Goal: Task Accomplishment & Management: Manage account settings

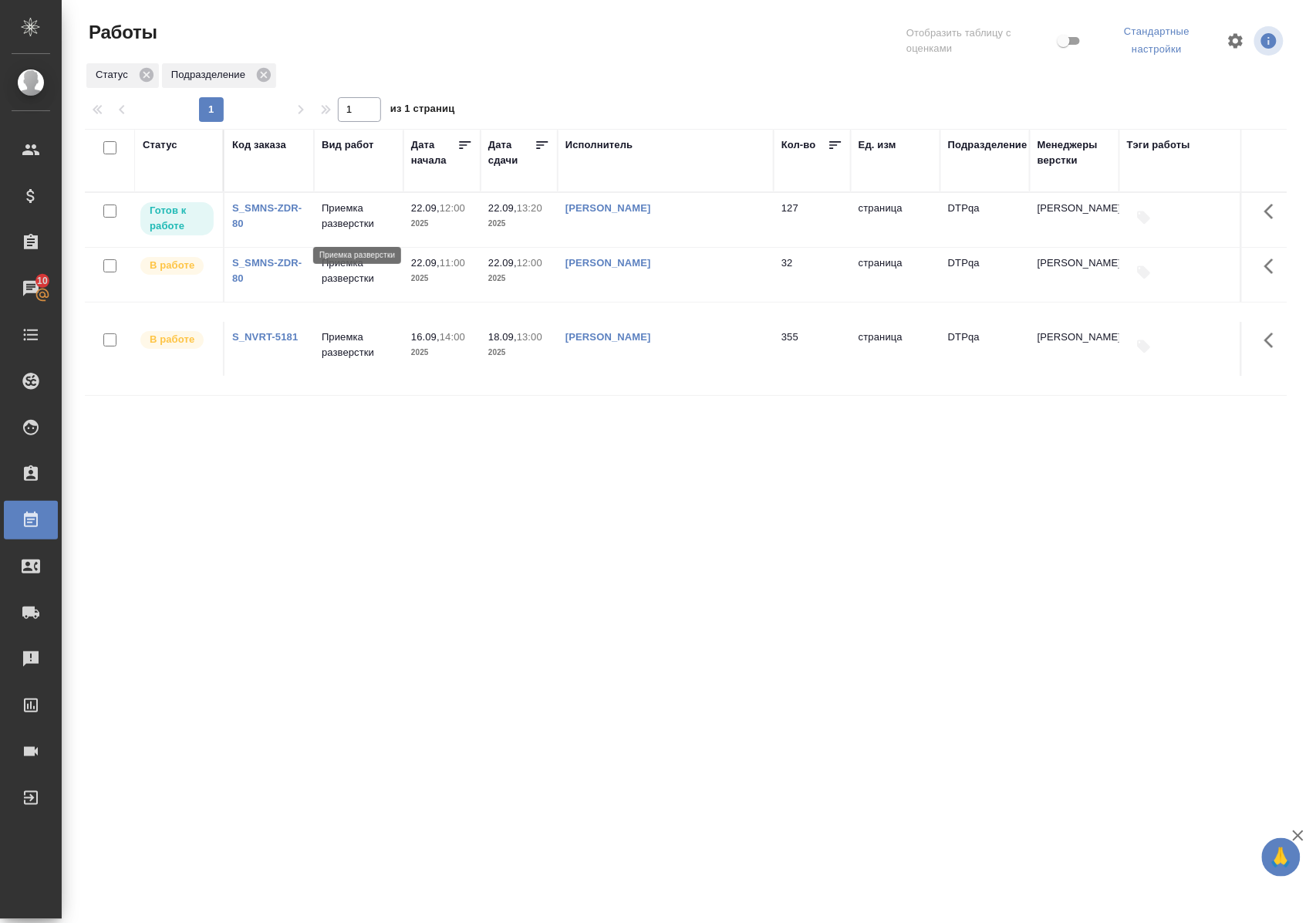
click at [369, 227] on p "Приемка разверстки" at bounding box center [358, 215] width 74 height 30
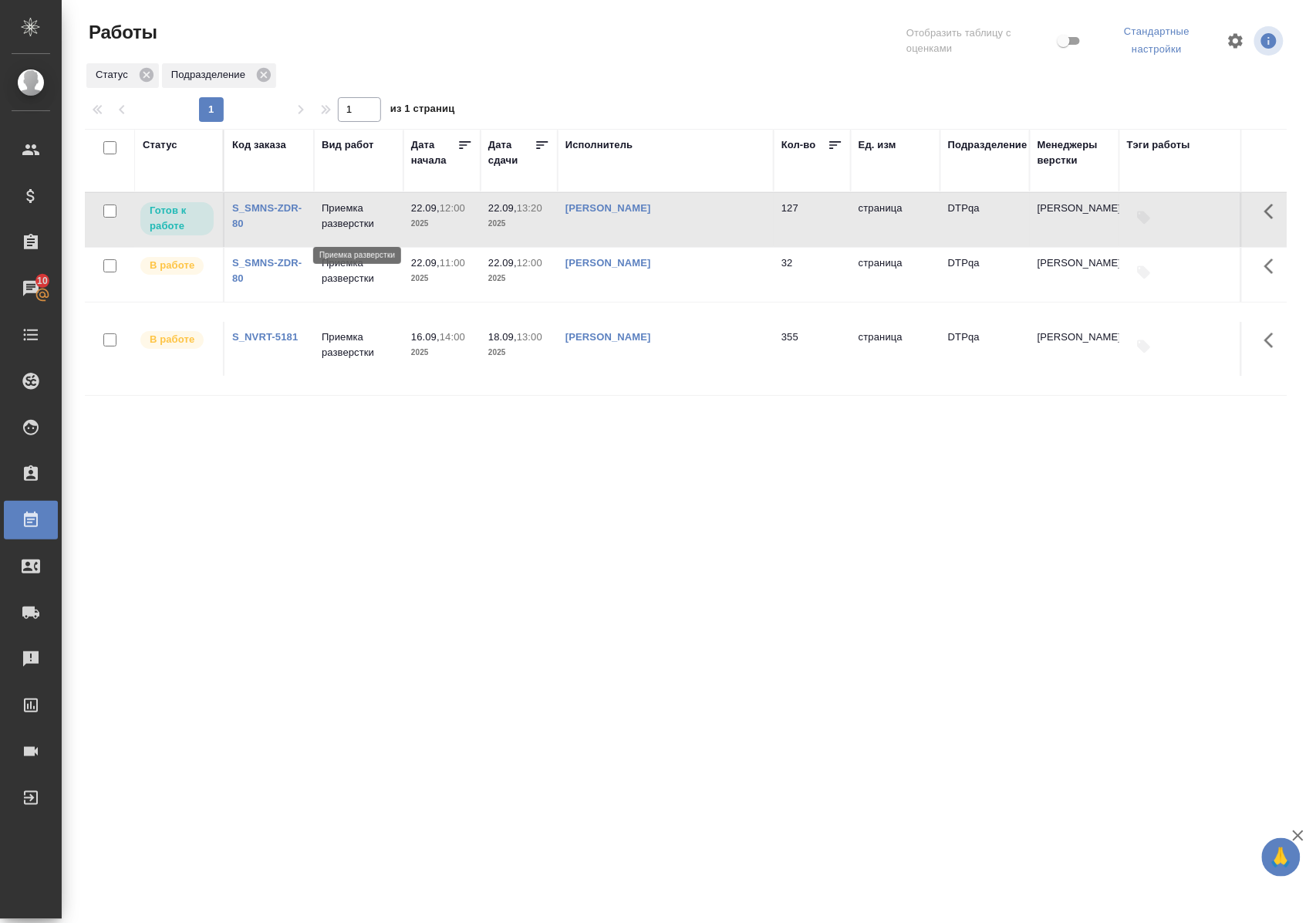
click at [369, 227] on p "Приемка разверстки" at bounding box center [358, 215] width 74 height 30
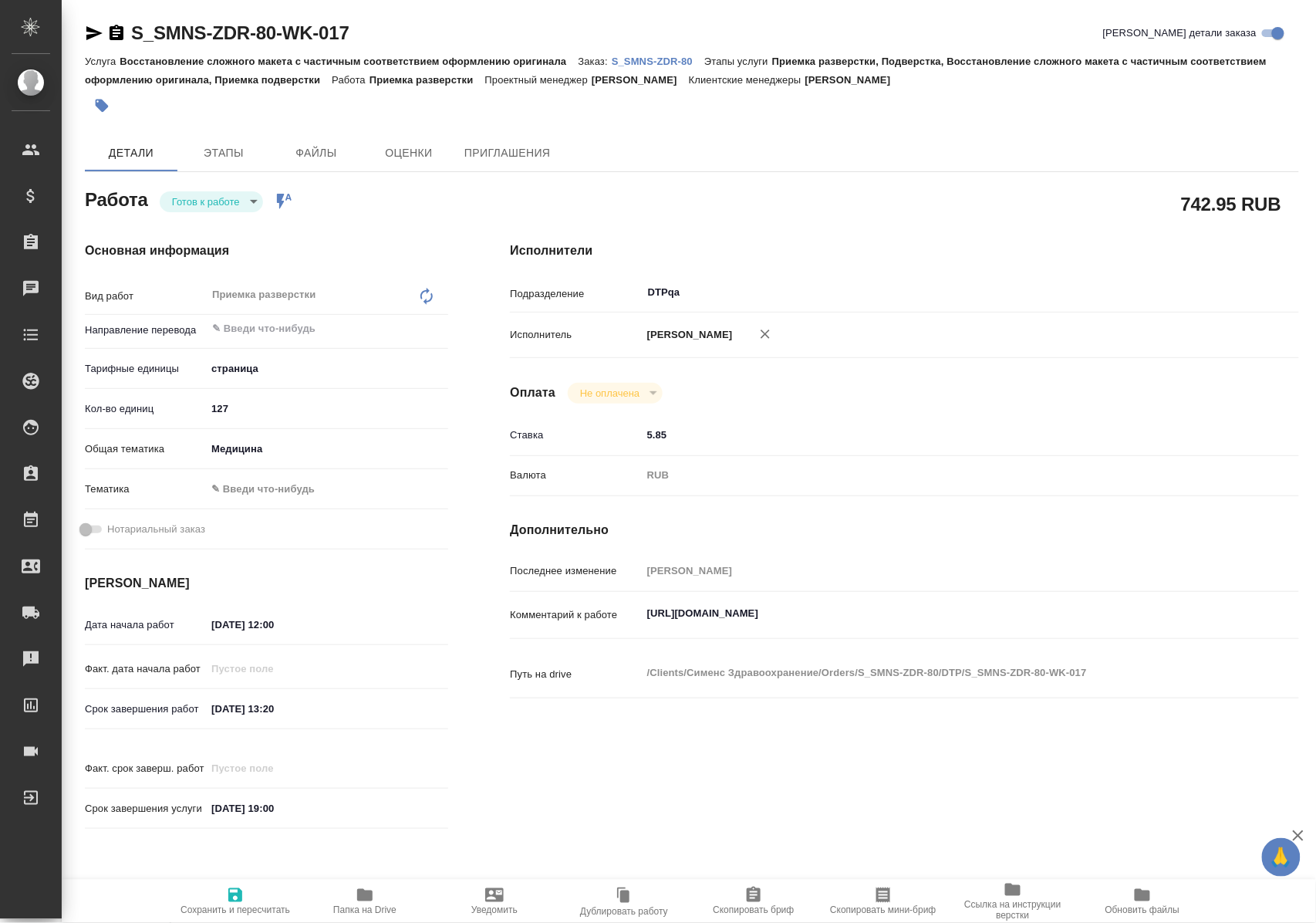
click at [242, 206] on body "🙏 .cls-1 fill:#fff; AWATERA Polushina Alena Клиенты Спецификации Заказы Чаты To…" at bounding box center [658, 461] width 1316 height 923
click at [239, 225] on li "В работе" at bounding box center [214, 227] width 108 height 27
type textarea "x"
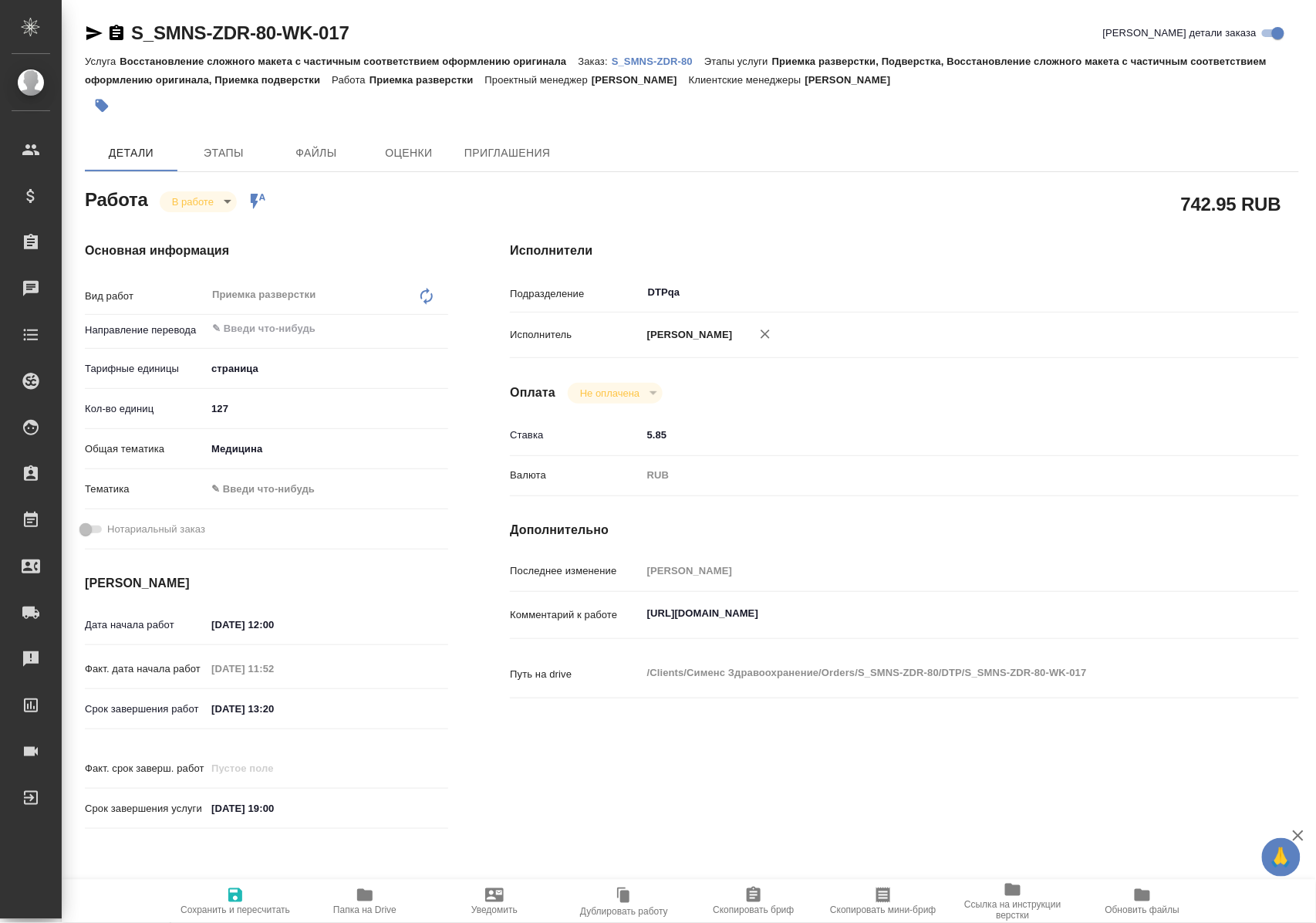
type textarea "x"
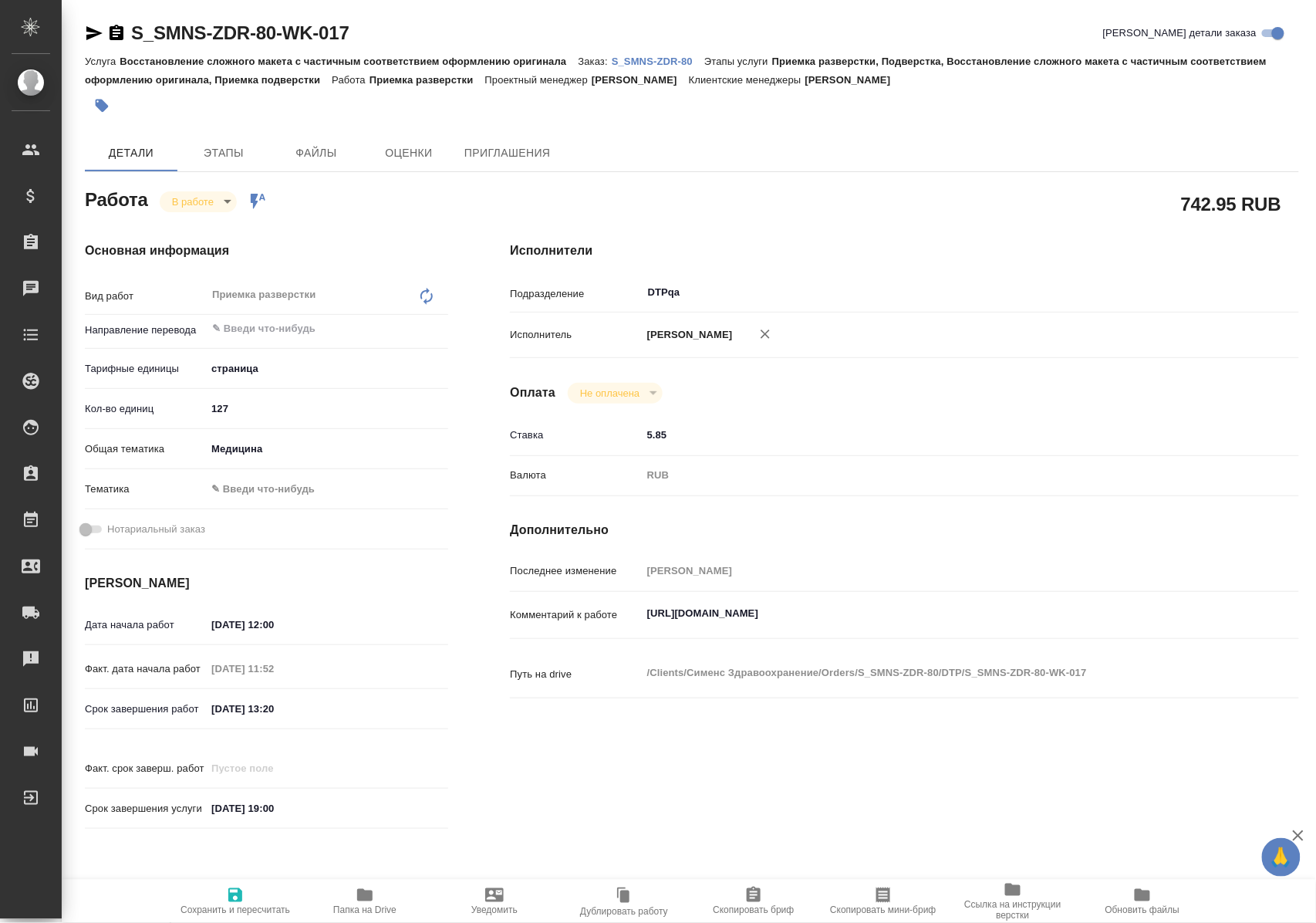
type textarea "x"
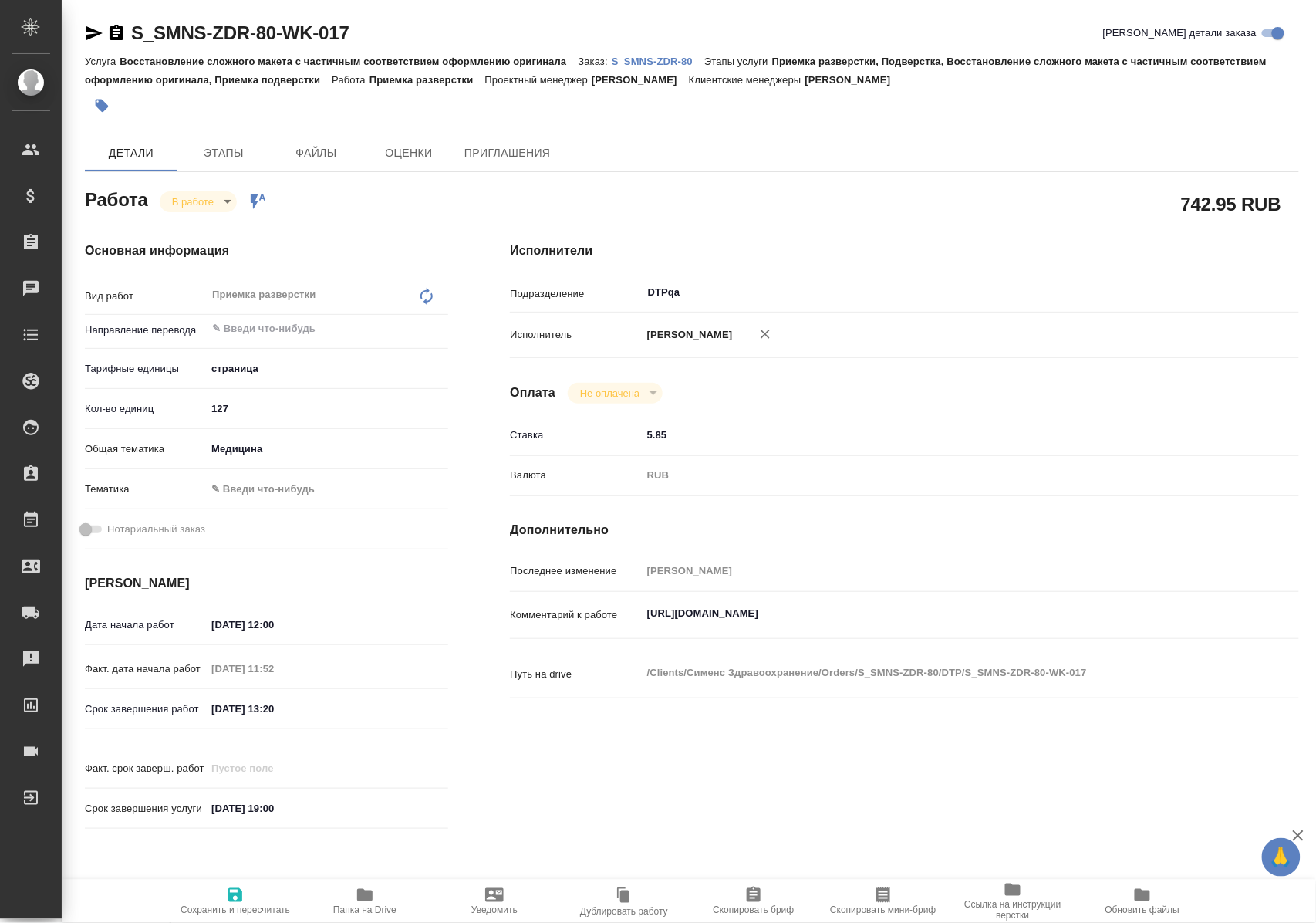
type textarea "x"
drag, startPoint x: 386, startPoint y: 28, endPoint x: 133, endPoint y: 26, distance: 253.0
click at [133, 26] on div "S_SMNS-ZDR-80-WK-017 Кратко детали заказа" at bounding box center [692, 32] width 1215 height 25
copy link "S_SMNS-ZDR-80-WK-017"
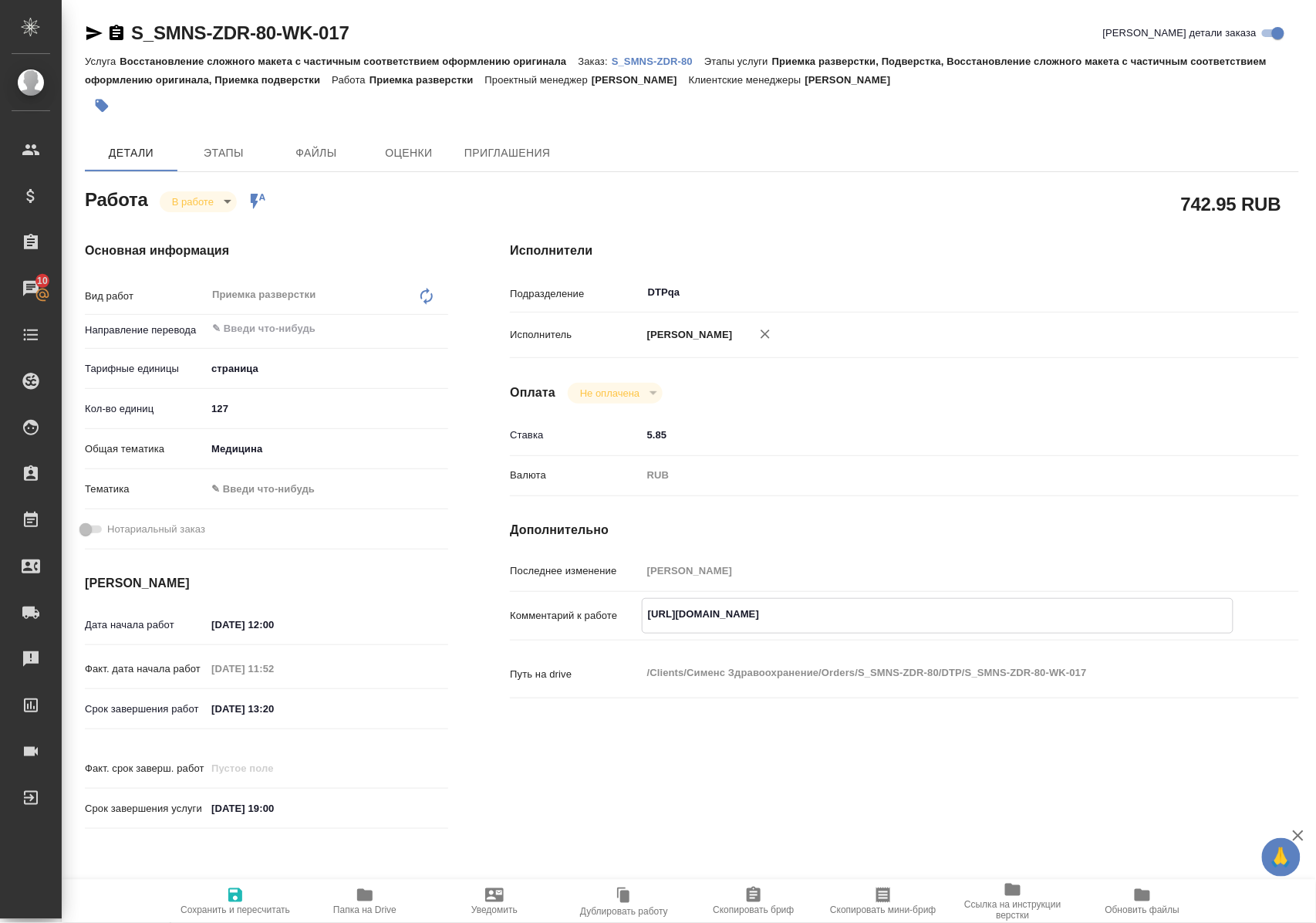
drag, startPoint x: 645, startPoint y: 627, endPoint x: 1025, endPoint y: 624, distance: 380.0
click at [1025, 624] on textarea "https://tera.awatera.com/Work/68cc06f7ff41b7e27c4056b3/" at bounding box center [938, 614] width 591 height 27
type textarea "x"
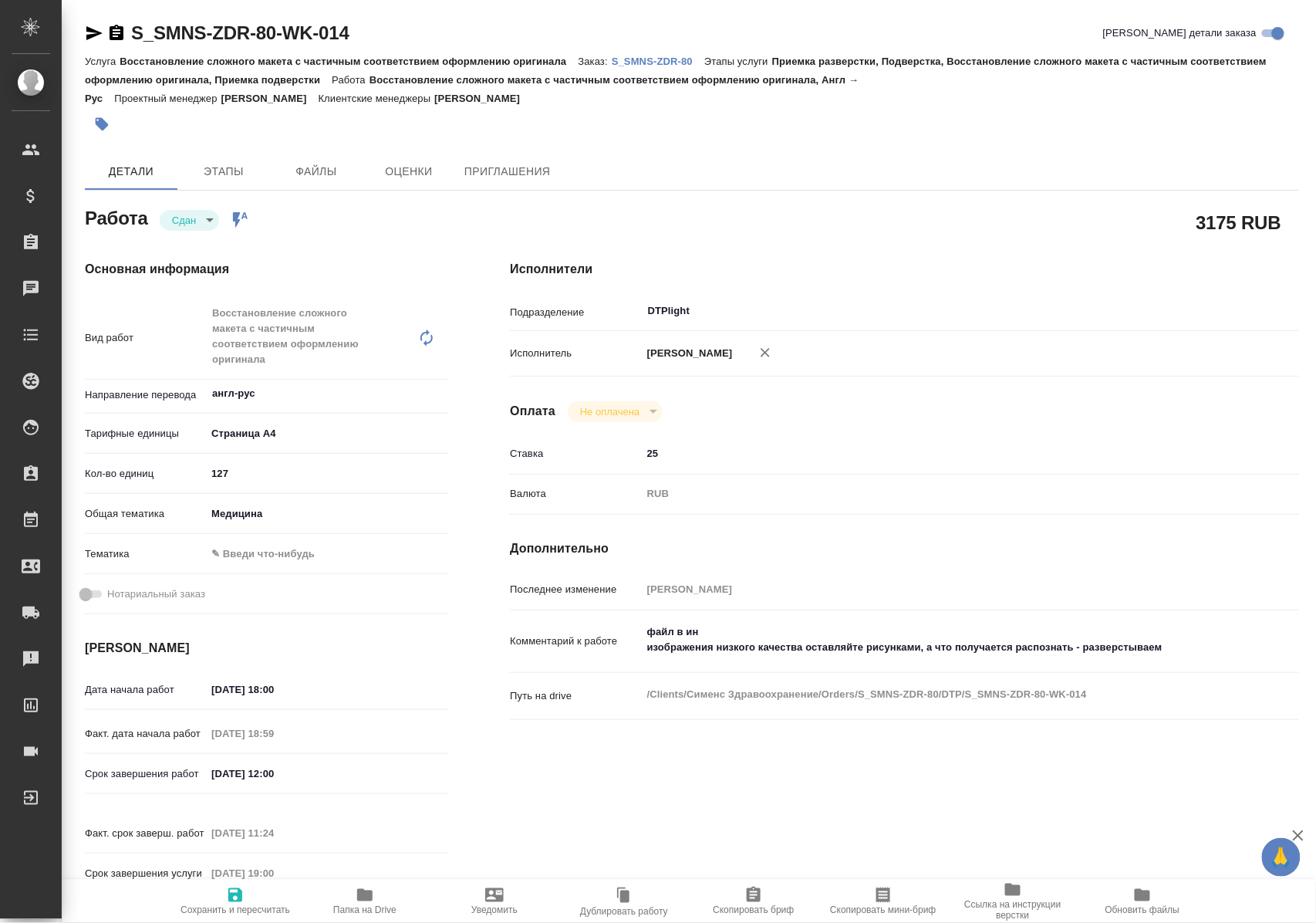
click at [368, 896] on icon "button" at bounding box center [366, 894] width 16 height 13
click at [670, 62] on p "S_SMNS-ZDR-80" at bounding box center [658, 62] width 92 height 12
click at [365, 896] on icon "button" at bounding box center [366, 894] width 16 height 13
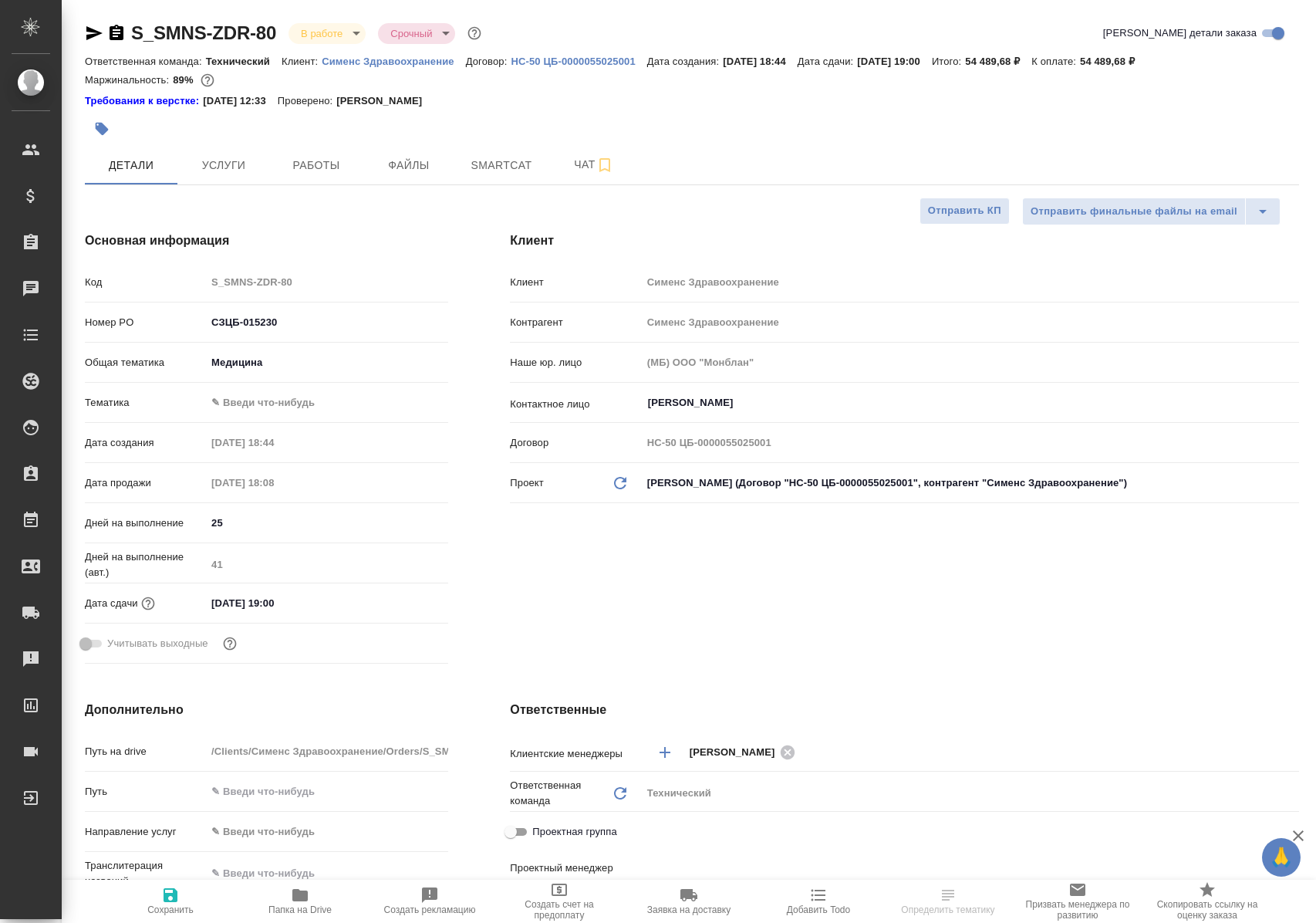
select select "RU"
type input "[PERSON_NAME]"
type input "[PERSON_NAME]pavlova"
click at [560, 152] on button "Чат" at bounding box center [594, 164] width 92 height 38
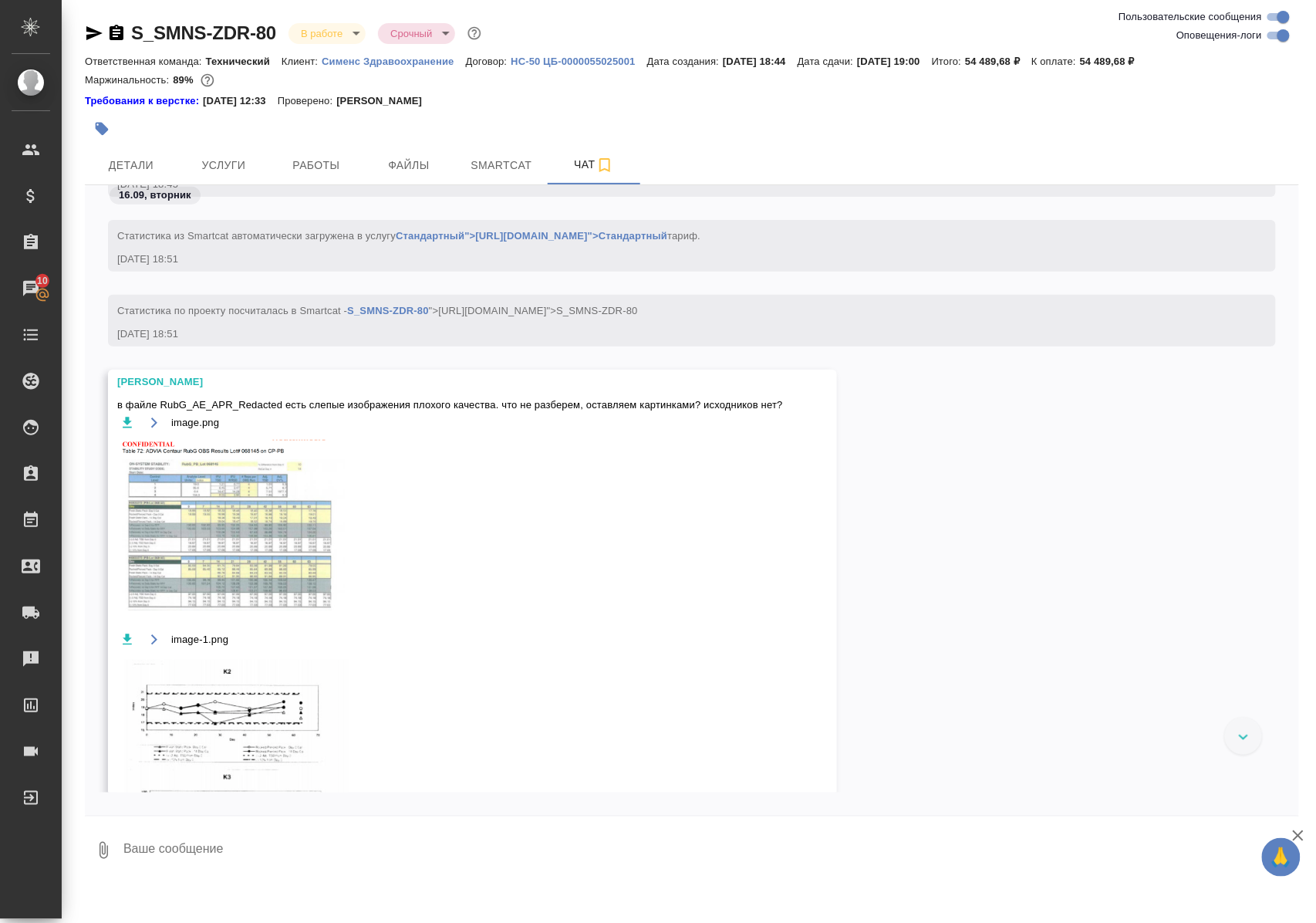
scroll to position [721, 0]
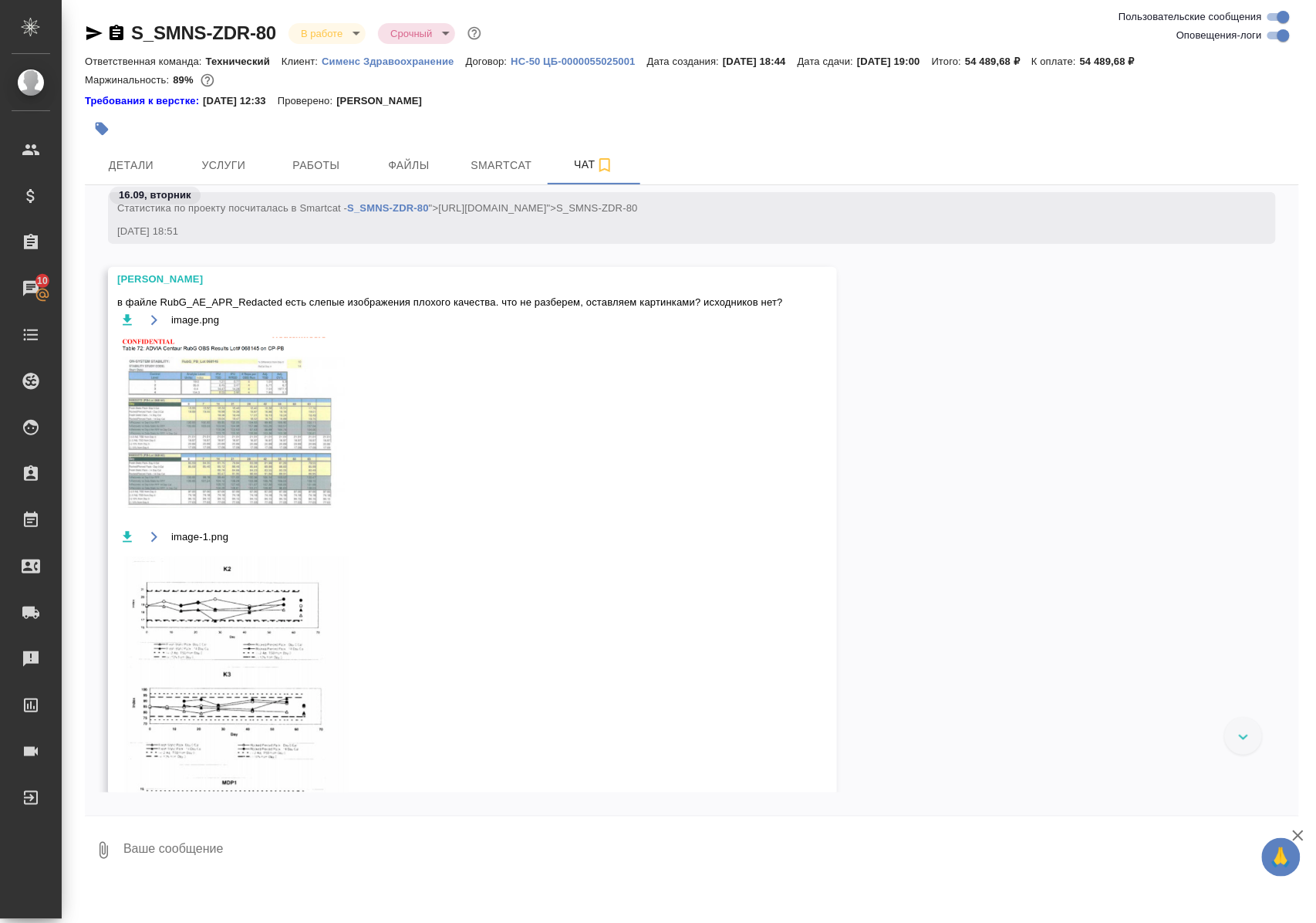
click at [193, 488] on img at bounding box center [233, 423] width 232 height 171
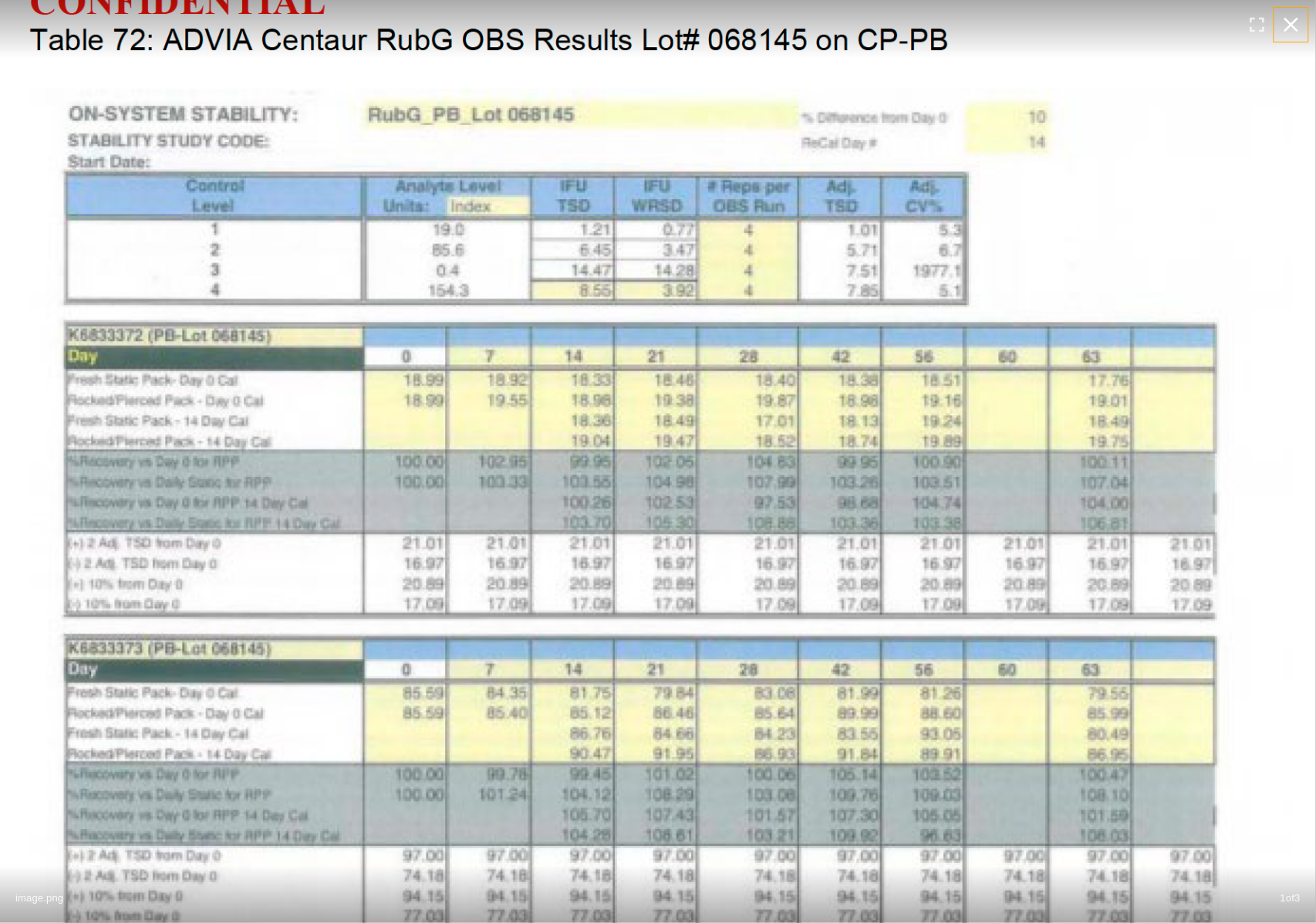
click at [1303, 25] on icon "button" at bounding box center [1291, 25] width 25 height 25
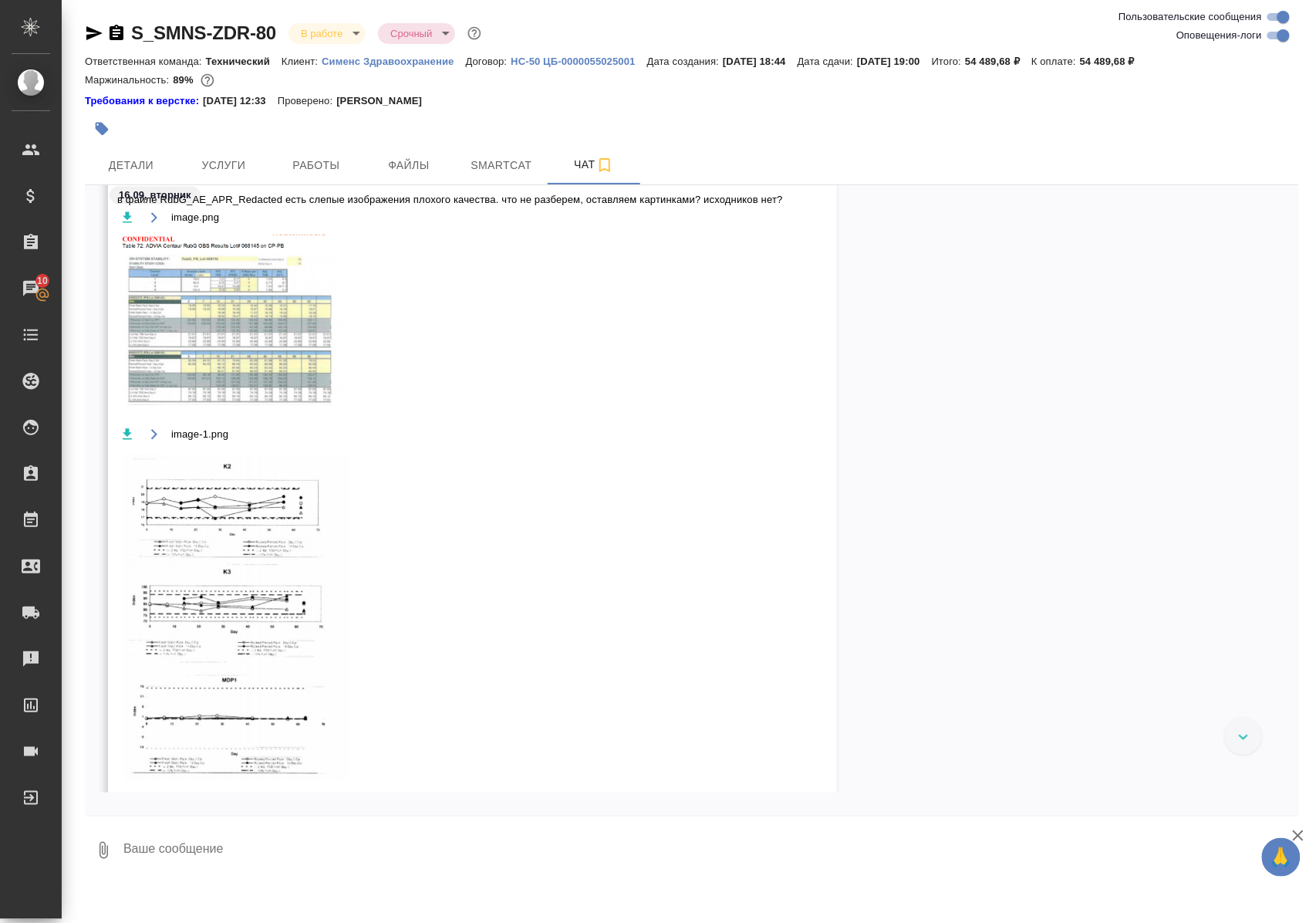
scroll to position [926, 0]
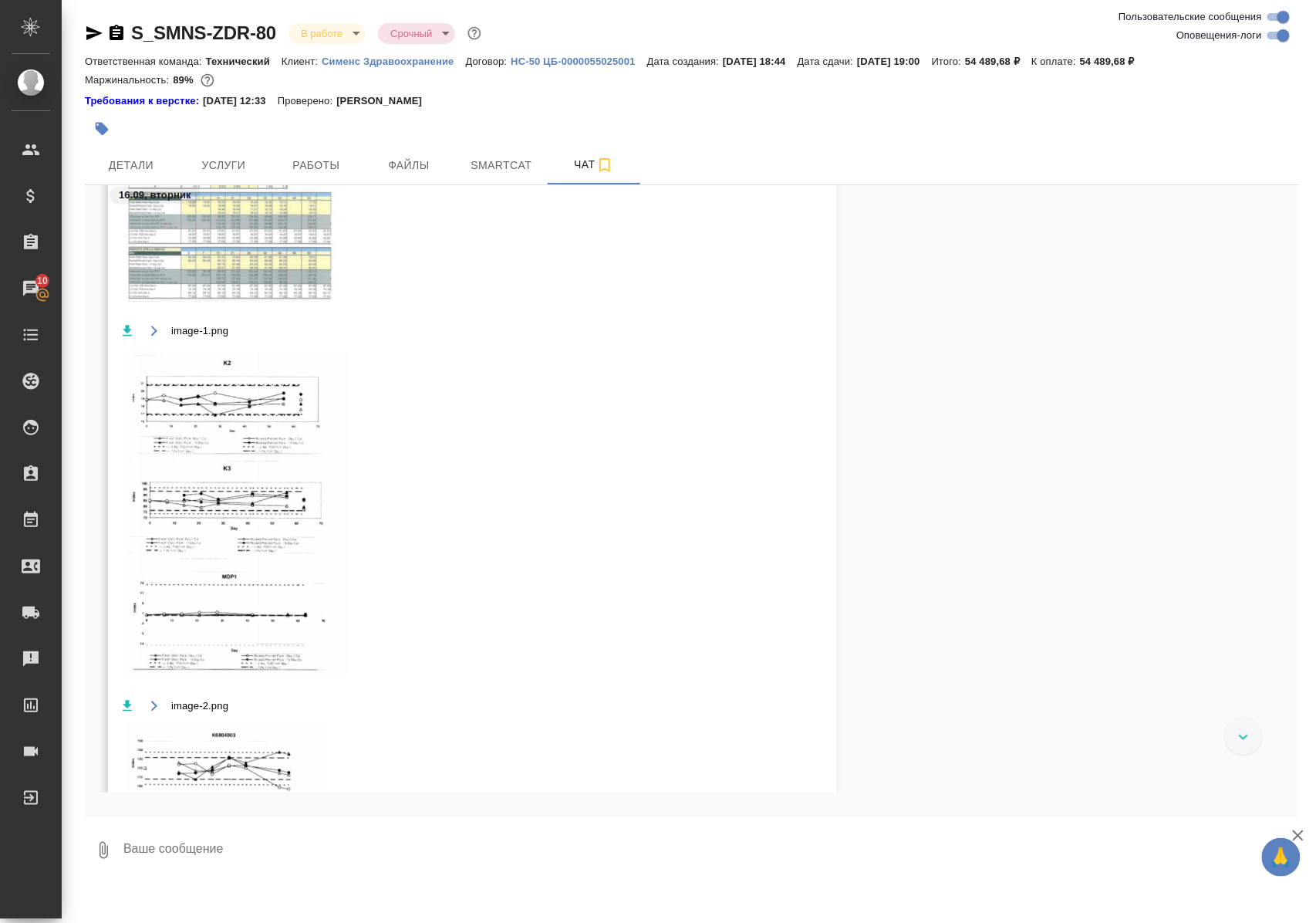
click at [196, 515] on img at bounding box center [233, 512] width 232 height 328
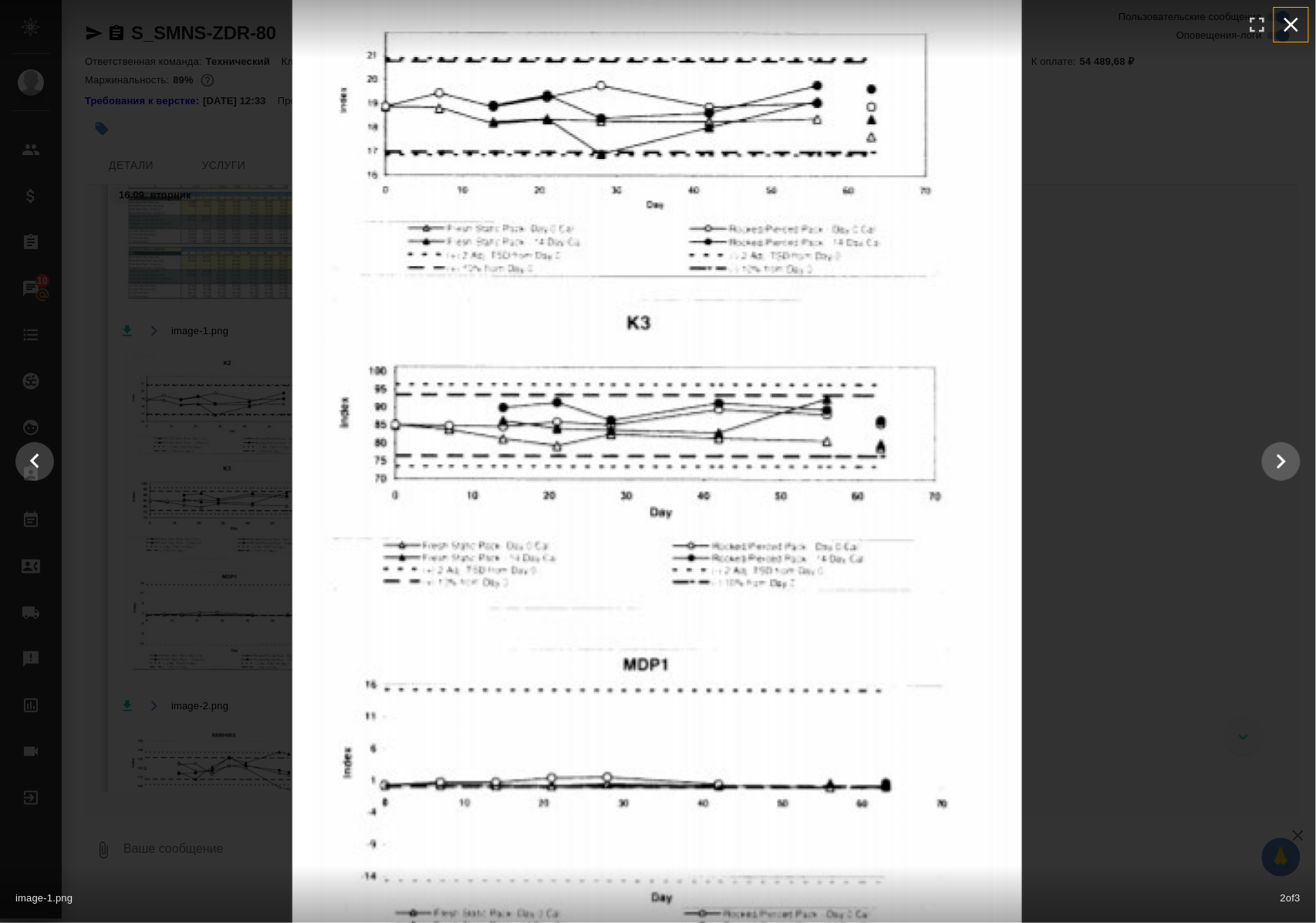
click at [1290, 26] on icon "button" at bounding box center [1291, 25] width 15 height 15
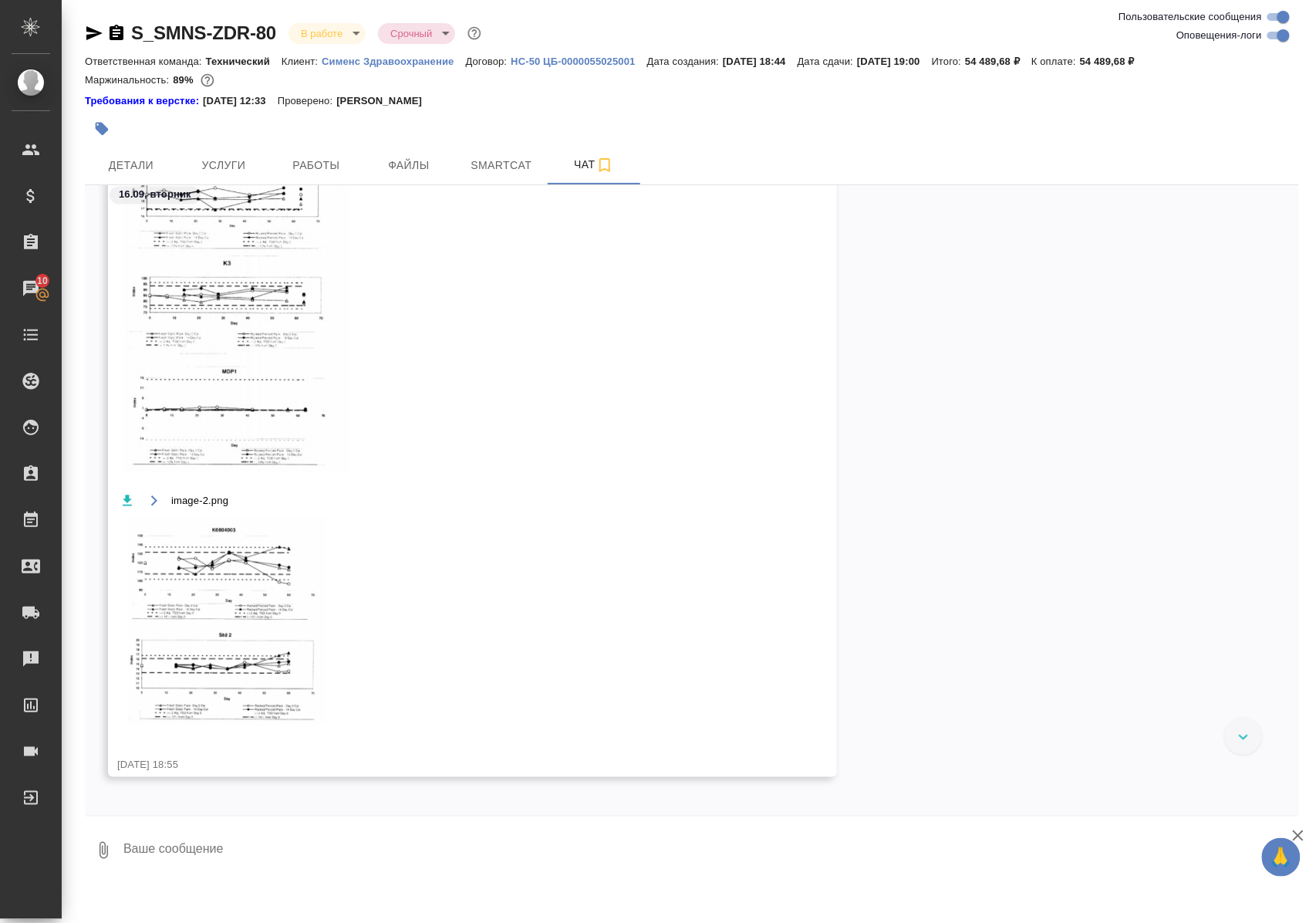
scroll to position [1235, 0]
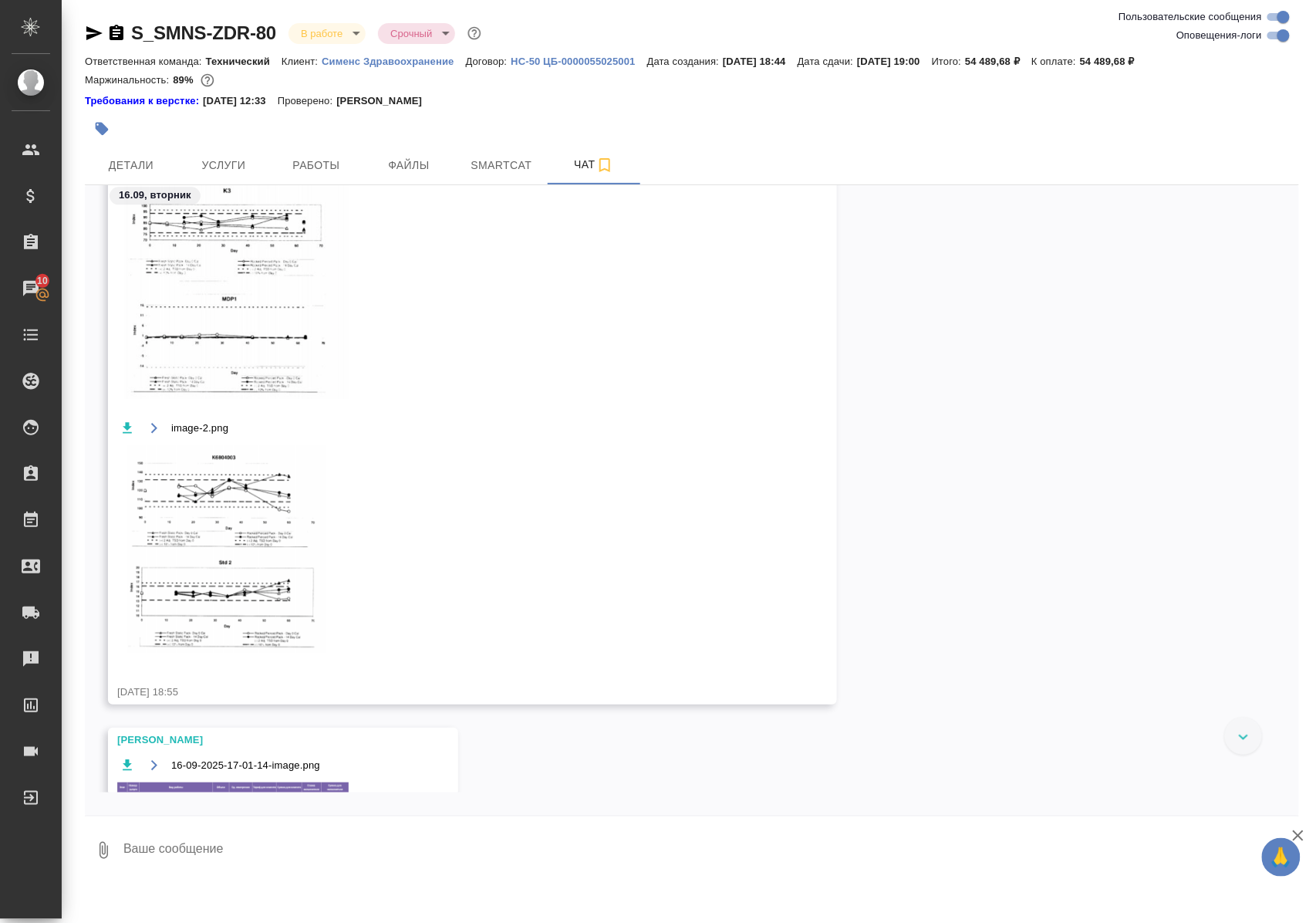
click at [242, 572] on img at bounding box center [233, 551] width 232 height 212
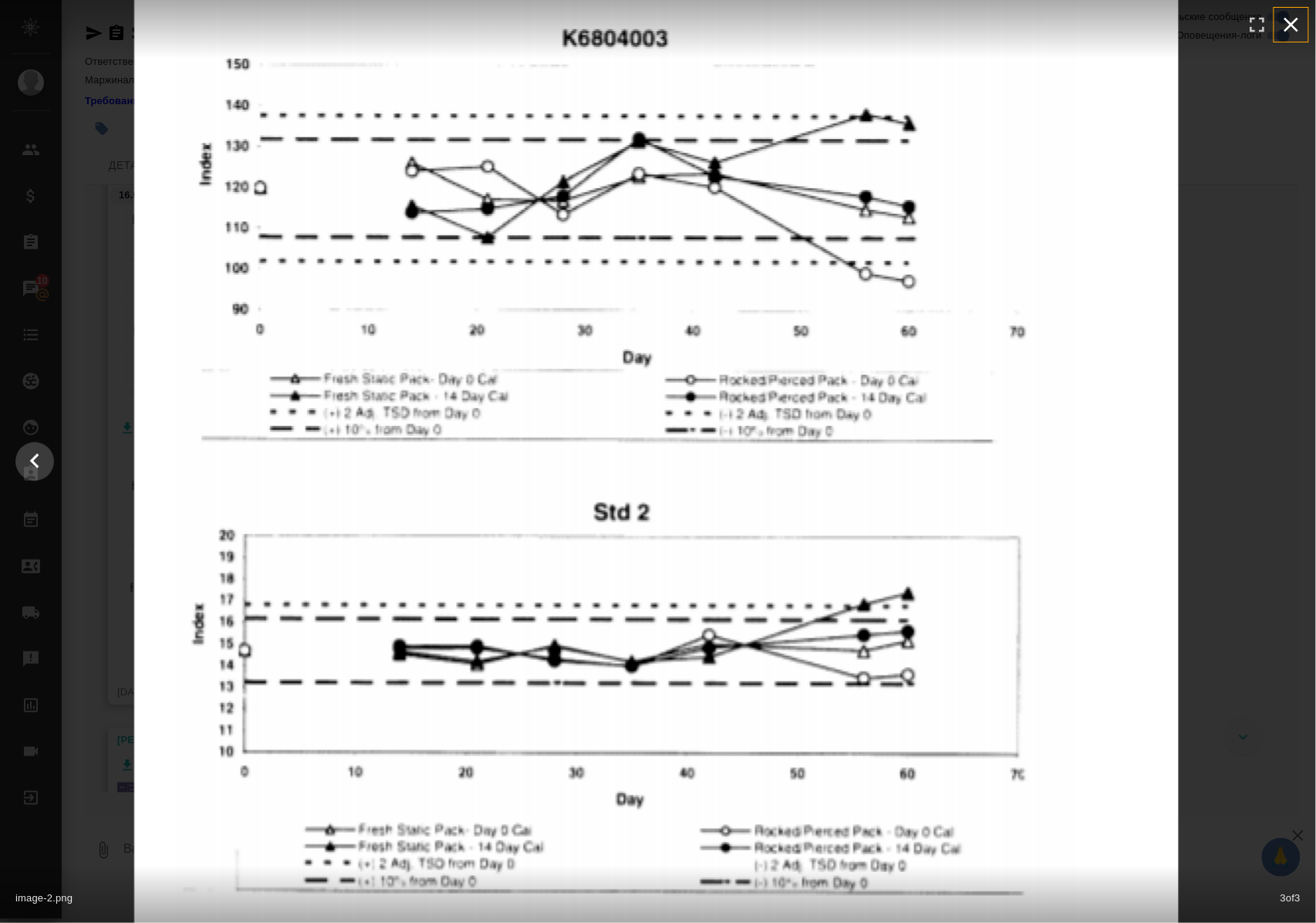
click at [1291, 29] on icon "button" at bounding box center [1291, 25] width 25 height 25
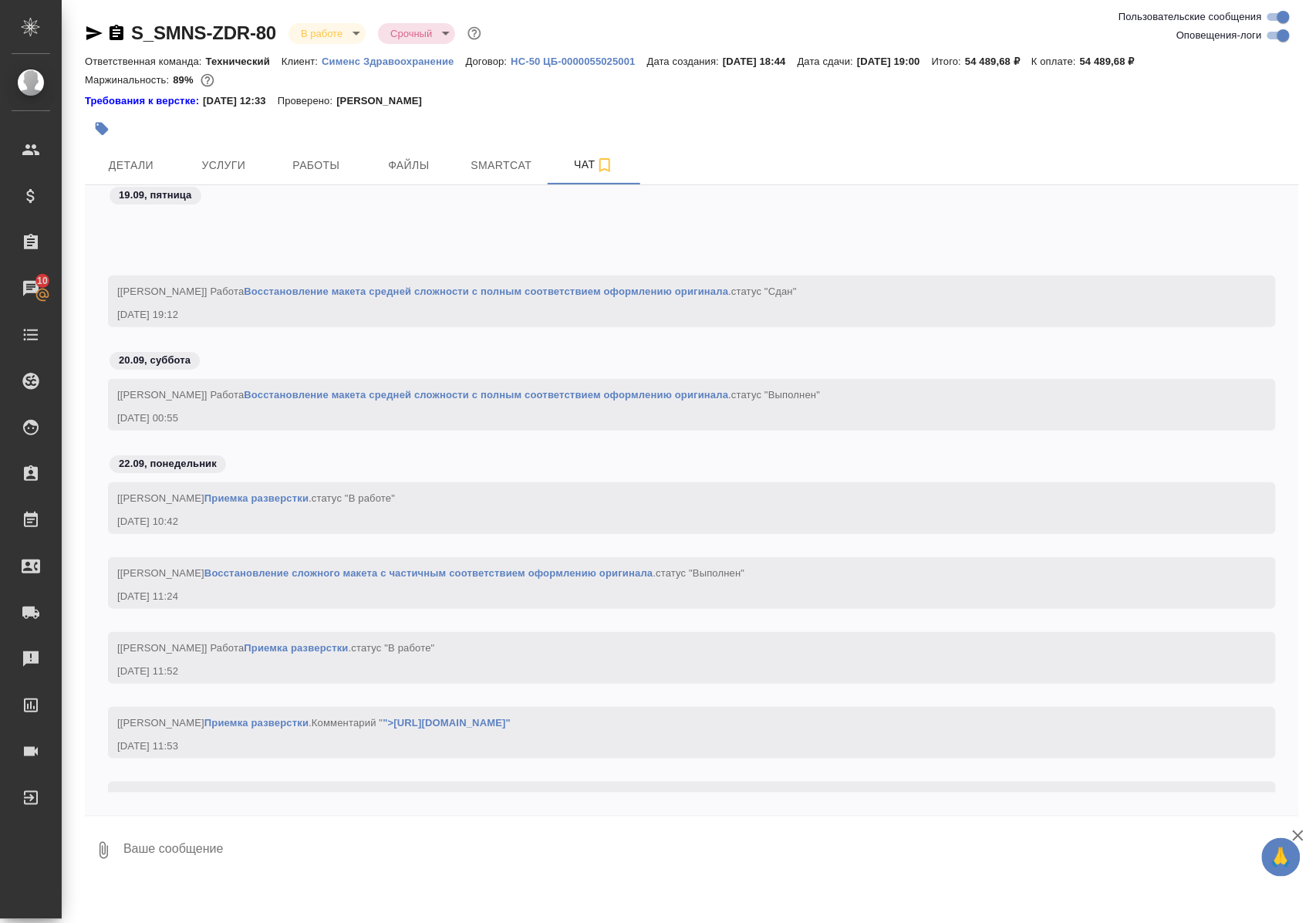
scroll to position [9914, 0]
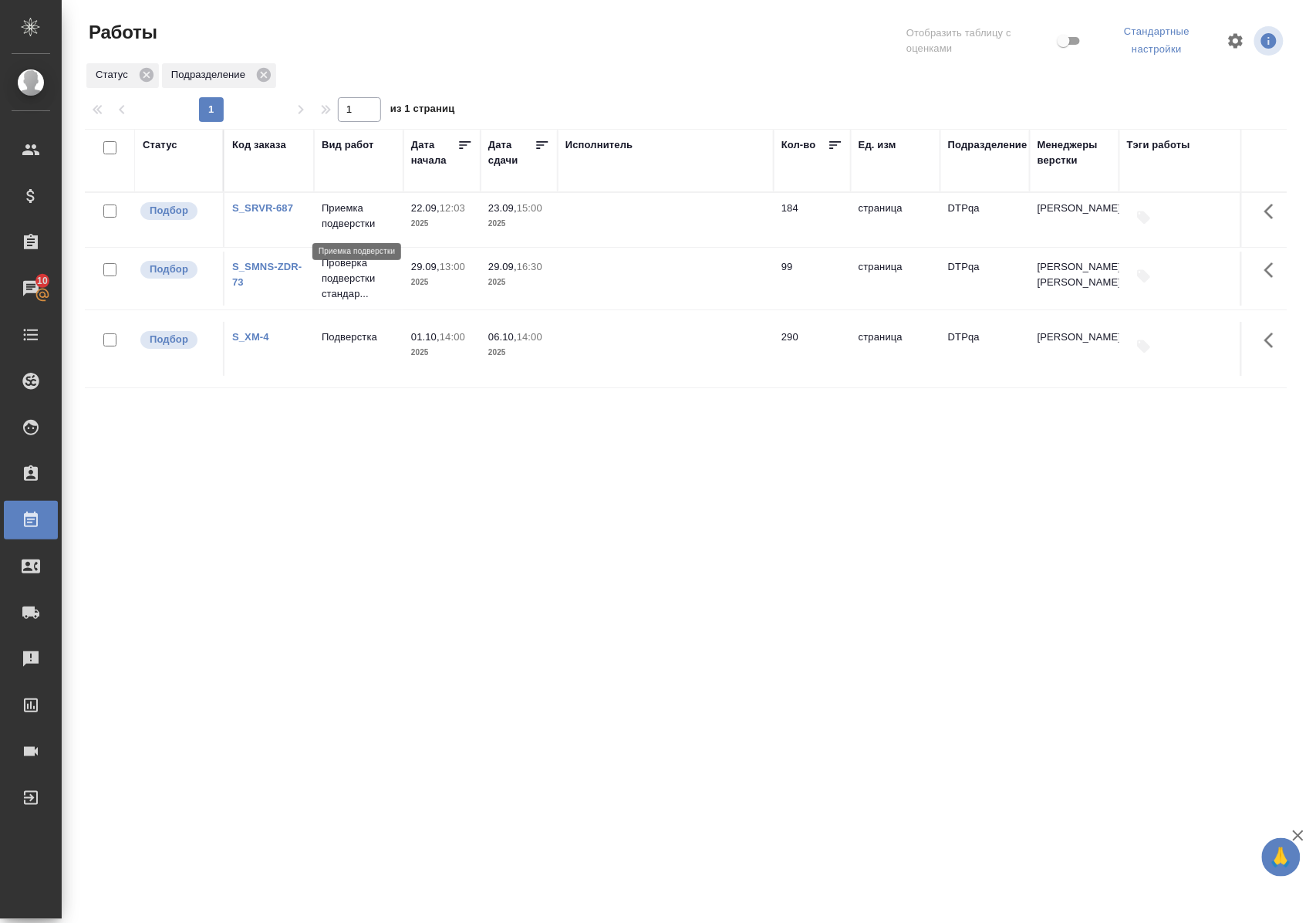
click at [353, 227] on p "Приемка подверстки" at bounding box center [358, 215] width 74 height 30
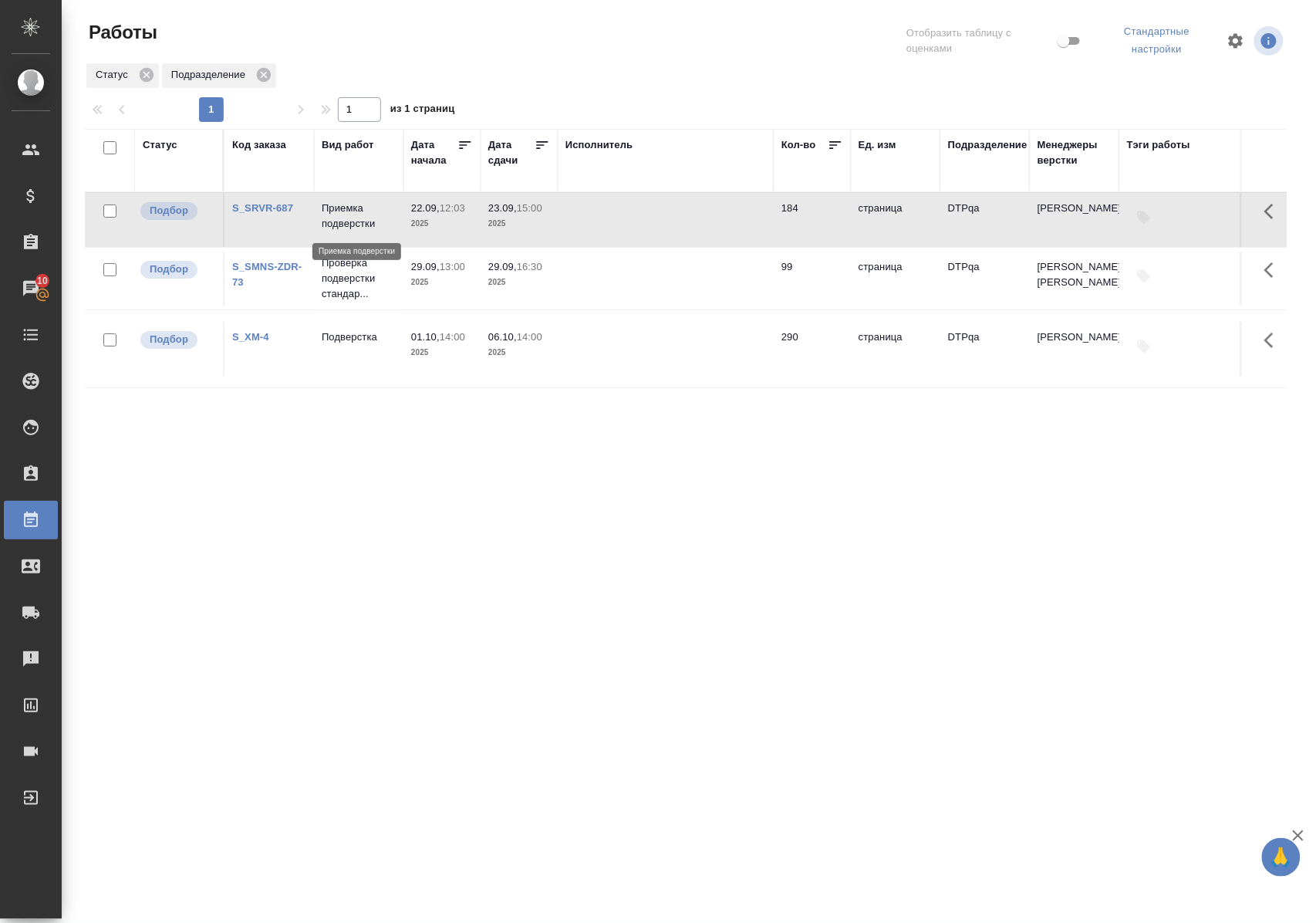
click at [353, 227] on p "Приемка подверстки" at bounding box center [358, 215] width 74 height 30
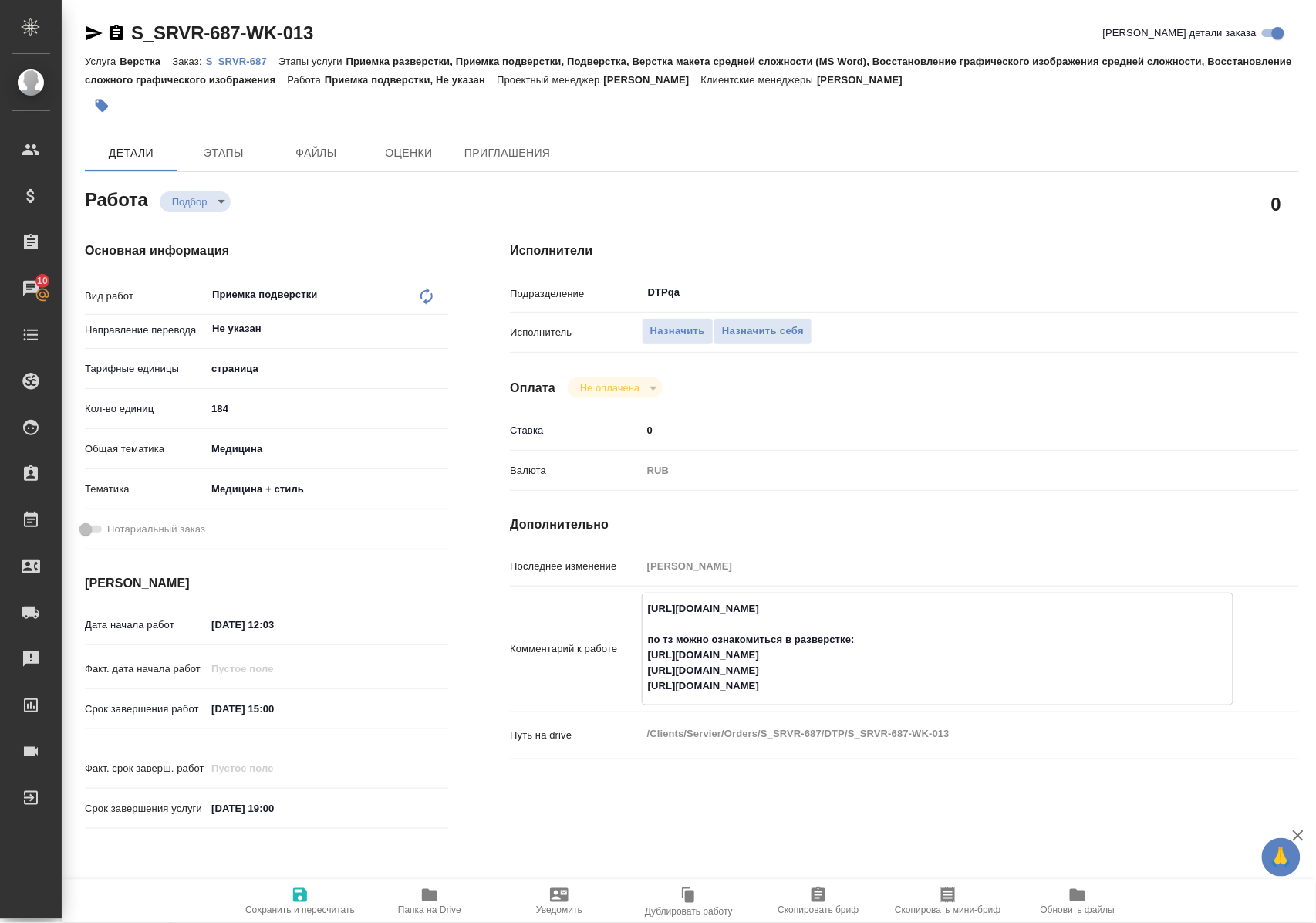
drag, startPoint x: 645, startPoint y: 659, endPoint x: 1053, endPoint y: 655, distance: 408.0
click at [1053, 655] on textarea "[URL][DOMAIN_NAME] по тз можно ознакомиться в разверстке: [URL][DOMAIN_NAME] [U…" at bounding box center [938, 647] width 591 height 103
drag, startPoint x: 650, startPoint y: 671, endPoint x: 975, endPoint y: 667, distance: 325.0
click at [975, 667] on textarea "[URL][DOMAIN_NAME] по тз можно ознакомиться в разверстке: [URL][DOMAIN_NAME] [U…" at bounding box center [938, 647] width 591 height 103
drag, startPoint x: 647, startPoint y: 691, endPoint x: 968, endPoint y: 682, distance: 321.1
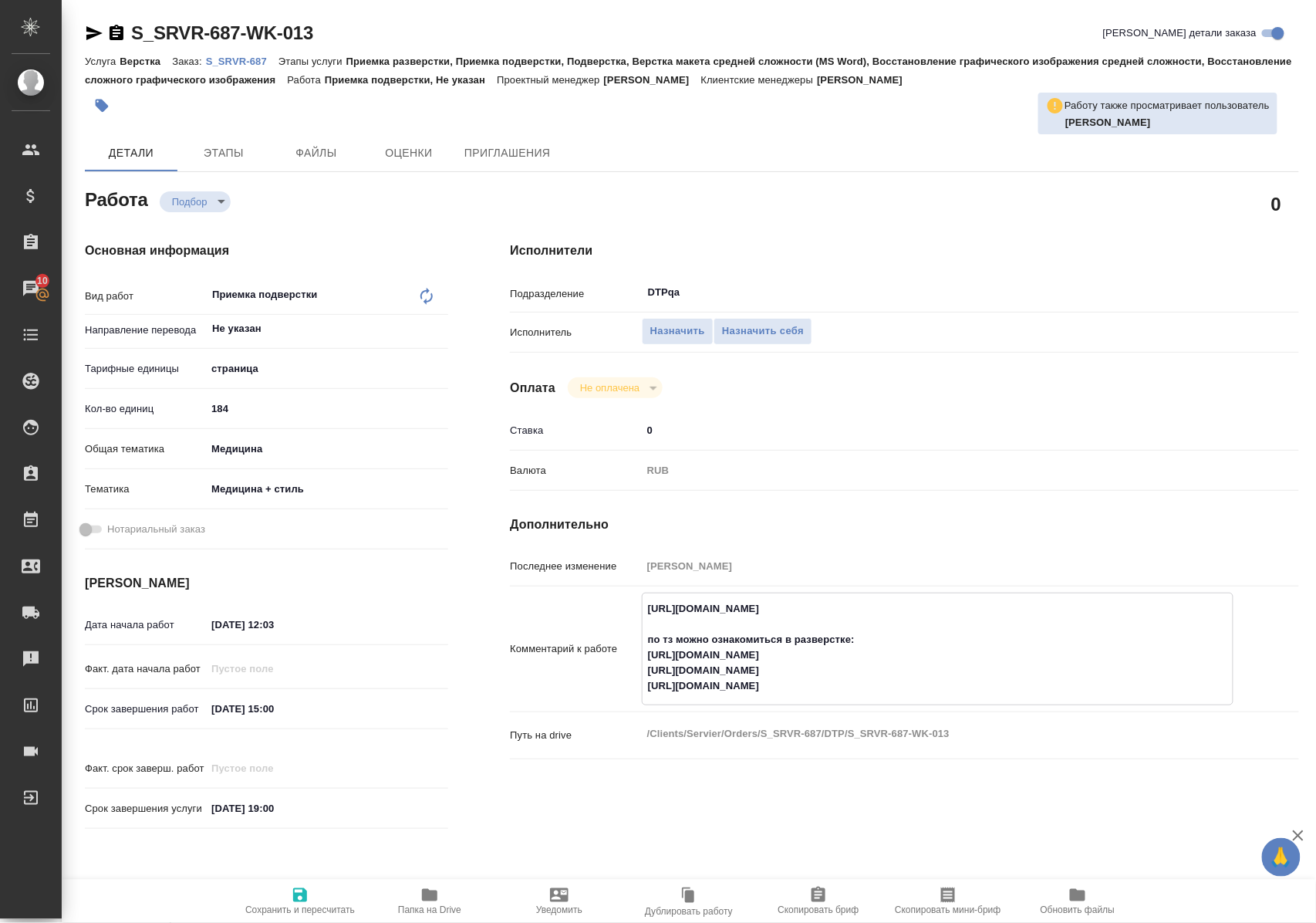
click at [968, 682] on textarea "[URL][DOMAIN_NAME] по тз можно ознакомиться в разверстке: [URL][DOMAIN_NAME] [U…" at bounding box center [938, 647] width 591 height 103
type textarea "x"
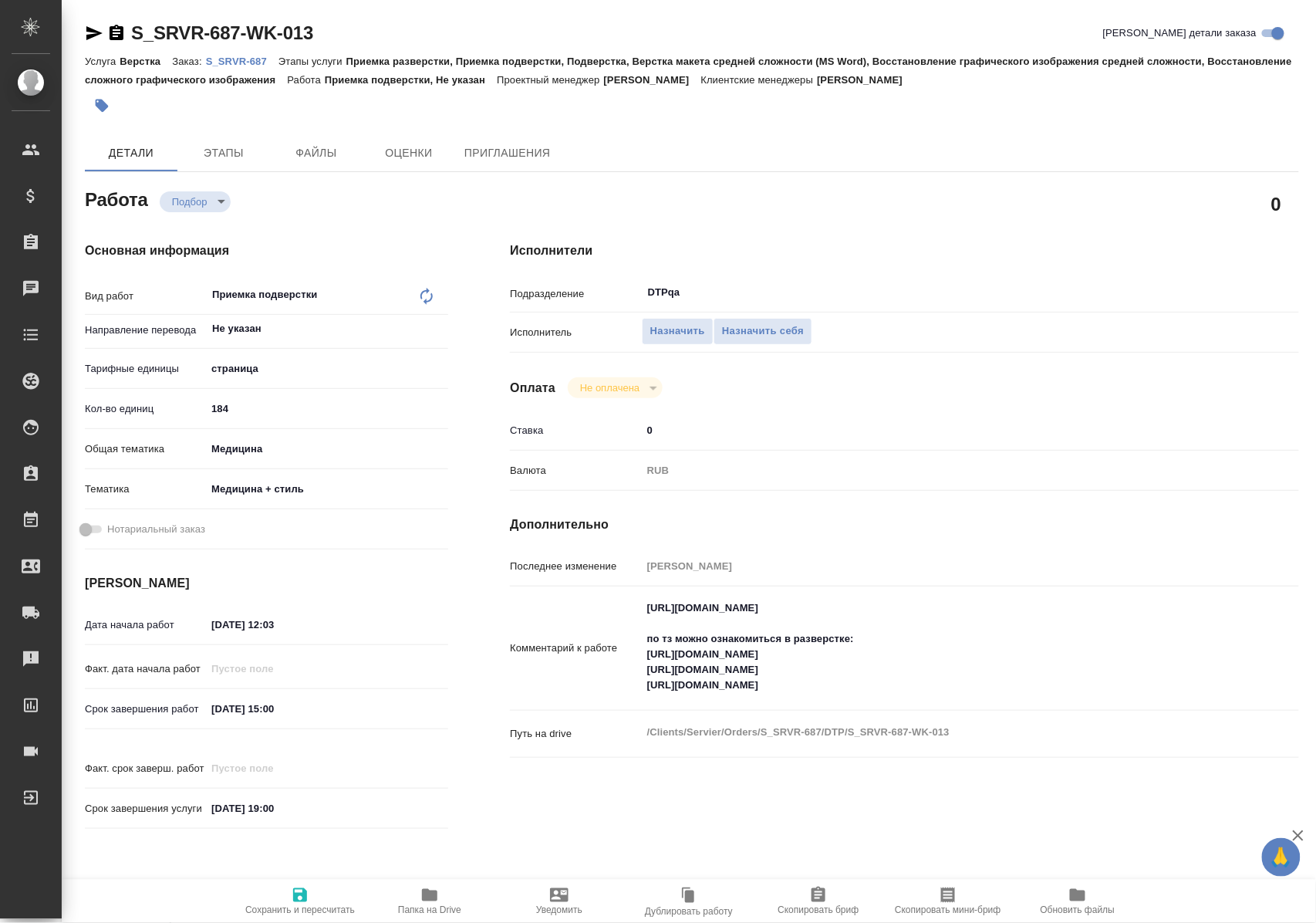
type textarea "x"
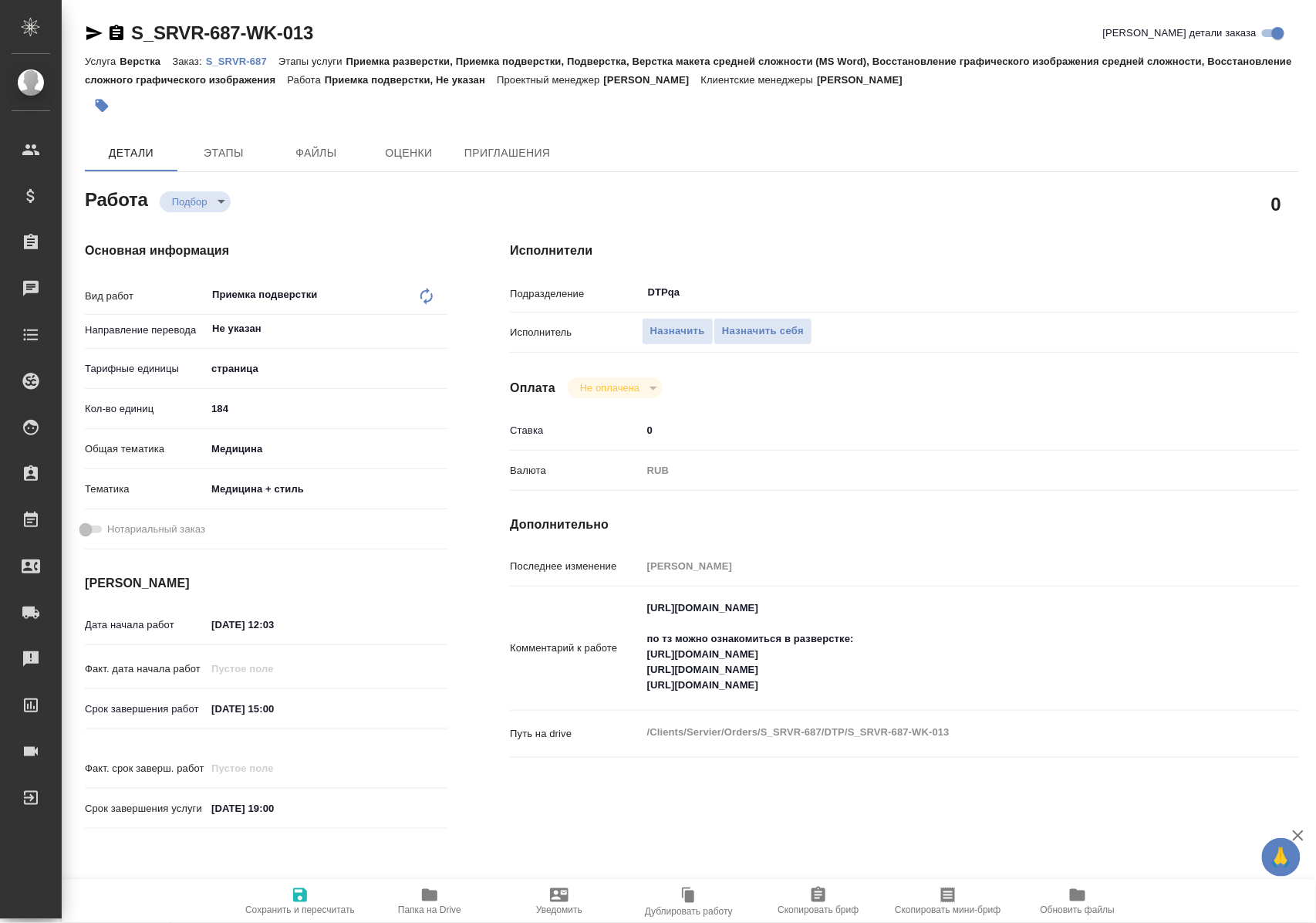
type textarea "x"
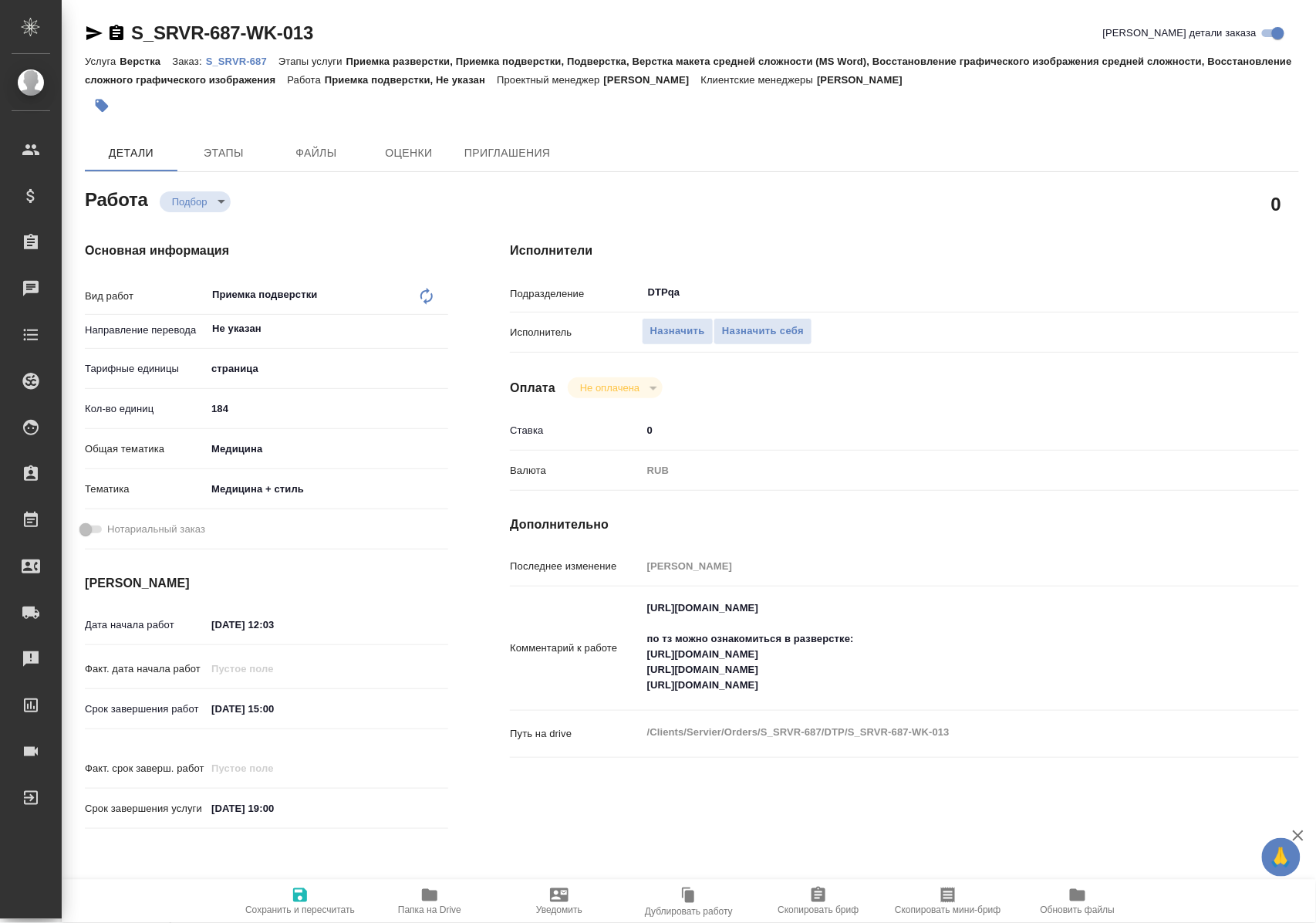
type textarea "x"
drag, startPoint x: 644, startPoint y: 609, endPoint x: 1031, endPoint y: 617, distance: 387.1
click at [1031, 617] on textarea "https://tera.awatera.com/Work/68b965b3a027fad38e13681f/ по тз можно ознакомитьс…" at bounding box center [938, 647] width 591 height 103
type textarea "x"
click at [429, 899] on icon "button" at bounding box center [429, 894] width 16 height 13
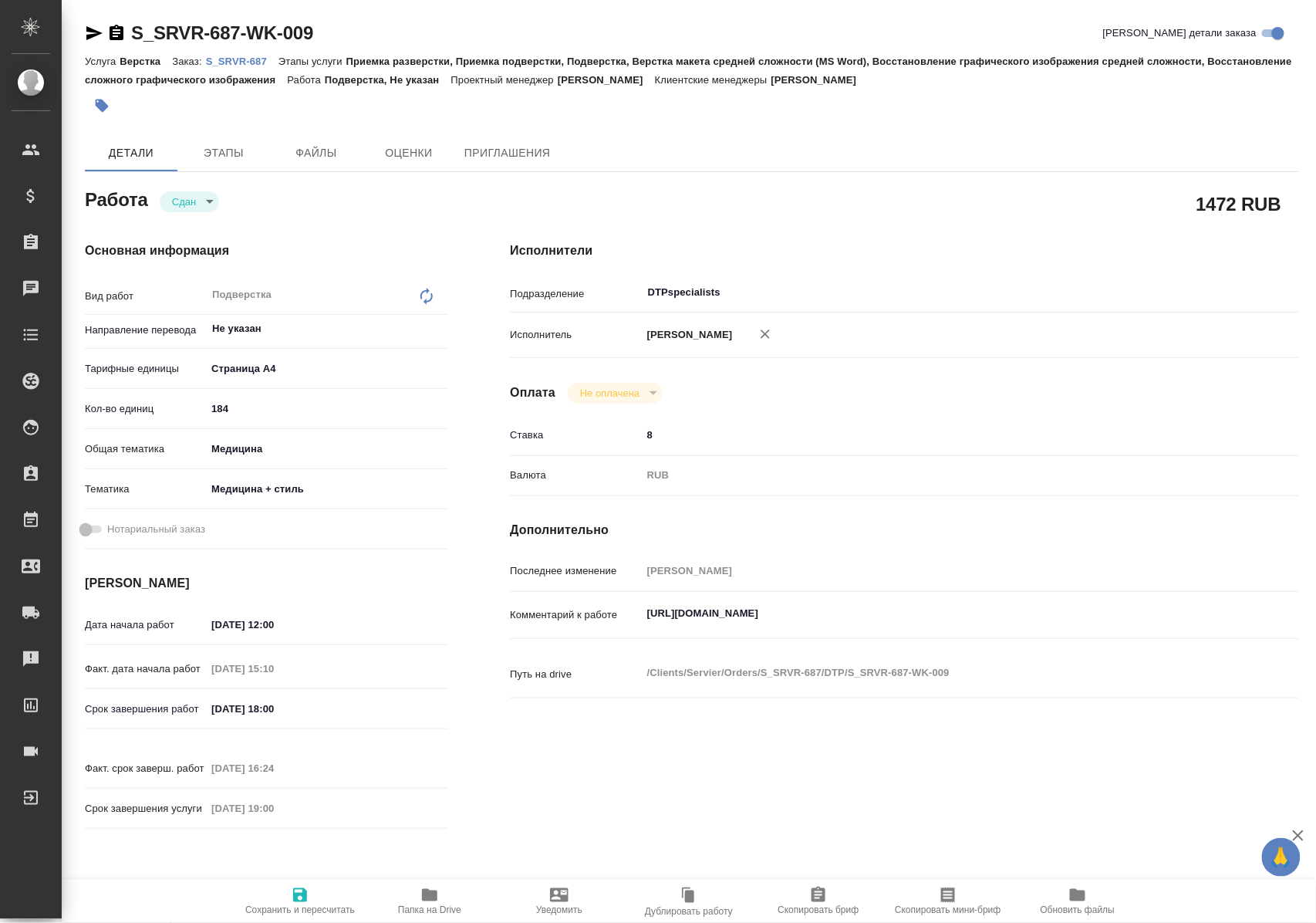
drag, startPoint x: 424, startPoint y: 904, endPoint x: 468, endPoint y: 817, distance: 97.5
click at [425, 904] on span "Папка на Drive" at bounding box center [429, 909] width 63 height 11
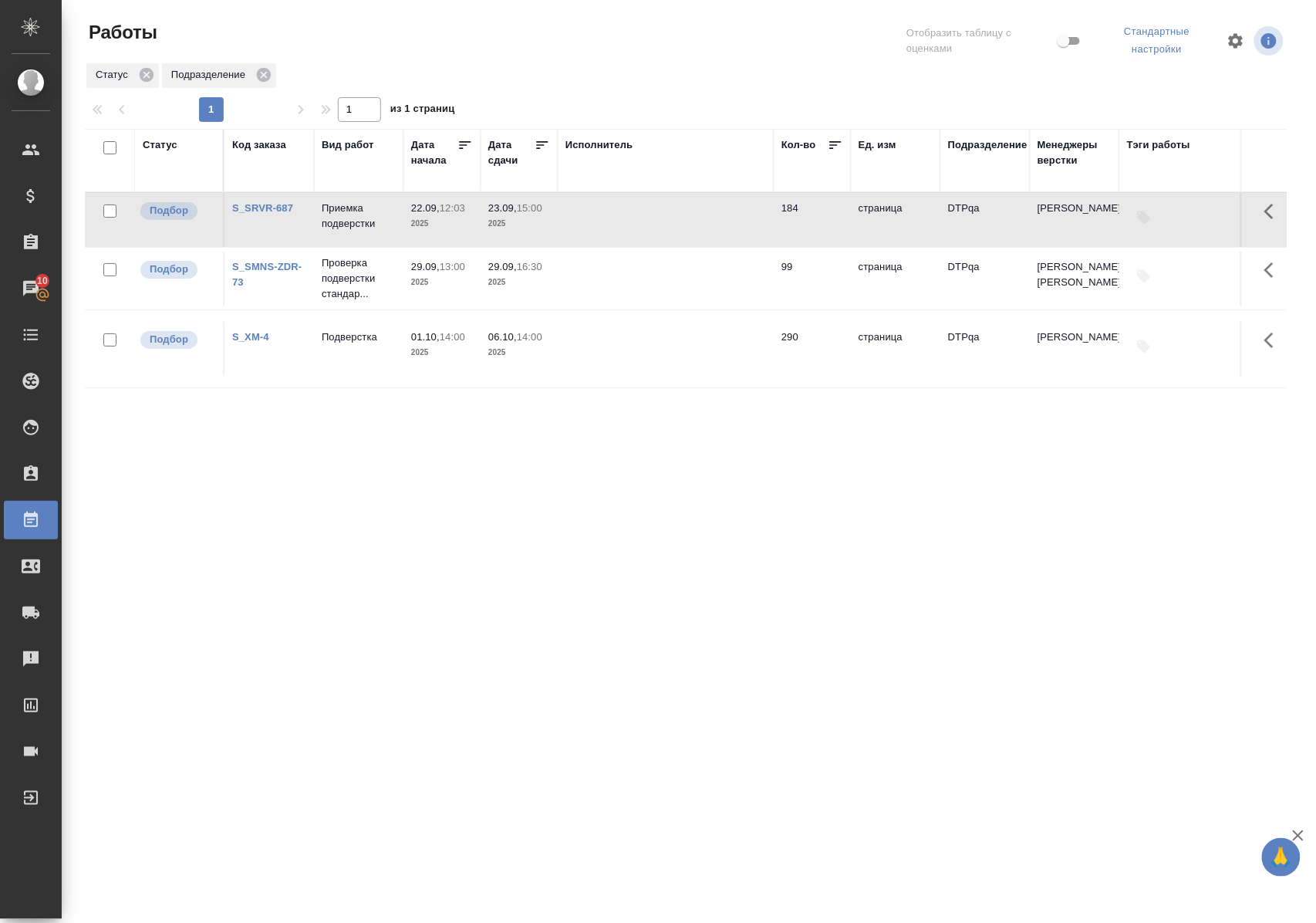
click at [275, 205] on link "S_SRVR-687" at bounding box center [262, 208] width 61 height 12
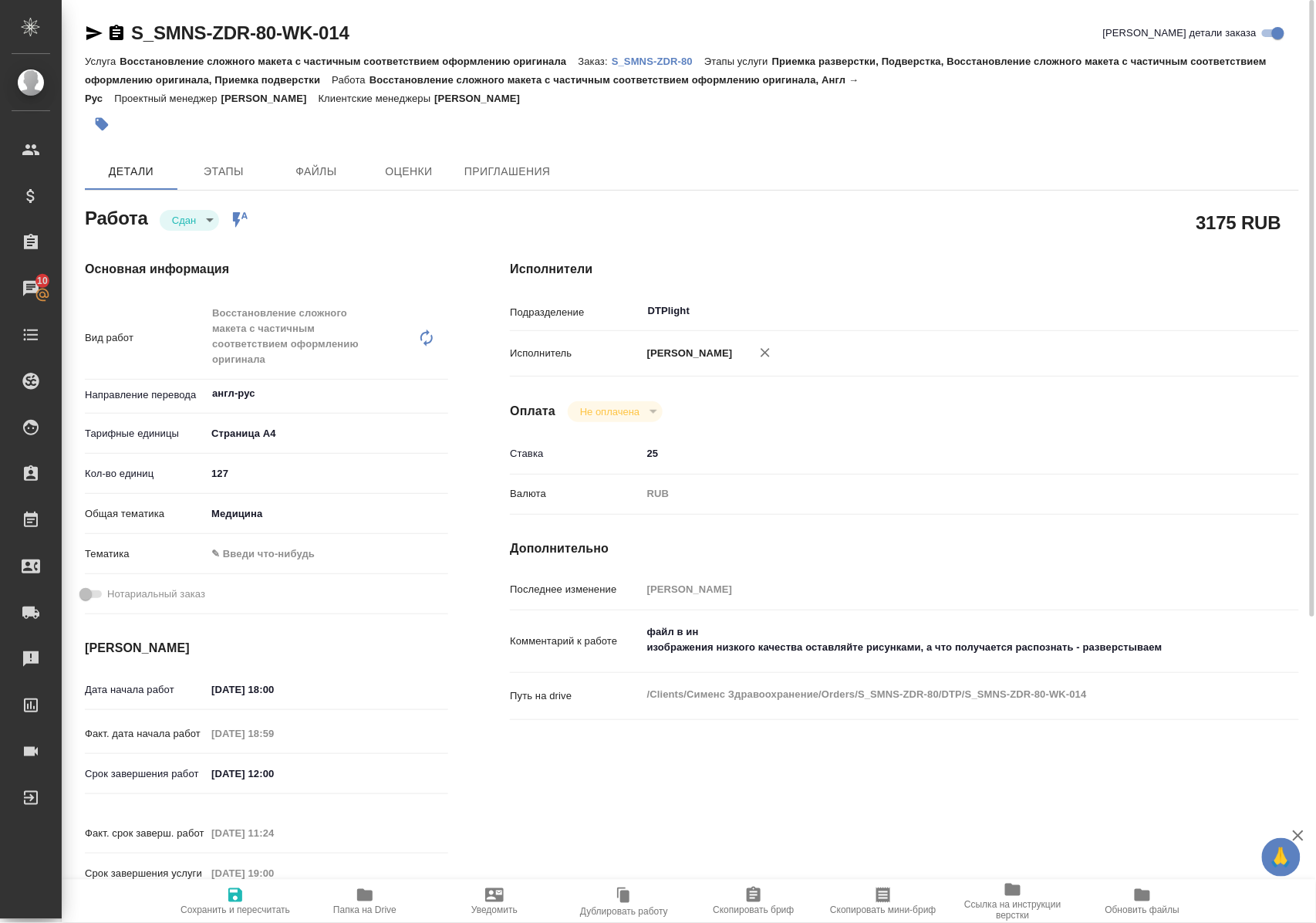
click at [88, 31] on icon "button" at bounding box center [94, 33] width 16 height 14
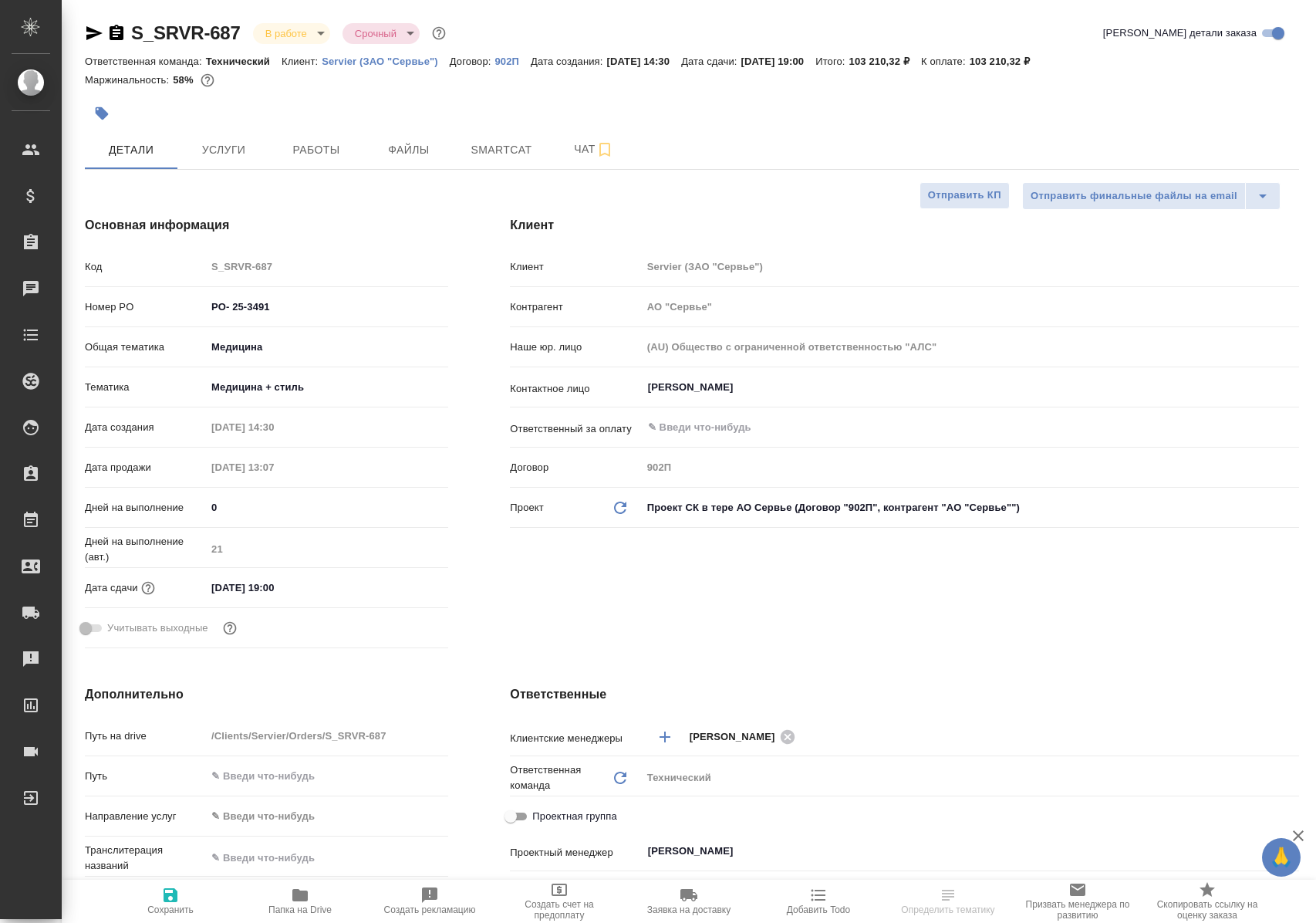
select select "RU"
click at [314, 155] on span "Работы" at bounding box center [315, 150] width 74 height 20
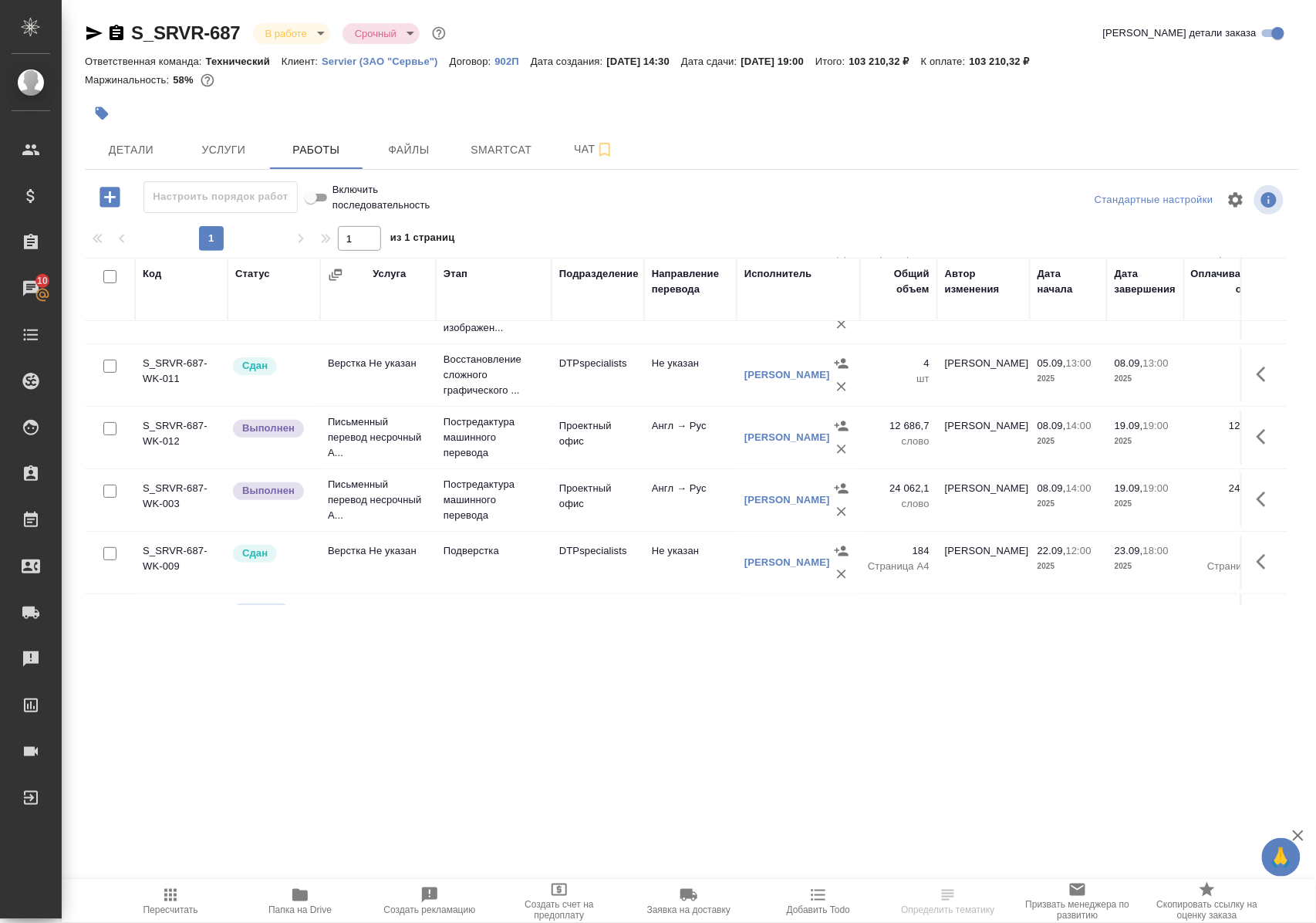
scroll to position [164, 0]
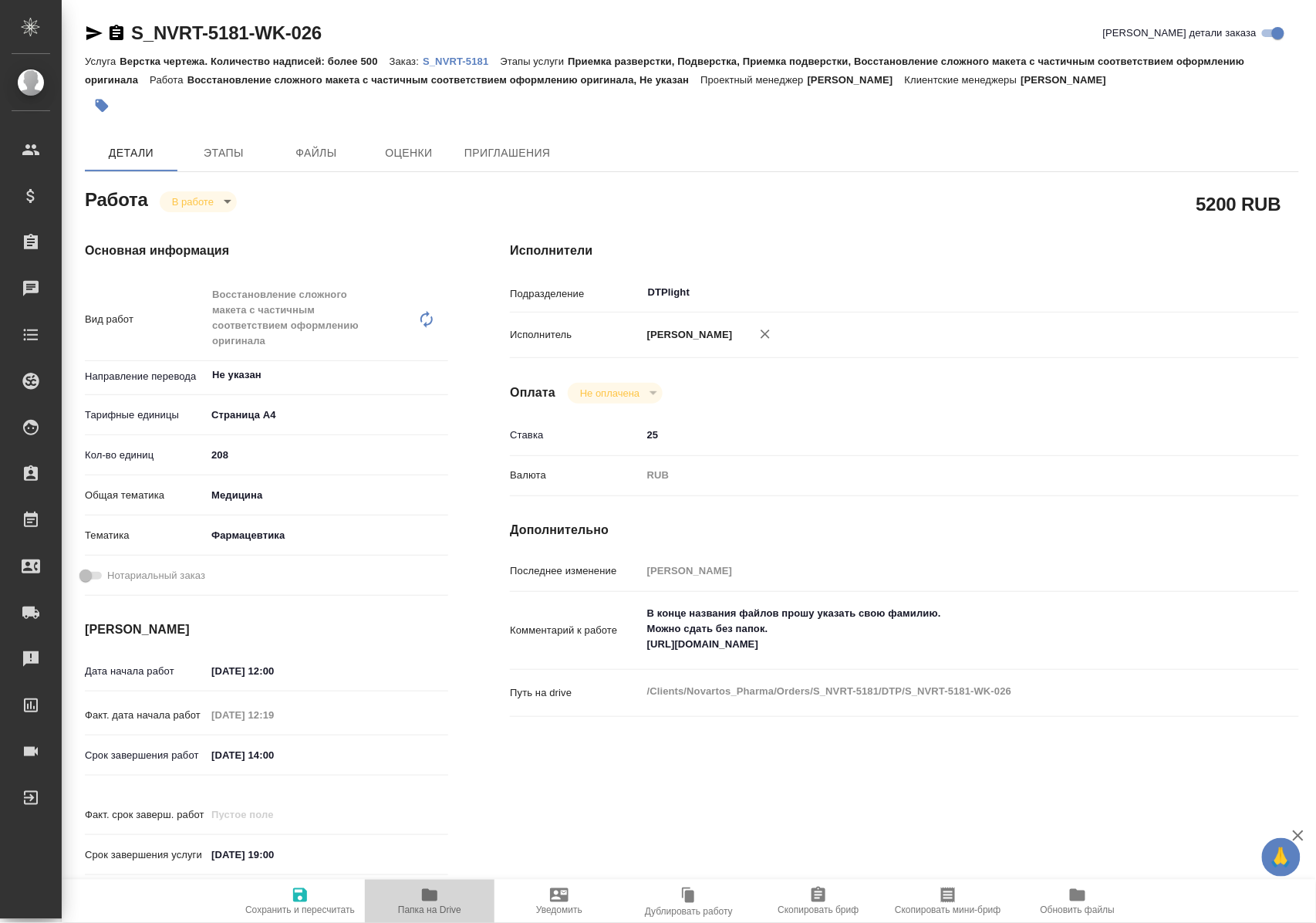
click at [446, 893] on span "Папка на Drive" at bounding box center [429, 900] width 111 height 29
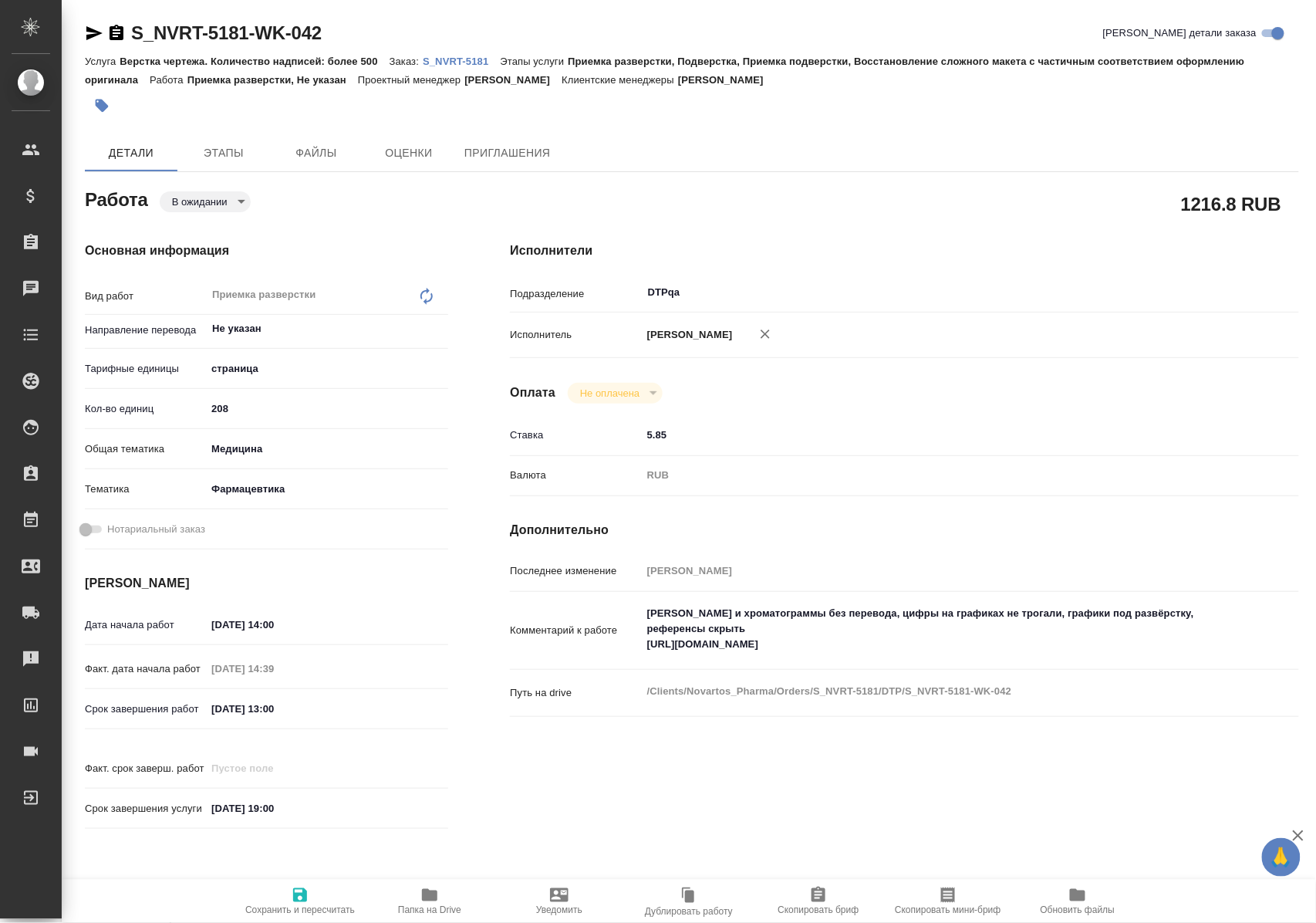
type textarea "x"
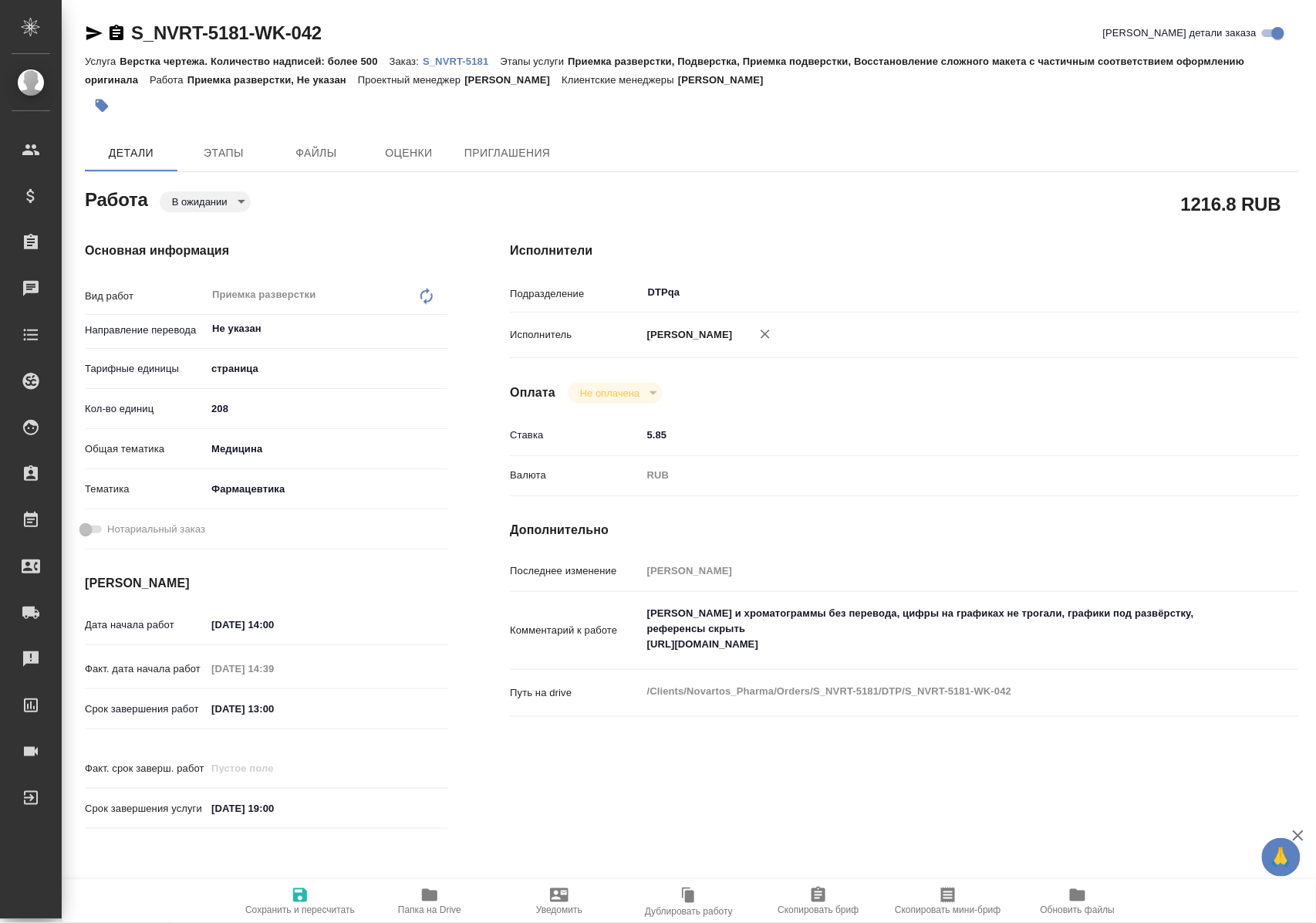
type textarea "x"
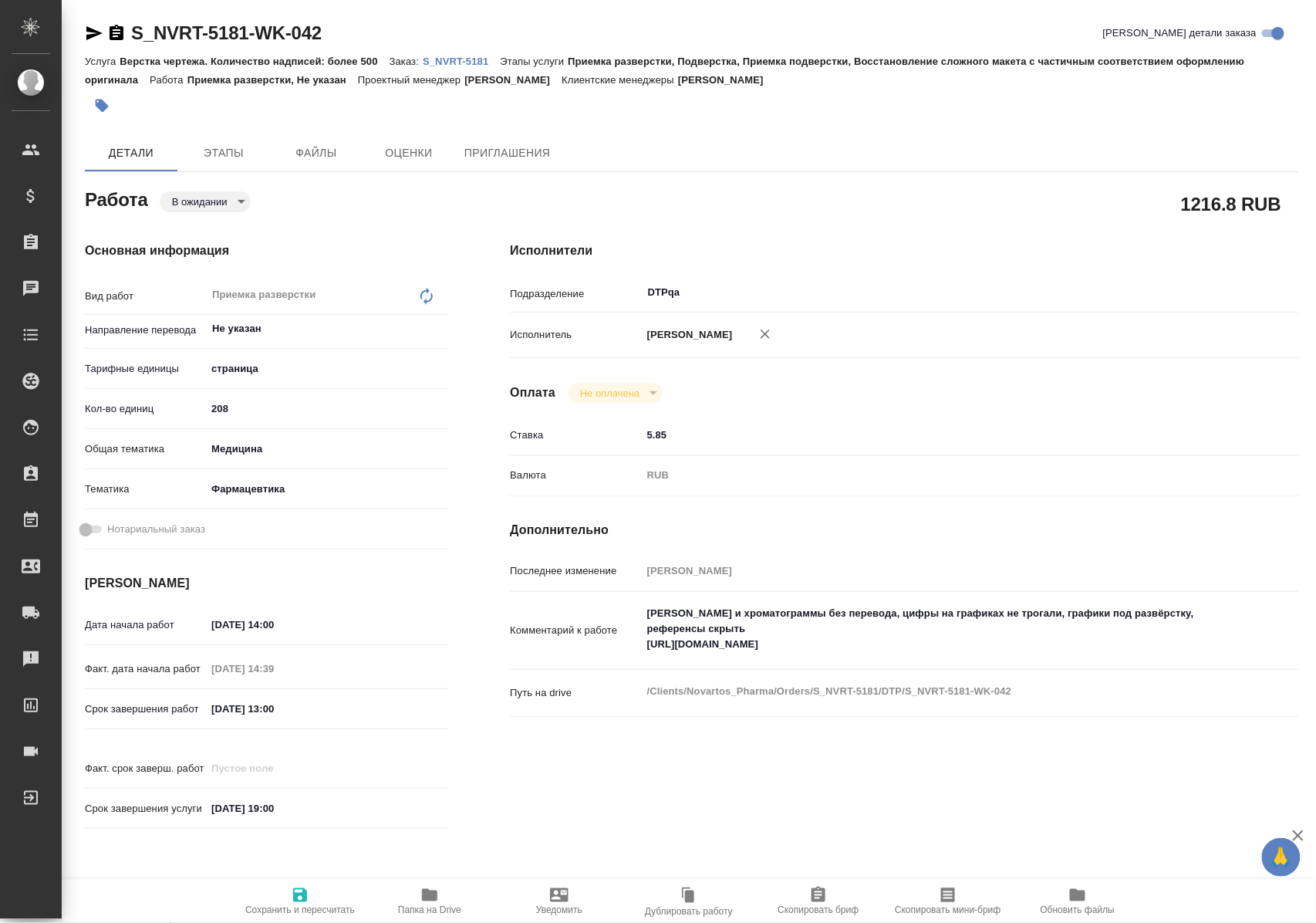
type textarea "x"
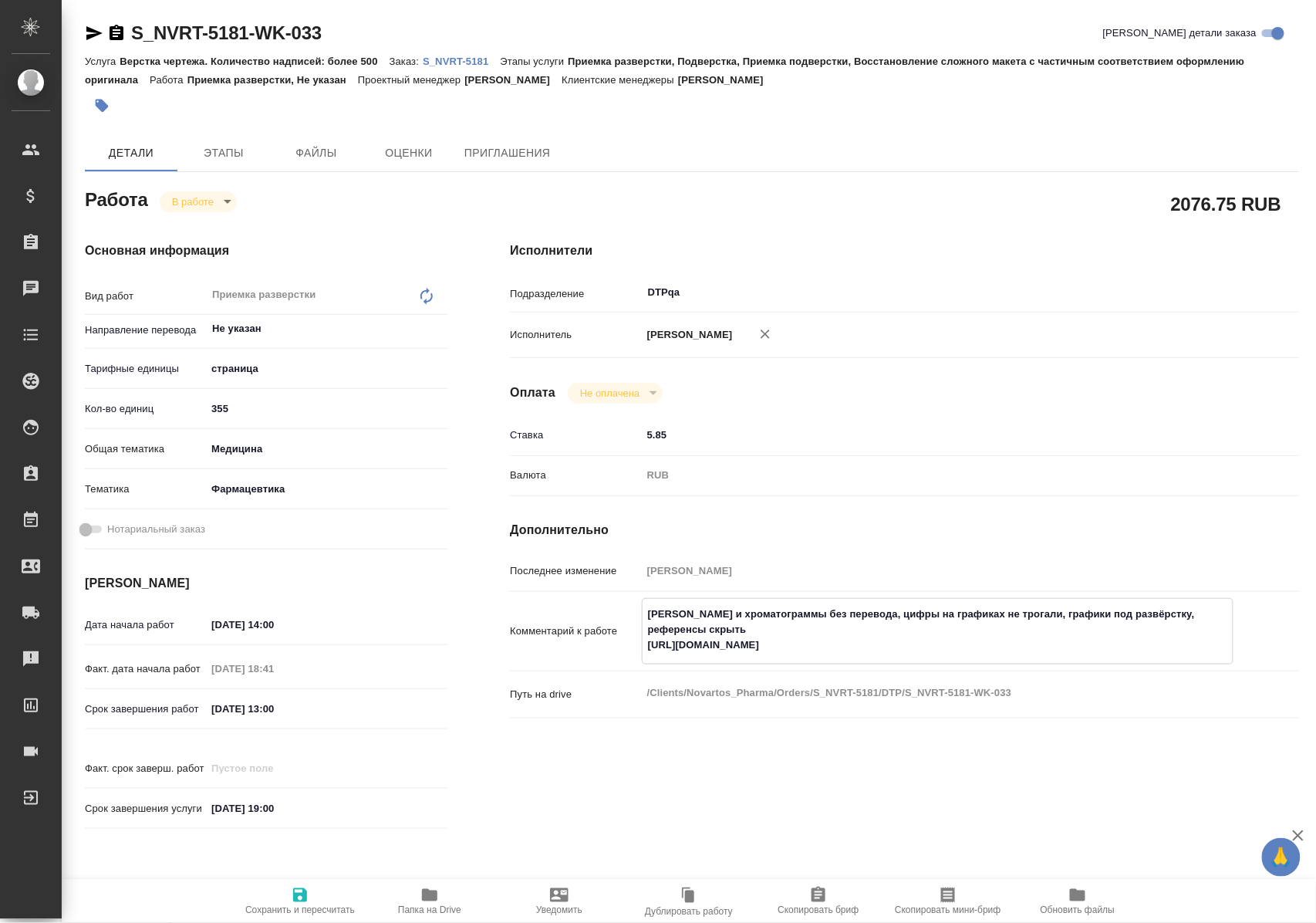
drag, startPoint x: 647, startPoint y: 661, endPoint x: 1010, endPoint y: 659, distance: 363.0
click at [1010, 659] on textarea "Скрины и хроматограммы без перевода, цифры на графиках не трогали, графики под …" at bounding box center [938, 630] width 591 height 57
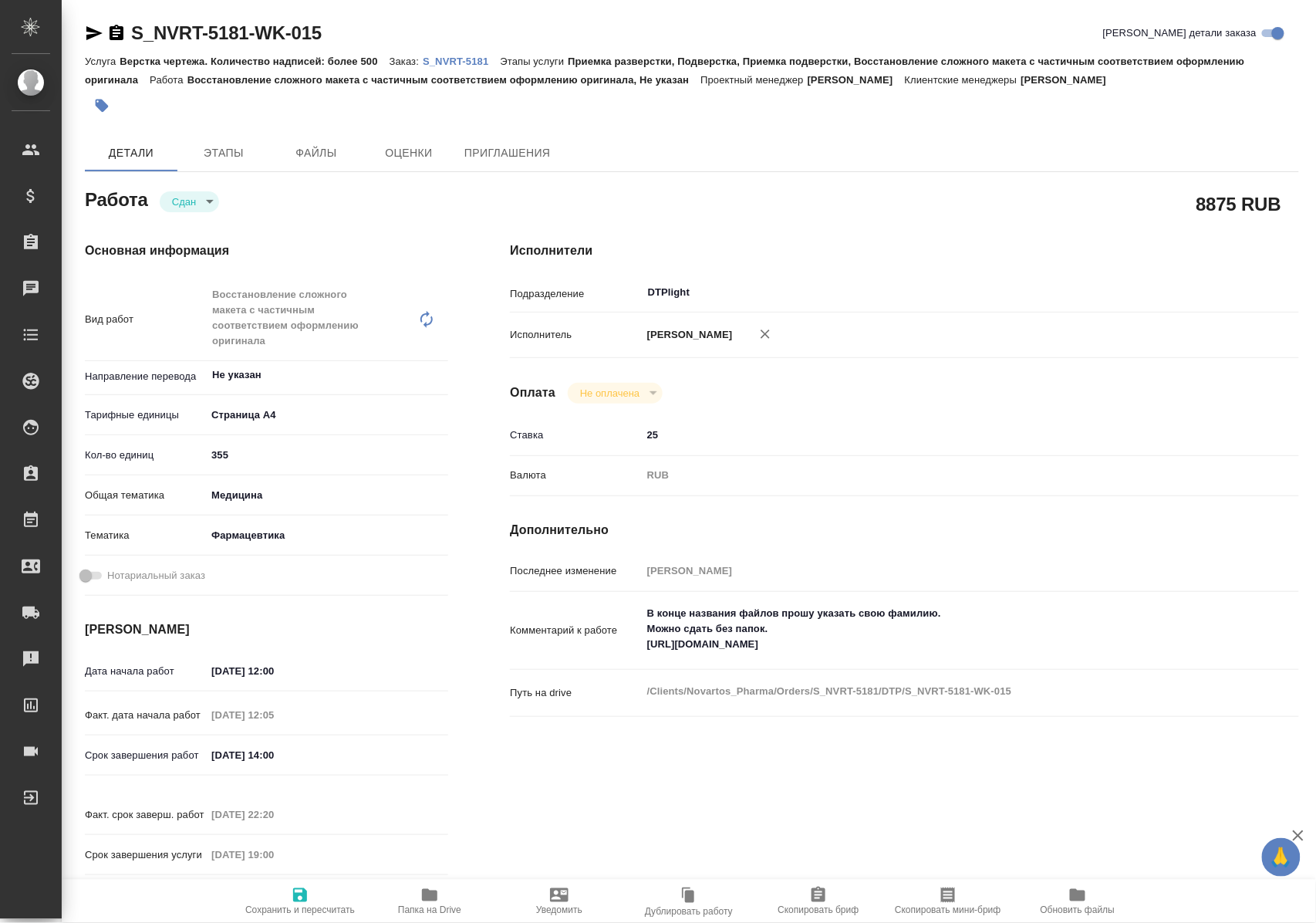
type textarea "x"
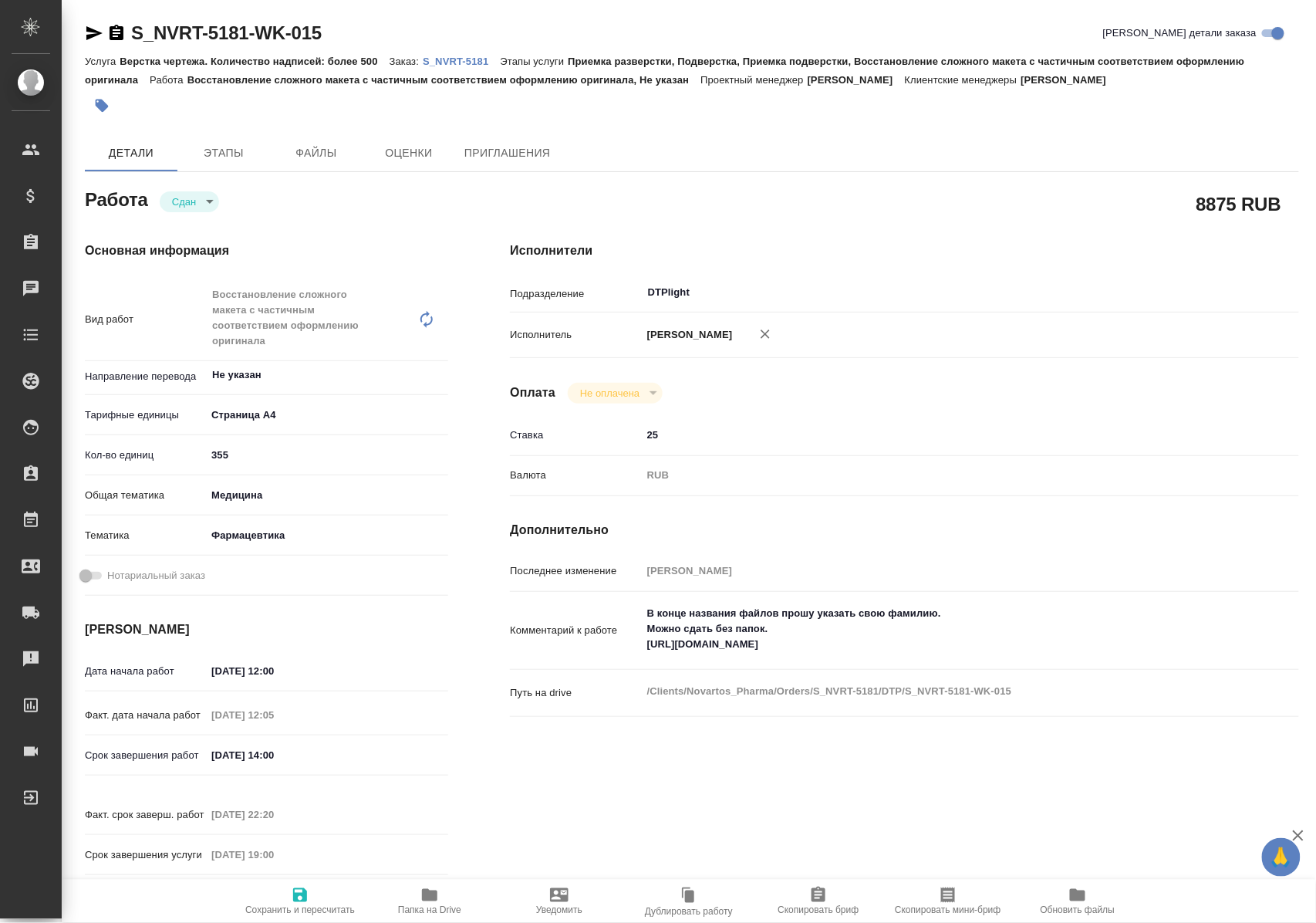
type textarea "x"
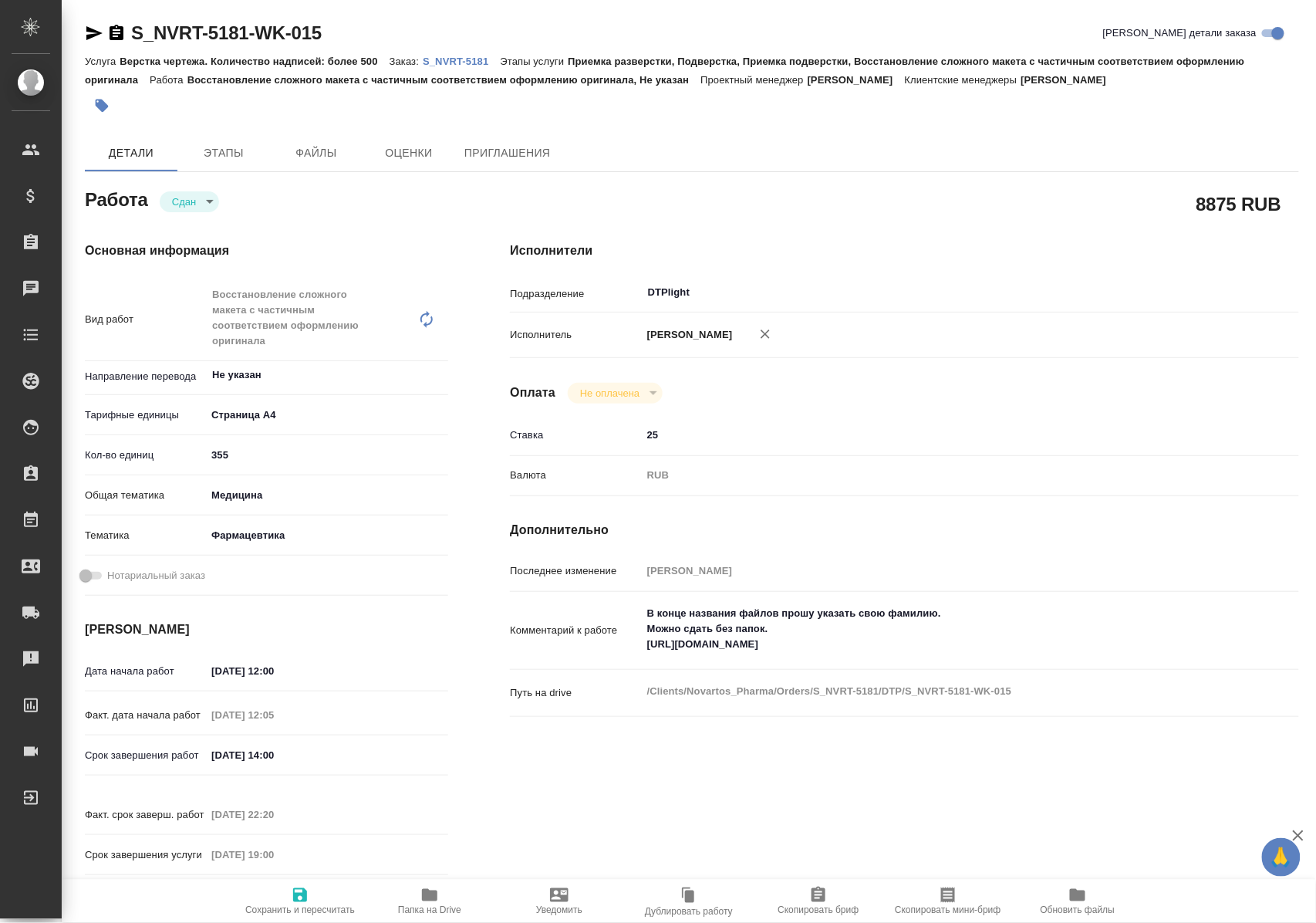
type textarea "x"
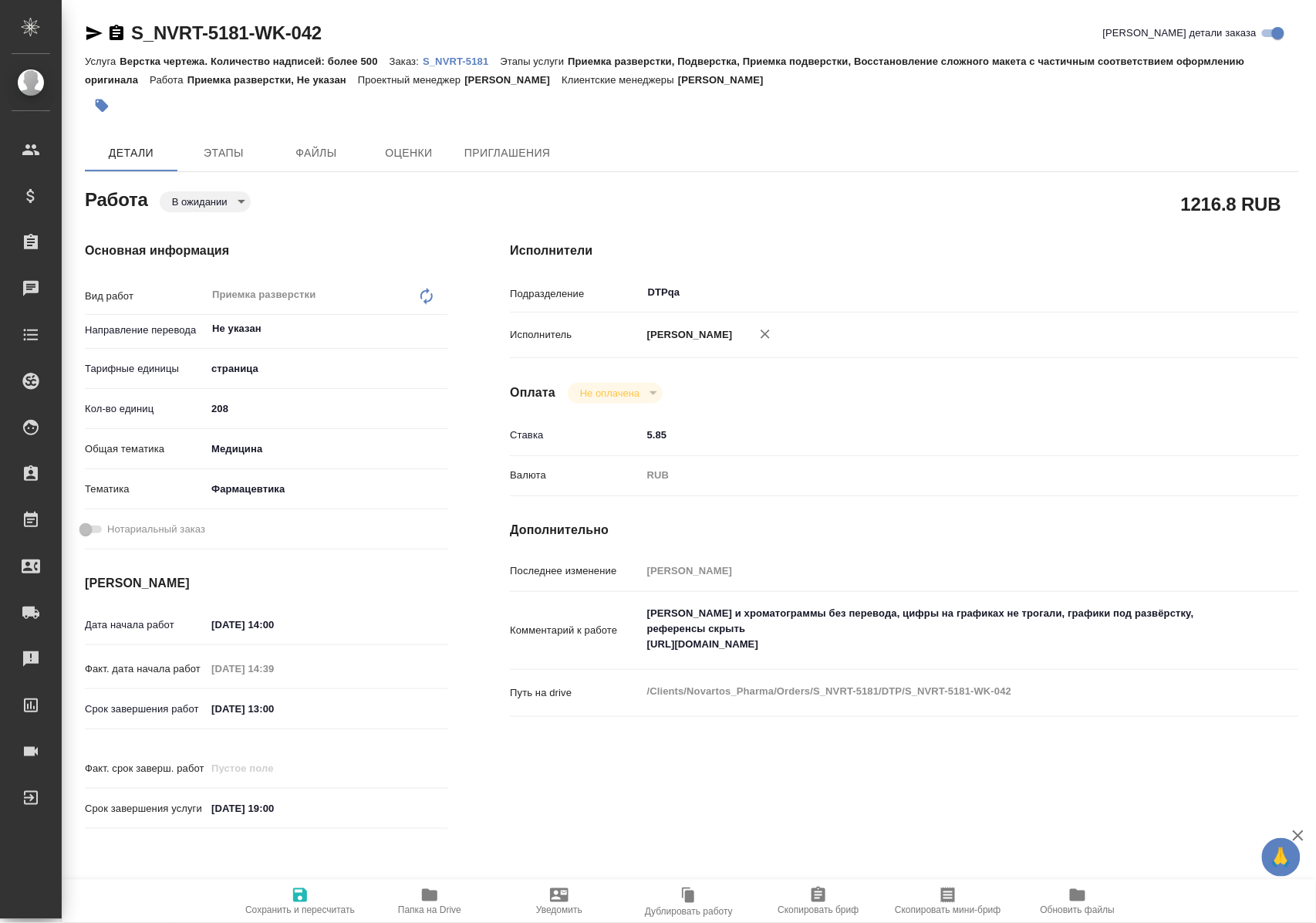
type textarea "x"
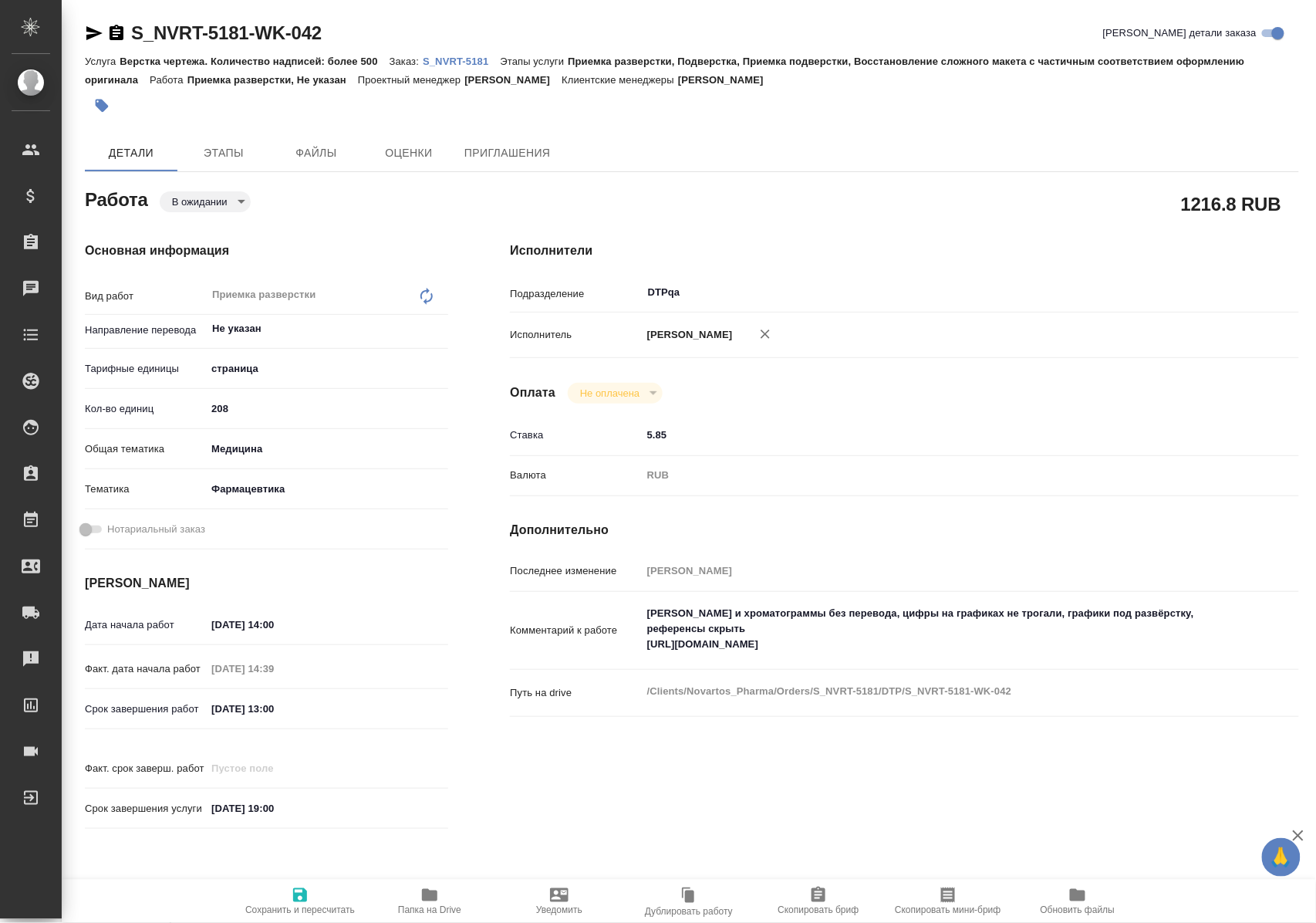
type textarea "x"
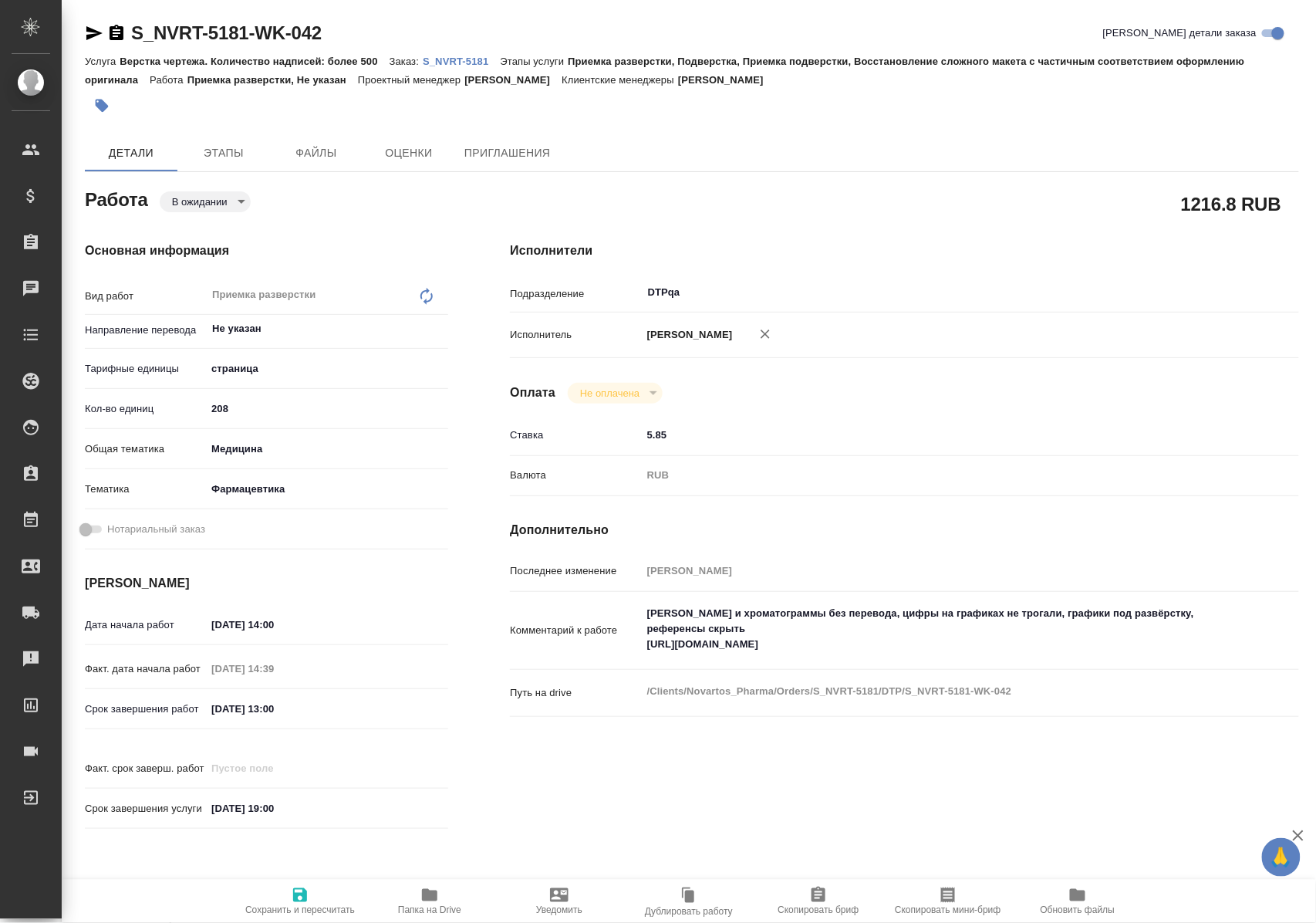
type textarea "x"
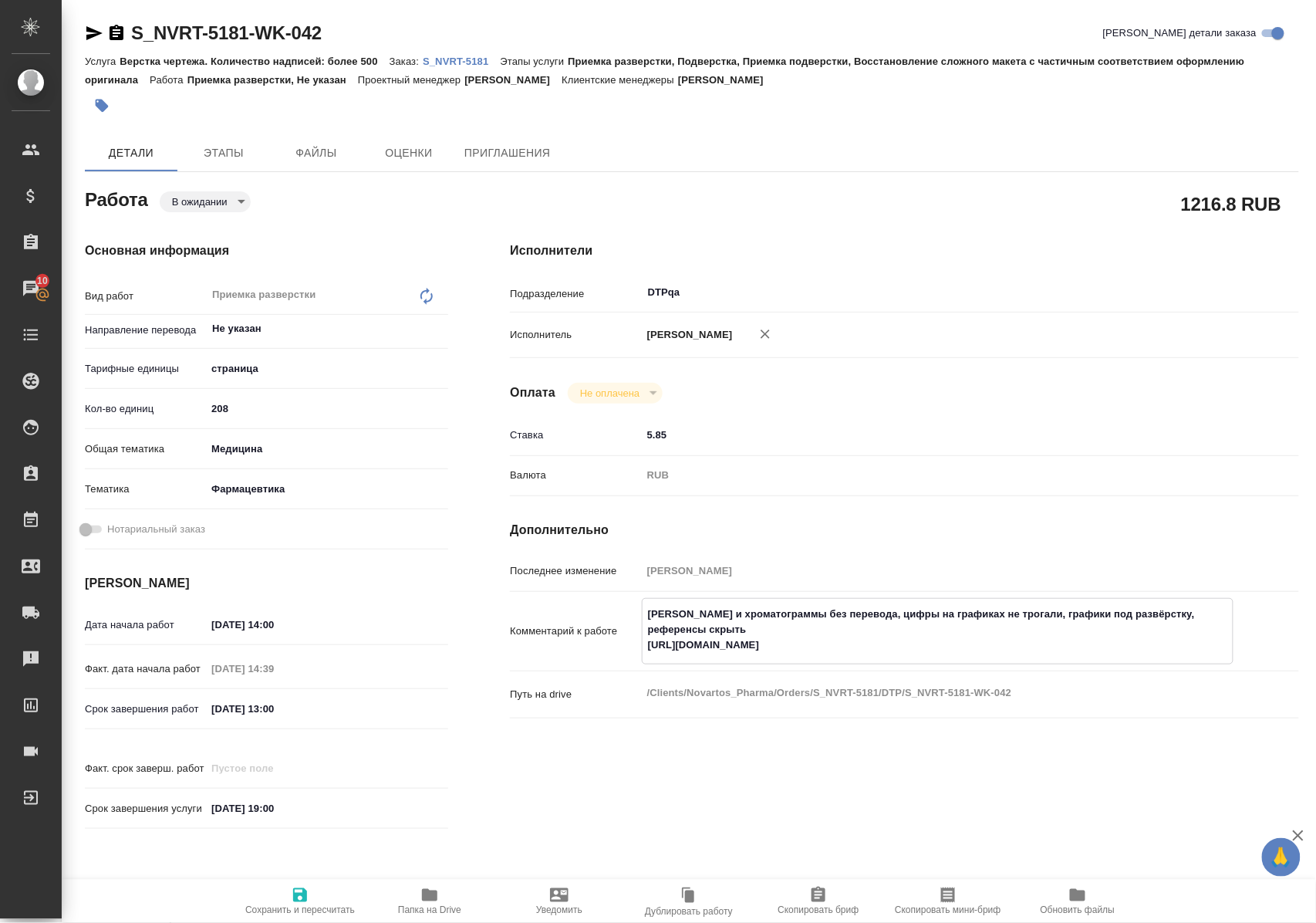
drag, startPoint x: 647, startPoint y: 663, endPoint x: 1004, endPoint y: 663, distance: 357.0
click at [1004, 659] on textarea "Скрины и хроматограммы без перевода, цифры на графиках не трогали, графики под …" at bounding box center [938, 630] width 591 height 57
type textarea "x"
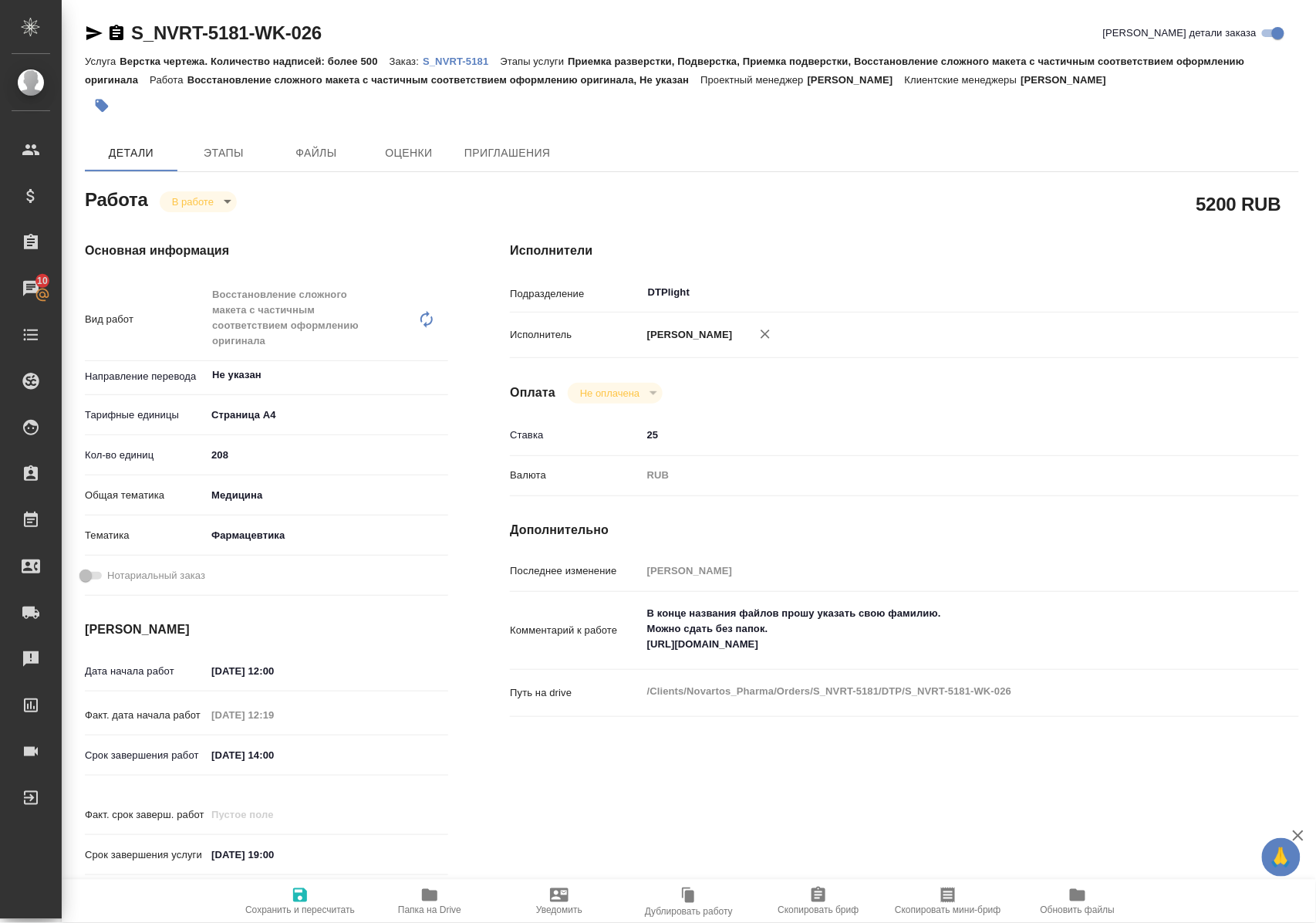
click at [436, 898] on icon "button" at bounding box center [429, 894] width 16 height 13
click at [92, 29] on icon "button" at bounding box center [94, 33] width 16 height 14
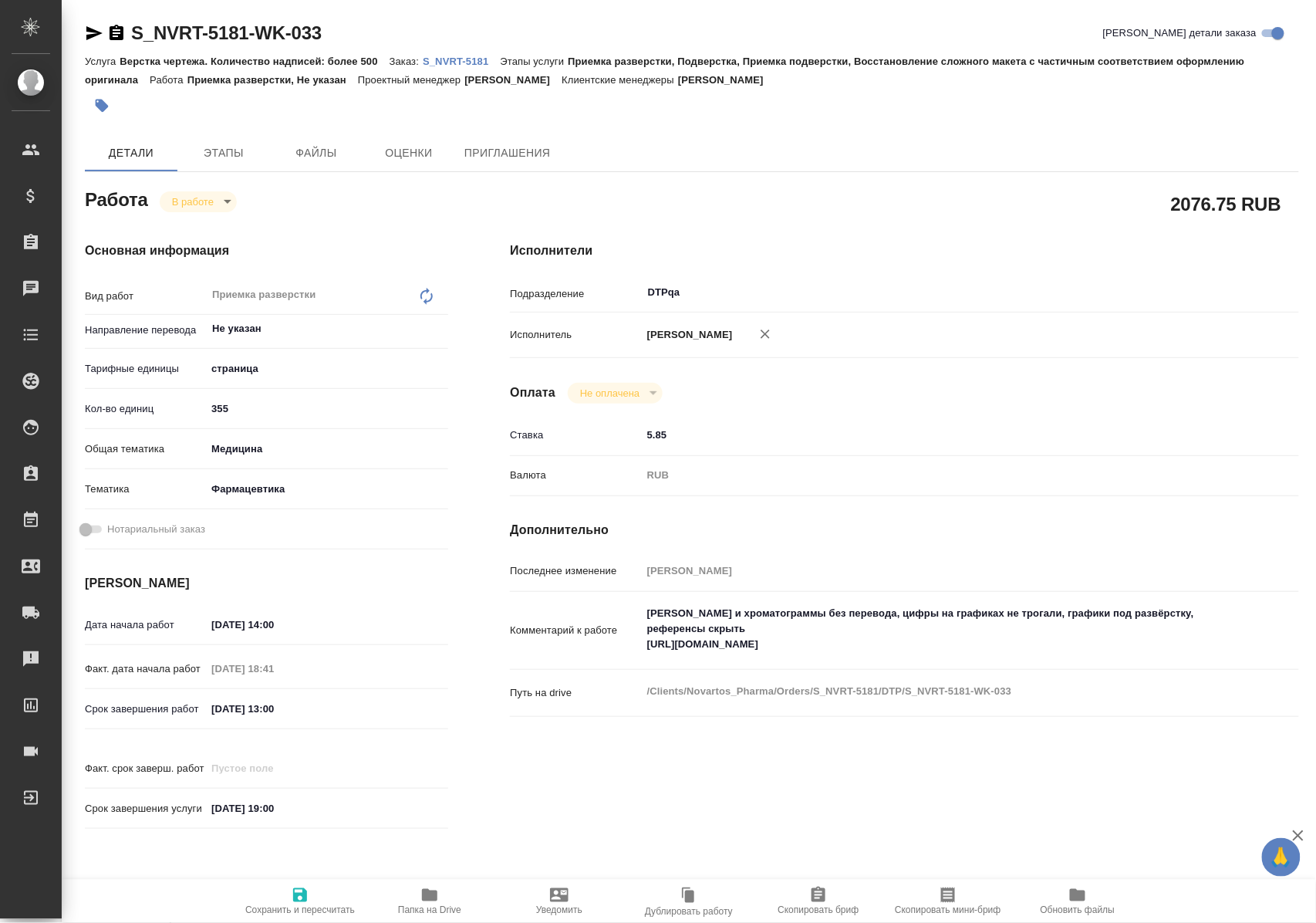
type textarea "x"
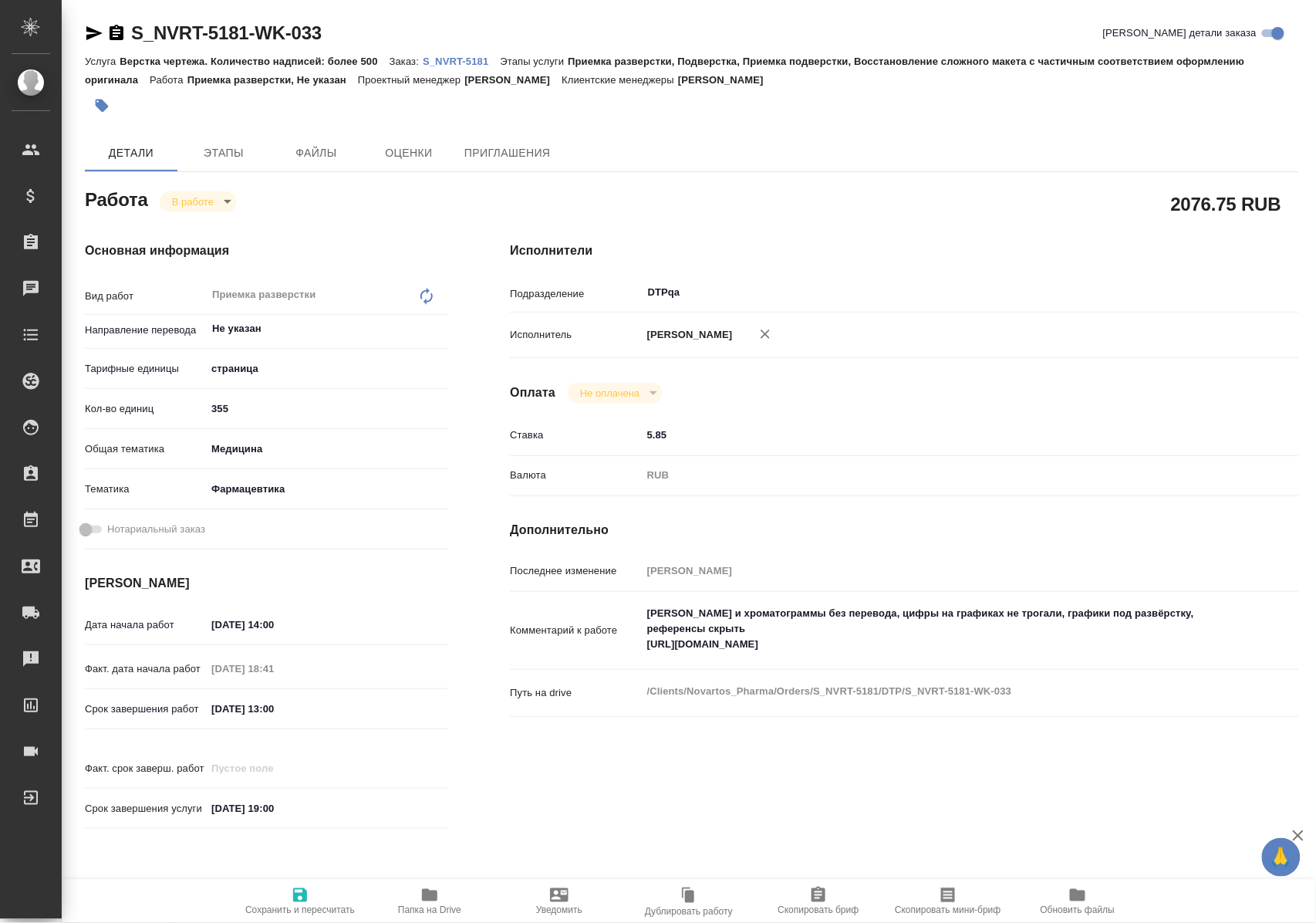
type textarea "x"
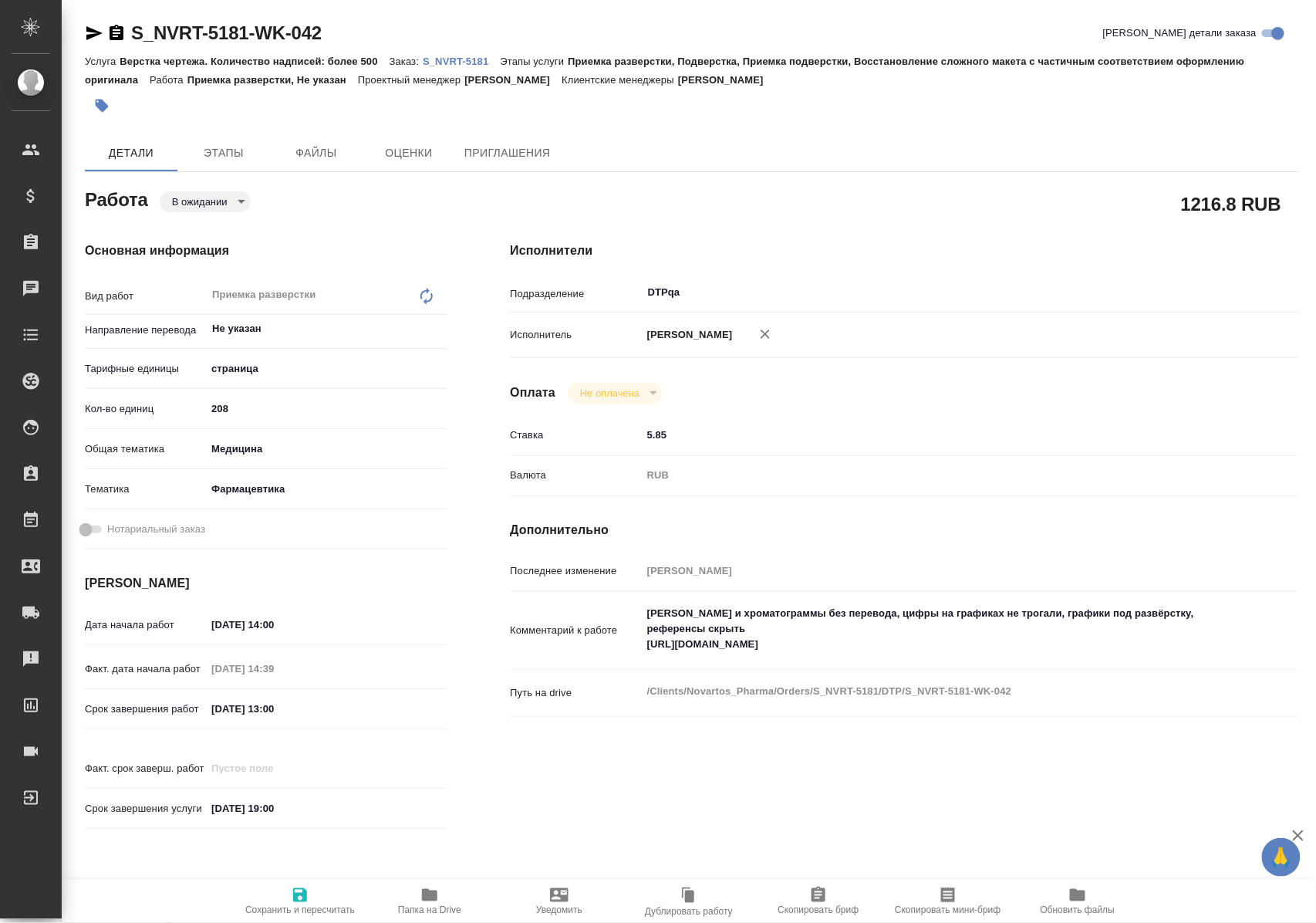
type textarea "x"
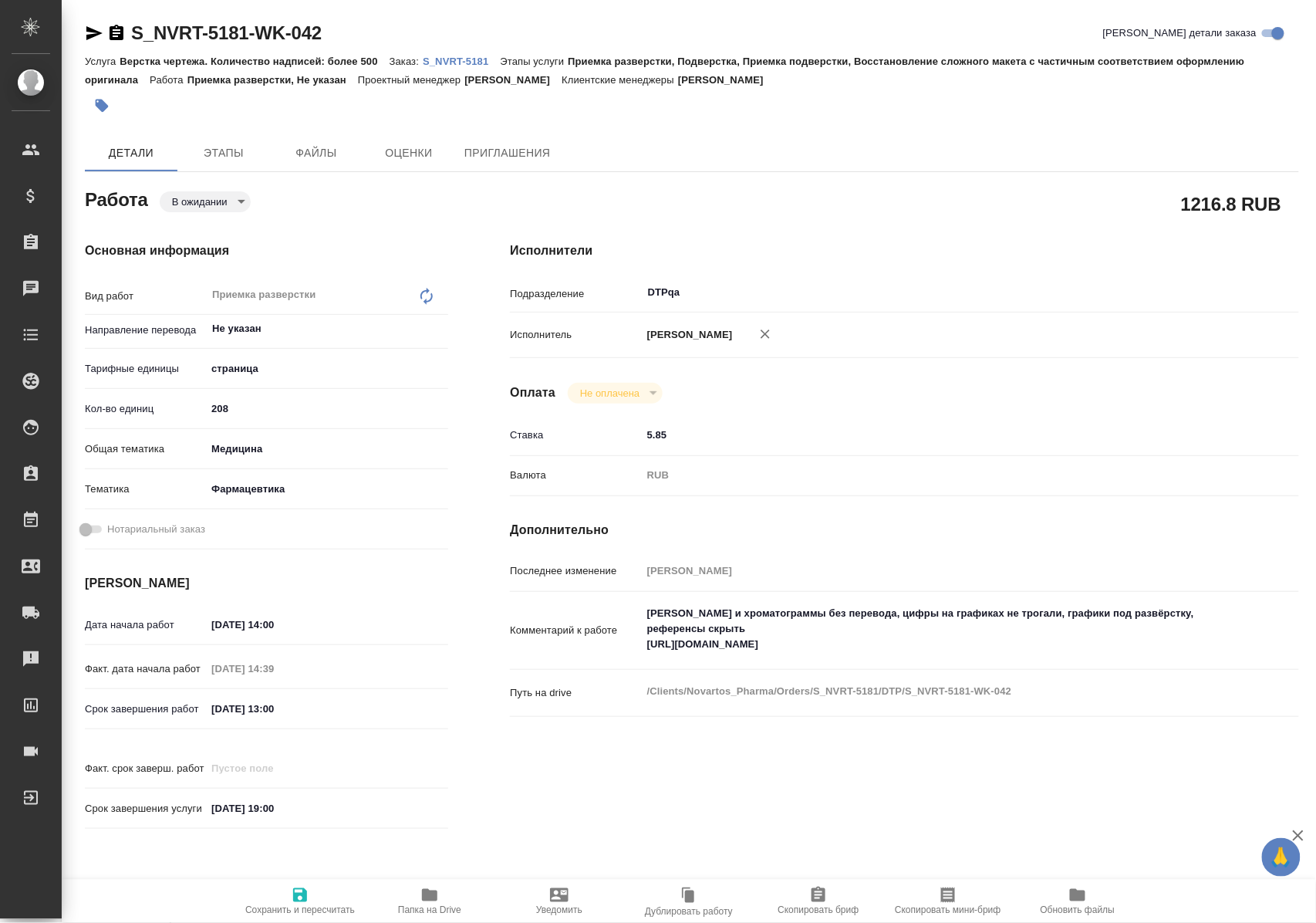
type textarea "x"
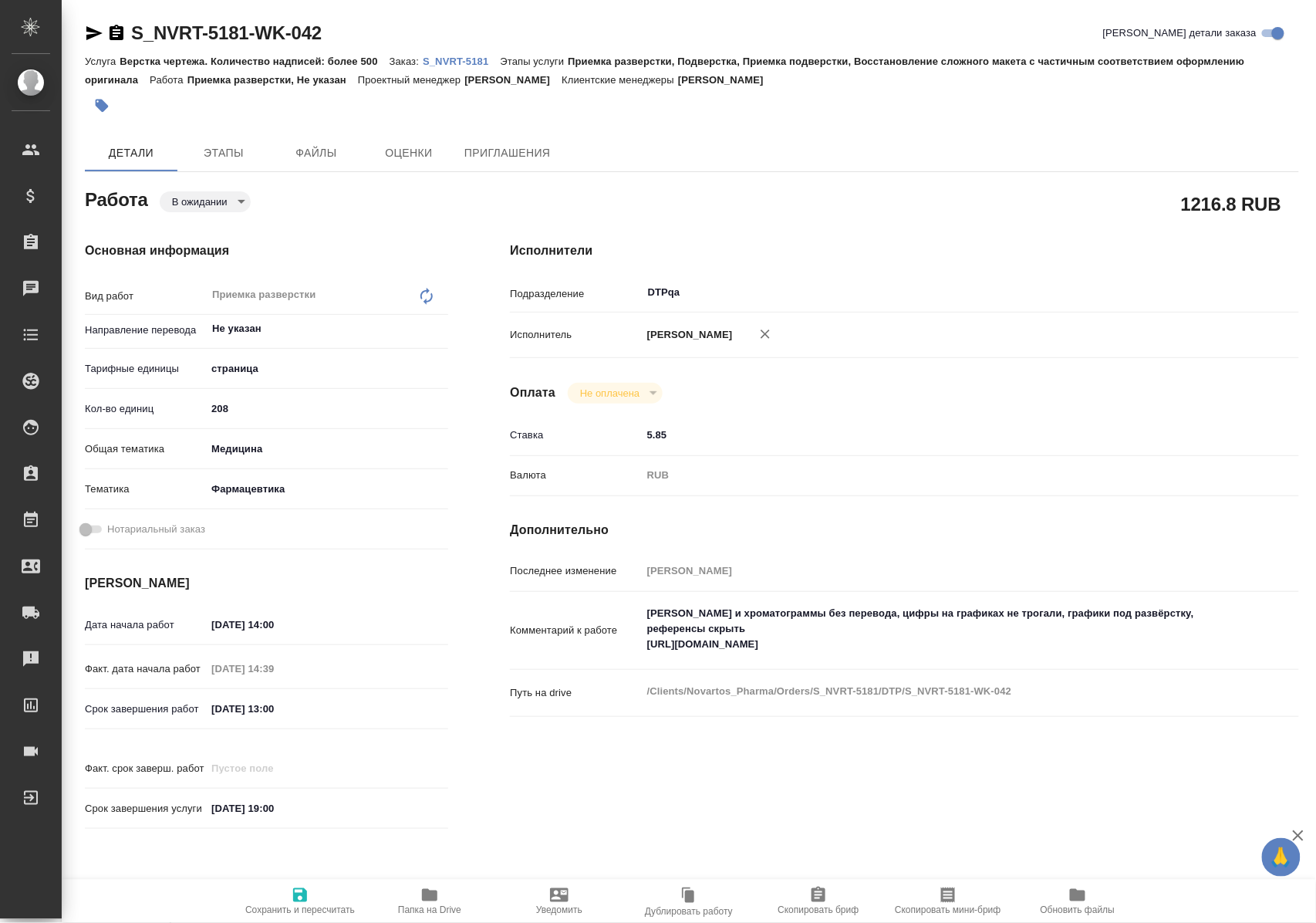
type textarea "x"
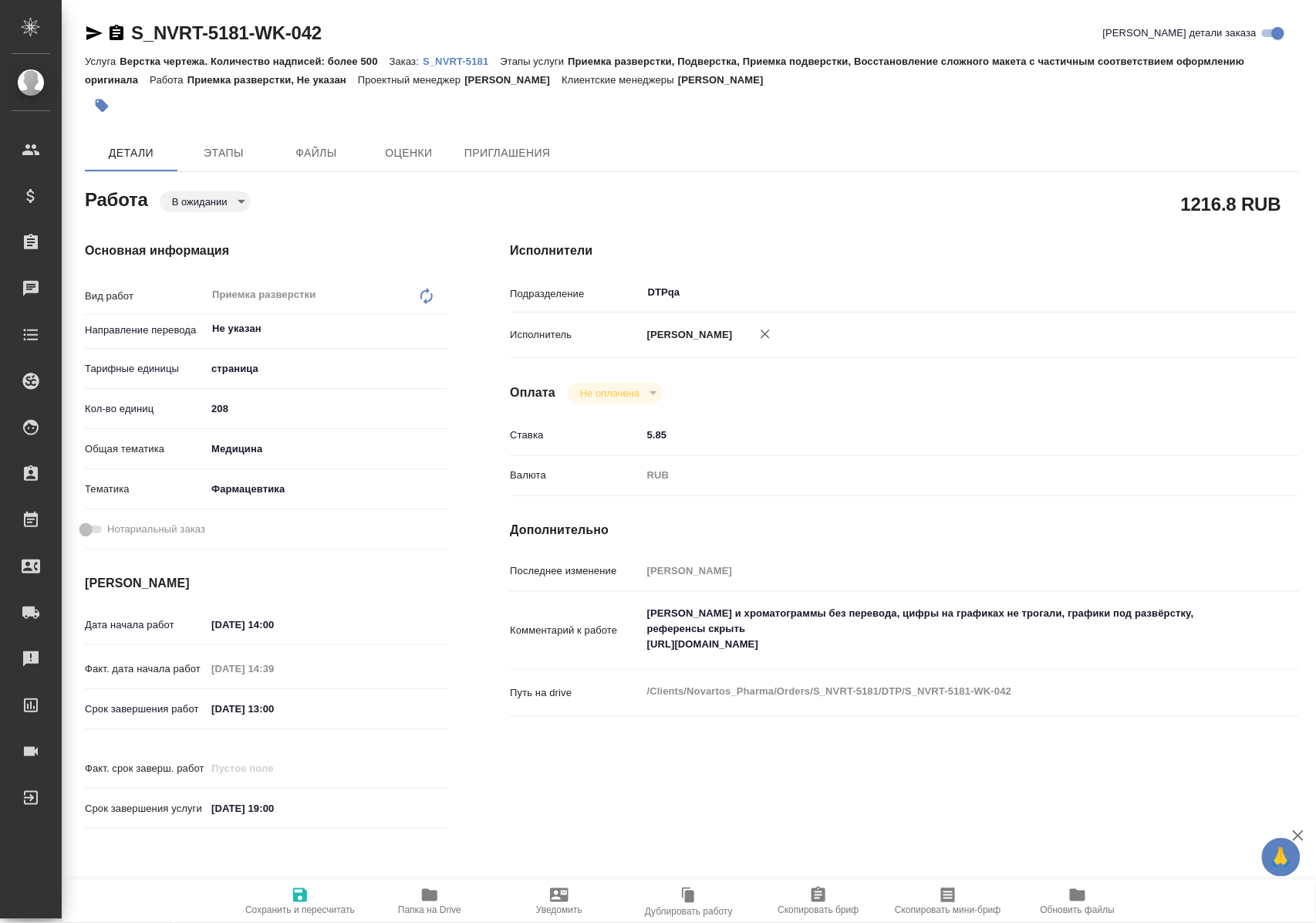
type textarea "x"
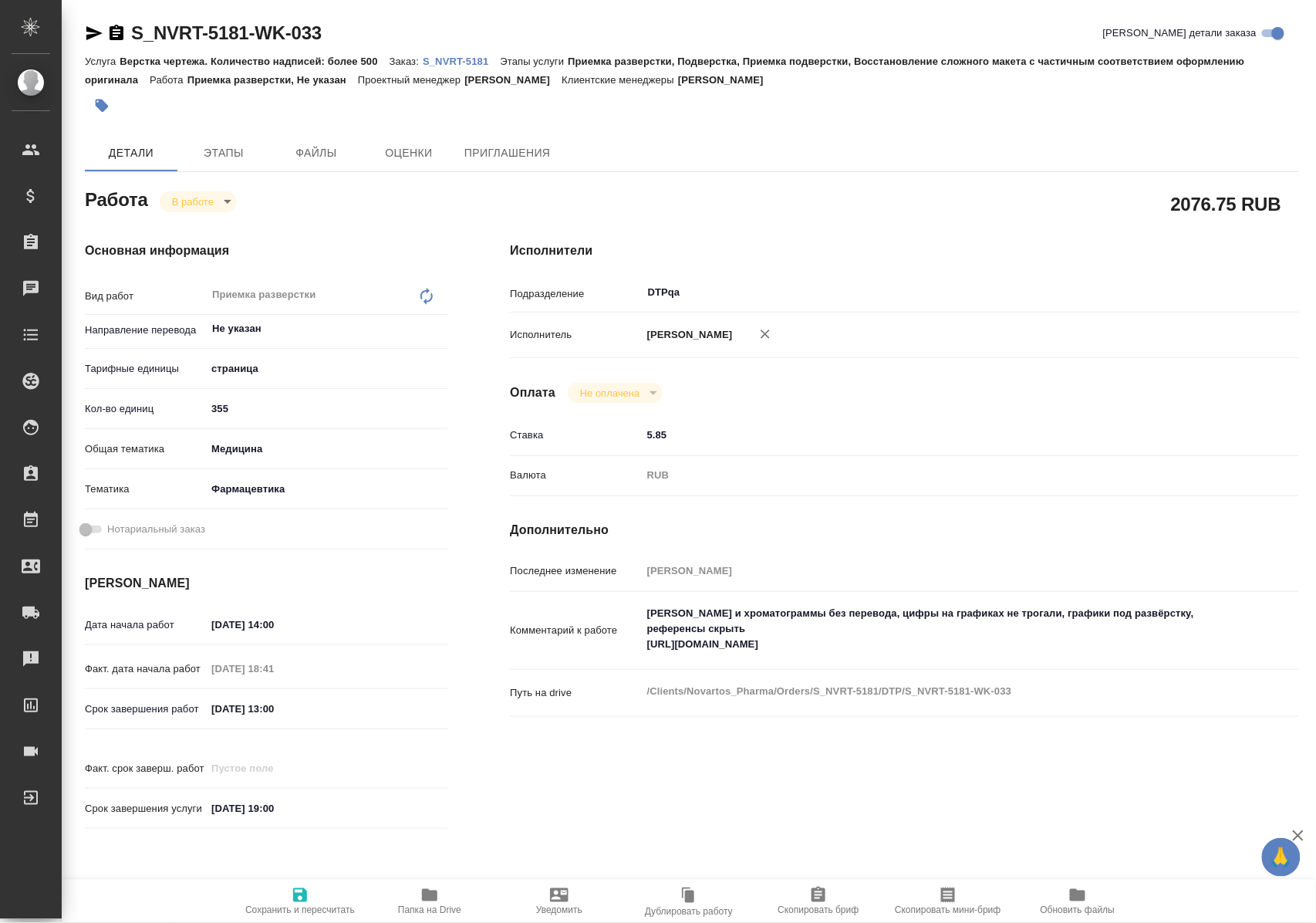
type textarea "x"
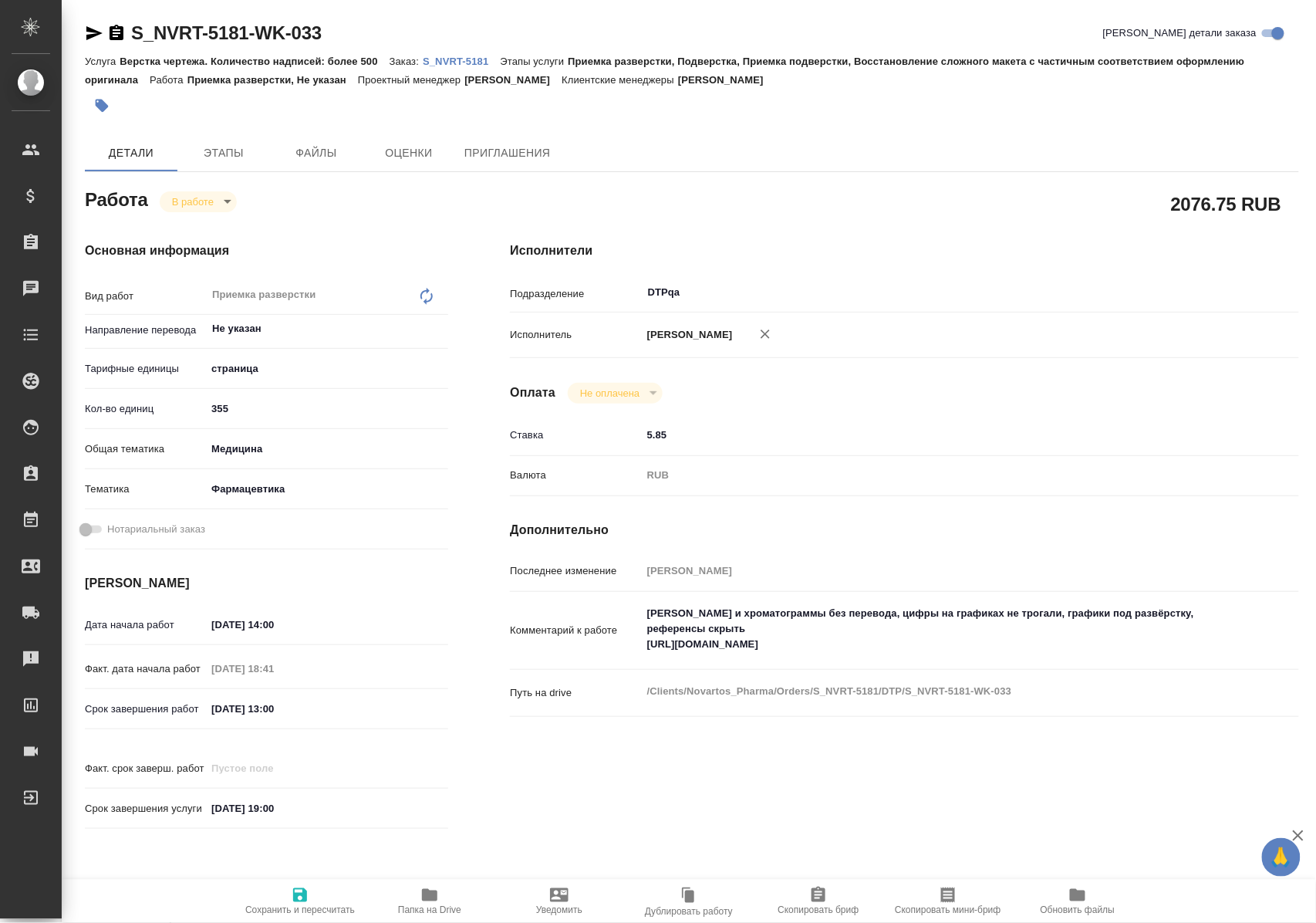
type textarea "x"
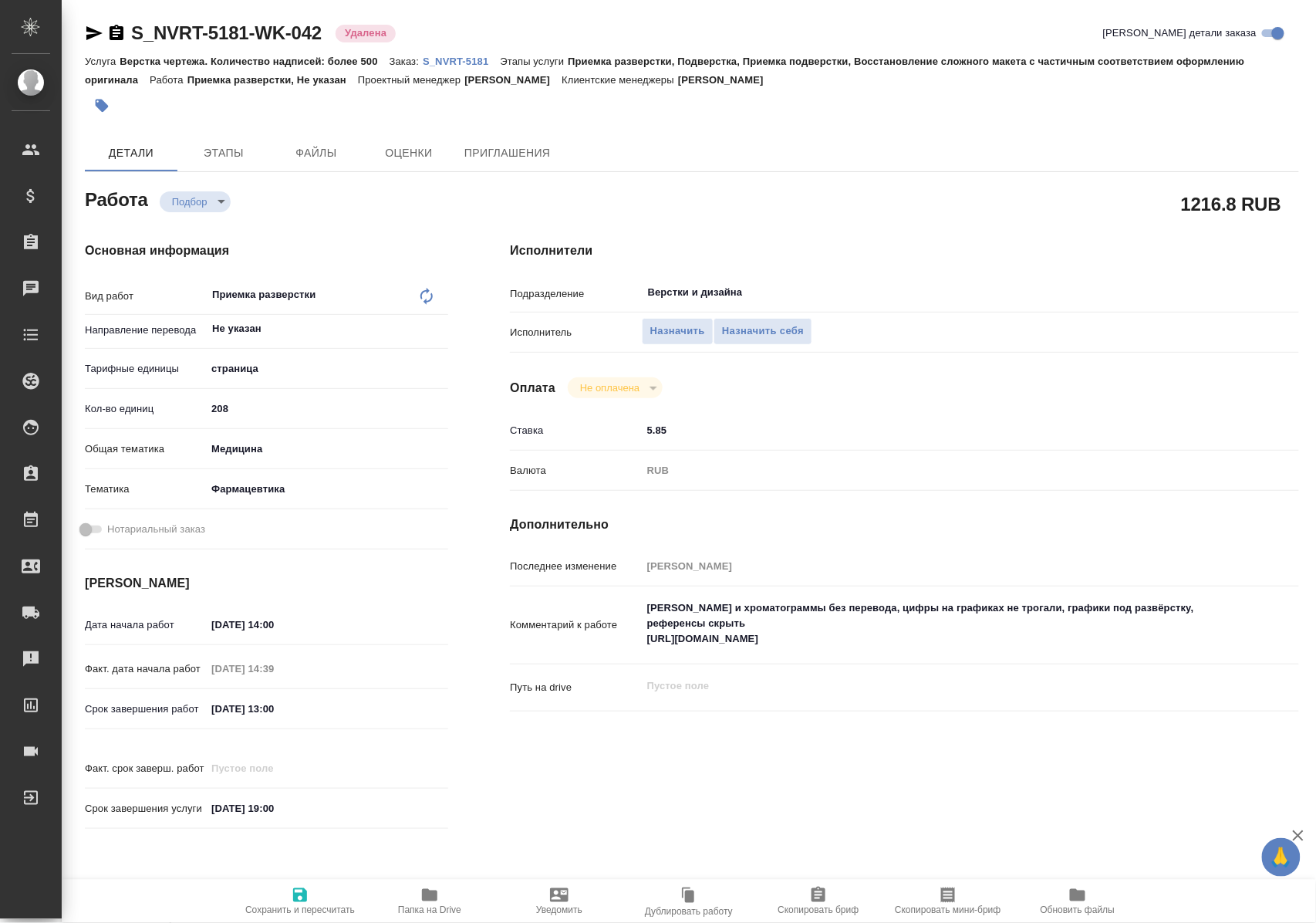
type textarea "x"
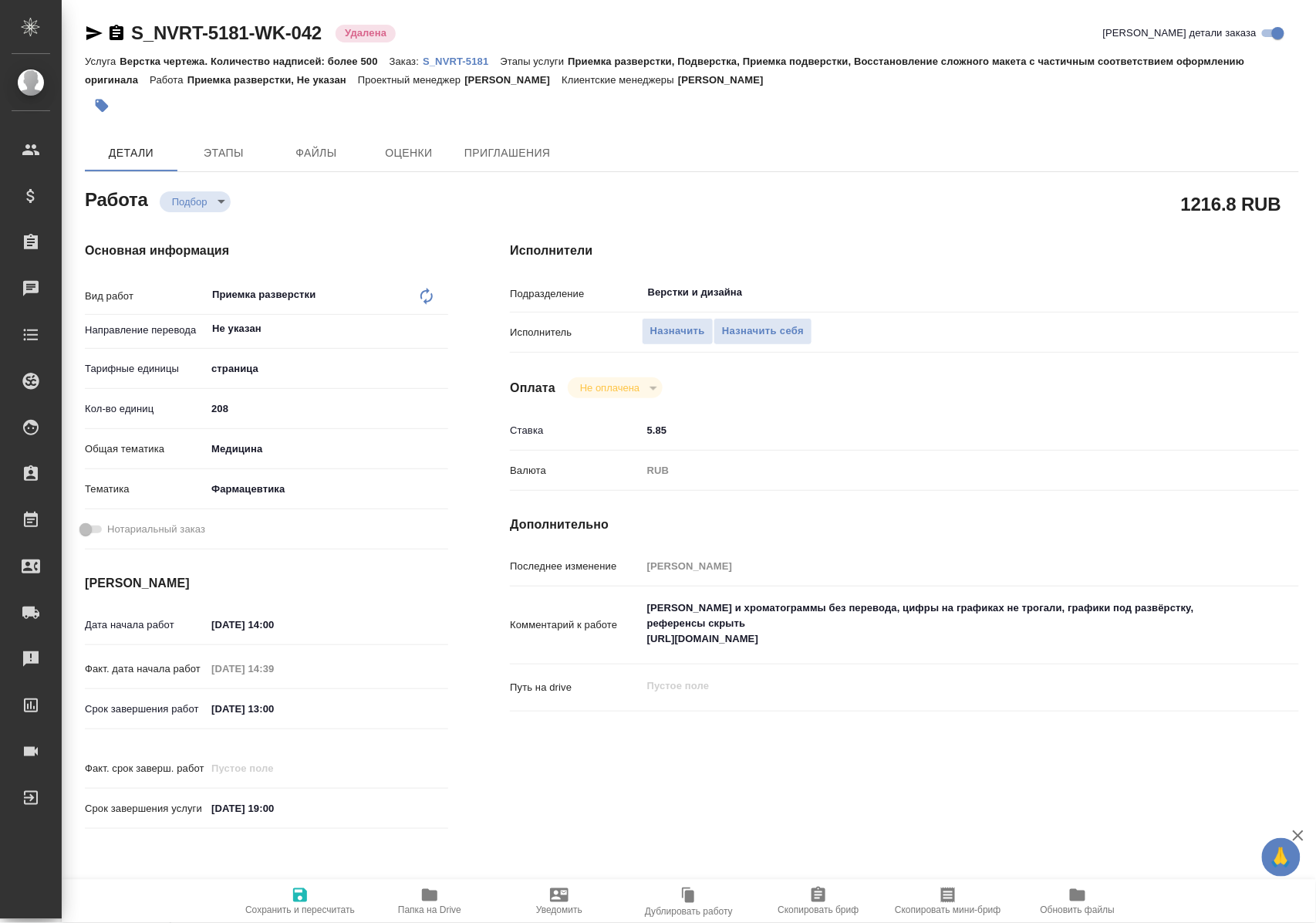
type textarea "x"
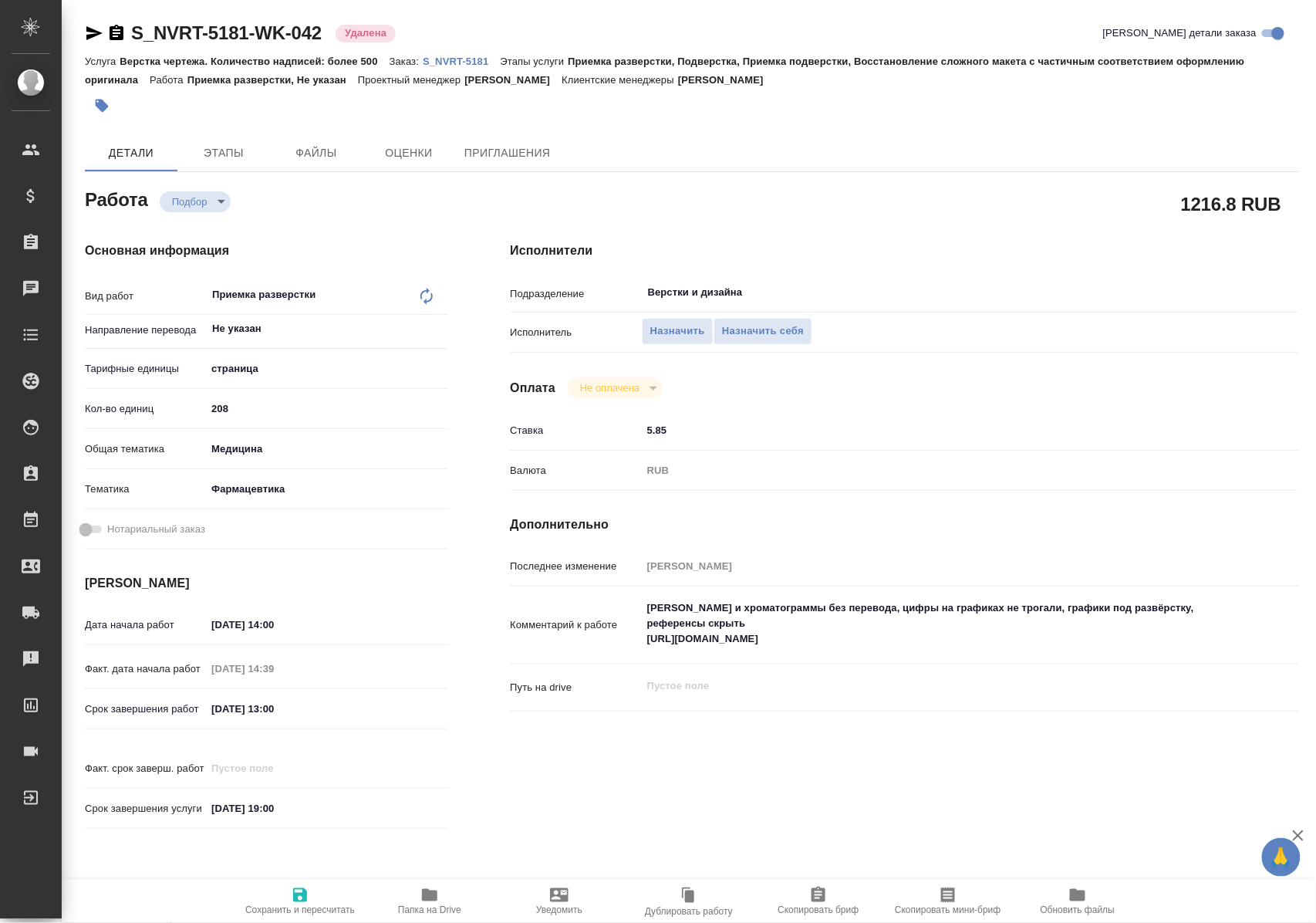
type textarea "x"
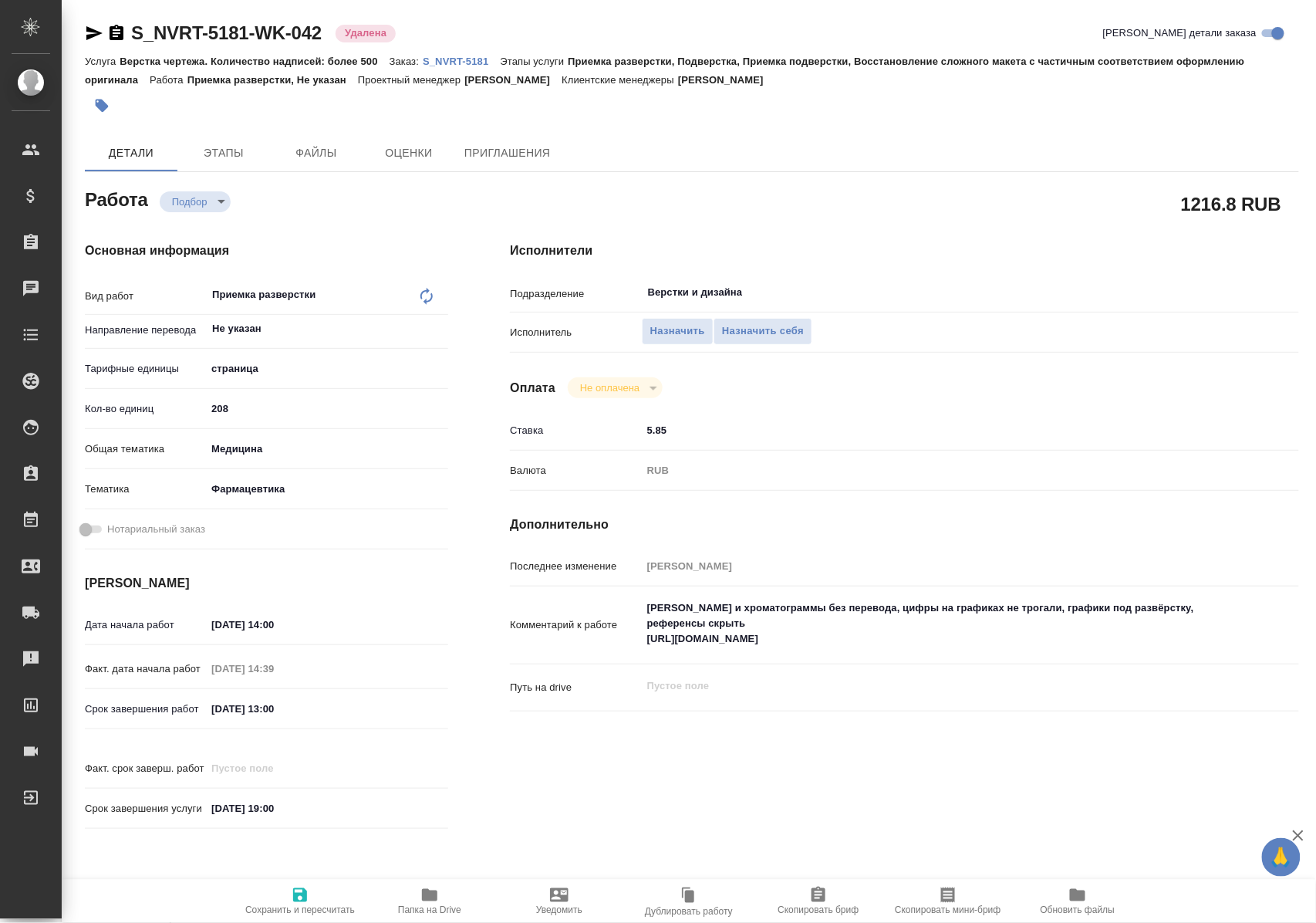
type textarea "x"
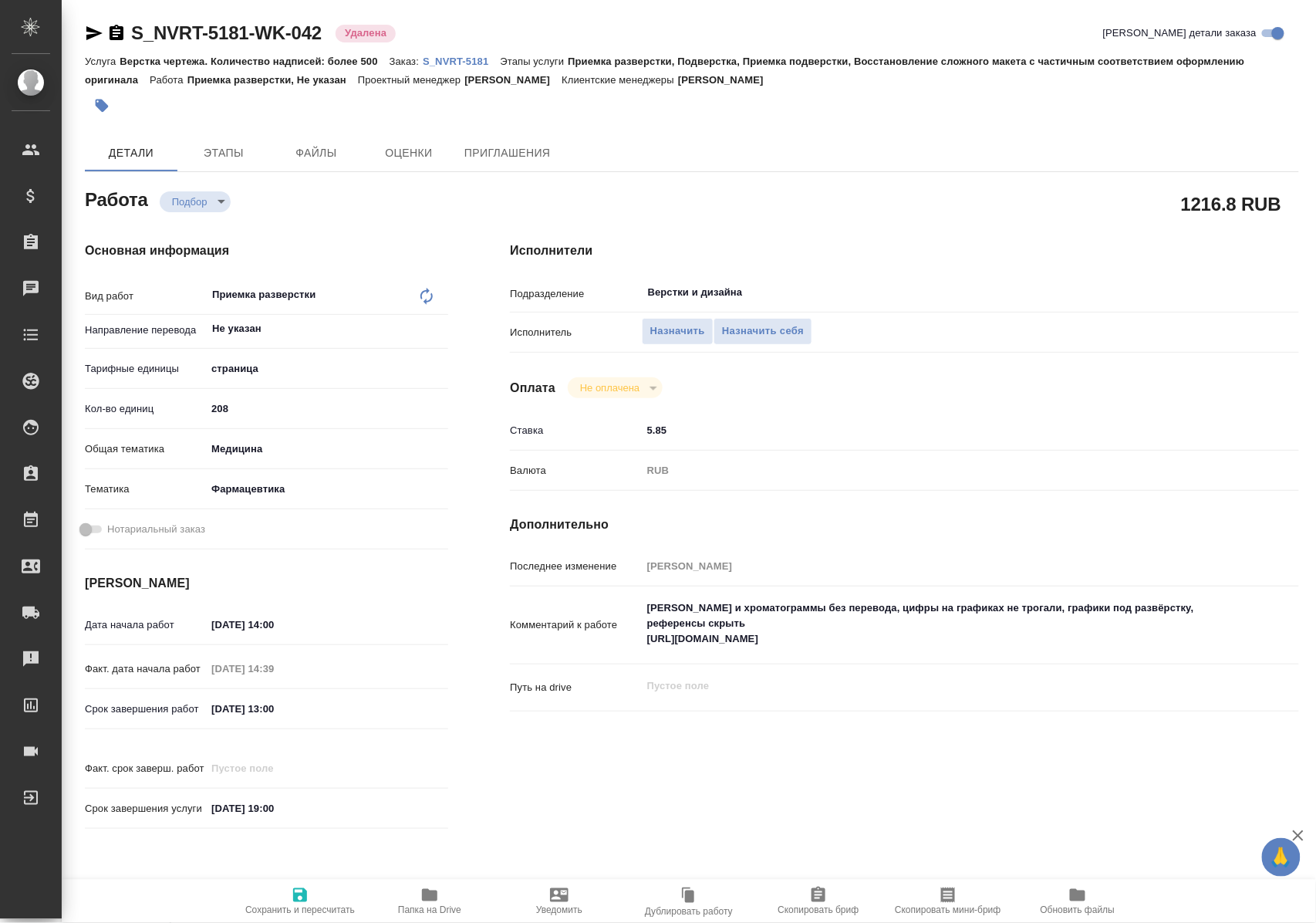
type textarea "x"
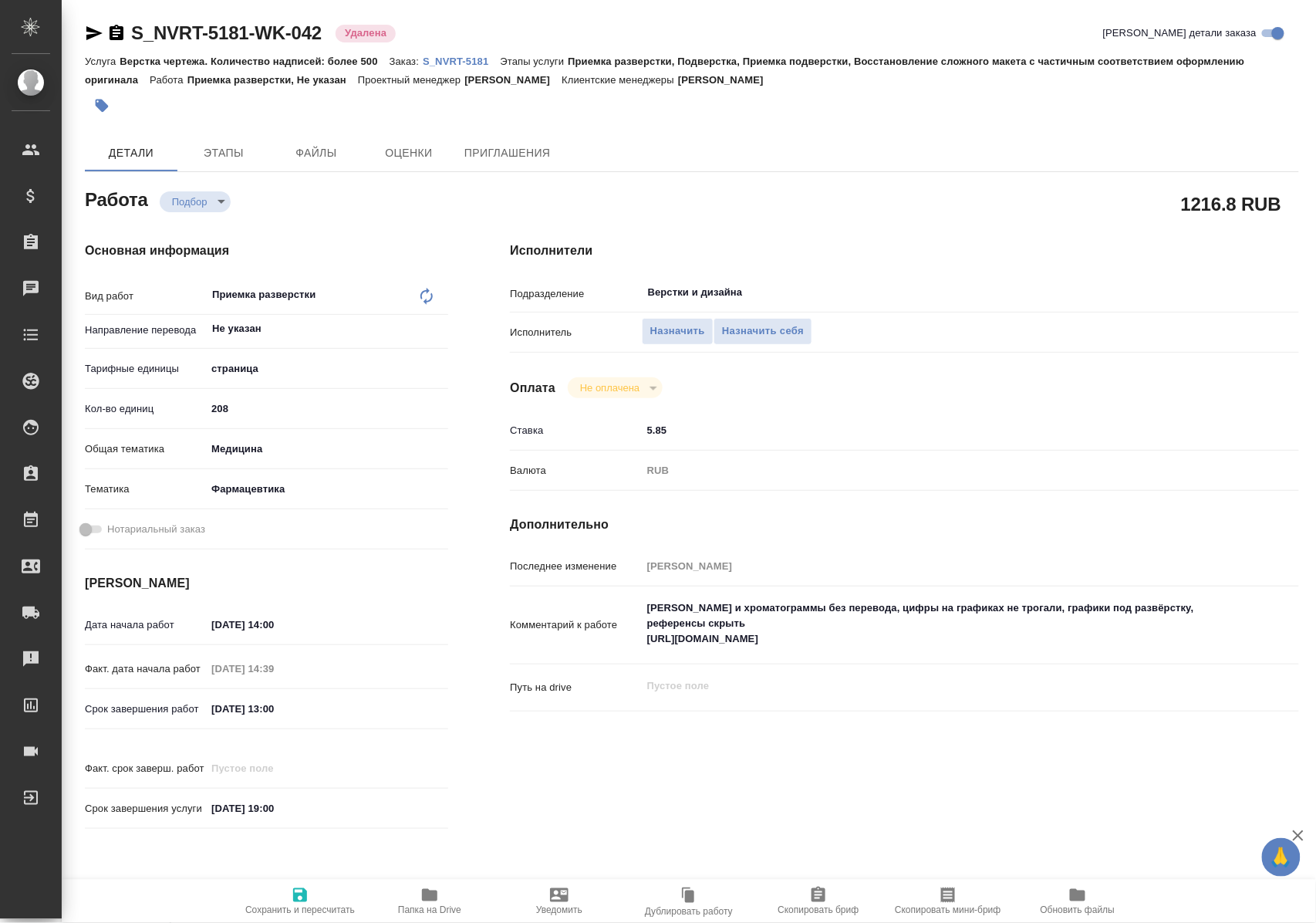
type textarea "x"
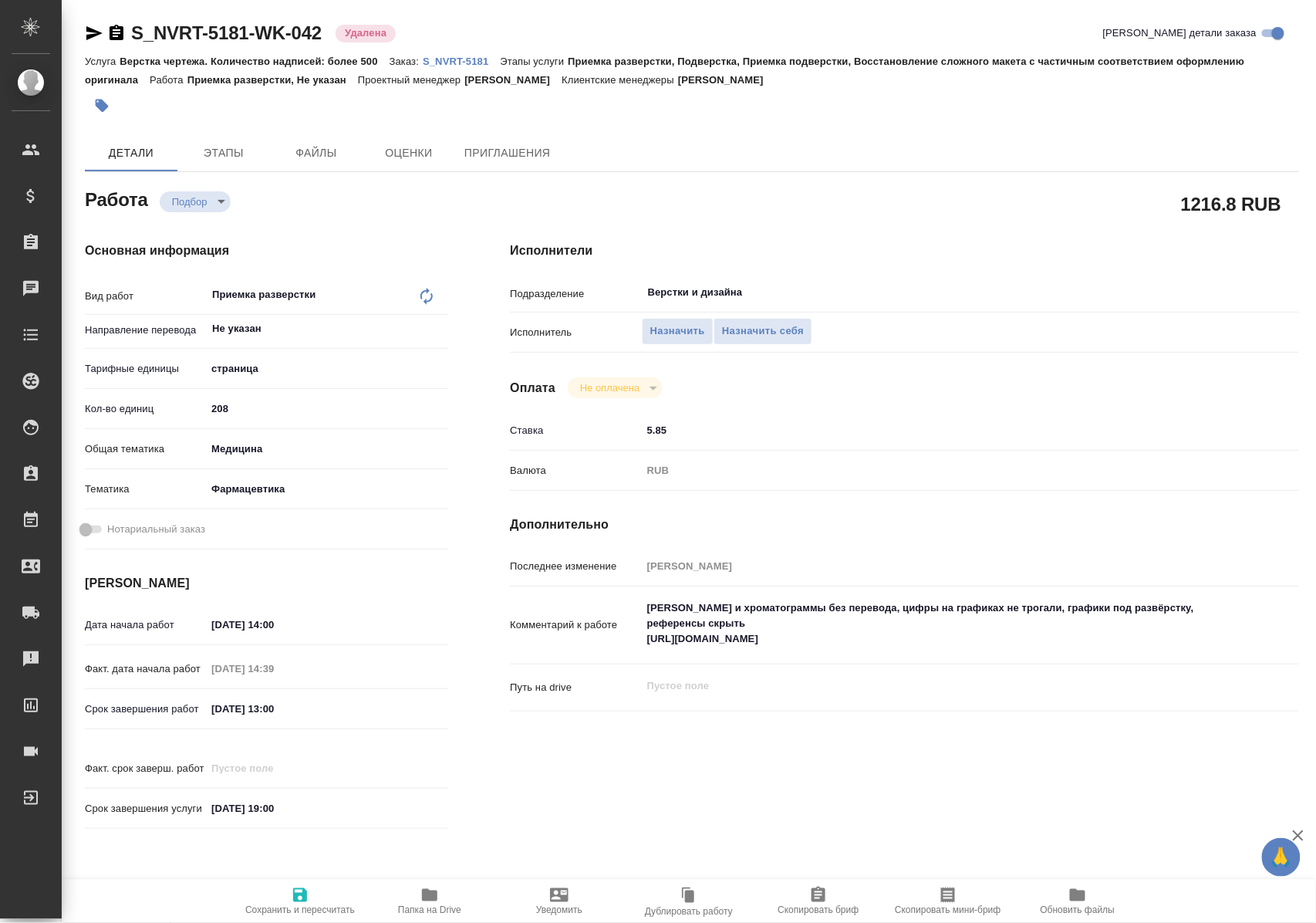
type textarea "x"
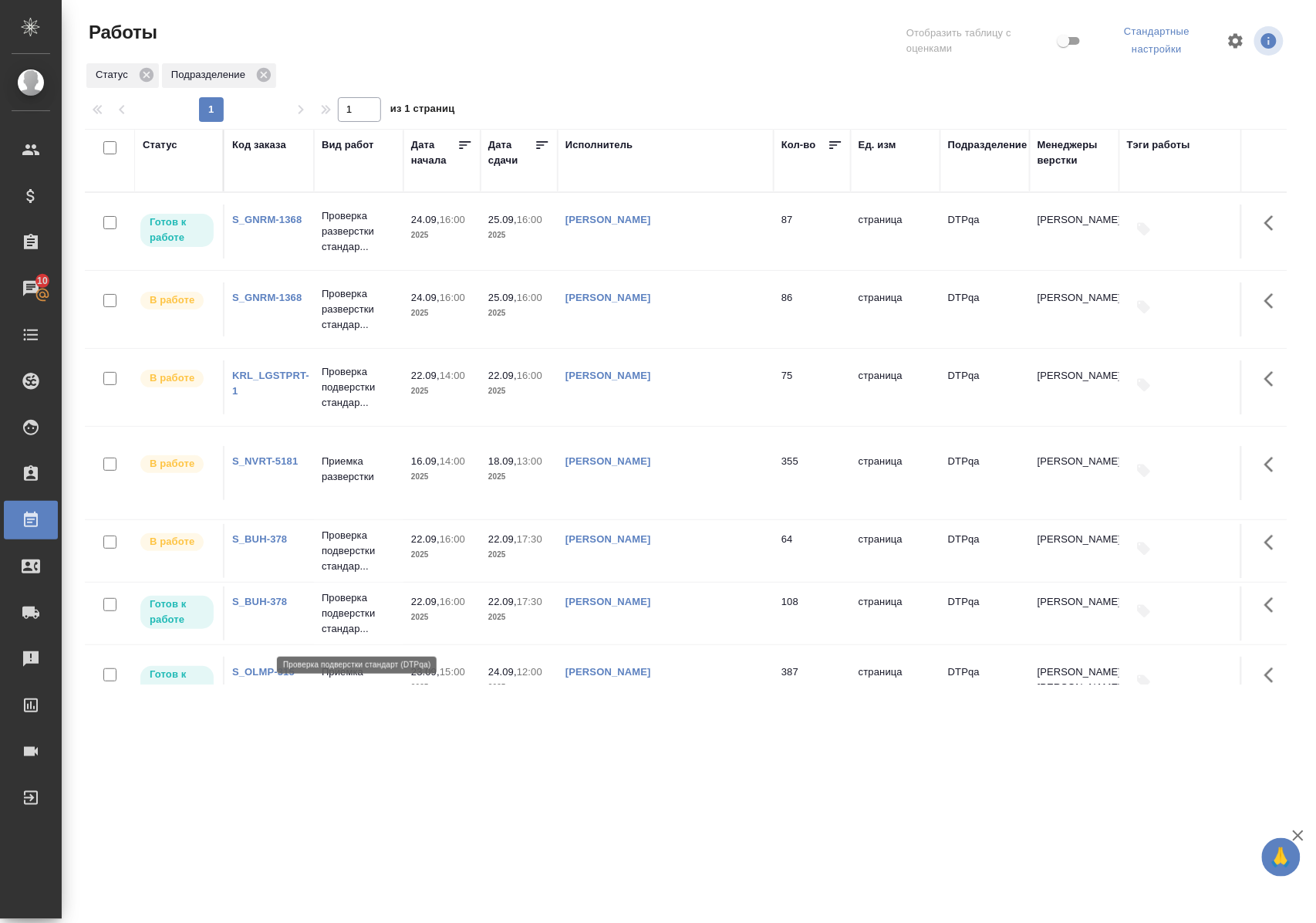
click at [346, 616] on p "Проверка подверстки стандар..." at bounding box center [358, 613] width 74 height 46
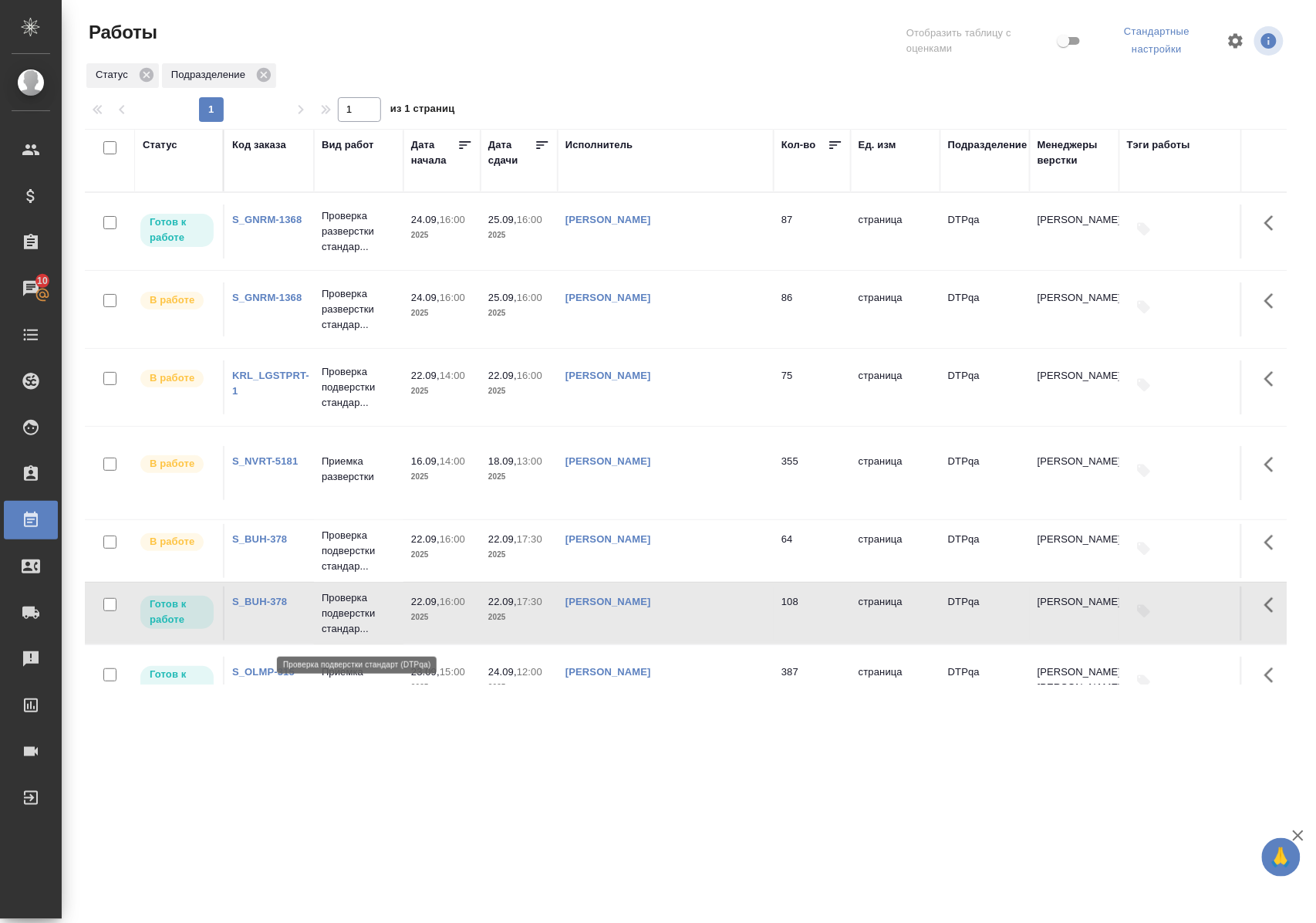
click at [346, 616] on p "Проверка подверстки стандар..." at bounding box center [358, 613] width 74 height 46
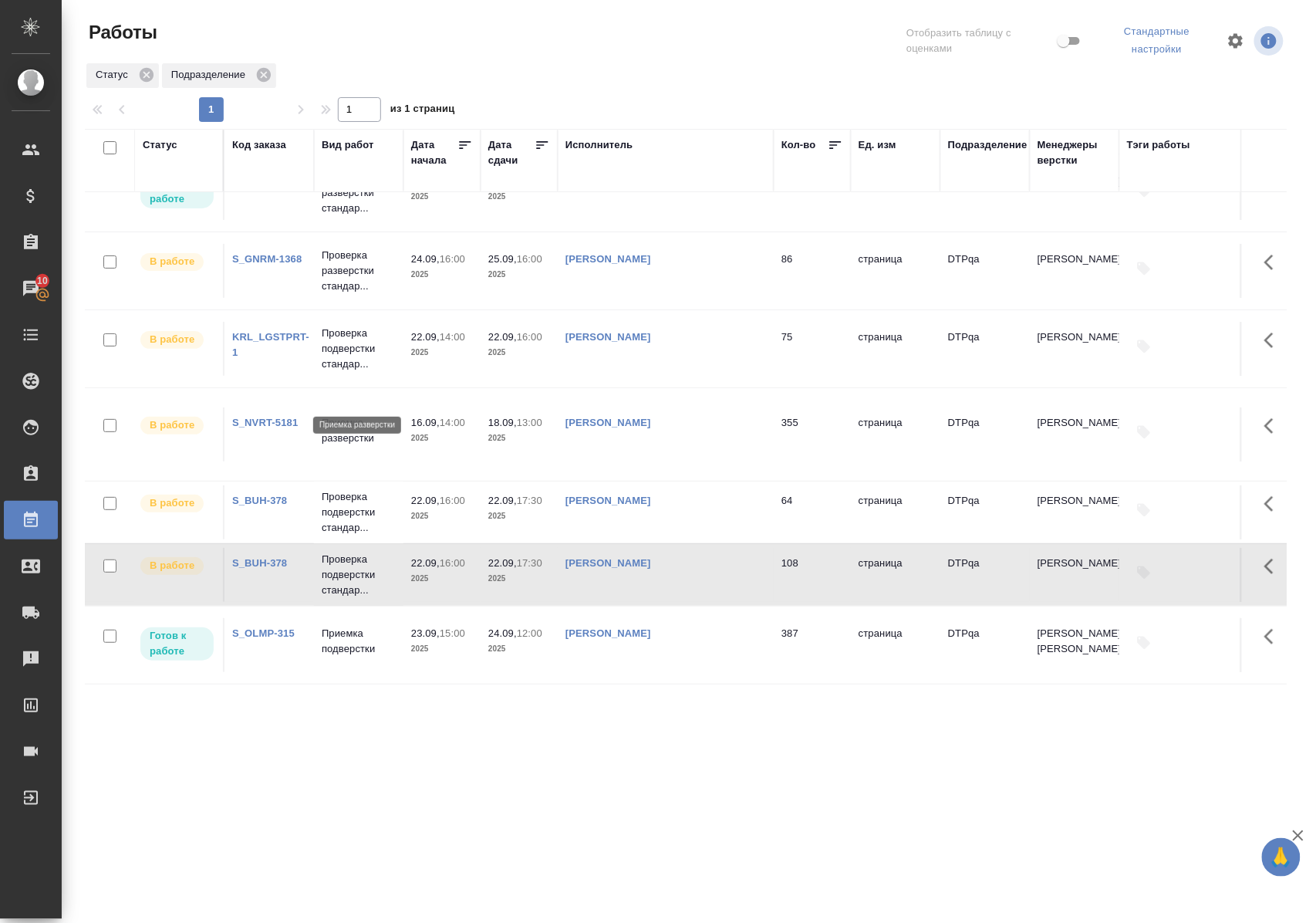
click at [325, 415] on p "Приемка разверстки" at bounding box center [358, 430] width 74 height 30
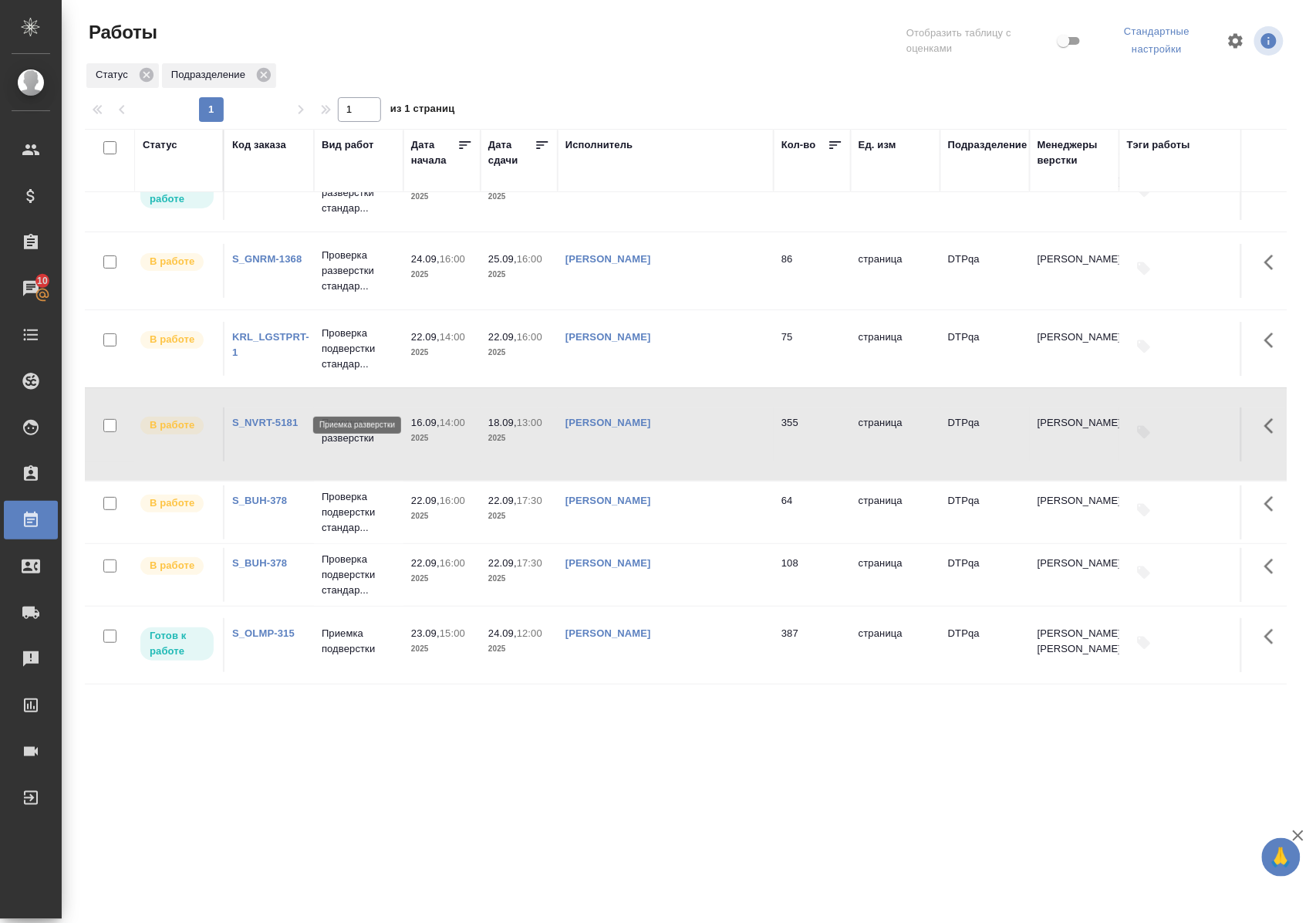
click at [325, 415] on p "Приемка разверстки" at bounding box center [358, 430] width 74 height 30
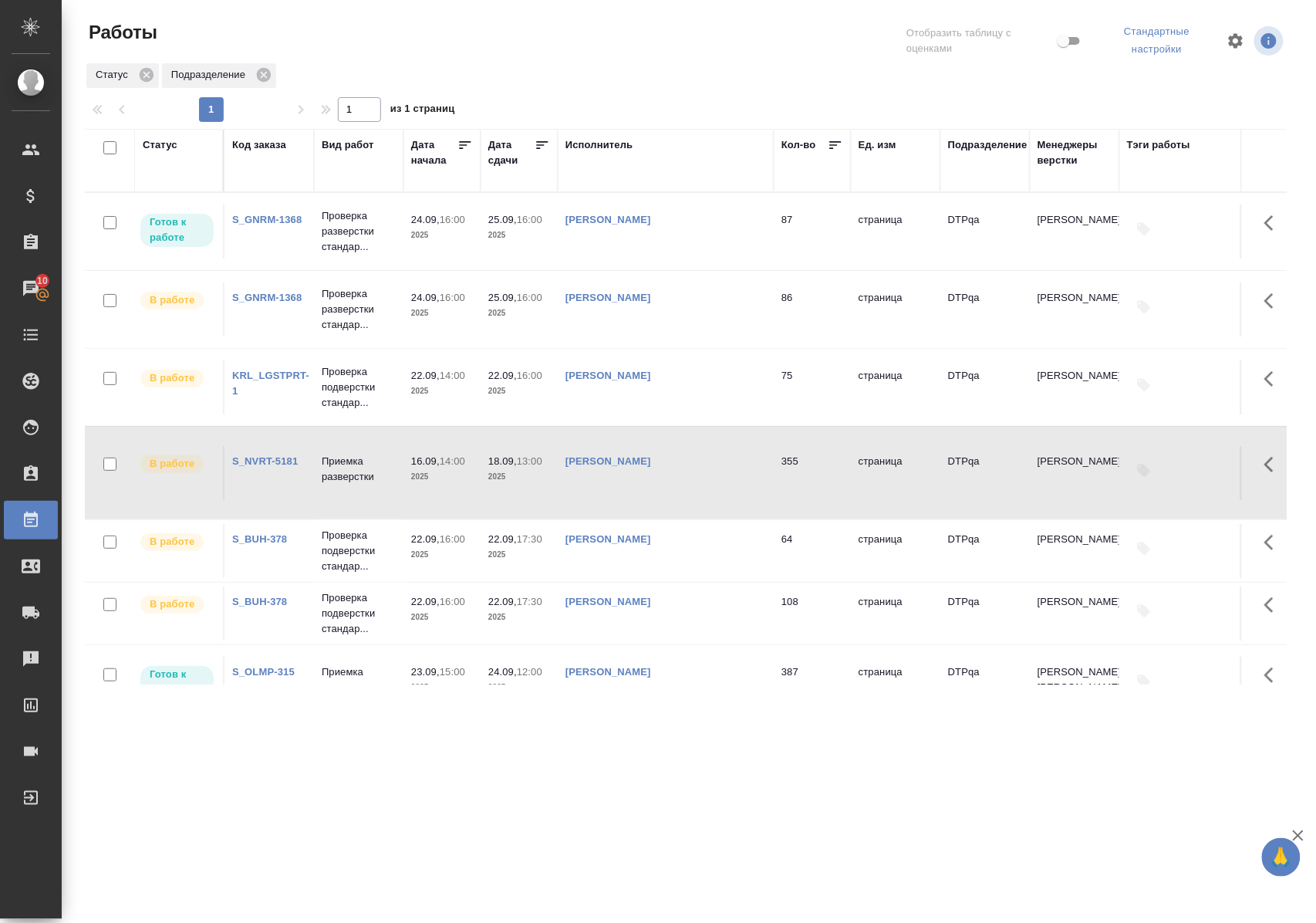
click at [734, 777] on div ".cls-1 fill:#fff; AWATERA Polushina Alena Клиенты Спецификации Заказы 10 Чаты T…" at bounding box center [658, 461] width 1316 height 923
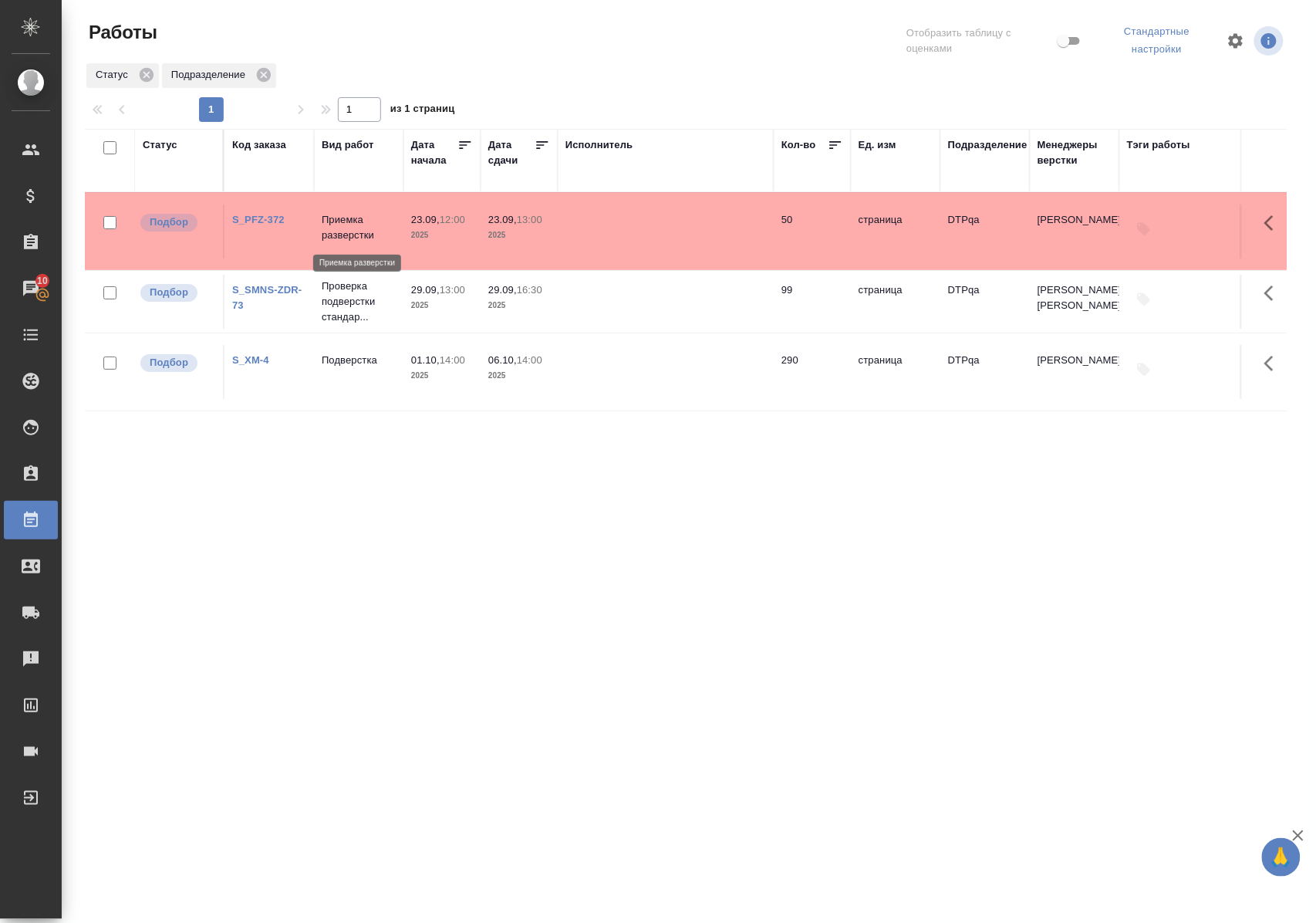
click at [347, 232] on p "Приемка разверстки" at bounding box center [358, 227] width 74 height 30
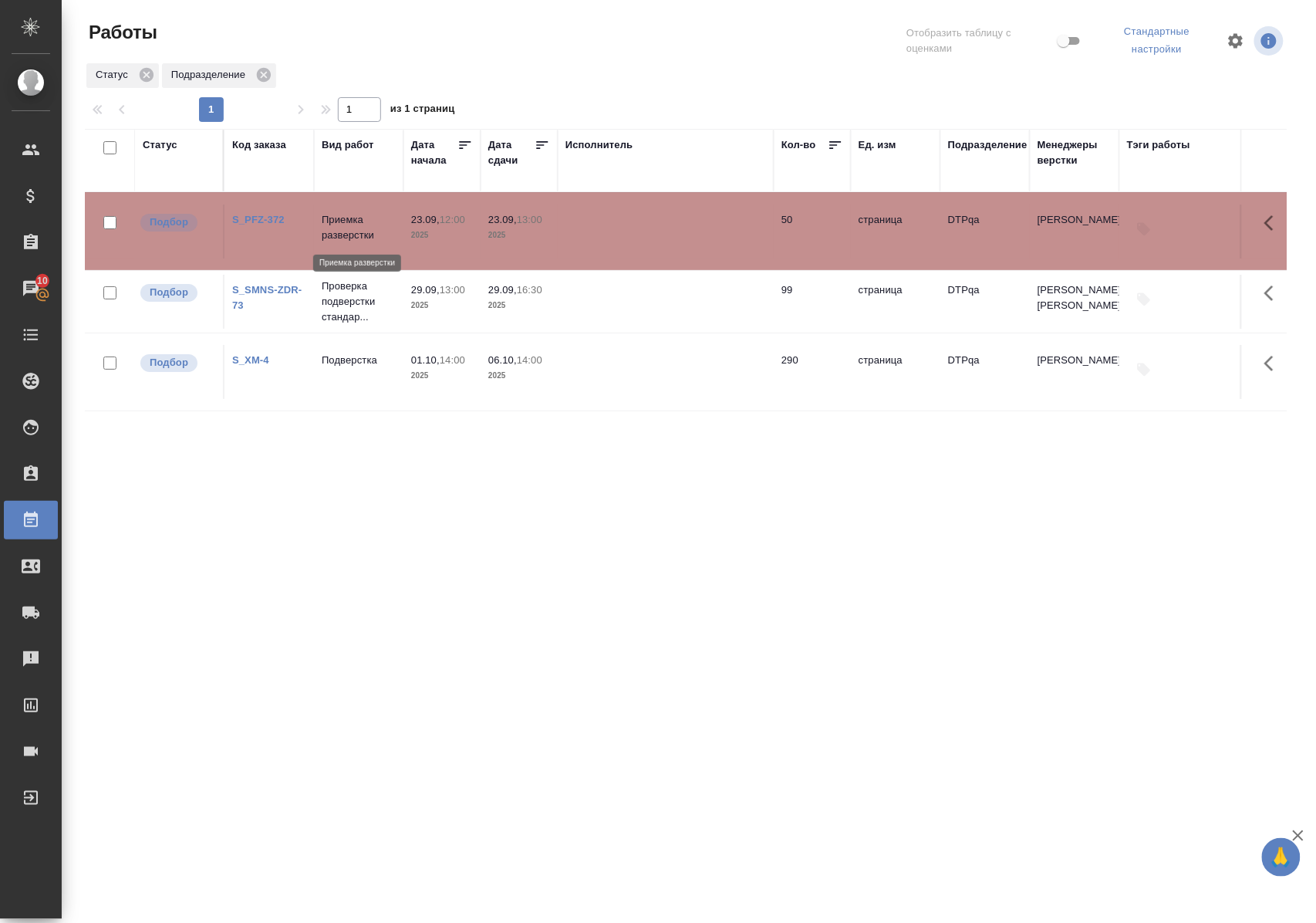
click at [347, 232] on p "Приемка разверстки" at bounding box center [358, 227] width 74 height 30
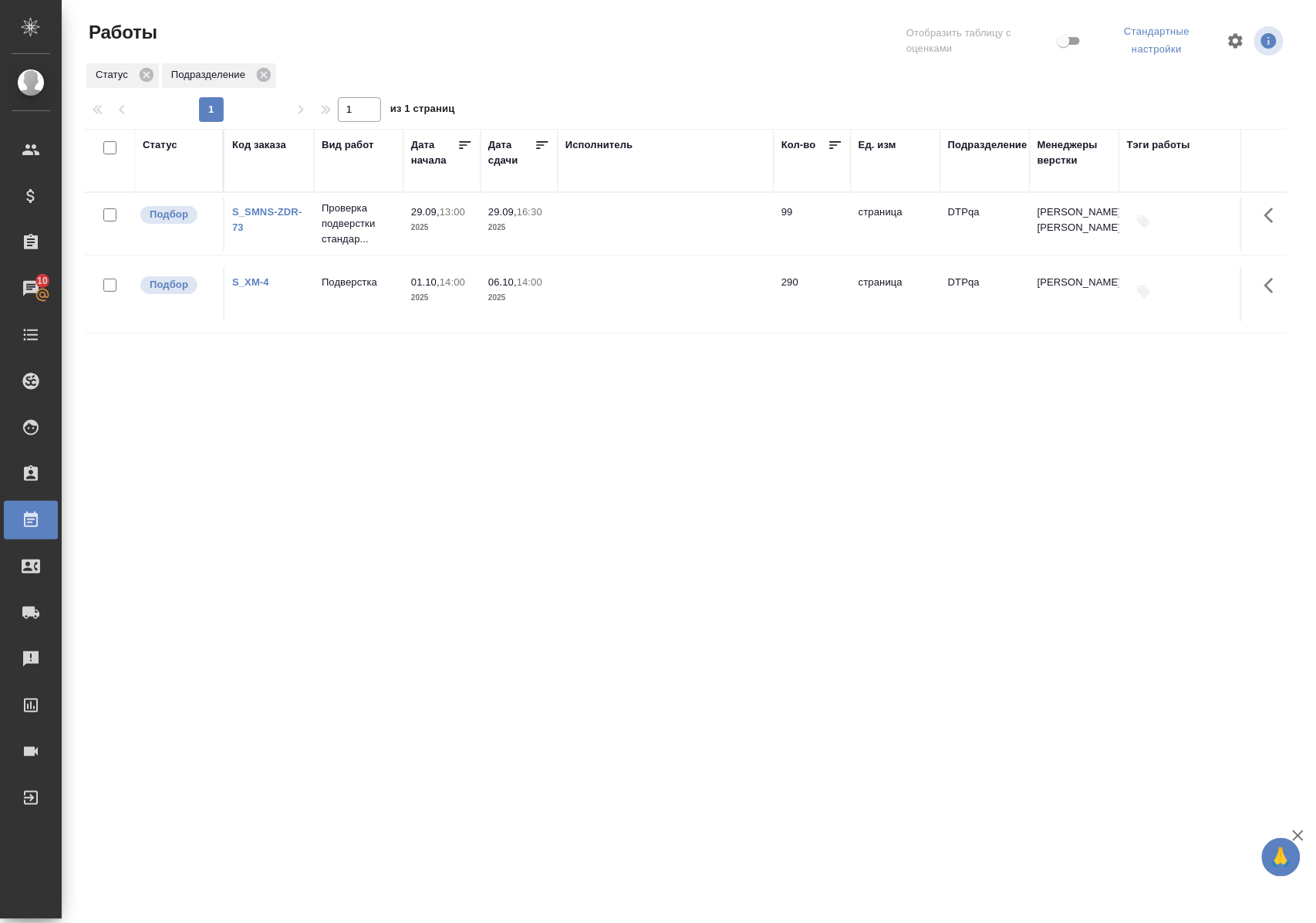
click at [504, 778] on div ".cls-1 fill:#fff; AWATERA Polushina Alena Клиенты Спецификации Заказы 10 Чаты T…" at bounding box center [658, 461] width 1316 height 923
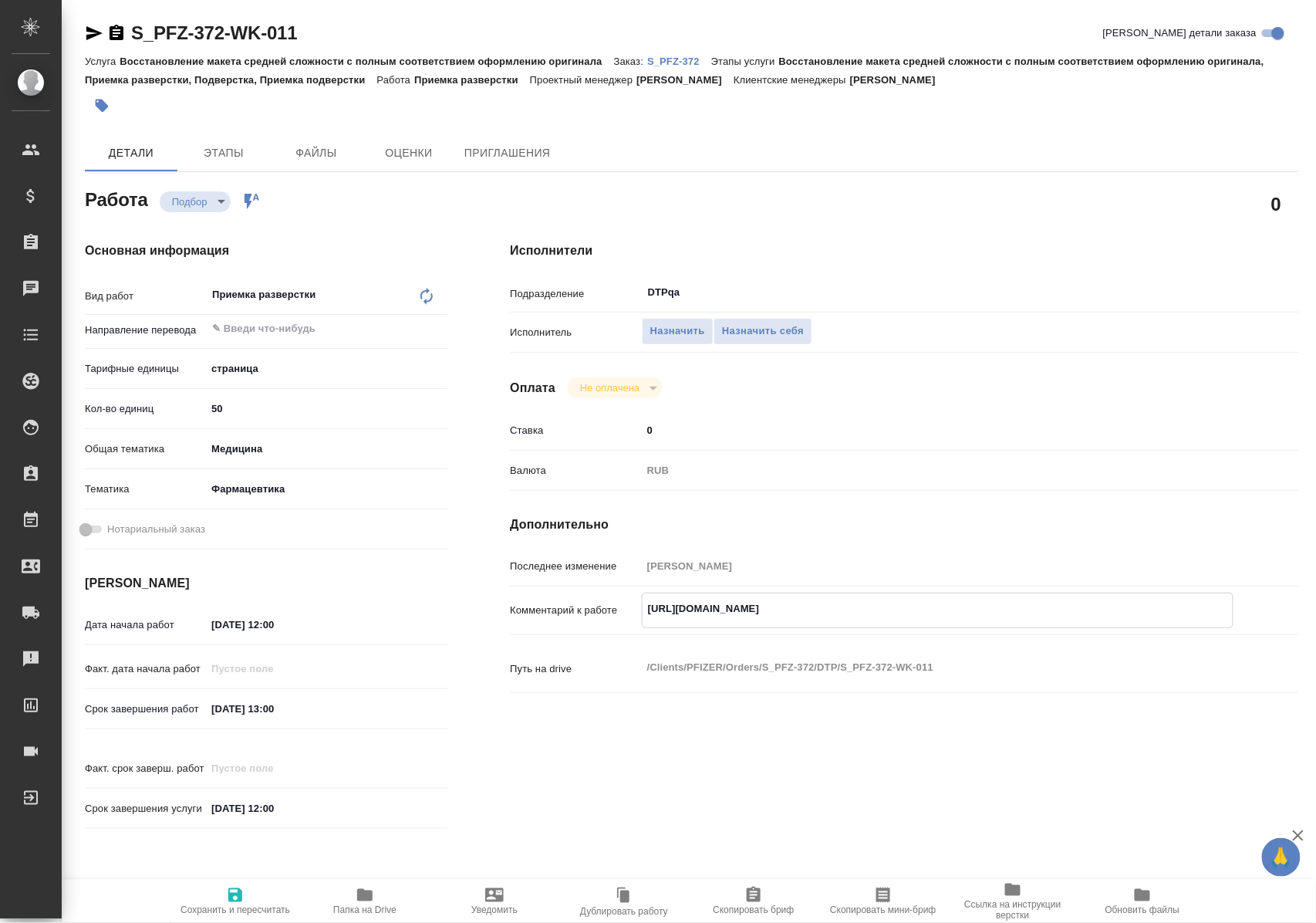
drag, startPoint x: 646, startPoint y: 609, endPoint x: 1051, endPoint y: 608, distance: 405.0
click at [1050, 608] on textarea "https://tera.awatera.com/Work/68d0fe7cd08c004e318c1eea/details" at bounding box center [938, 608] width 591 height 27
click at [781, 336] on span "Назначить себя" at bounding box center [763, 331] width 82 height 18
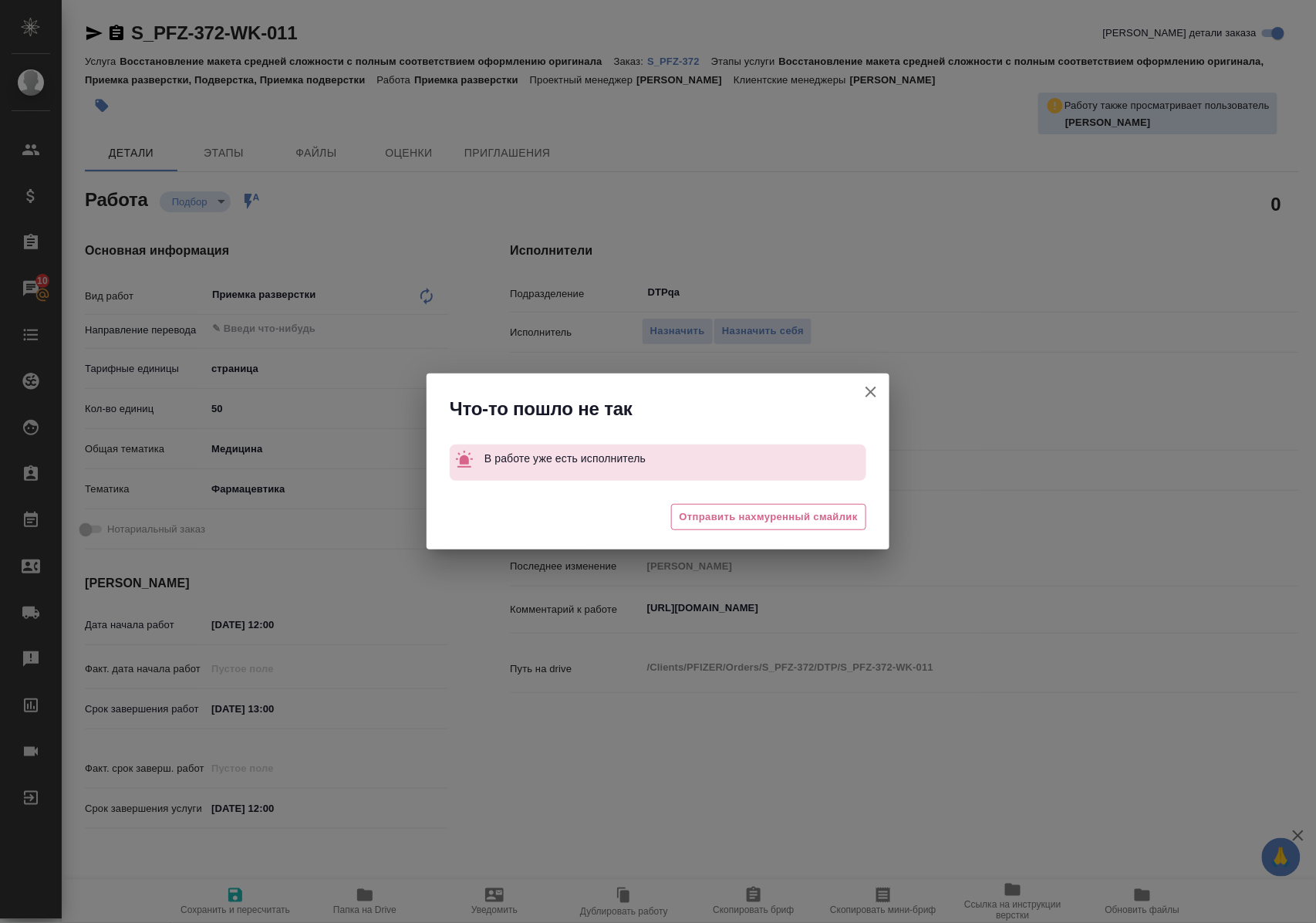
click at [874, 393] on icon "button" at bounding box center [871, 391] width 19 height 19
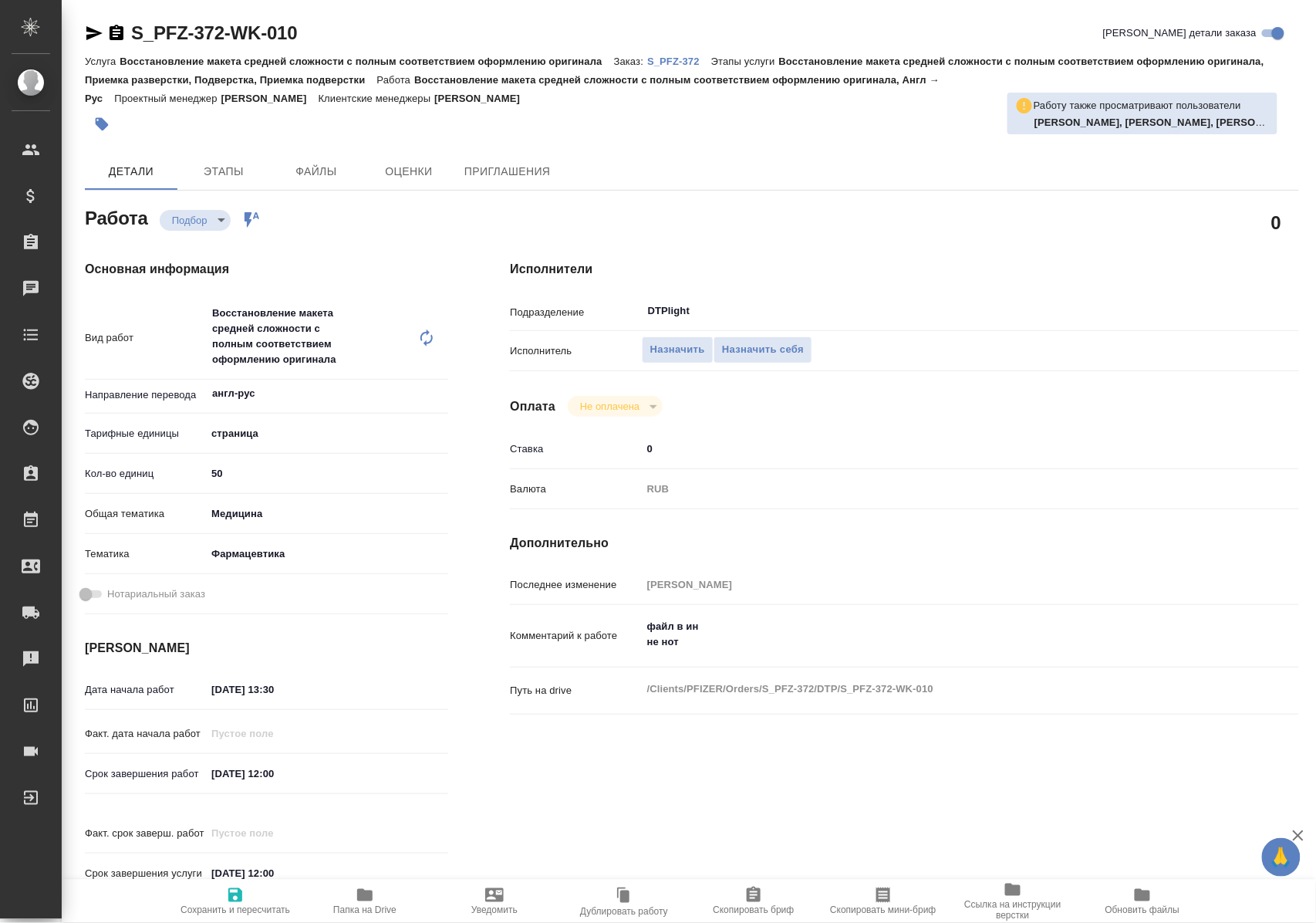
click at [365, 901] on icon "button" at bounding box center [365, 894] width 19 height 19
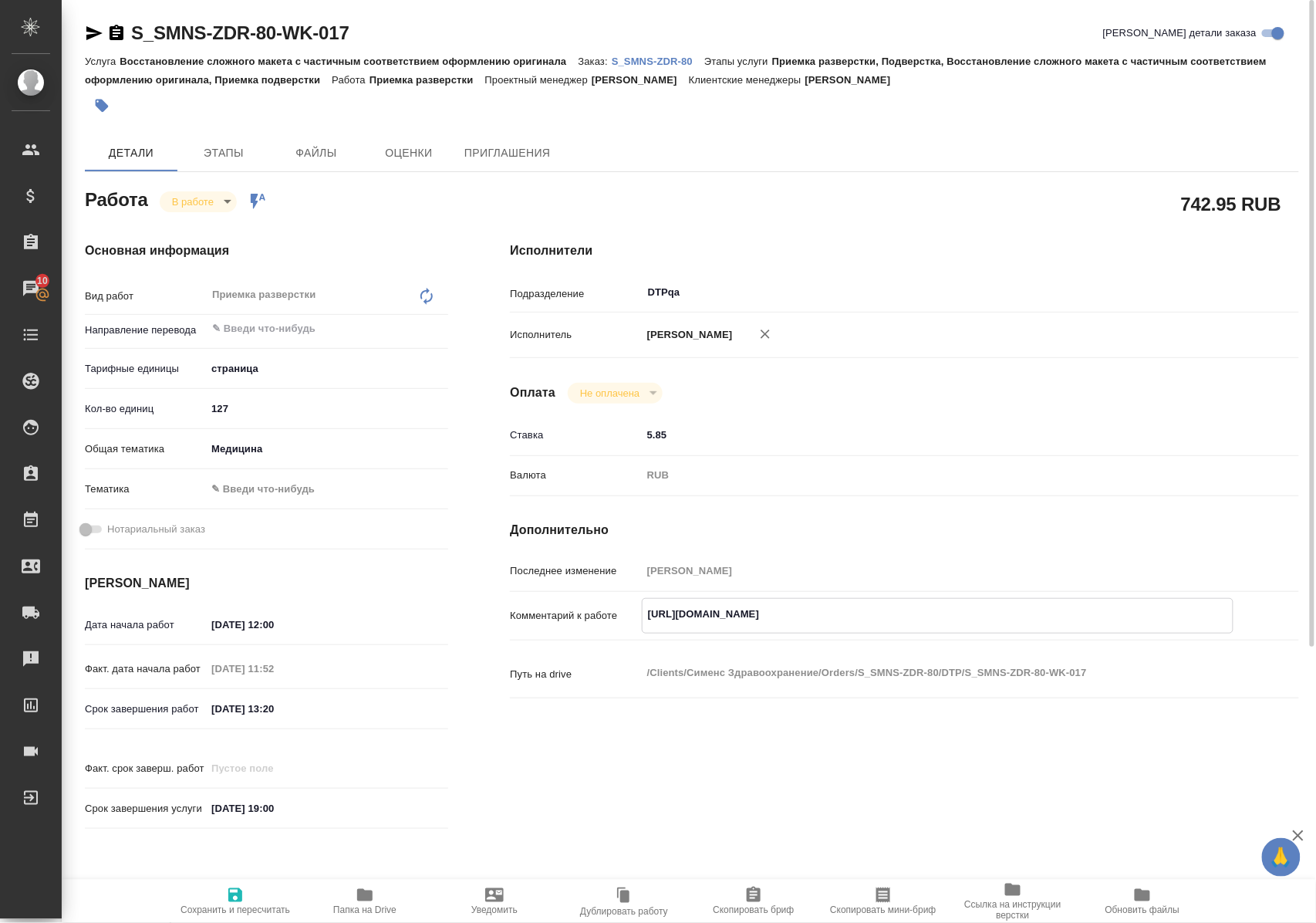
click at [360, 902] on icon "button" at bounding box center [365, 894] width 19 height 19
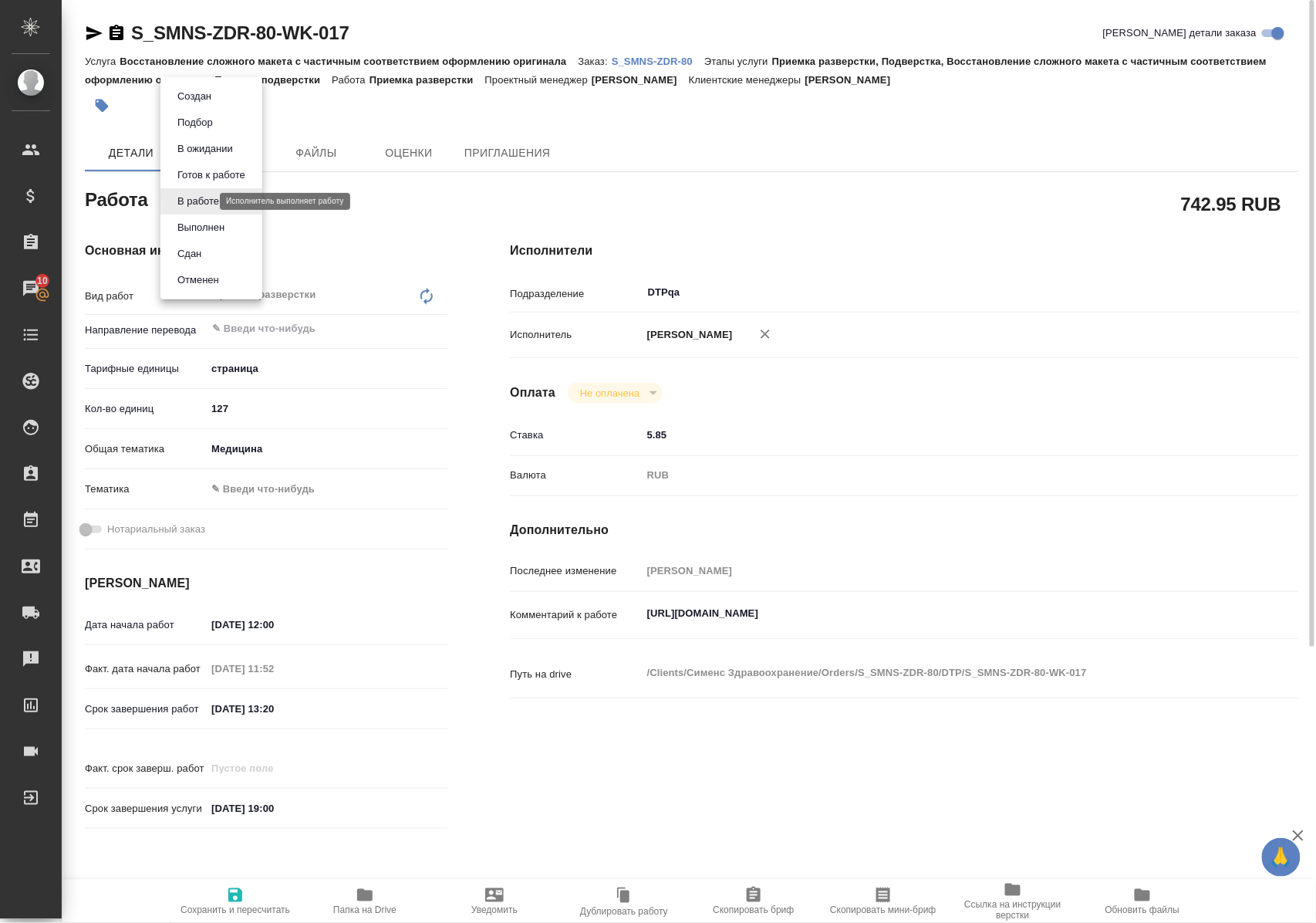
click at [195, 200] on body "🙏 .cls-1 fill:#fff; AWATERA Polushina Alena Клиенты Спецификации Заказы 10 Чаты…" at bounding box center [658, 461] width 1316 height 923
click at [195, 226] on button "Выполнен" at bounding box center [200, 227] width 56 height 17
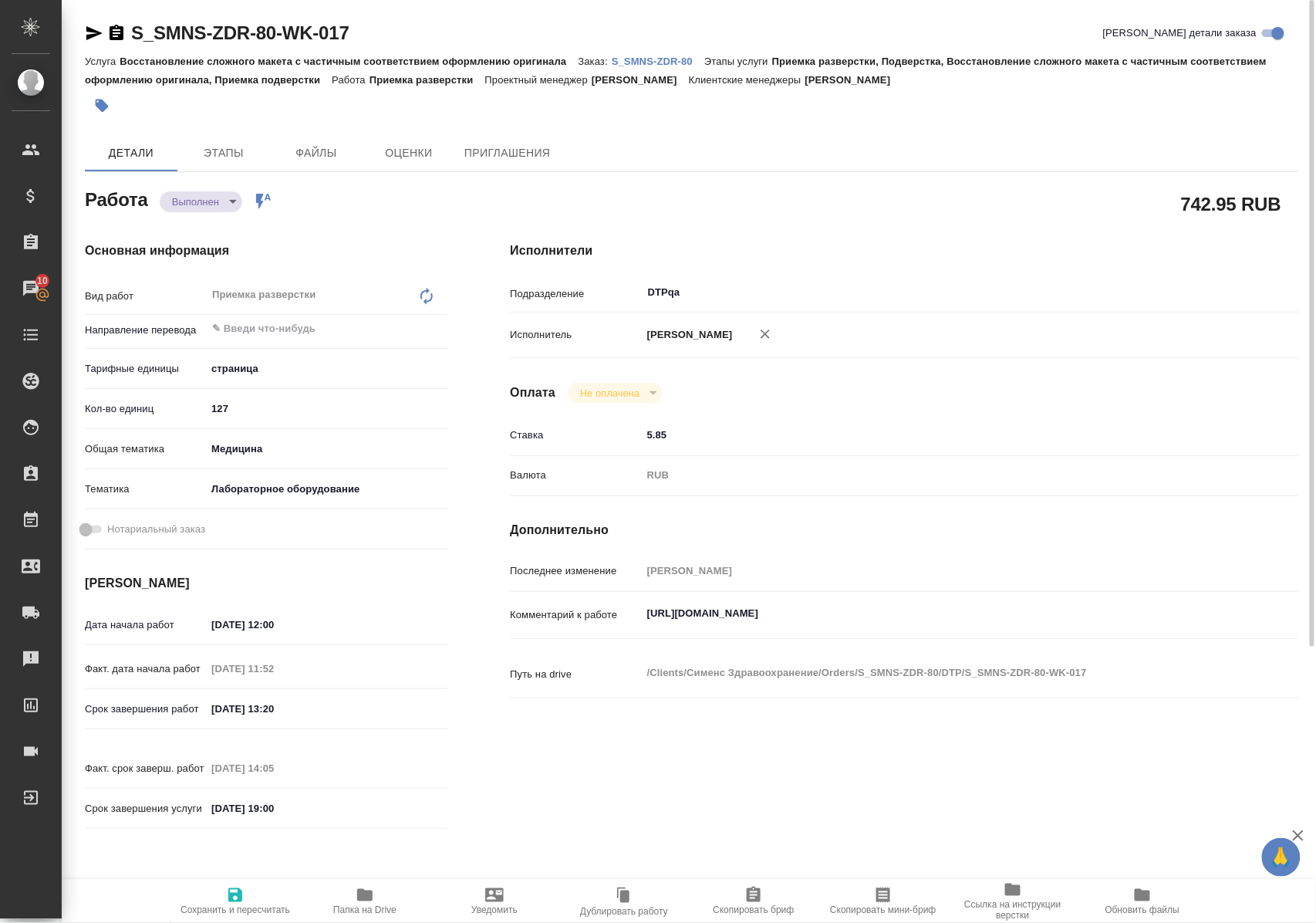
type textarea "x"
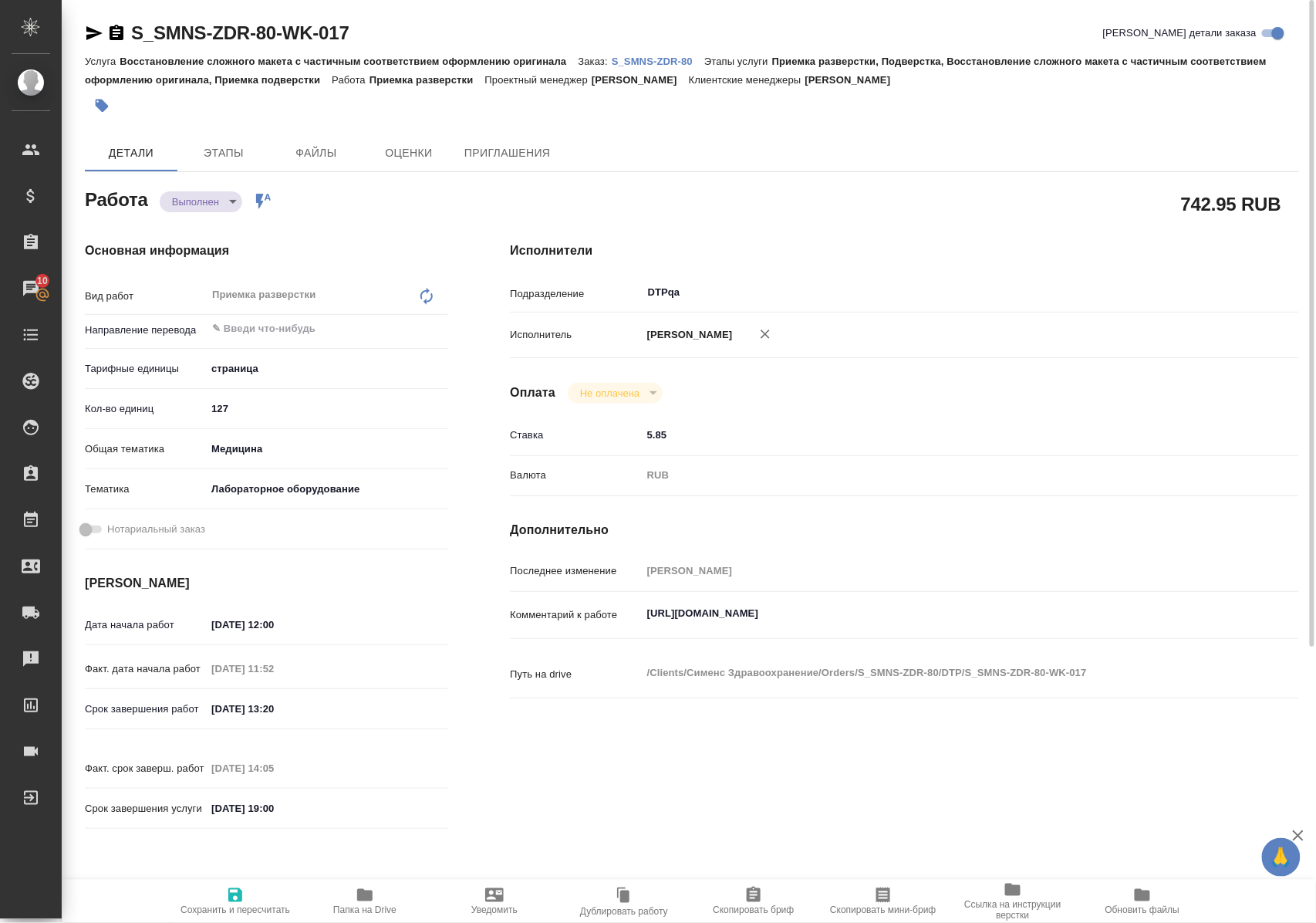
type textarea "x"
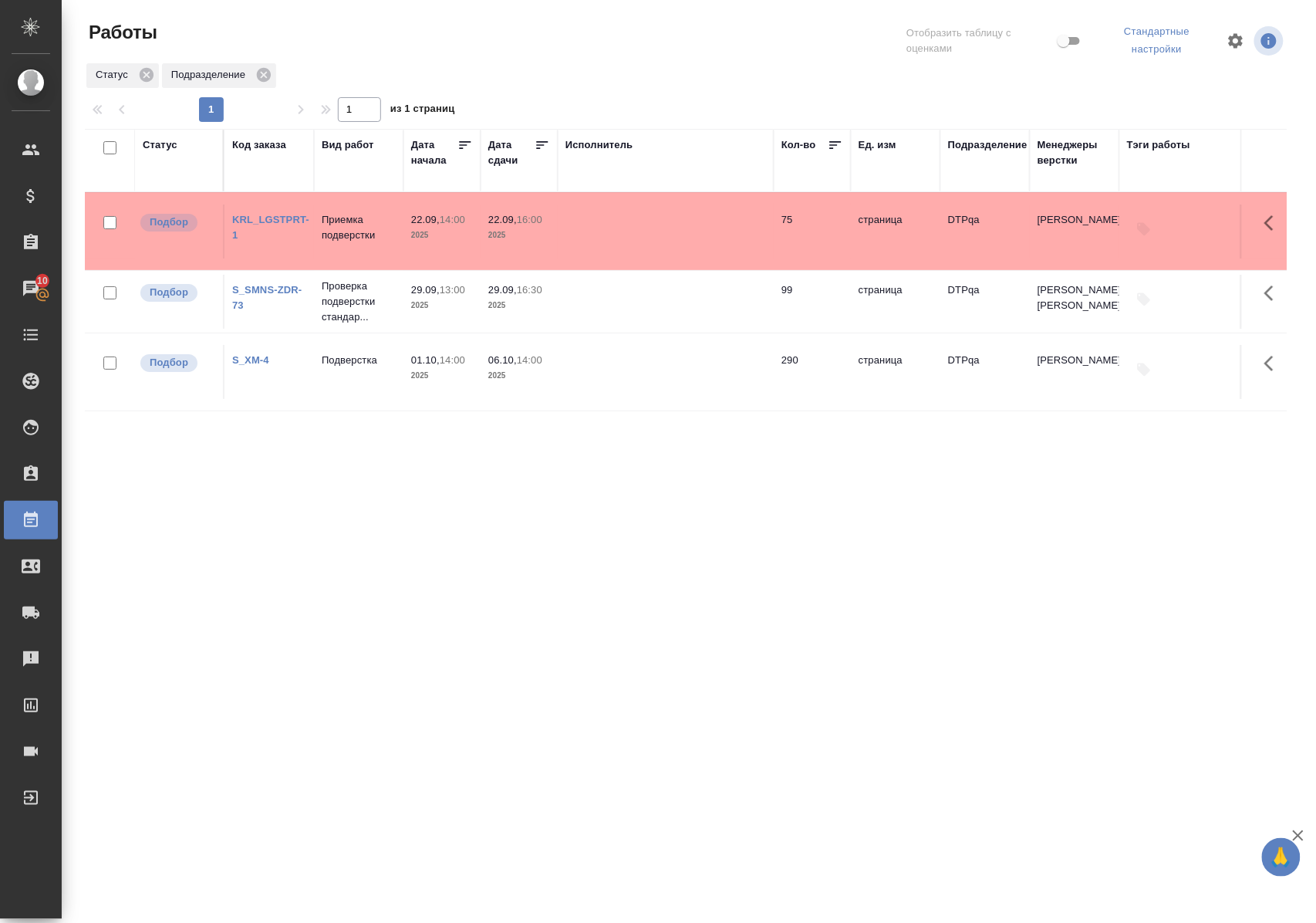
click at [264, 144] on div "Код заказа" at bounding box center [258, 145] width 54 height 16
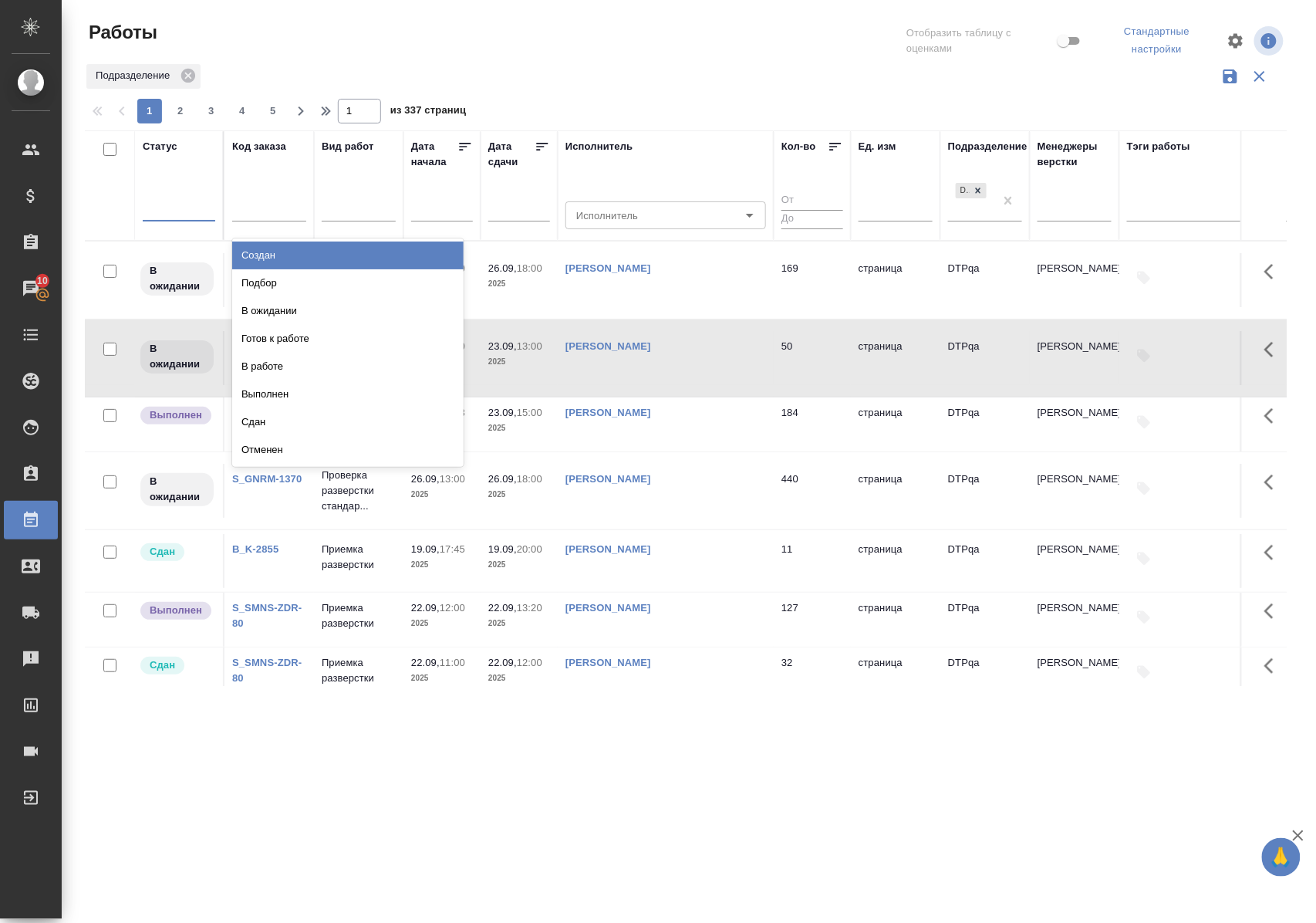
click at [192, 217] on div at bounding box center [179, 206] width 73 height 23
click at [260, 281] on div "Подбор" at bounding box center [348, 283] width 232 height 28
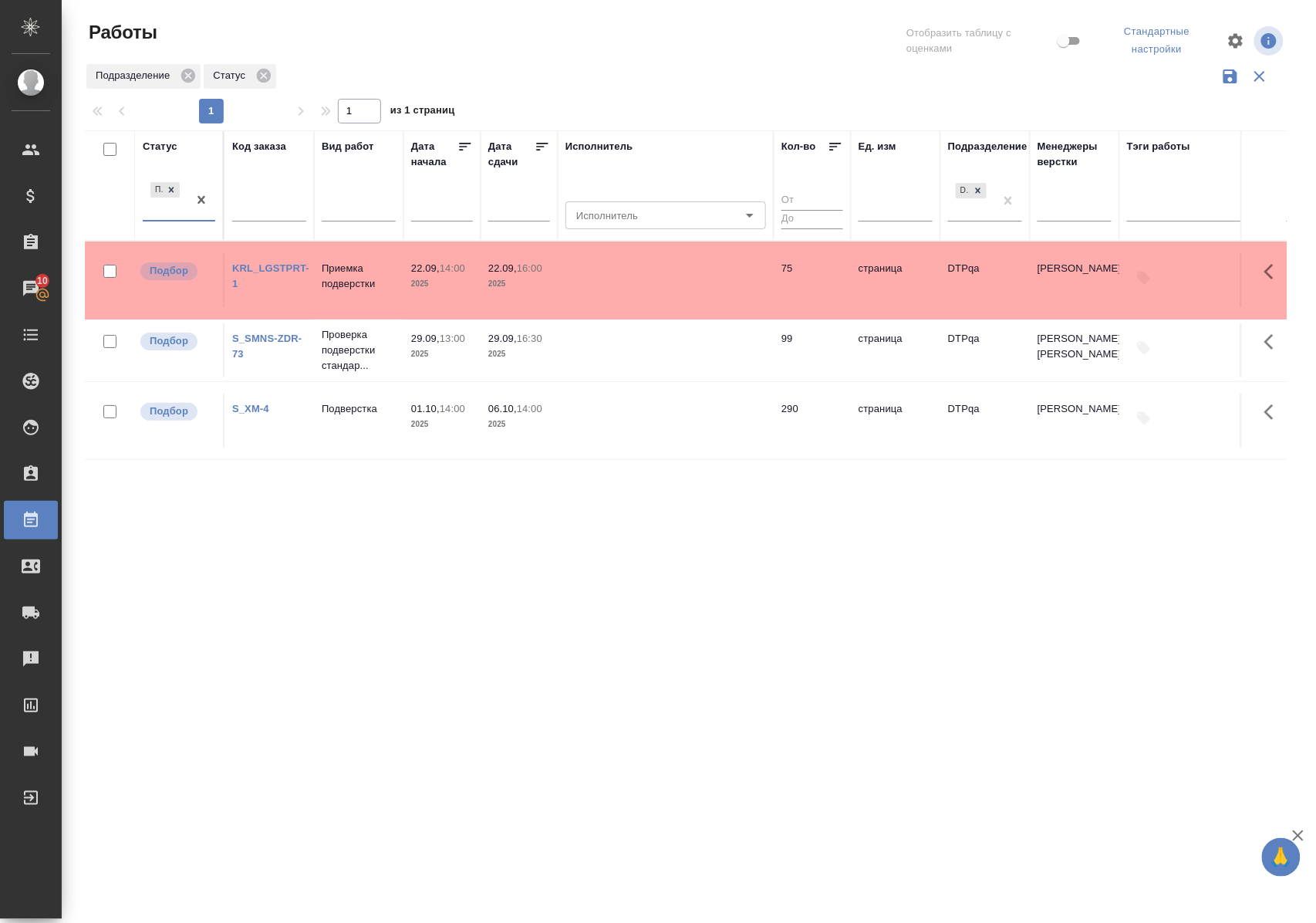
click at [180, 213] on div "Подбор" at bounding box center [165, 200] width 45 height 41
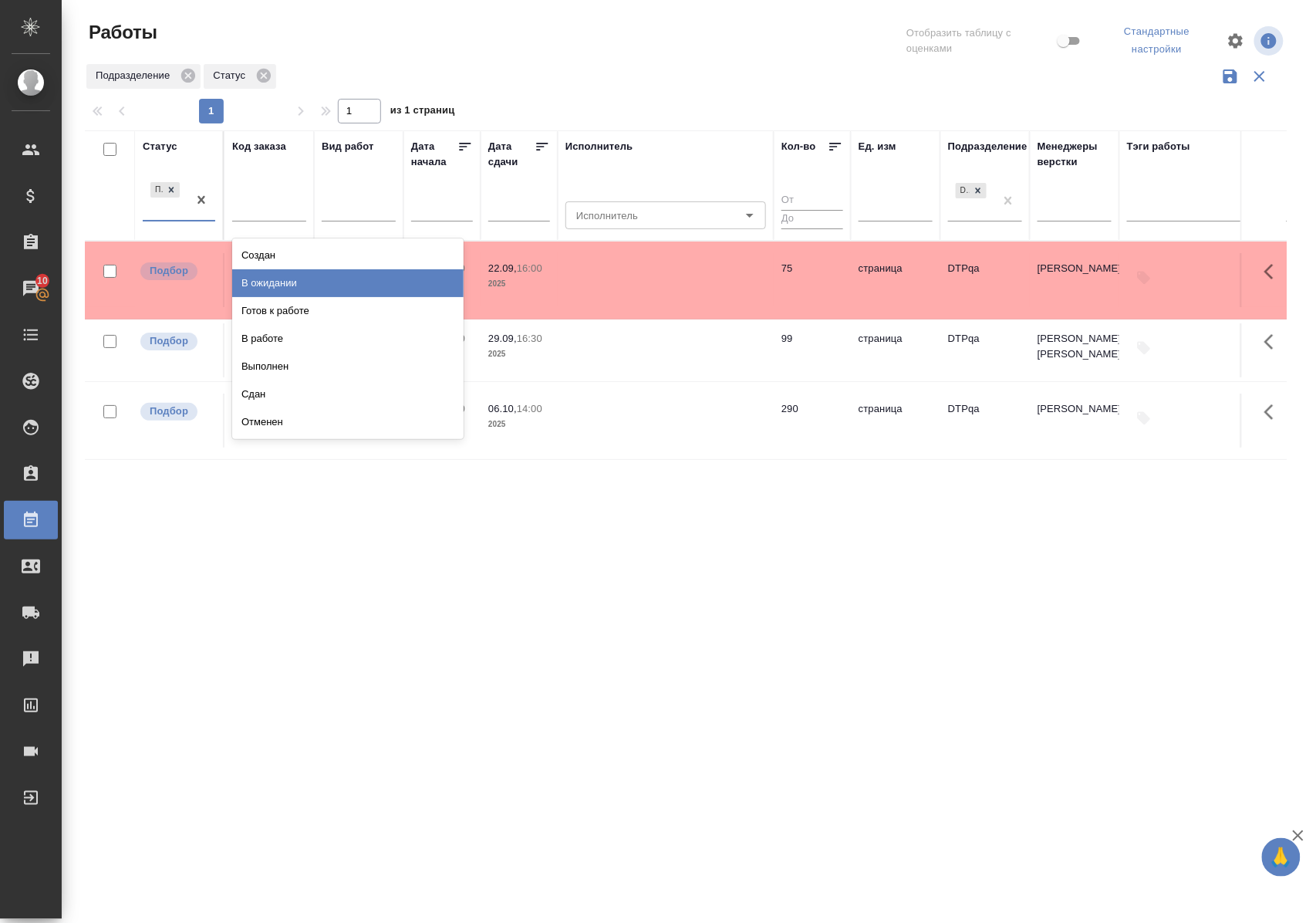
click at [269, 282] on div "В ожидании" at bounding box center [348, 283] width 232 height 28
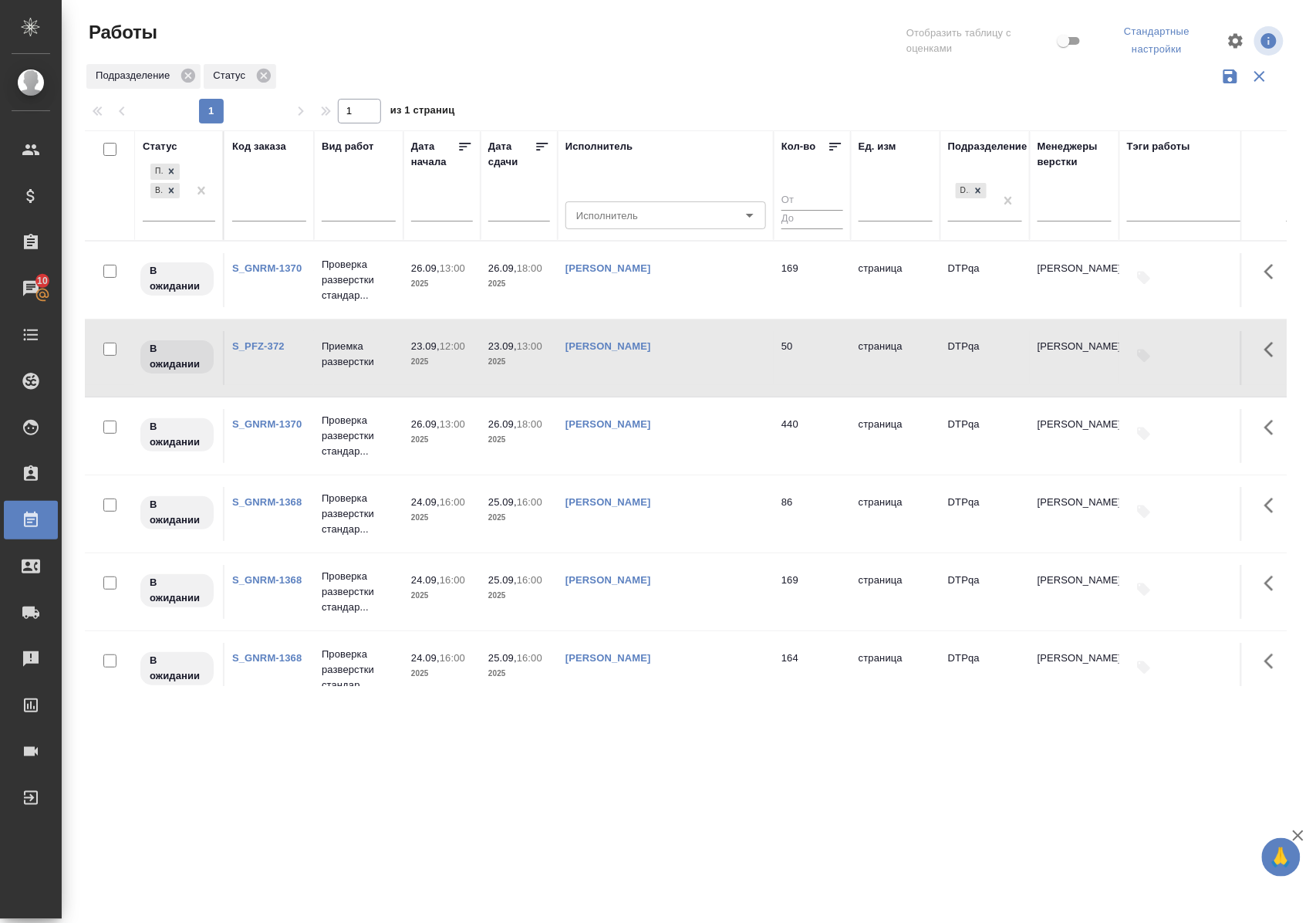
click at [265, 428] on link "S_GNRM-1370" at bounding box center [266, 425] width 70 height 12
click at [275, 349] on link "S_PFZ-372" at bounding box center [257, 346] width 52 height 12
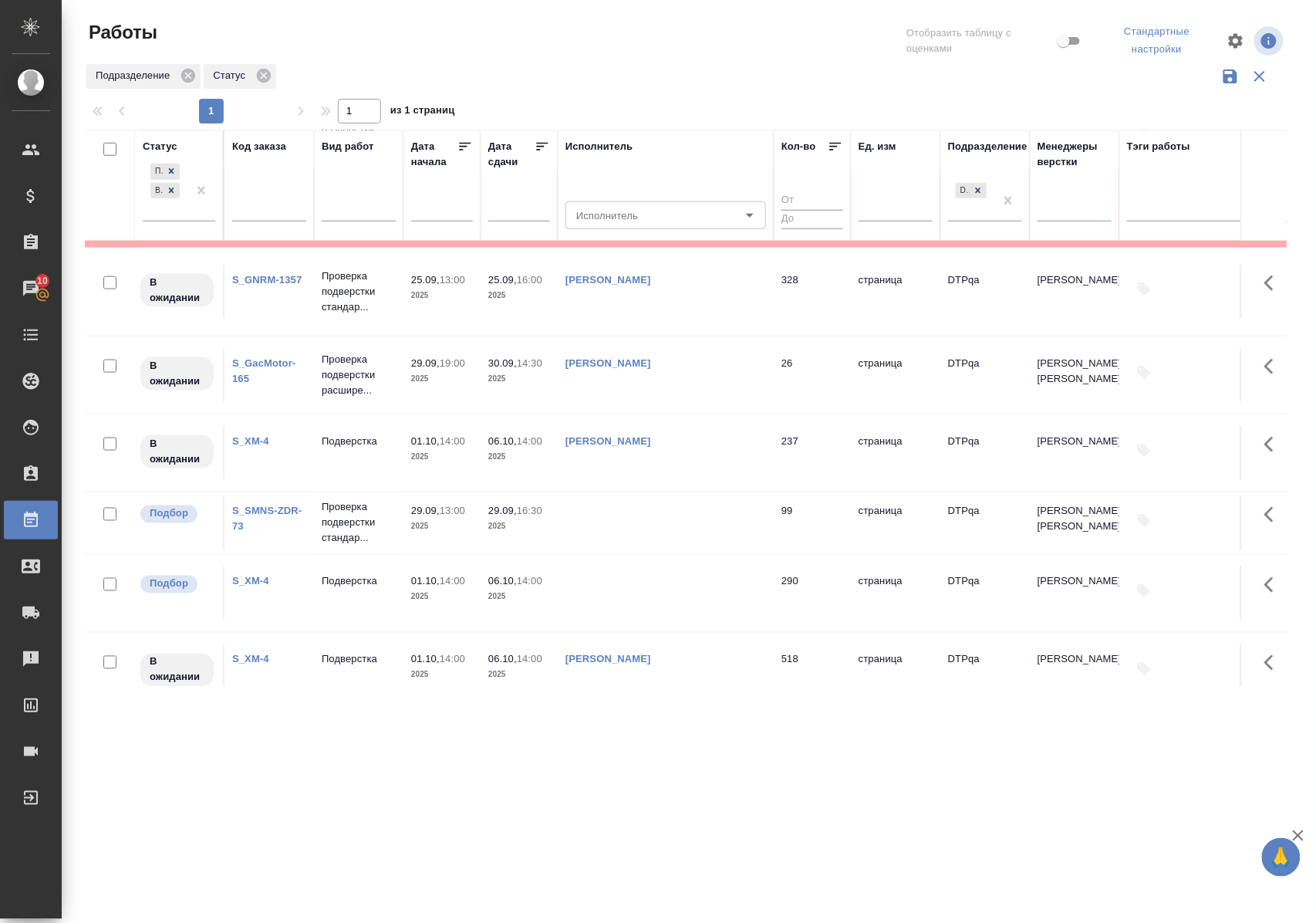
scroll to position [823, 0]
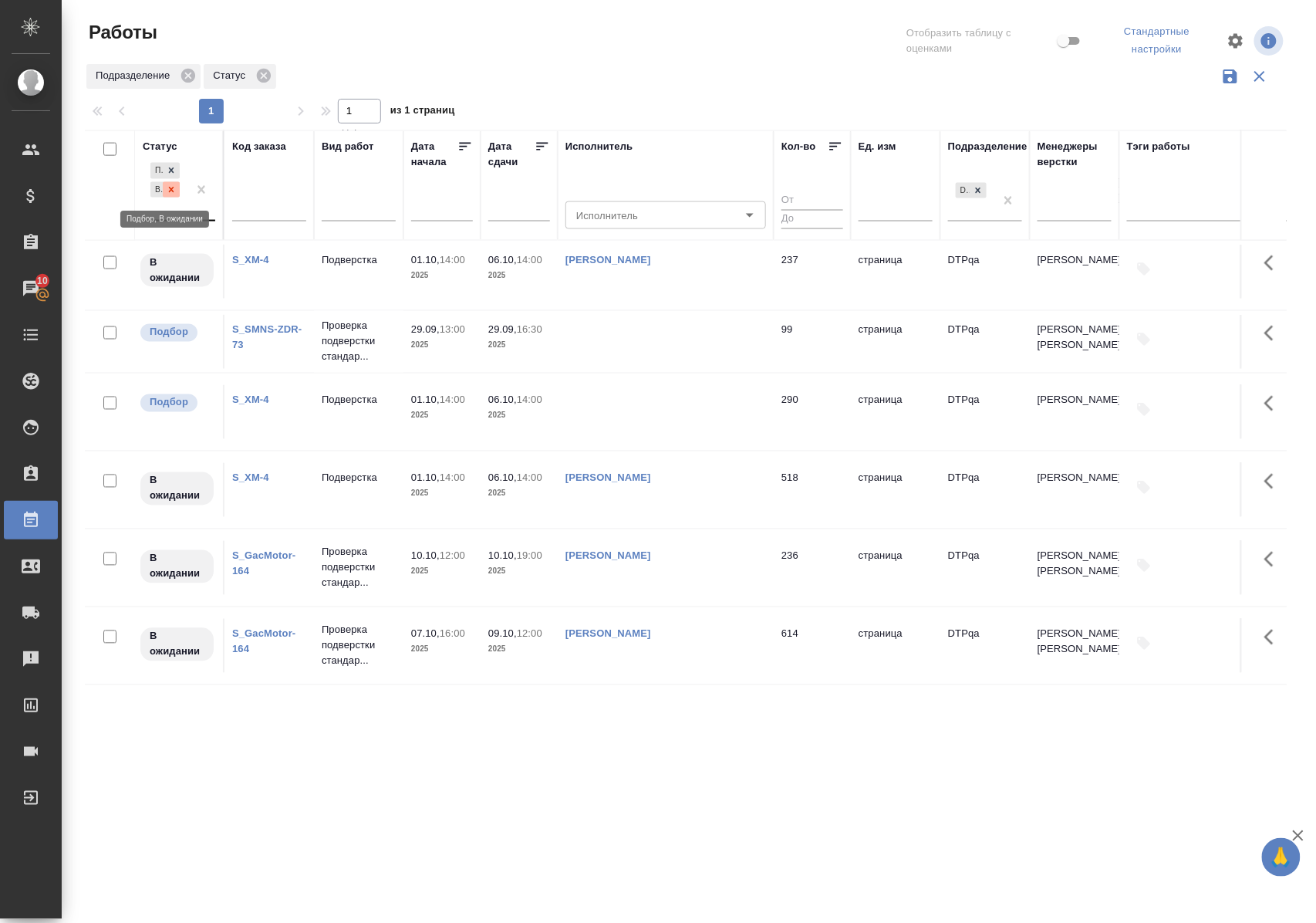
click at [171, 193] on icon at bounding box center [171, 190] width 11 height 11
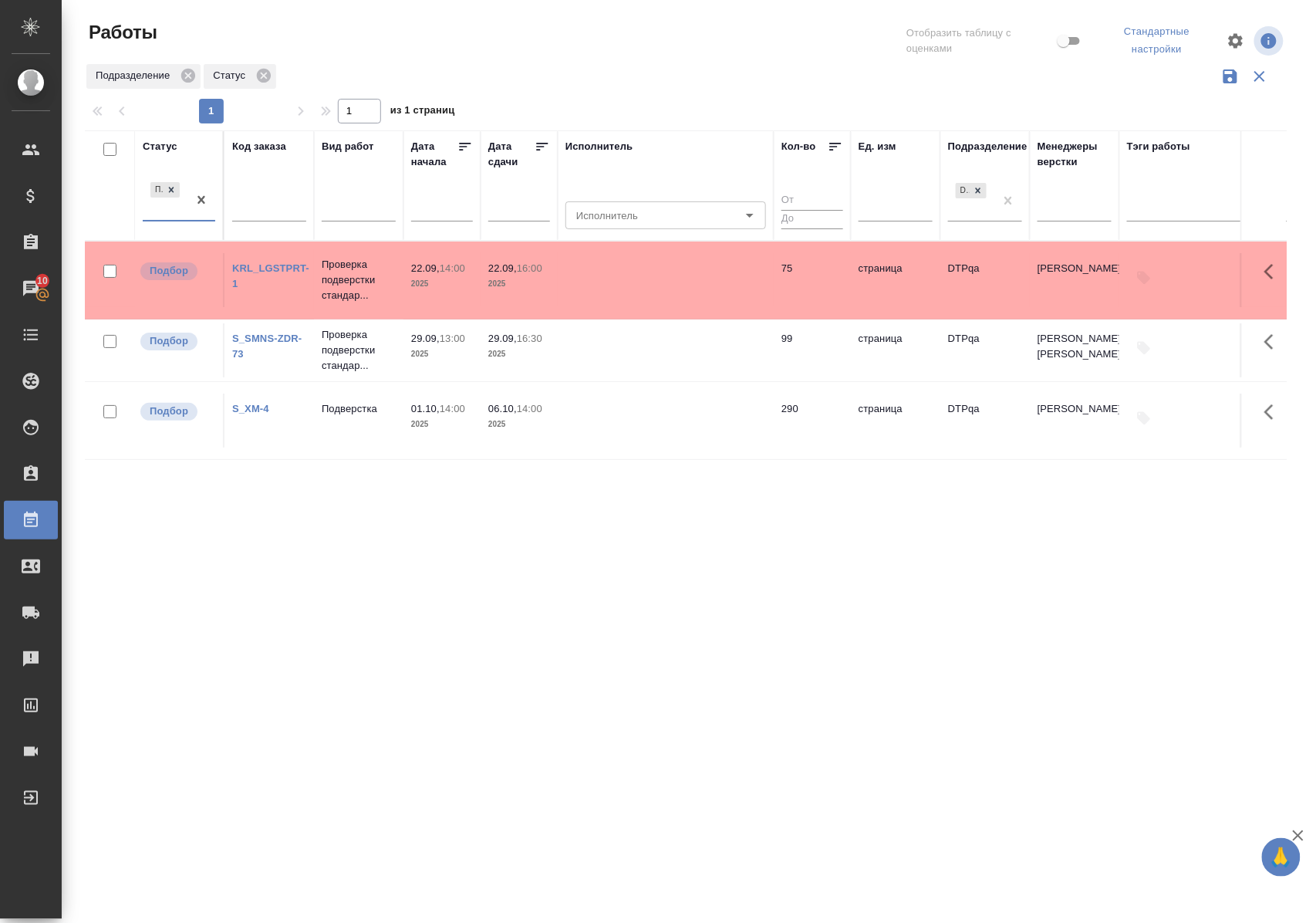
scroll to position [0, 0]
click at [167, 143] on div "Статус" at bounding box center [159, 146] width 34 height 16
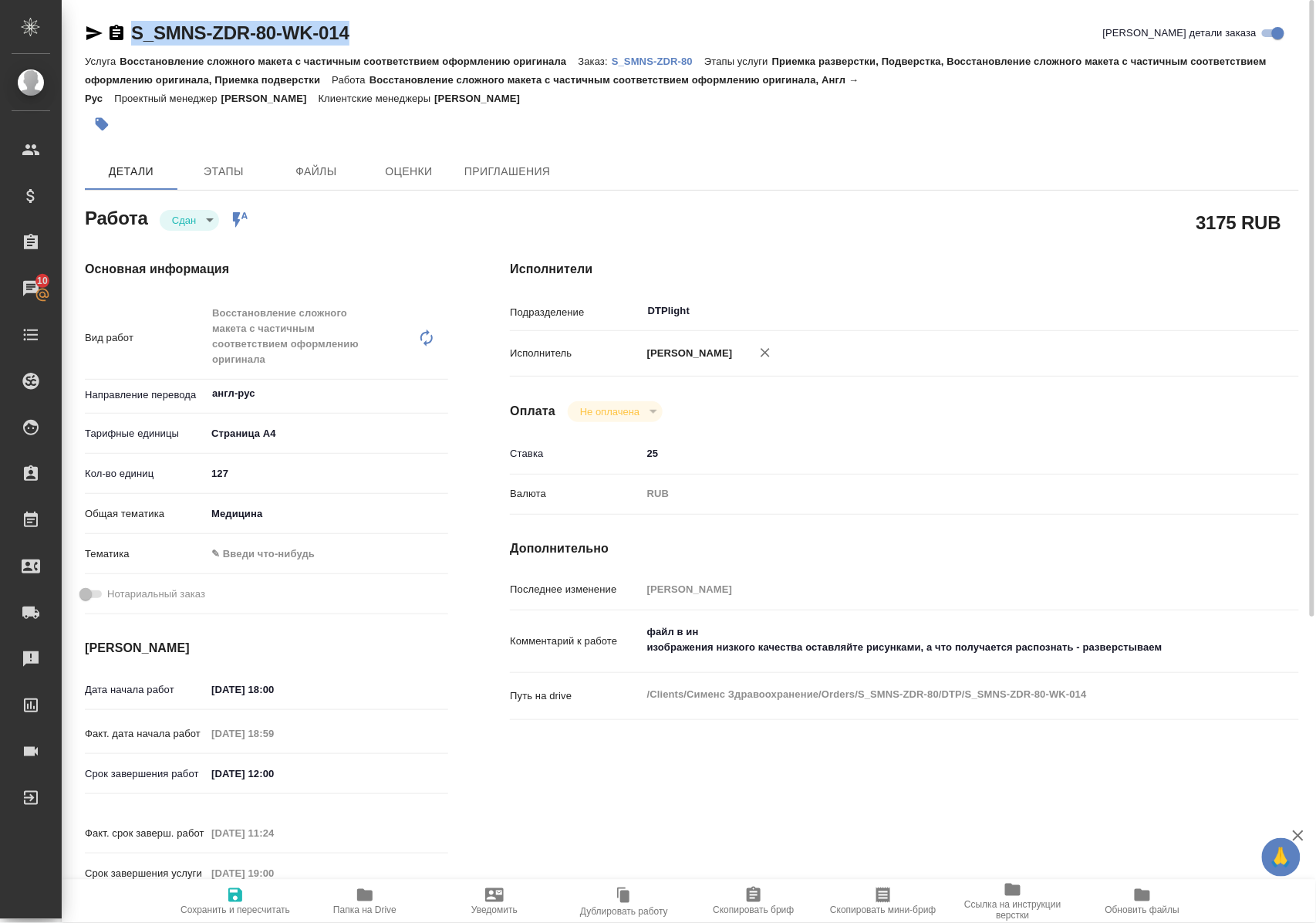
drag, startPoint x: 386, startPoint y: 29, endPoint x: 116, endPoint y: 29, distance: 270.0
click at [116, 29] on div "S_SMNS-ZDR-80-WK-014 Кратко детали заказа" at bounding box center [692, 32] width 1215 height 25
copy link "S_SMNS-ZDR-80-WK-014"
click at [673, 62] on p "S_SMNS-ZDR-80" at bounding box center [658, 62] width 92 height 12
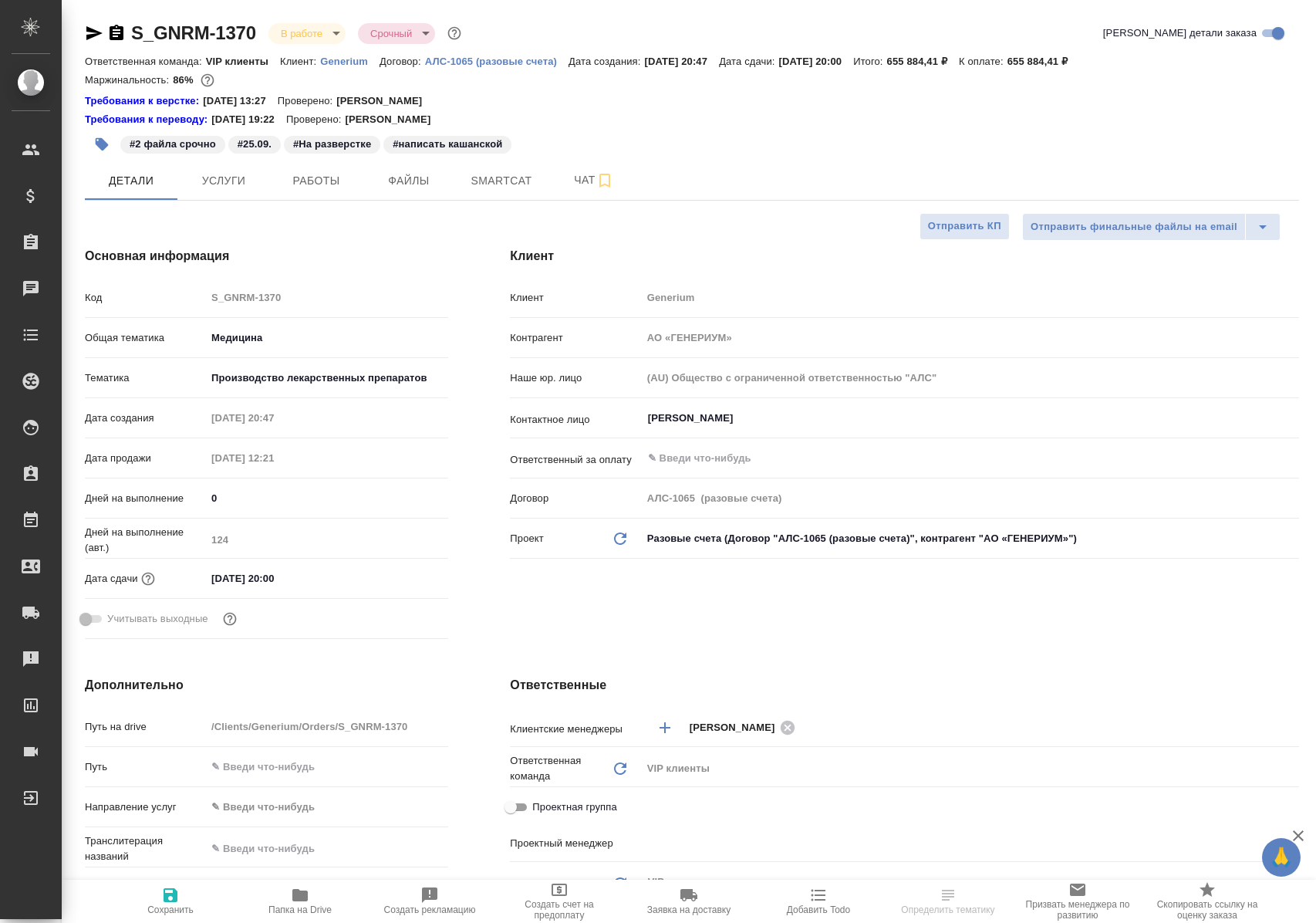
select select "RU"
type input "[PERSON_NAME]"
click at [304, 182] on span "Работы" at bounding box center [315, 181] width 74 height 20
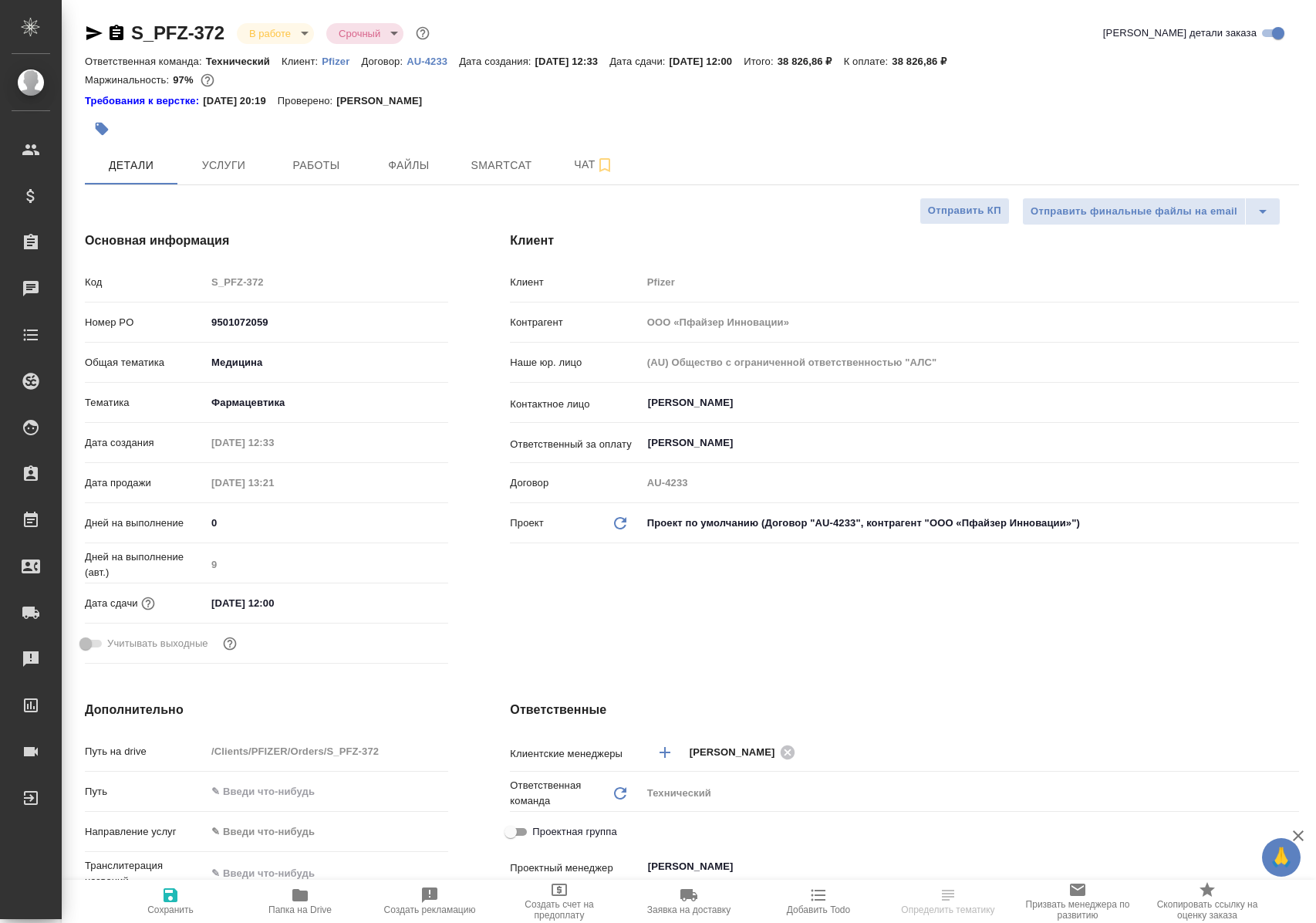
select select "RU"
click at [338, 161] on span "Работы" at bounding box center [315, 166] width 74 height 20
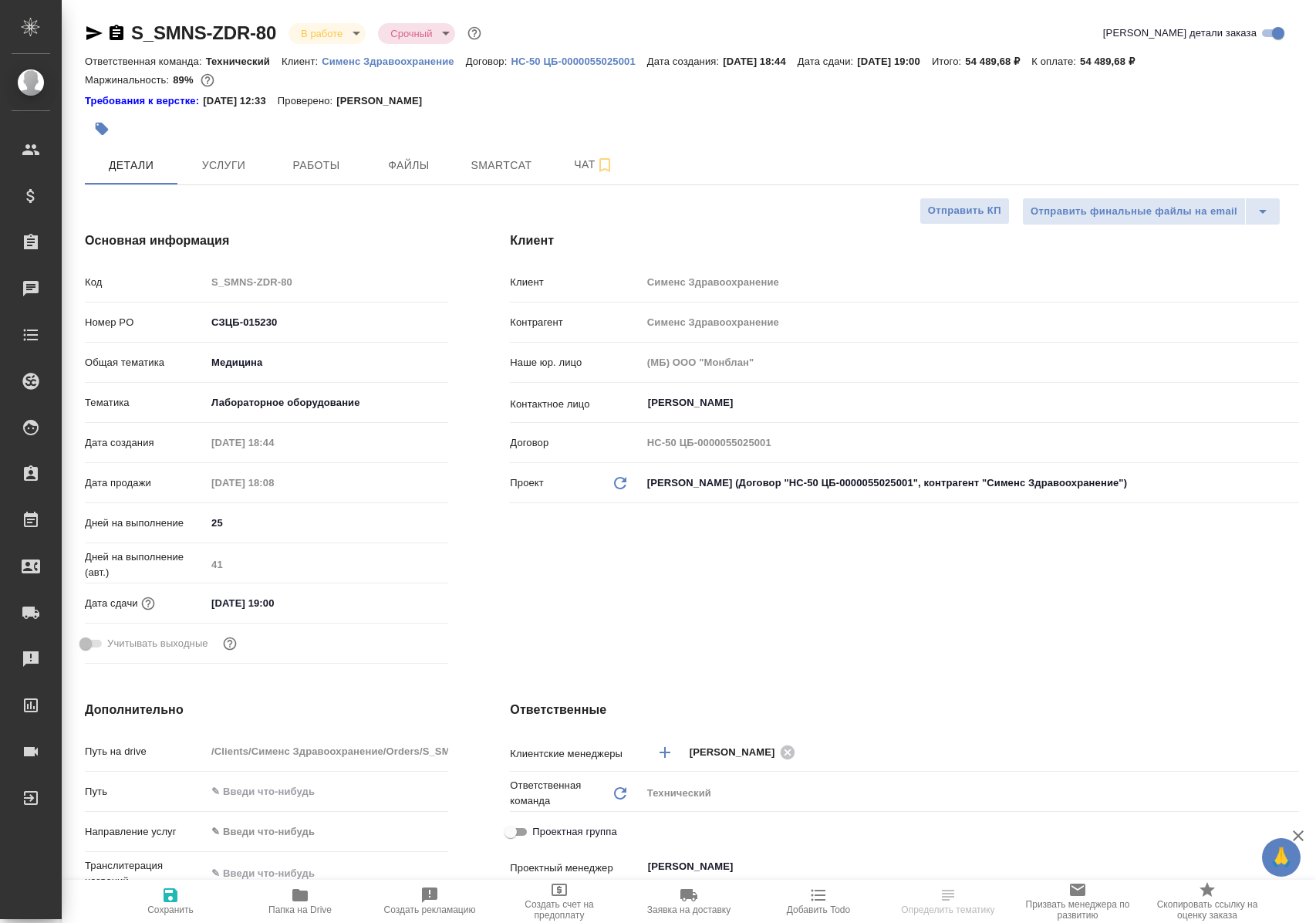
select select "RU"
click at [300, 174] on button "Работы" at bounding box center [316, 164] width 92 height 38
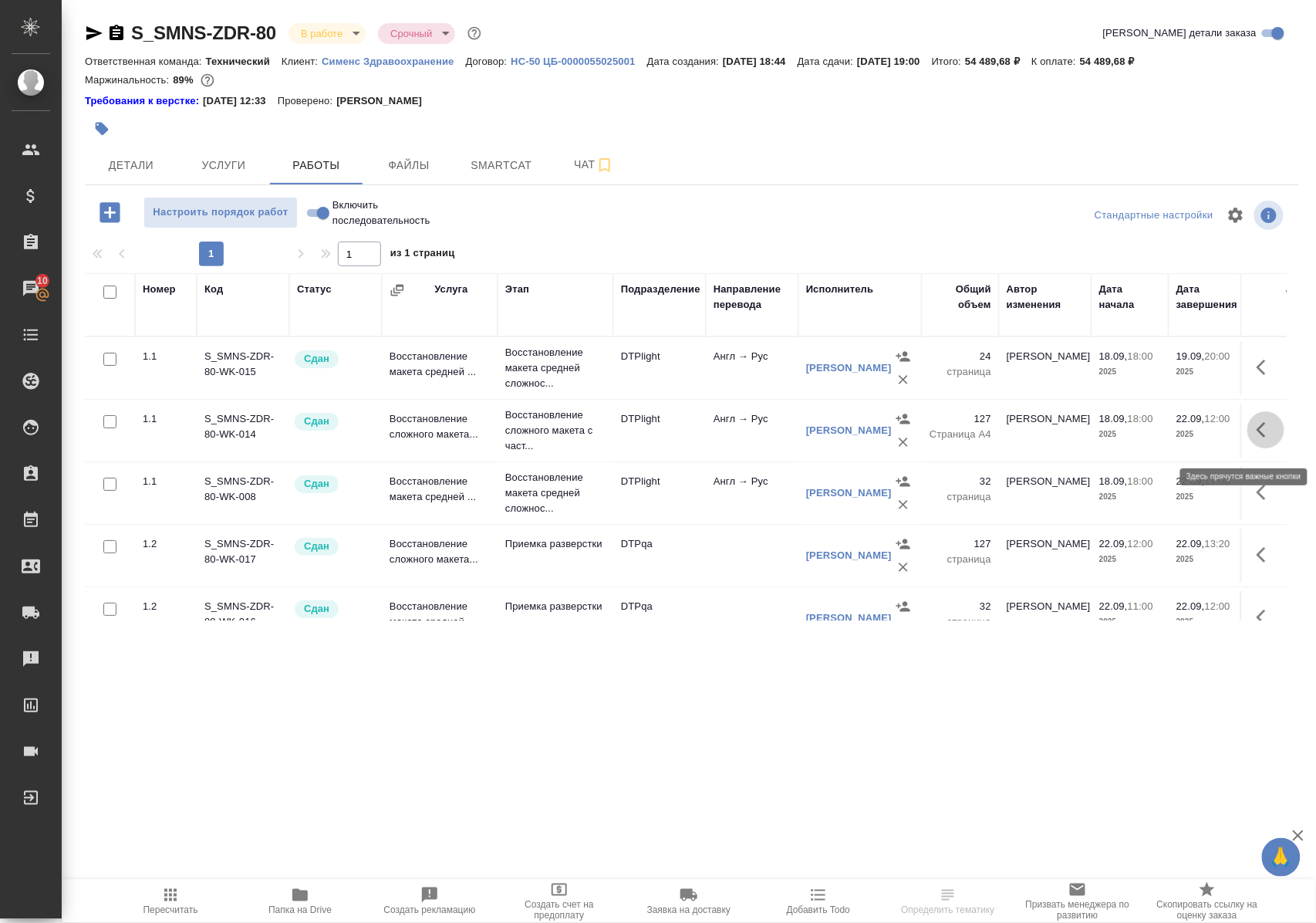
click at [1257, 438] on icon "button" at bounding box center [1266, 430] width 19 height 19
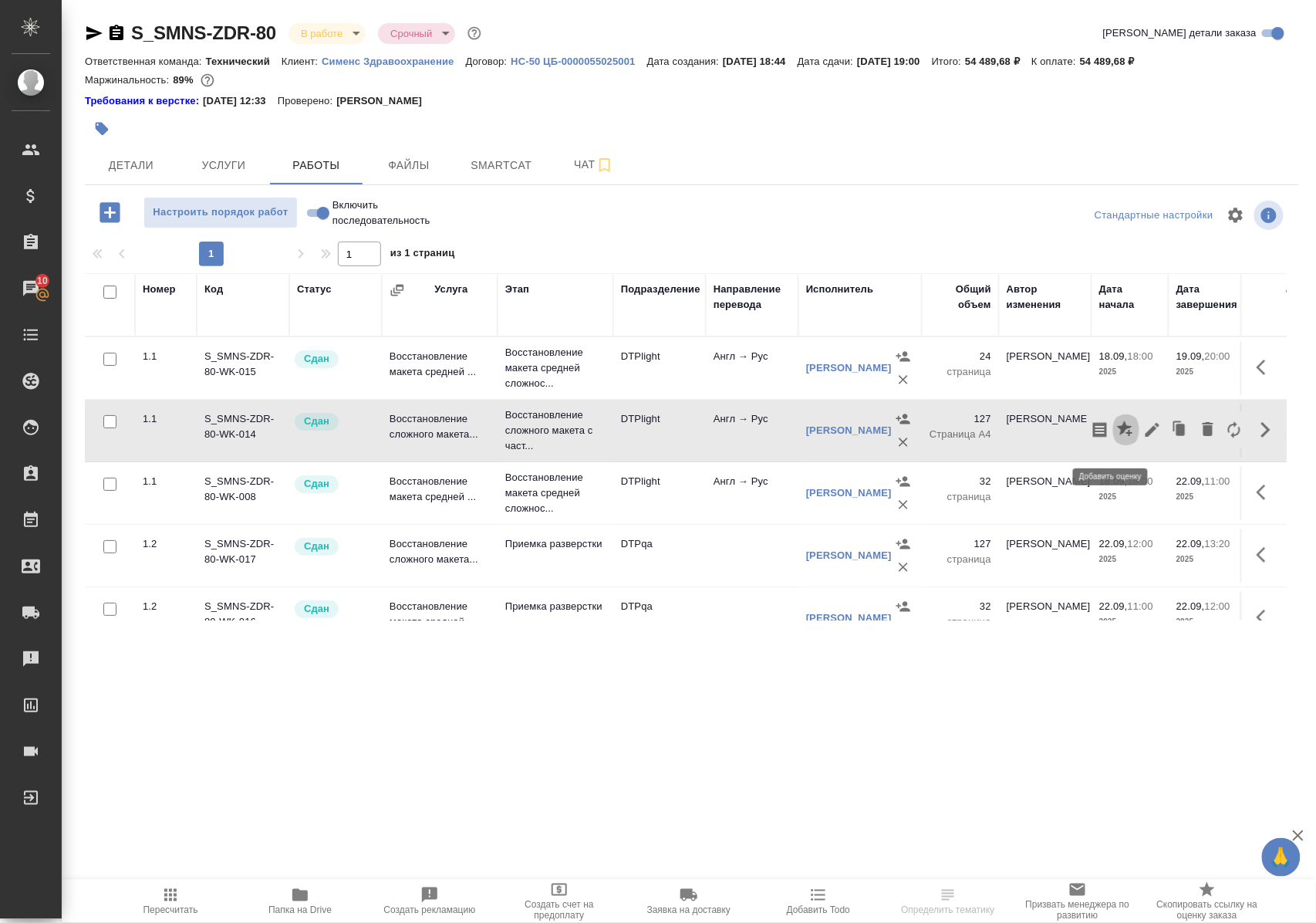
click at [1117, 436] on icon "button" at bounding box center [1125, 429] width 16 height 16
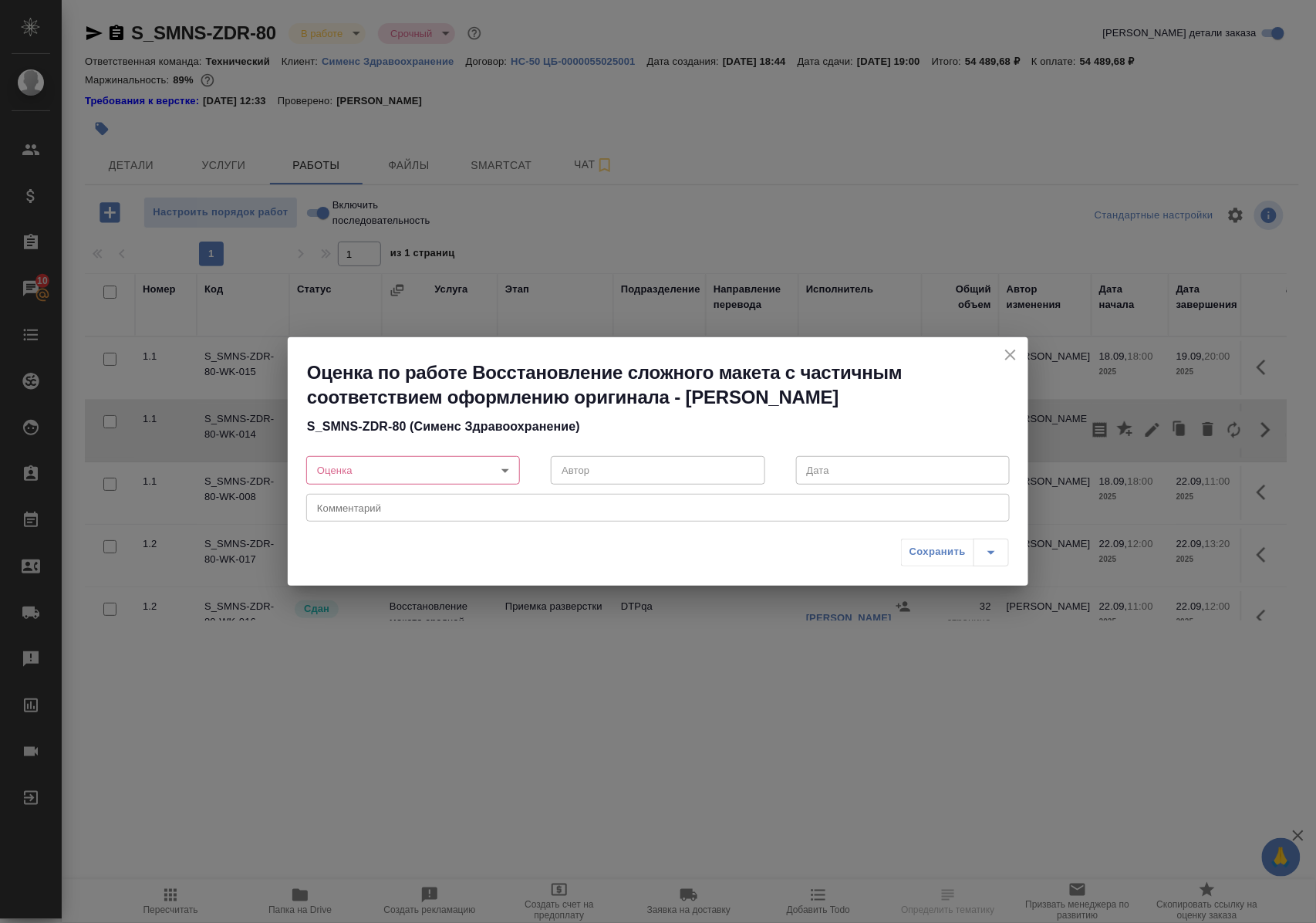
click at [508, 469] on body "🙏 .cls-1 fill:#fff; AWATERA Polushina Alena Клиенты Спецификации Заказы 10 Чаты…" at bounding box center [658, 461] width 1316 height 923
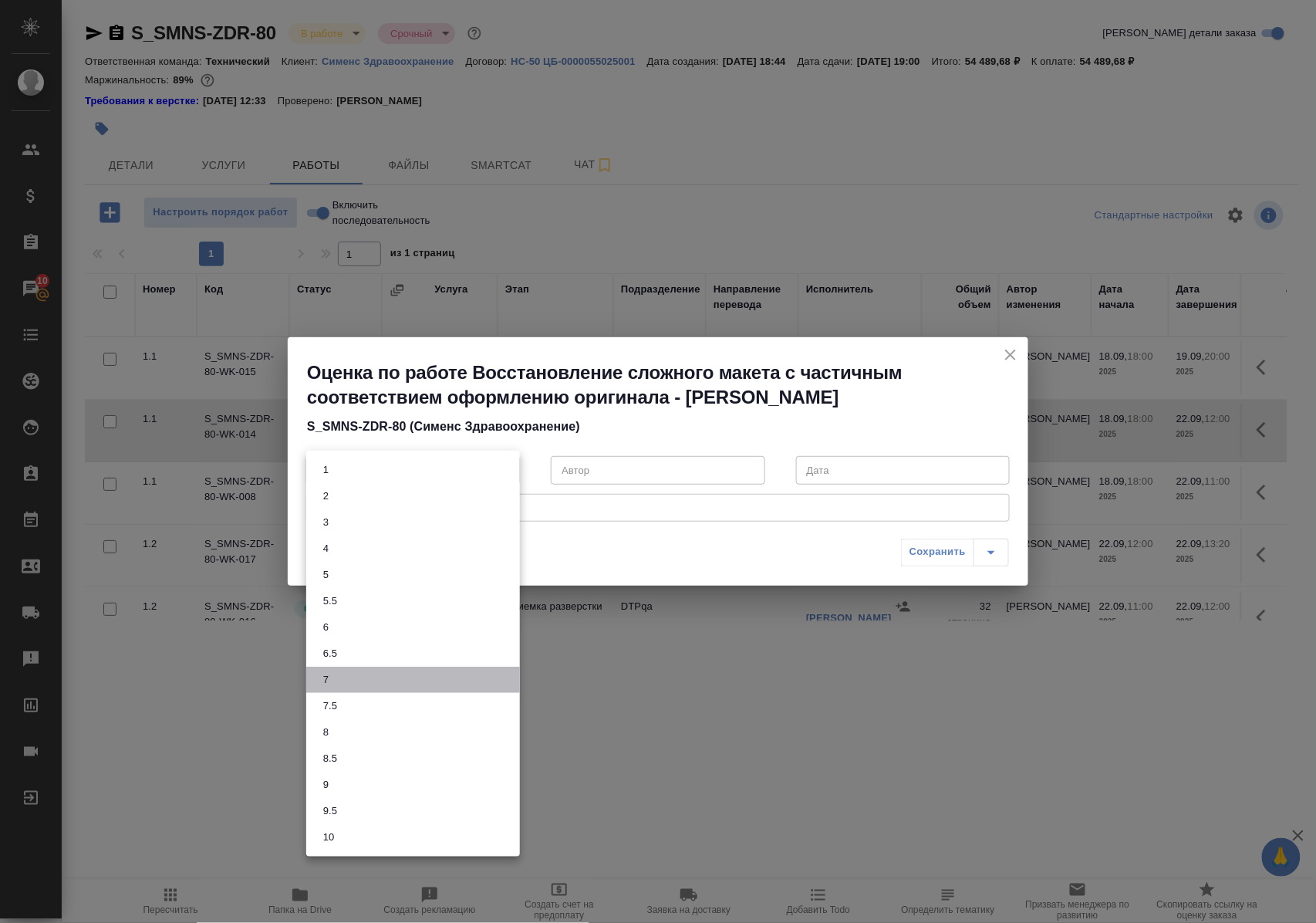
click at [341, 683] on li "7" at bounding box center [413, 679] width 213 height 27
type input "7"
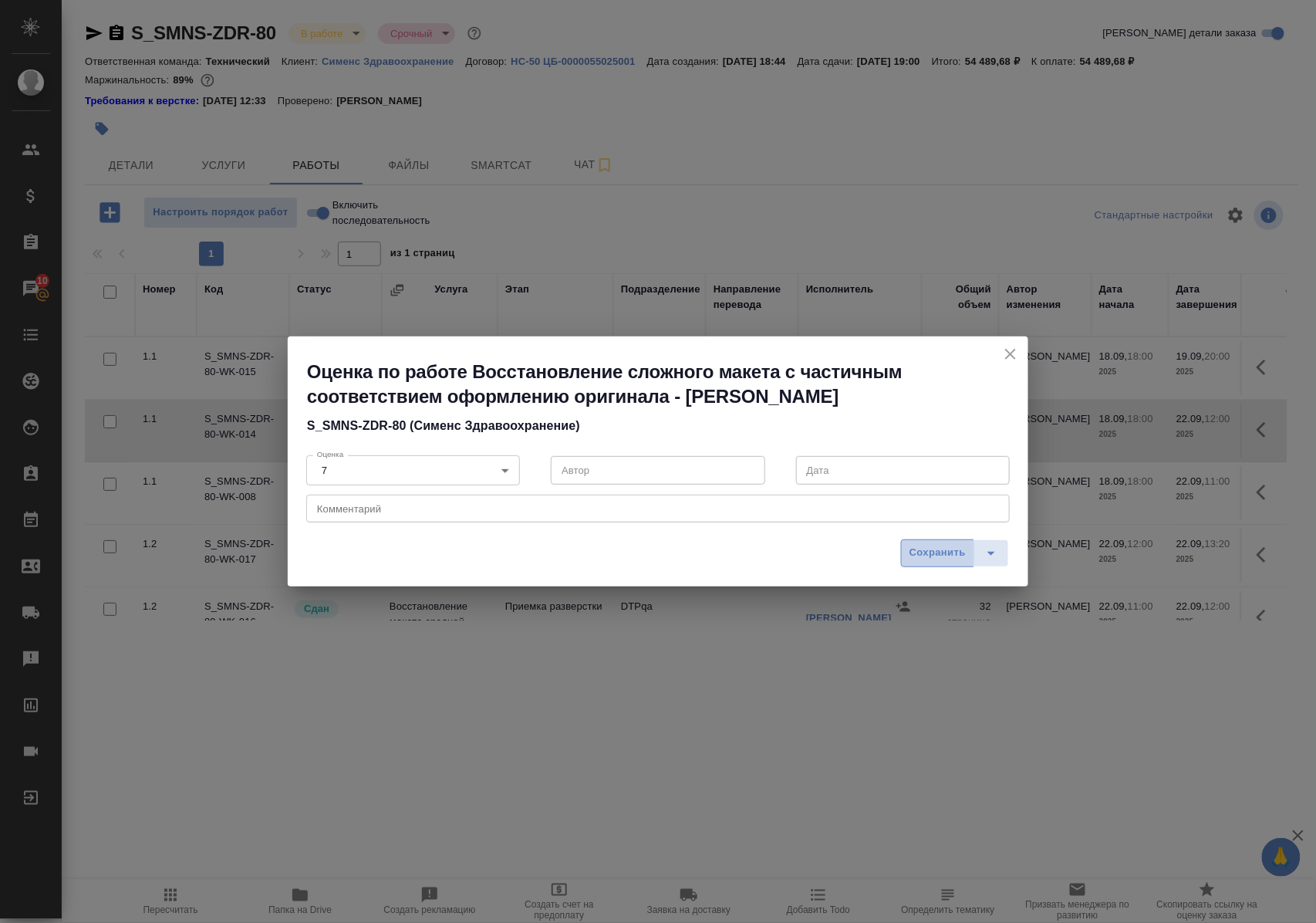
click at [921, 554] on span "Сохранить" at bounding box center [938, 553] width 56 height 18
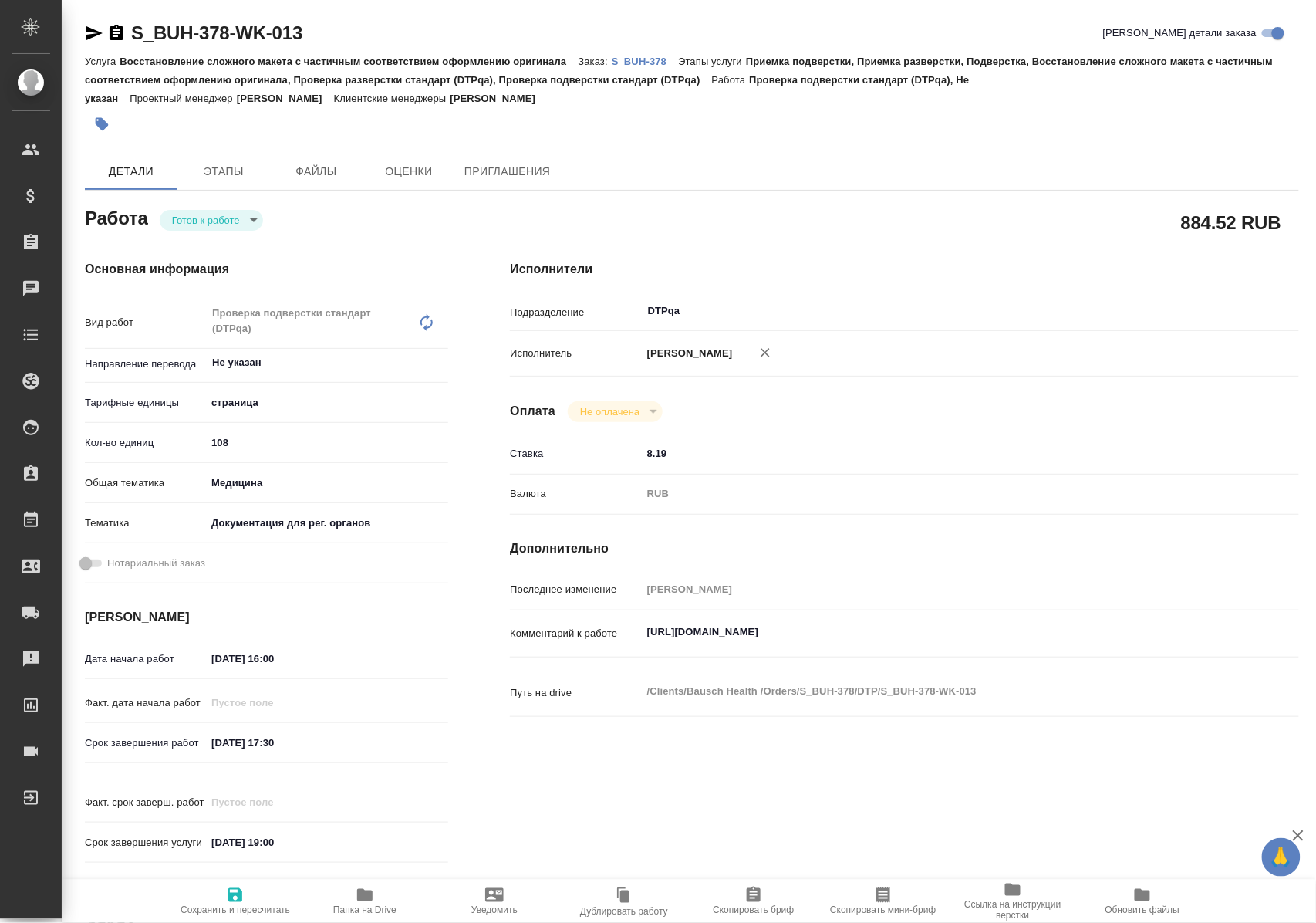
click at [257, 220] on body "🙏 .cls-1 fill:#fff; AWATERA [PERSON_NAME] Спецификации Заказы Чаты Todo Проекты…" at bounding box center [658, 461] width 1316 height 923
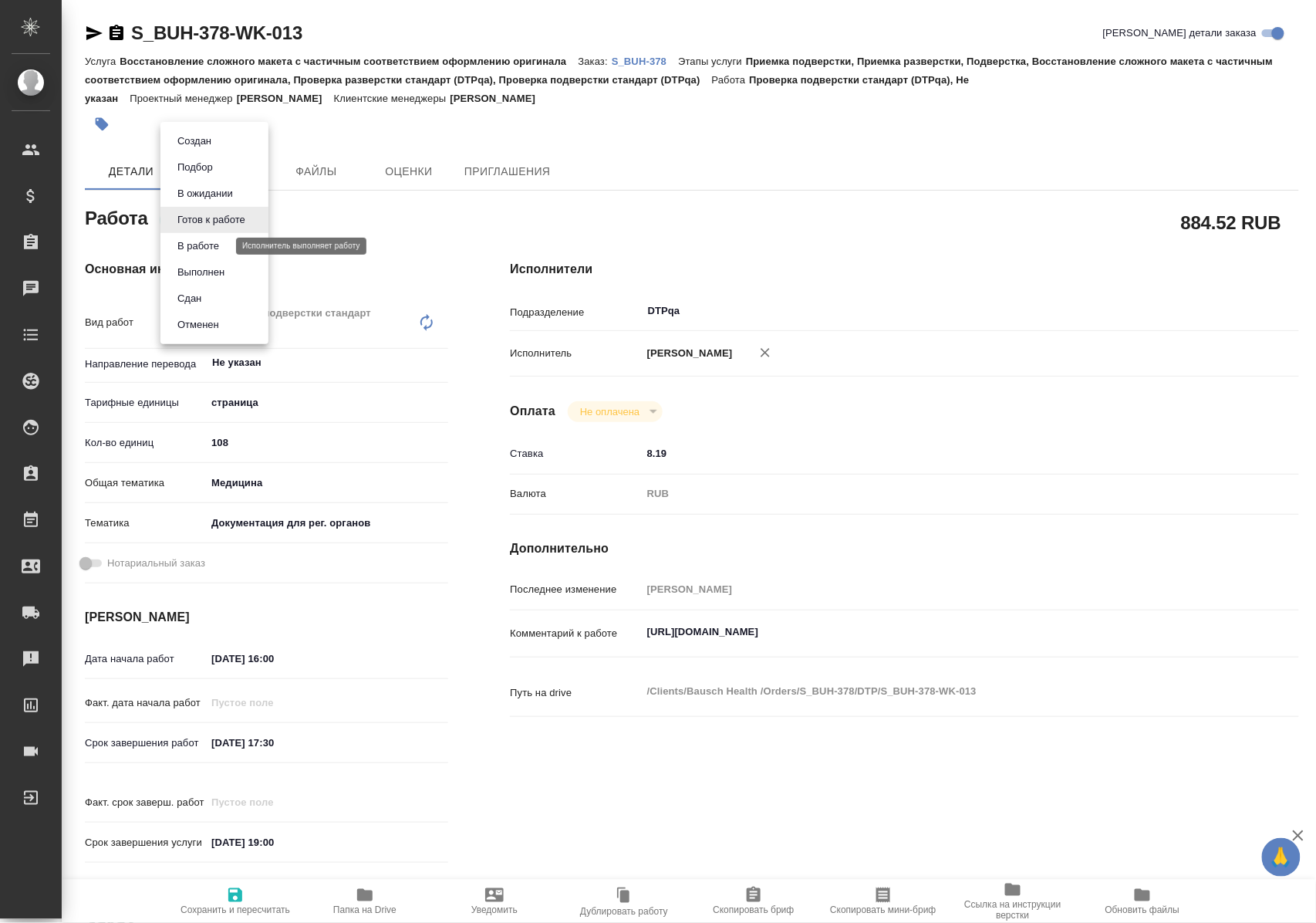
click at [223, 247] on button "В работе" at bounding box center [199, 246] width 51 height 17
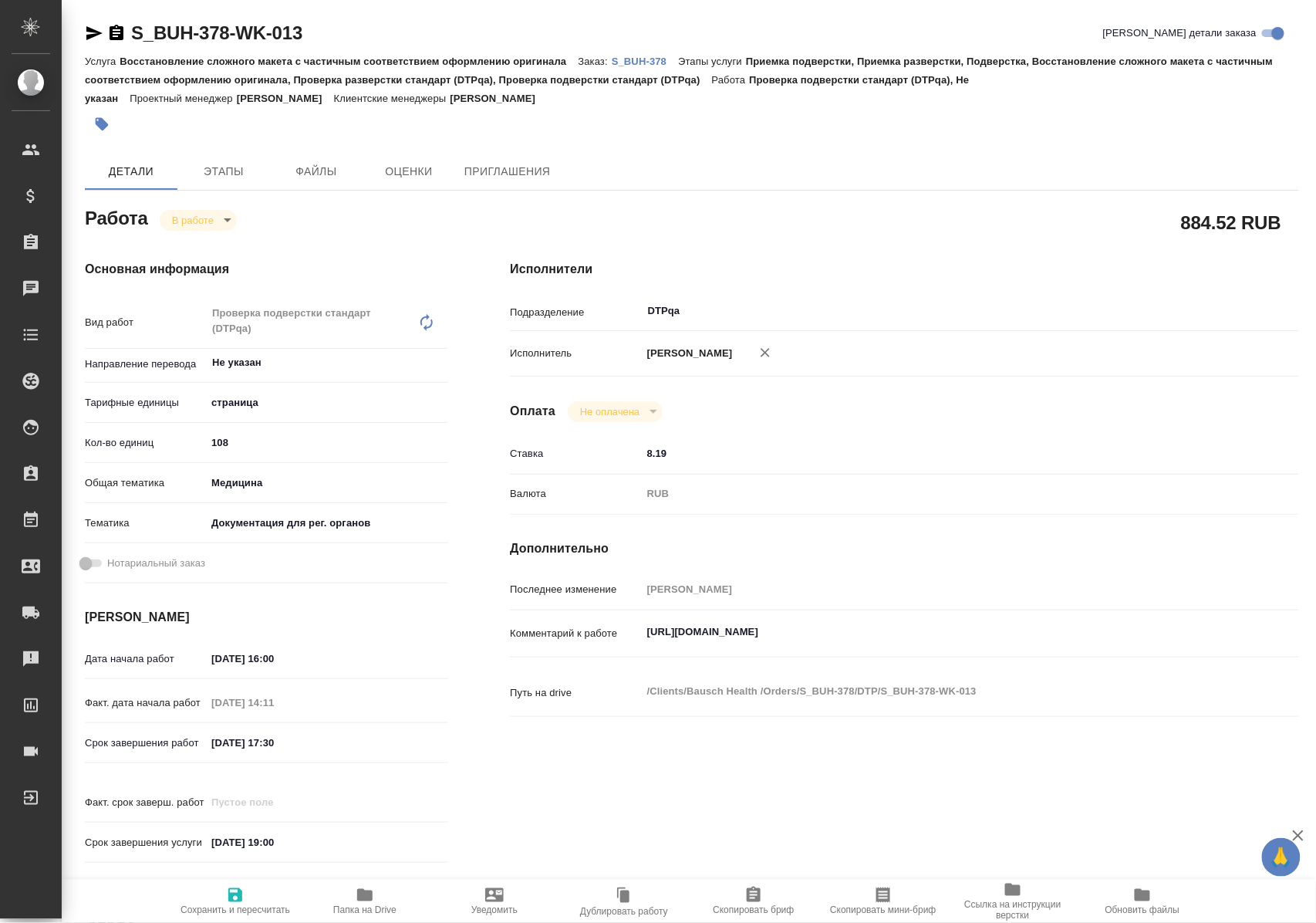
type textarea "x"
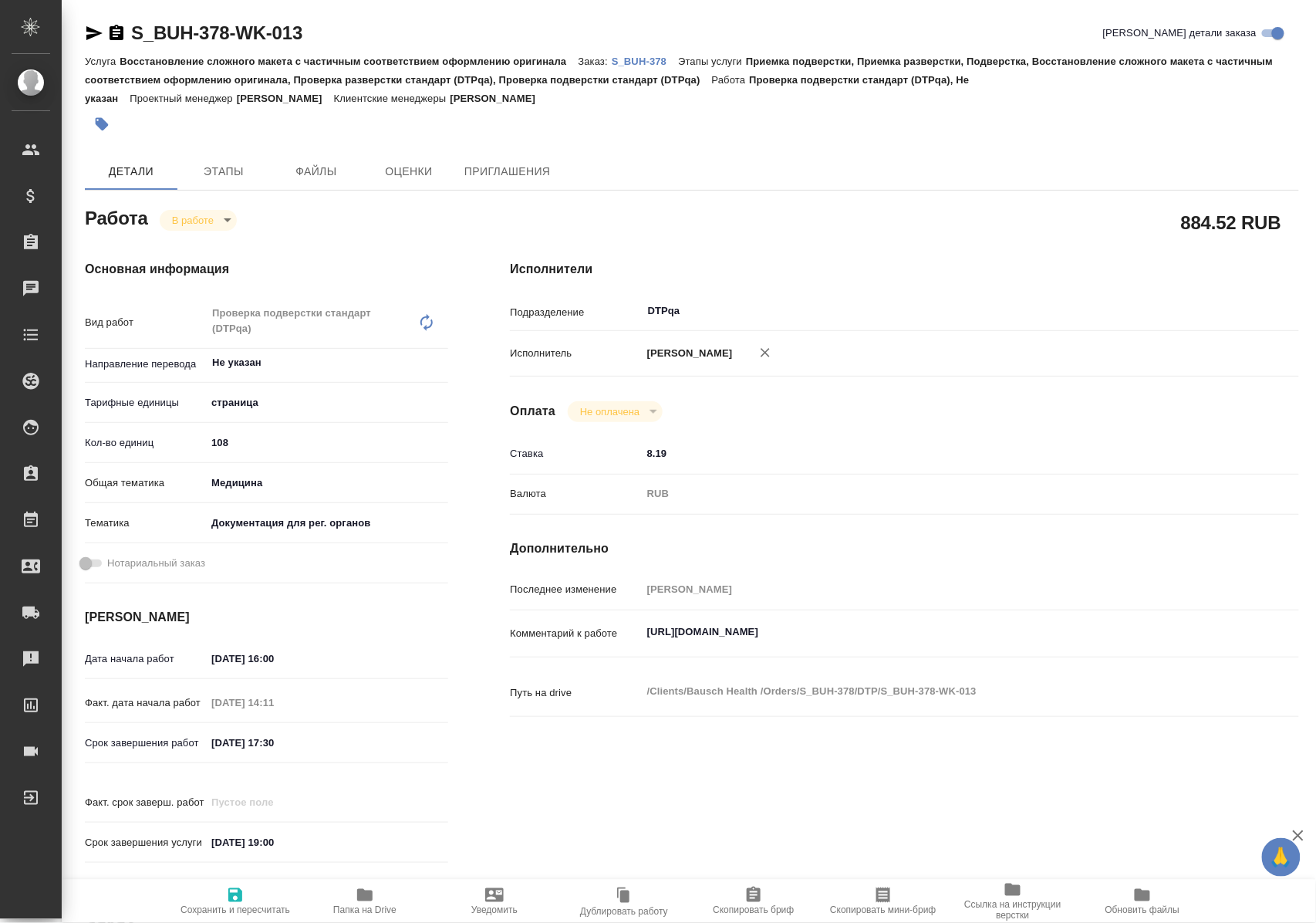
type textarea "x"
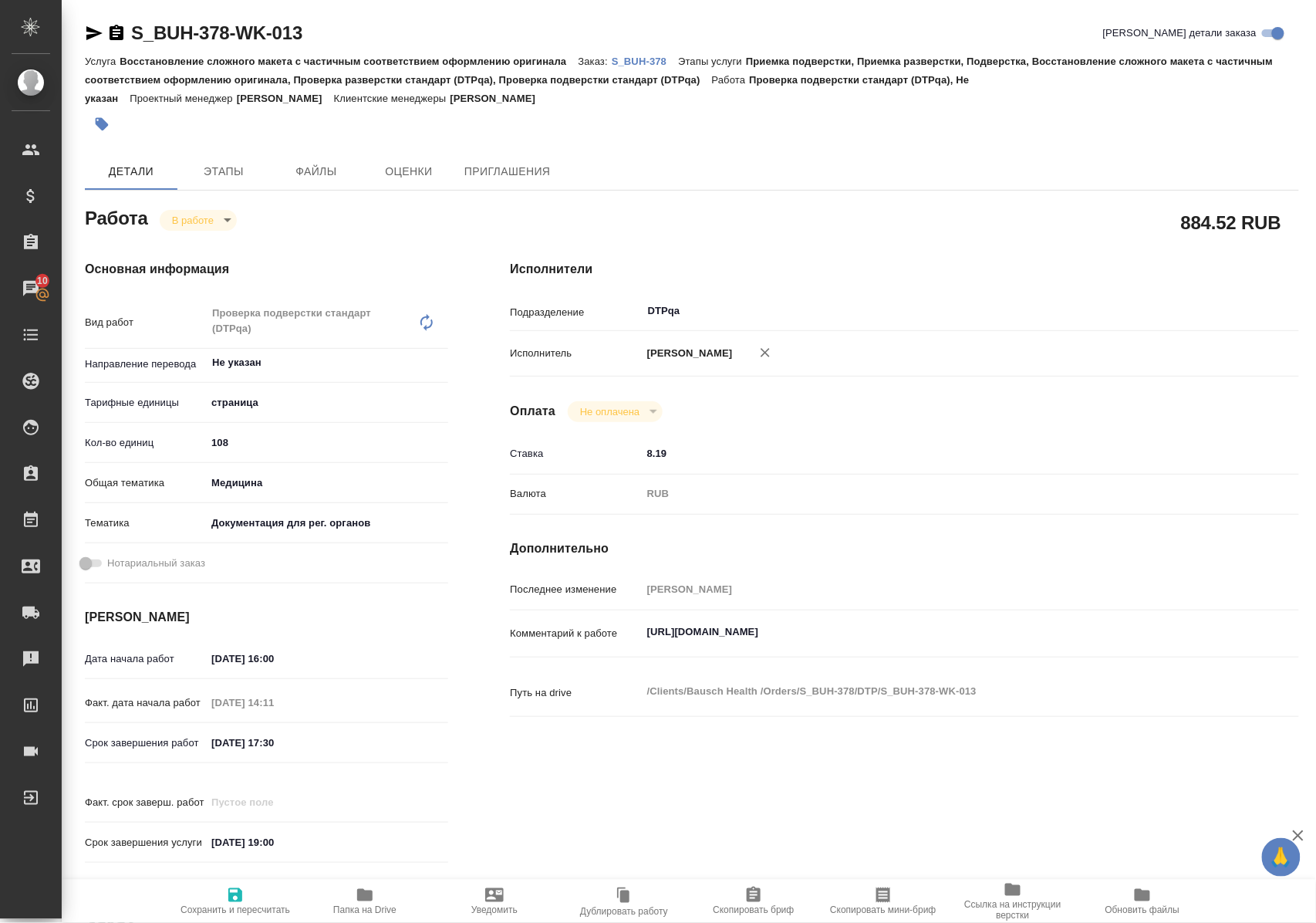
click at [229, 890] on icon "button" at bounding box center [235, 894] width 19 height 19
type textarea "x"
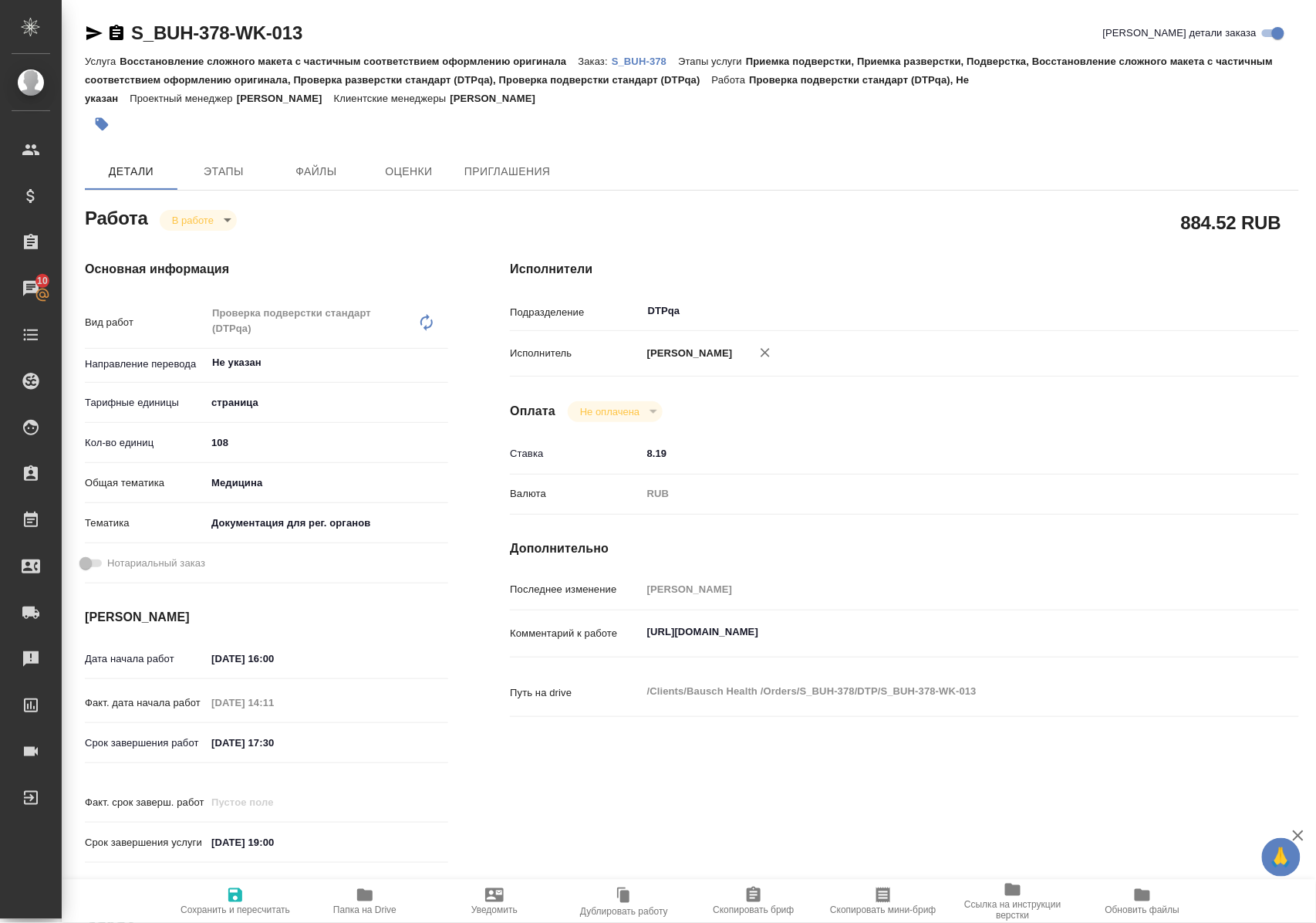
type textarea "x"
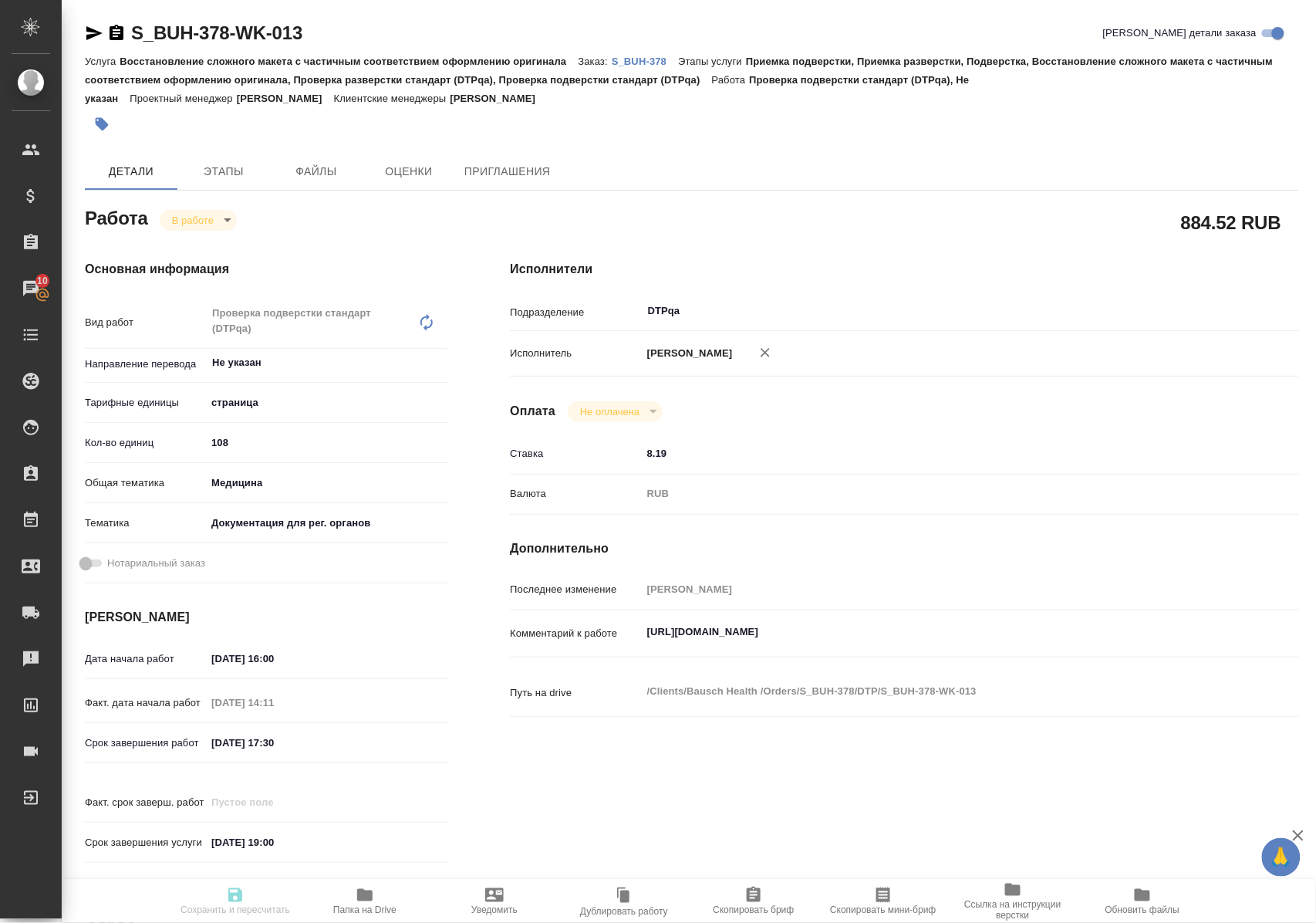
type textarea "x"
type input "inProgress"
type textarea "Проверка подверстки стандарт (DTPqa)"
type textarea "x"
type input "Не указан"
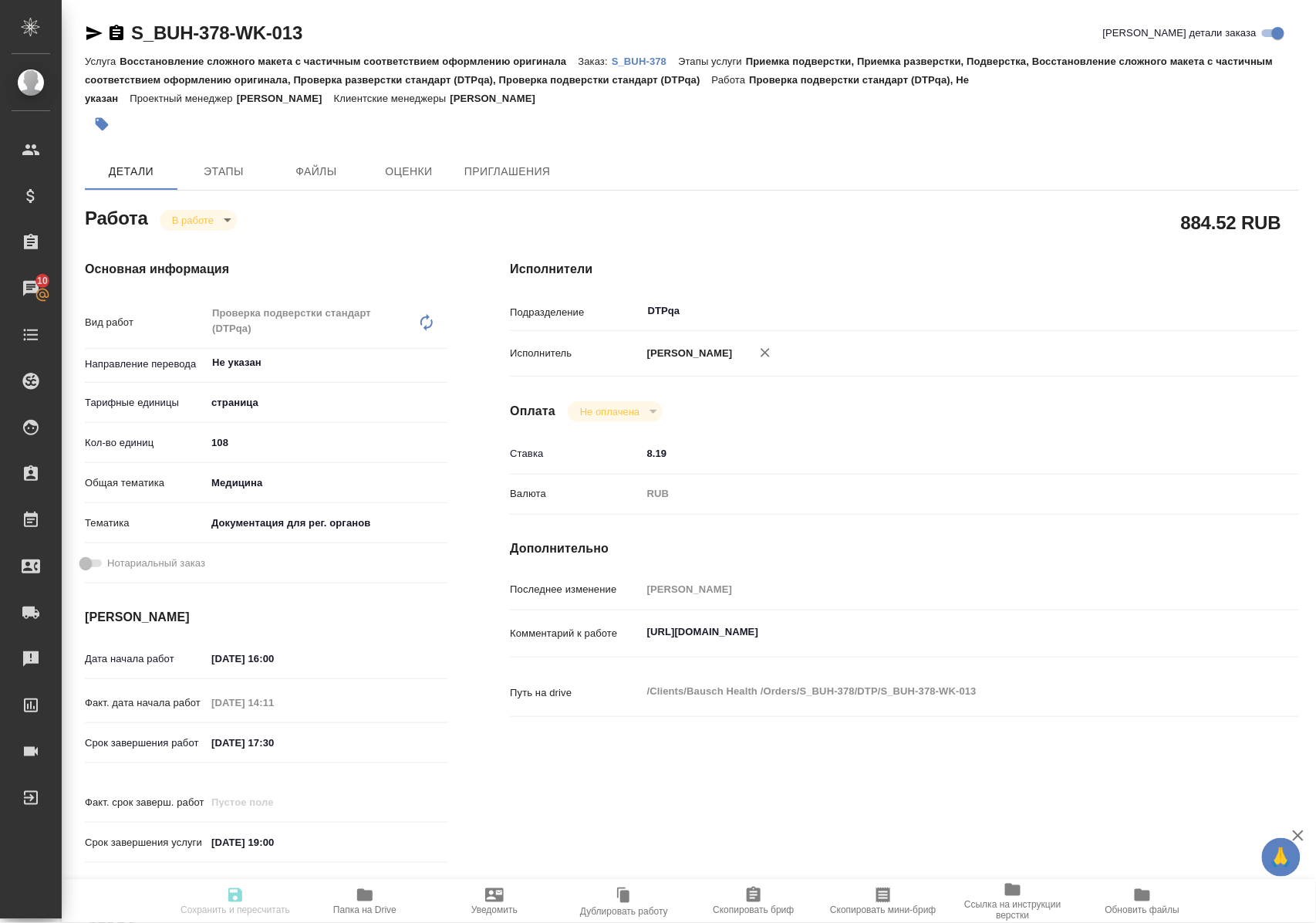
type input "5a8b1489cc6b4906c91bfdb2"
type input "108"
type input "med"
type input "5f647205b73bc97568ca66c6"
type input "22.09.2025 16:00"
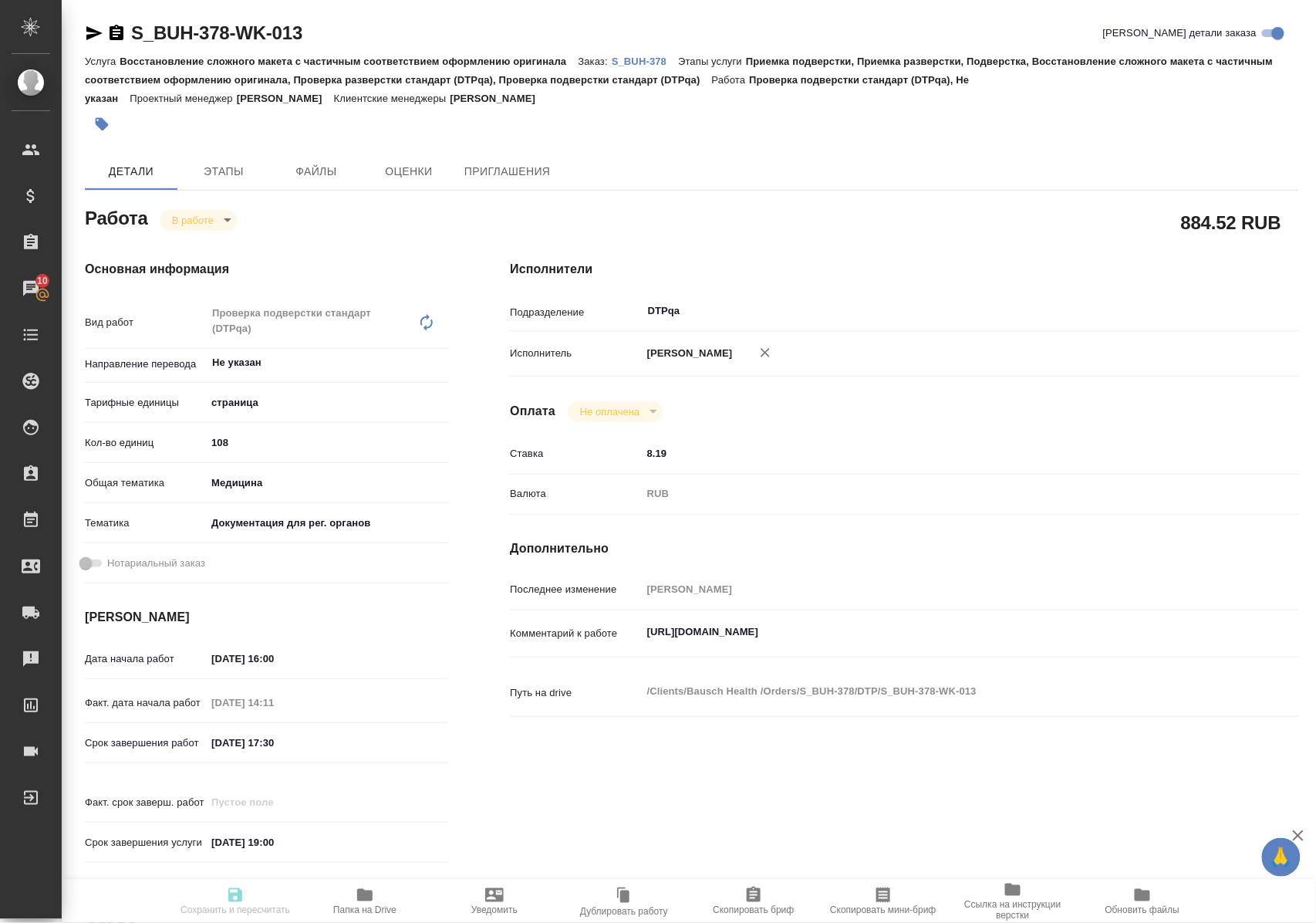
type input "22.09.2025 14:11"
type input "22.09.2025 17:30"
type input "22.09.2025 19:00"
type input "DTPqa"
type input "notPayed"
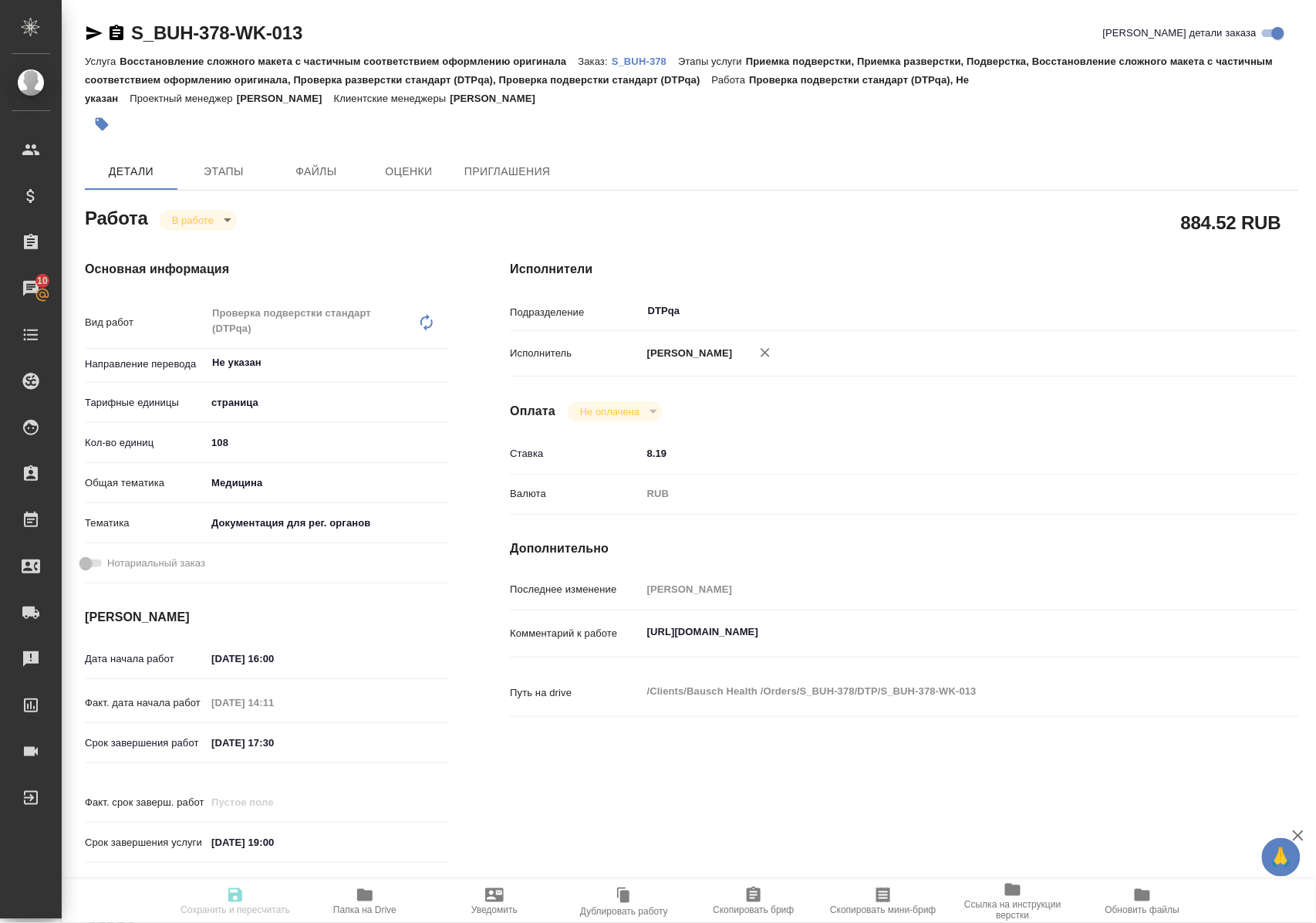
type input "8.19"
type input "RUB"
type input "Полушина Алена"
type textarea "https://tera.awatera.com/Work/68b55005377fc9b83ab4cac5/"
type textarea "x"
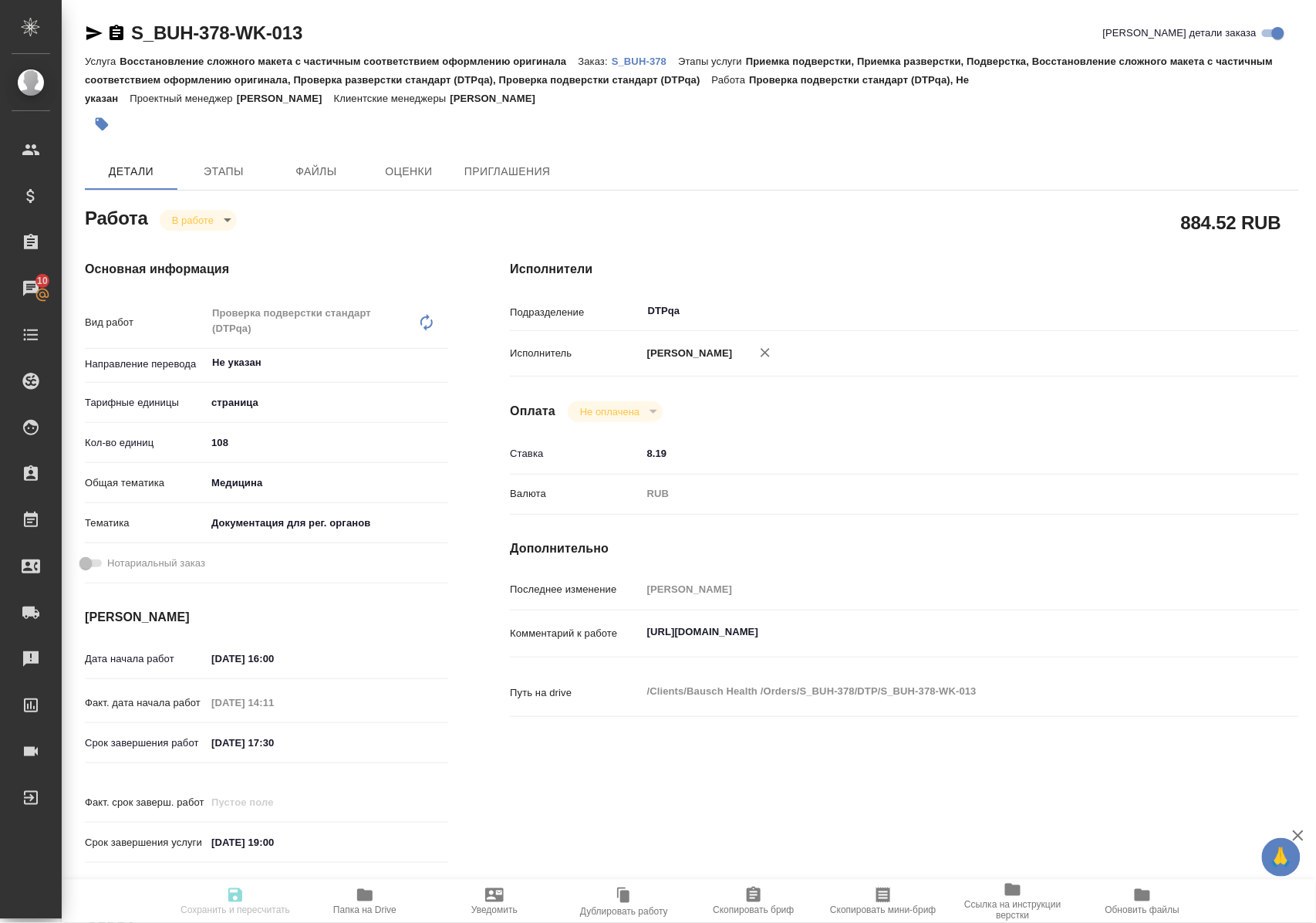
type textarea "/Clients/Bausch Health /Orders/S_BUH-378/DTP/S_BUH-378-WK-013"
type textarea "x"
type input "S_BUH-378"
type input "Восстановление сложного макета с частичным соответствием оформлению оригинала"
type input "Приемка подверстки, Приемка разверстки, Подверстка, Восстановление сложного мак…"
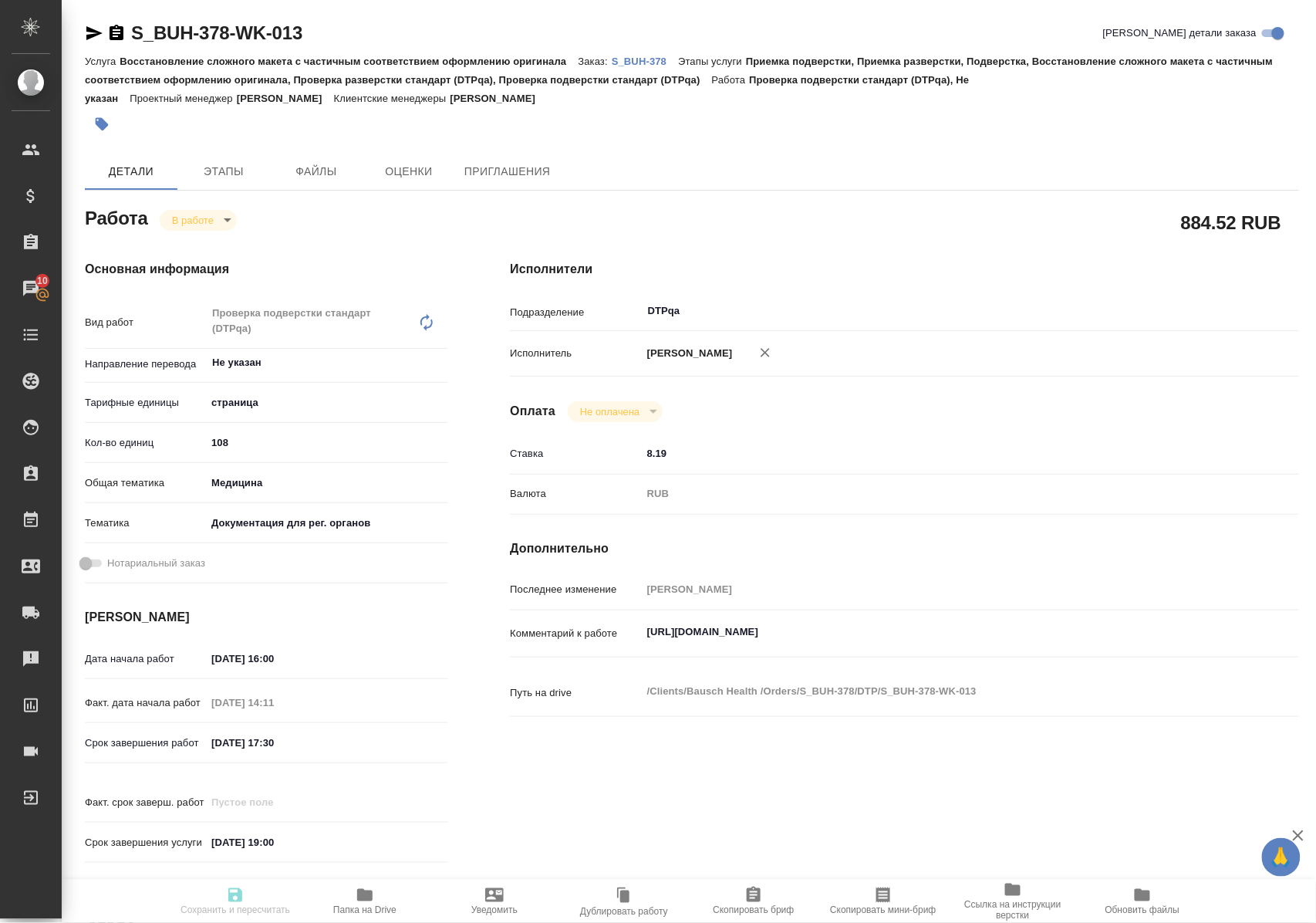
type input "Никифорова Валерия"
type input "Заборова Александра"
type input "/Clients/Bausch Health /Orders/S_BUH-378"
type textarea "x"
type textarea "англ-рус дубль польский убираем"
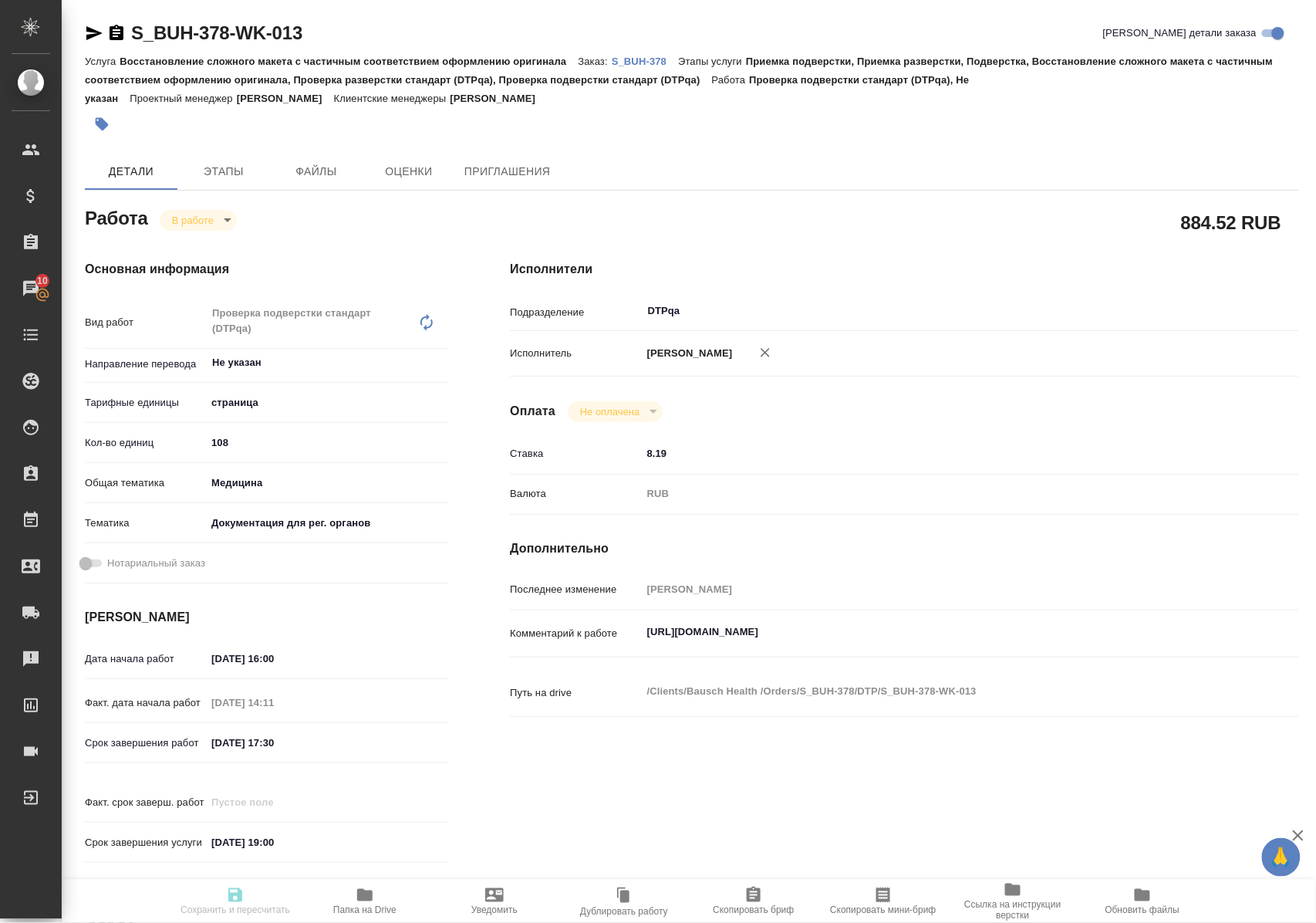
type textarea "x"
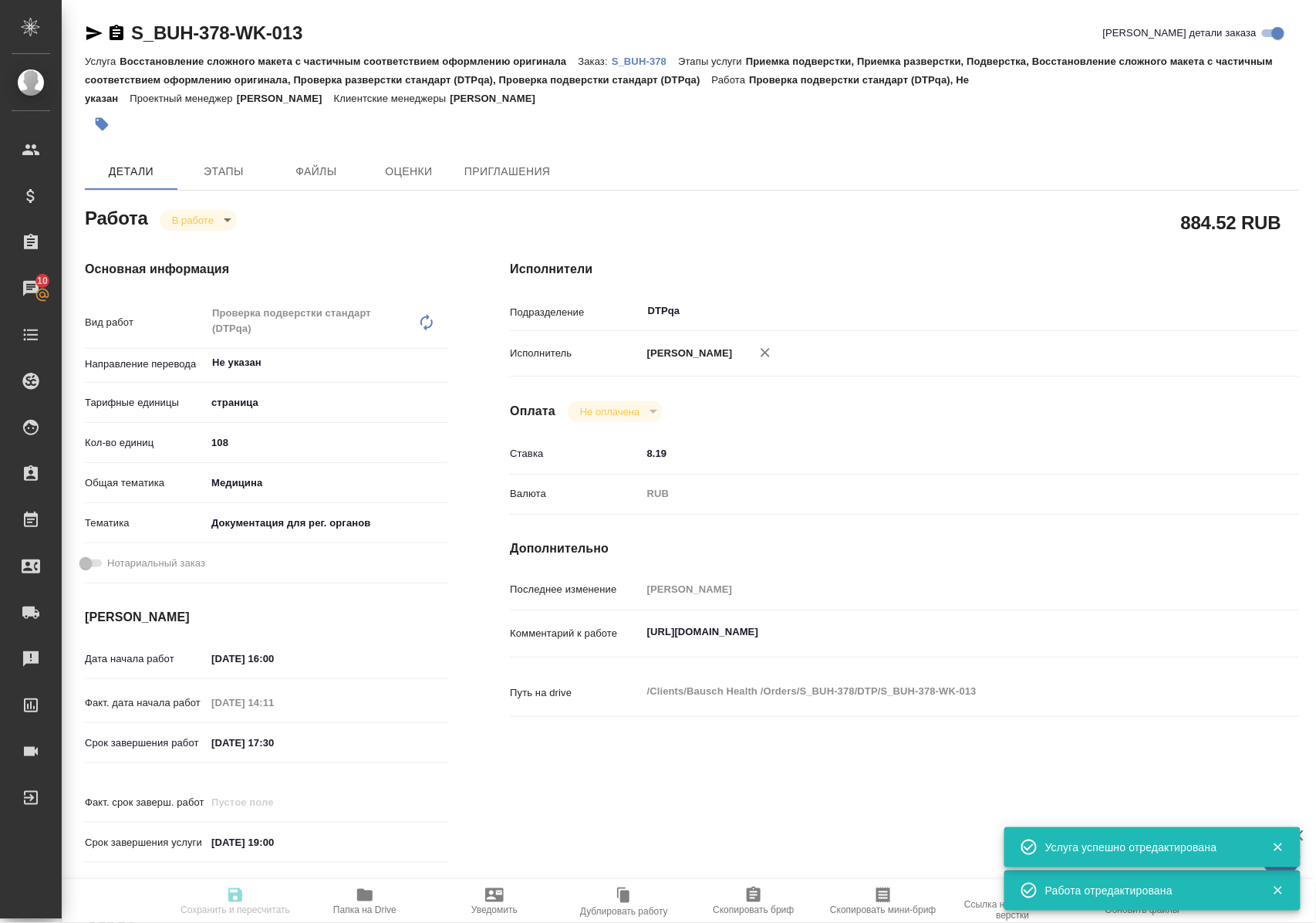
type textarea "x"
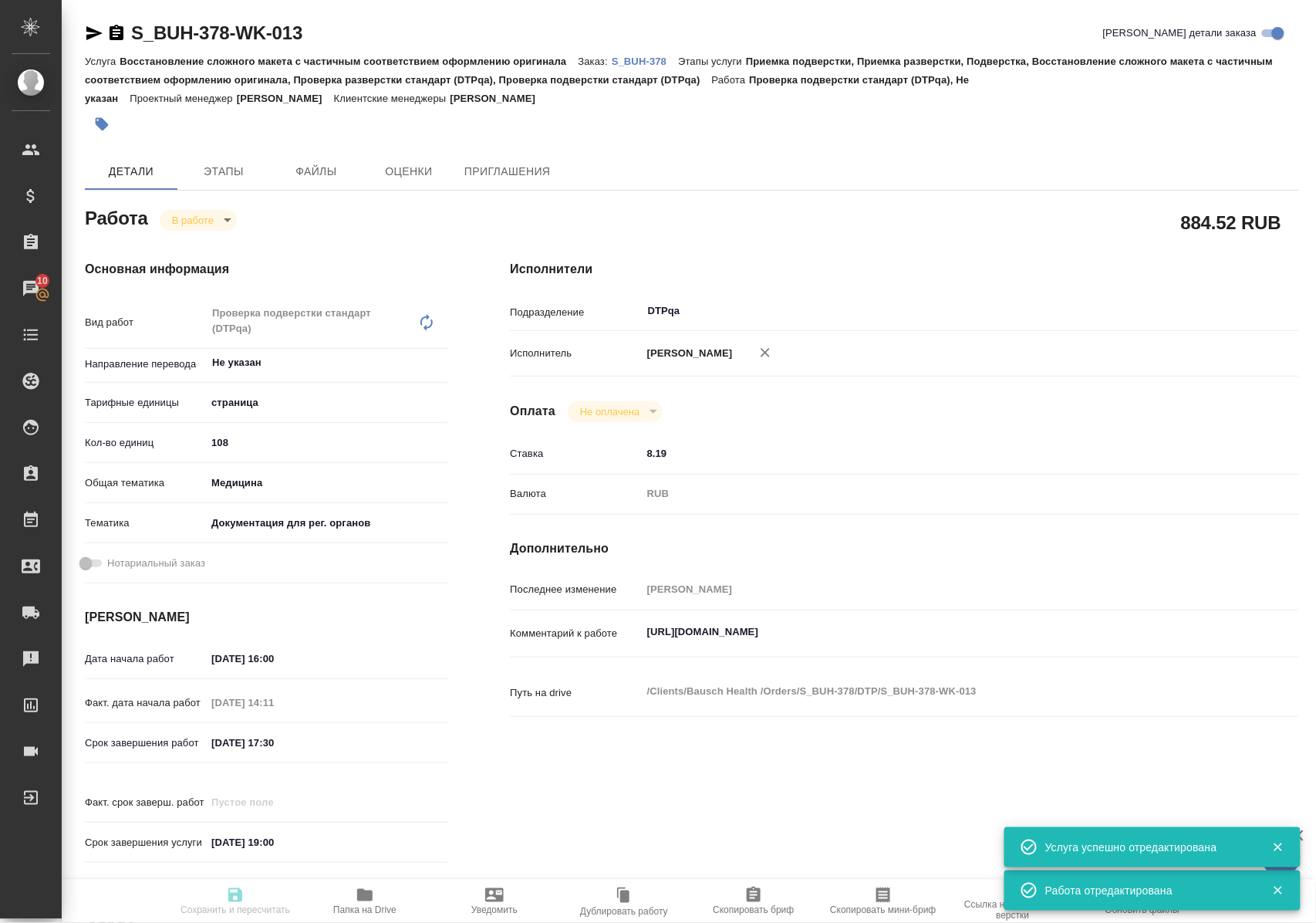
type textarea "x"
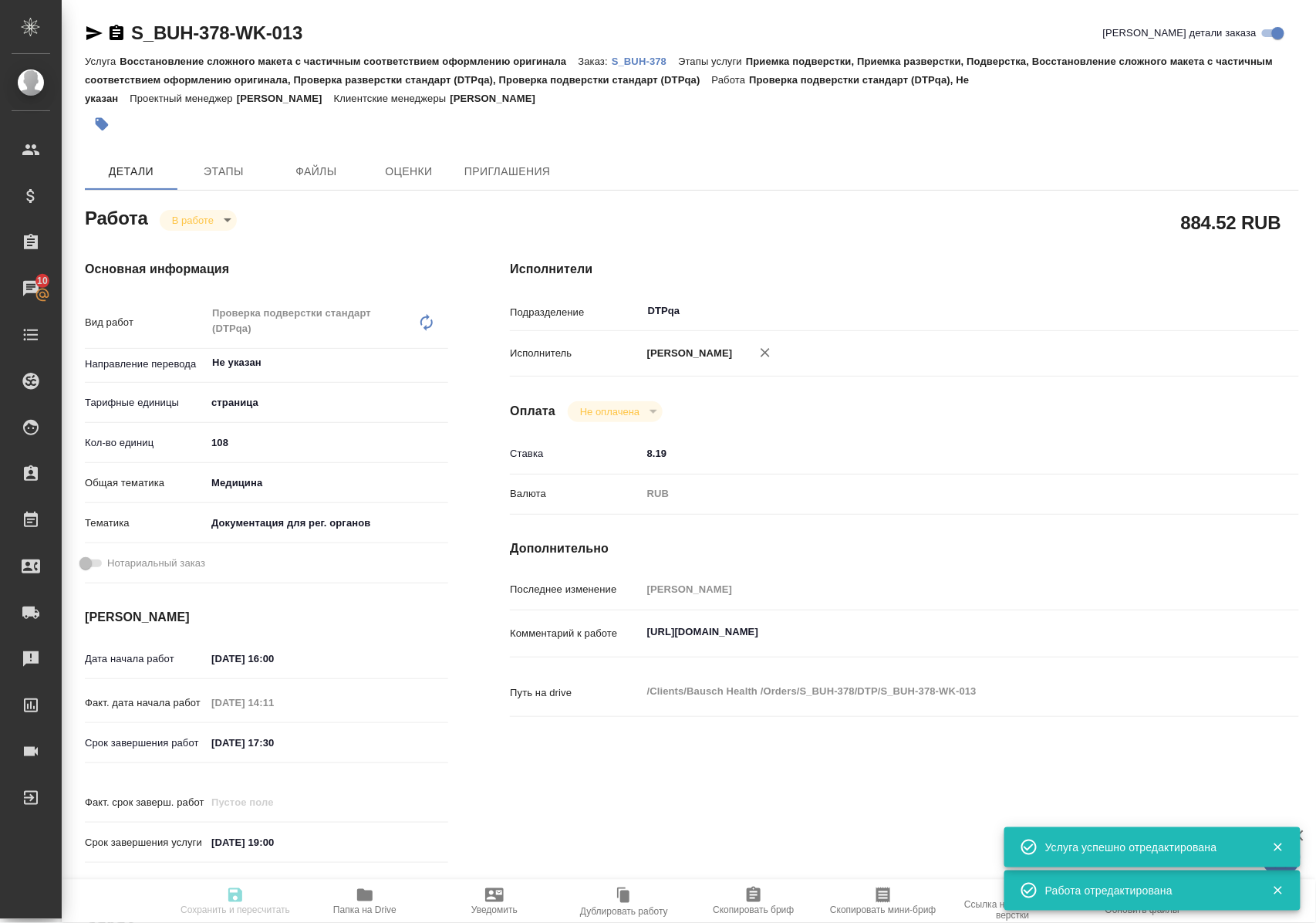
type textarea "x"
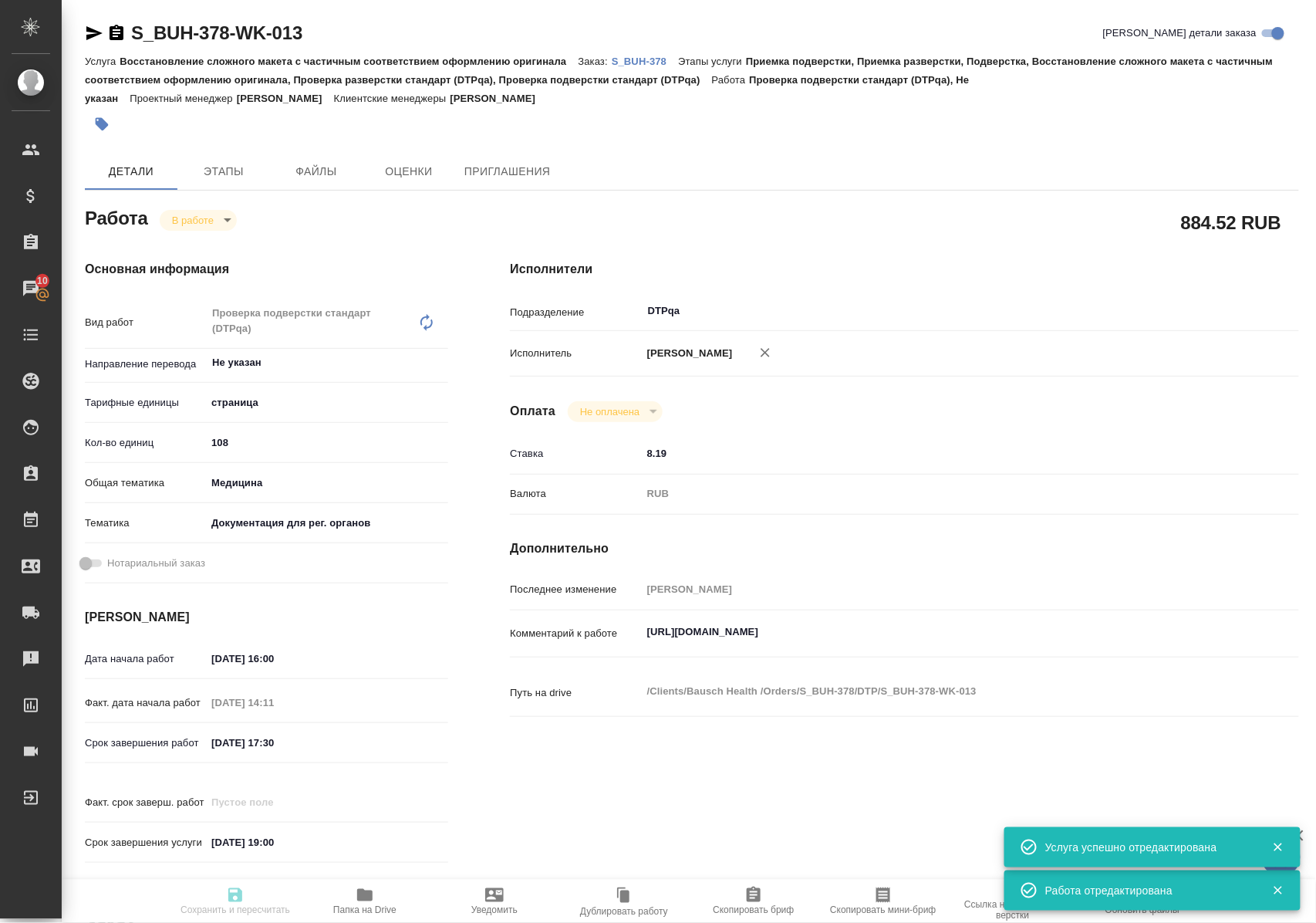
type input "inProgress"
type textarea "Проверка подверстки стандарт (DTPqa)"
type textarea "x"
type input "Не указан"
type input "5a8b1489cc6b4906c91bfdb2"
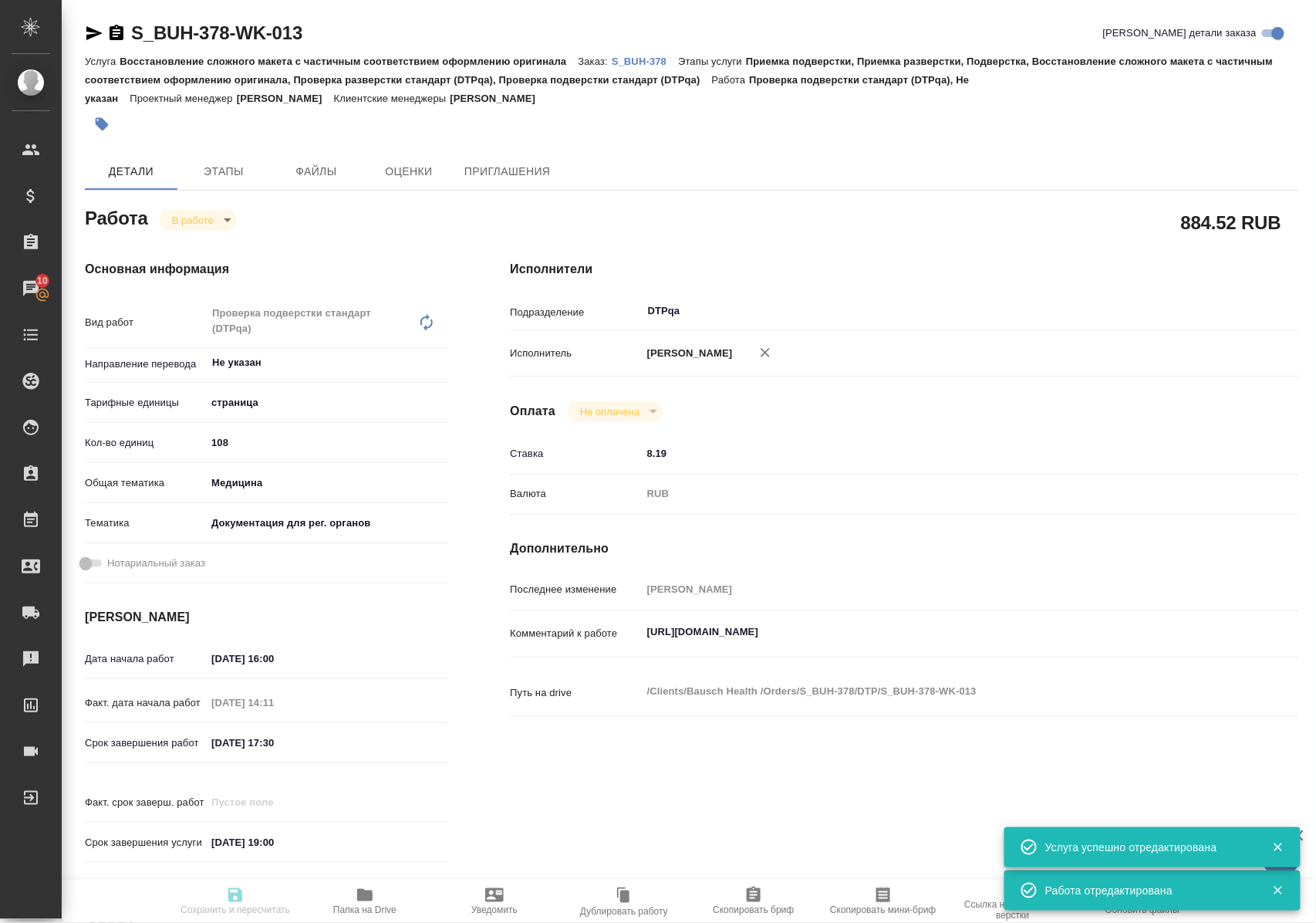
type input "108"
type input "med"
type input "5f647205b73bc97568ca66c6"
type input "22.09.2025 16:00"
type input "22.09.2025 14:11"
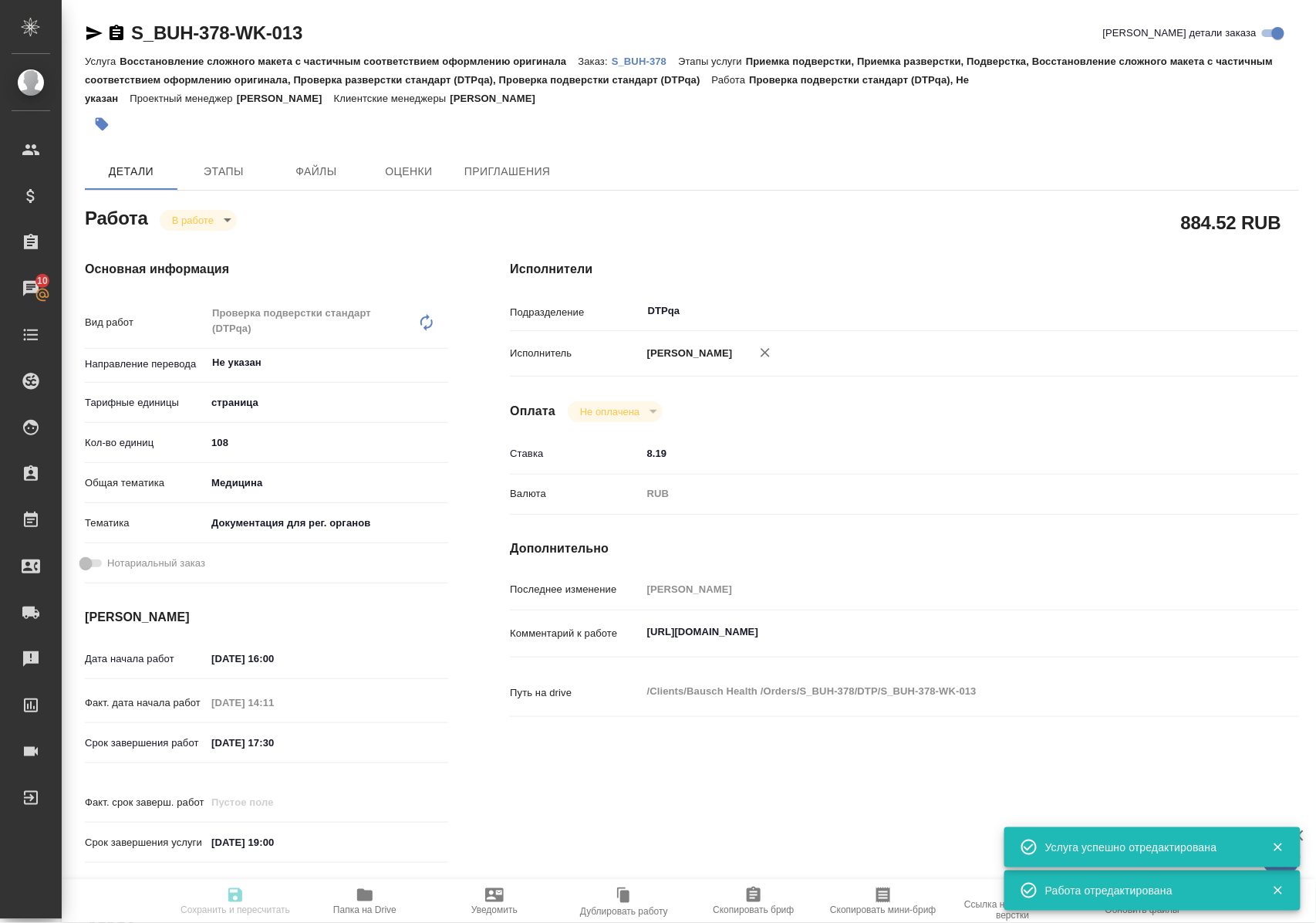
type input "22.09.2025 17:30"
type input "[DATE] 19:00"
type input "DTPqa"
type input "notPayed"
type input "8.19"
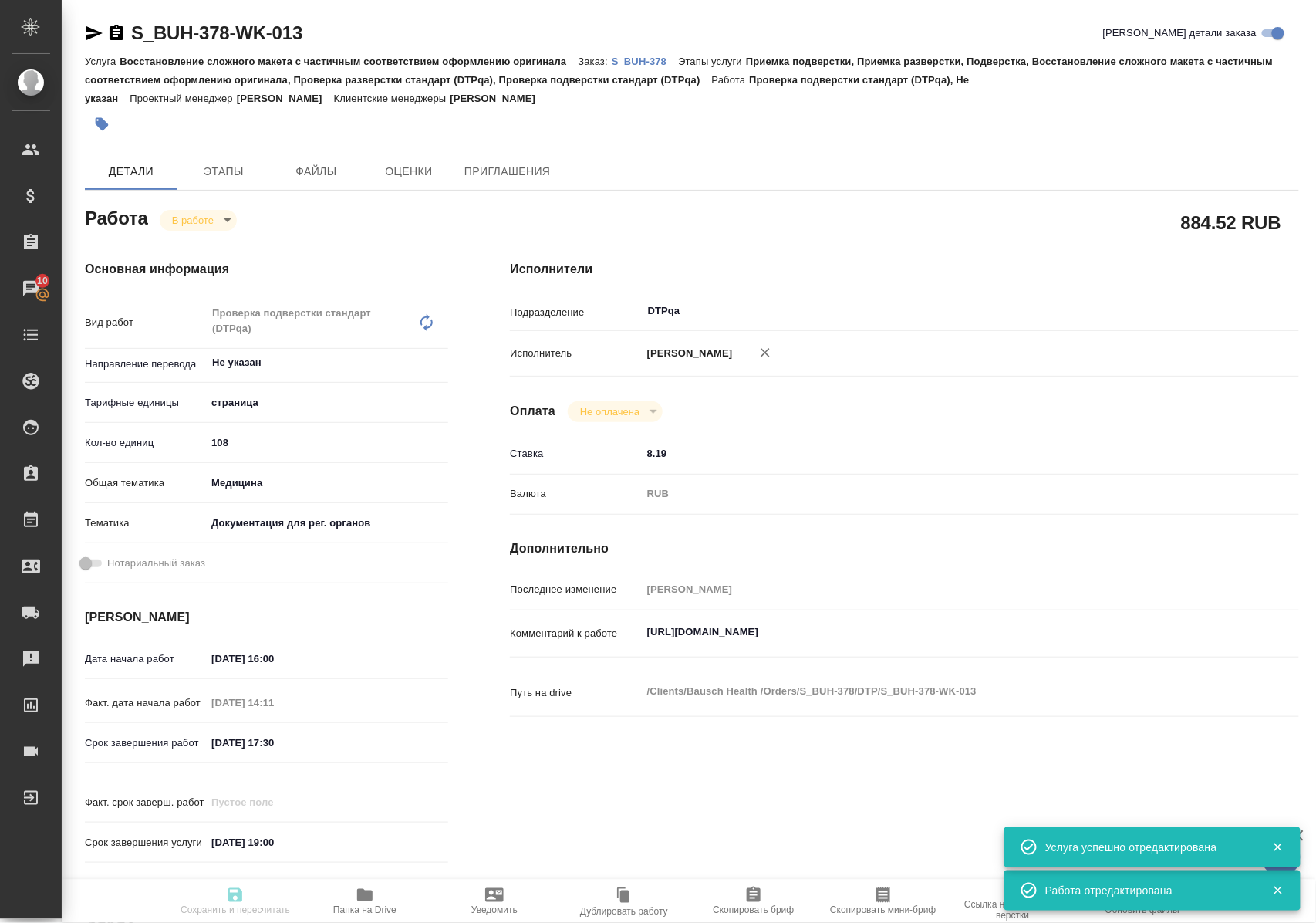
type input "RUB"
type input "Полушина Алена"
type textarea "https://tera.awatera.com/Work/68b55005377fc9b83ab4cac5/"
type textarea "x"
type textarea "/Clients/Bausch Health /Orders/S_BUH-378/DTP/S_BUH-378-WK-013"
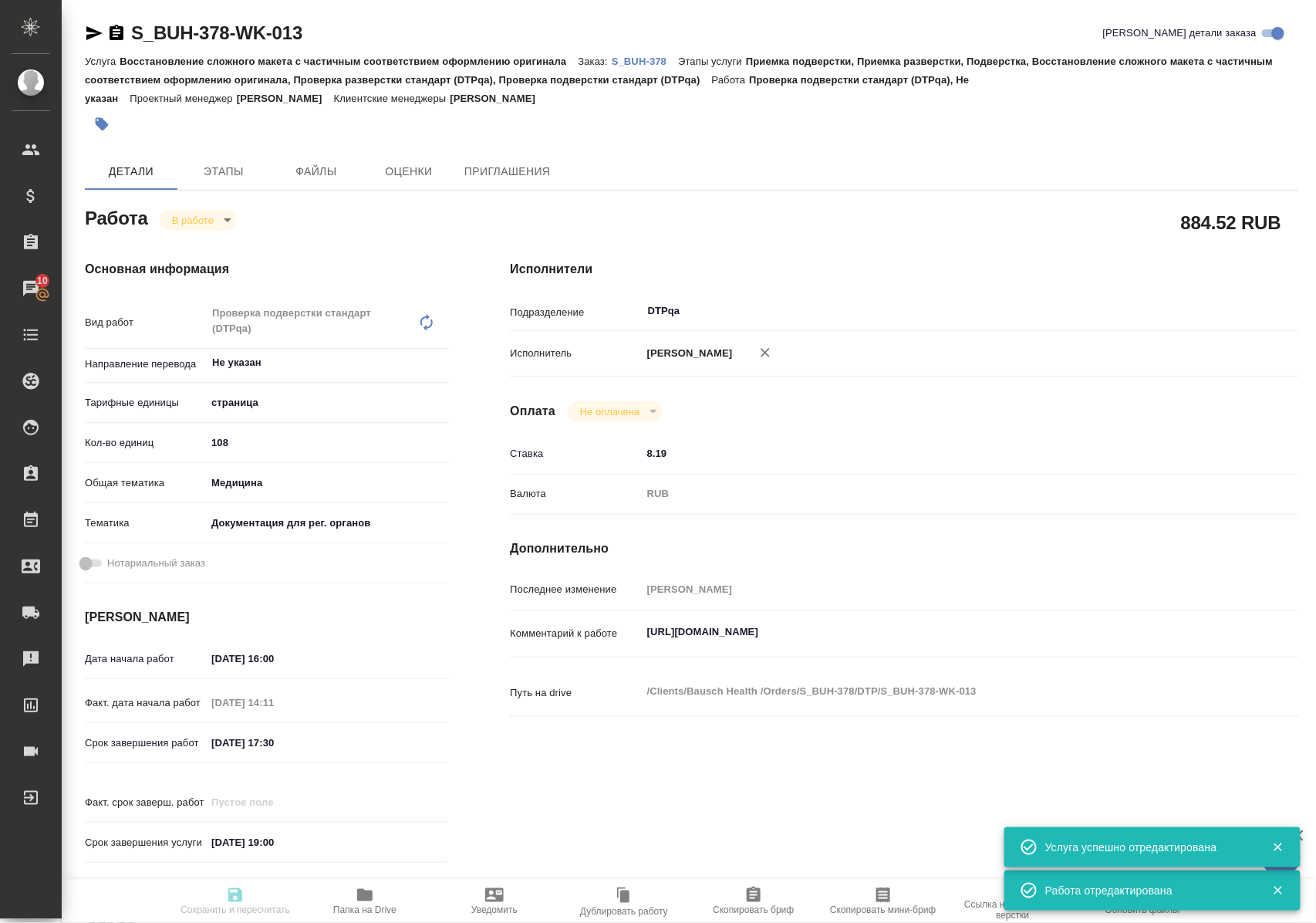
type textarea "x"
type input "S_BUH-378"
type input "Восстановление сложного макета с частичным соответствием оформлению оригинала"
type input "Приемка подверстки, Приемка разверстки, Подверстка, Восстановление сложного мак…"
type input "Никифорова Валерия"
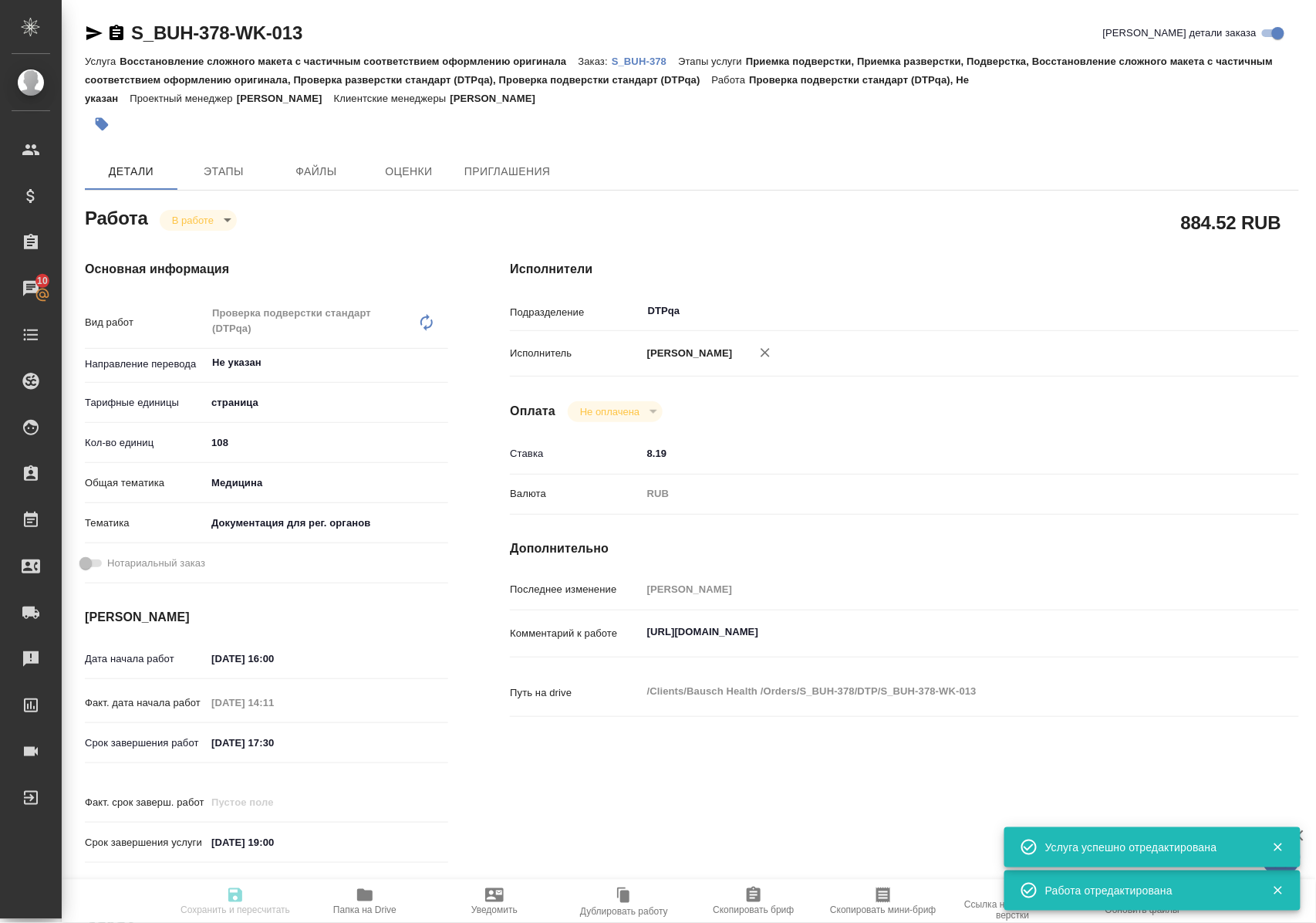
type input "Заборова Александра"
type input "/Clients/Bausch Health /Orders/S_BUH-378"
type textarea "x"
type textarea "англ-рус дубль польский убираем"
type textarea "x"
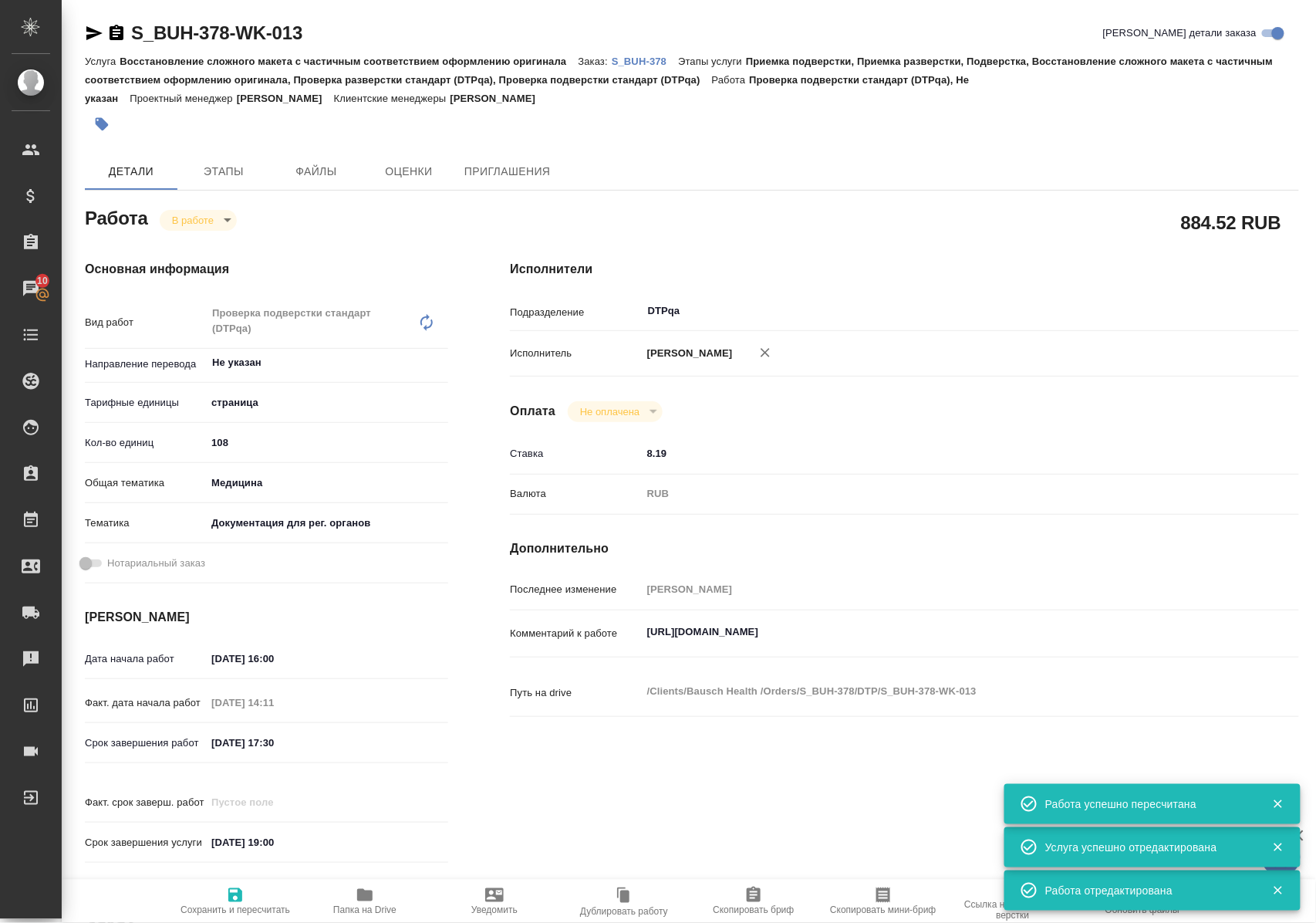
type textarea "x"
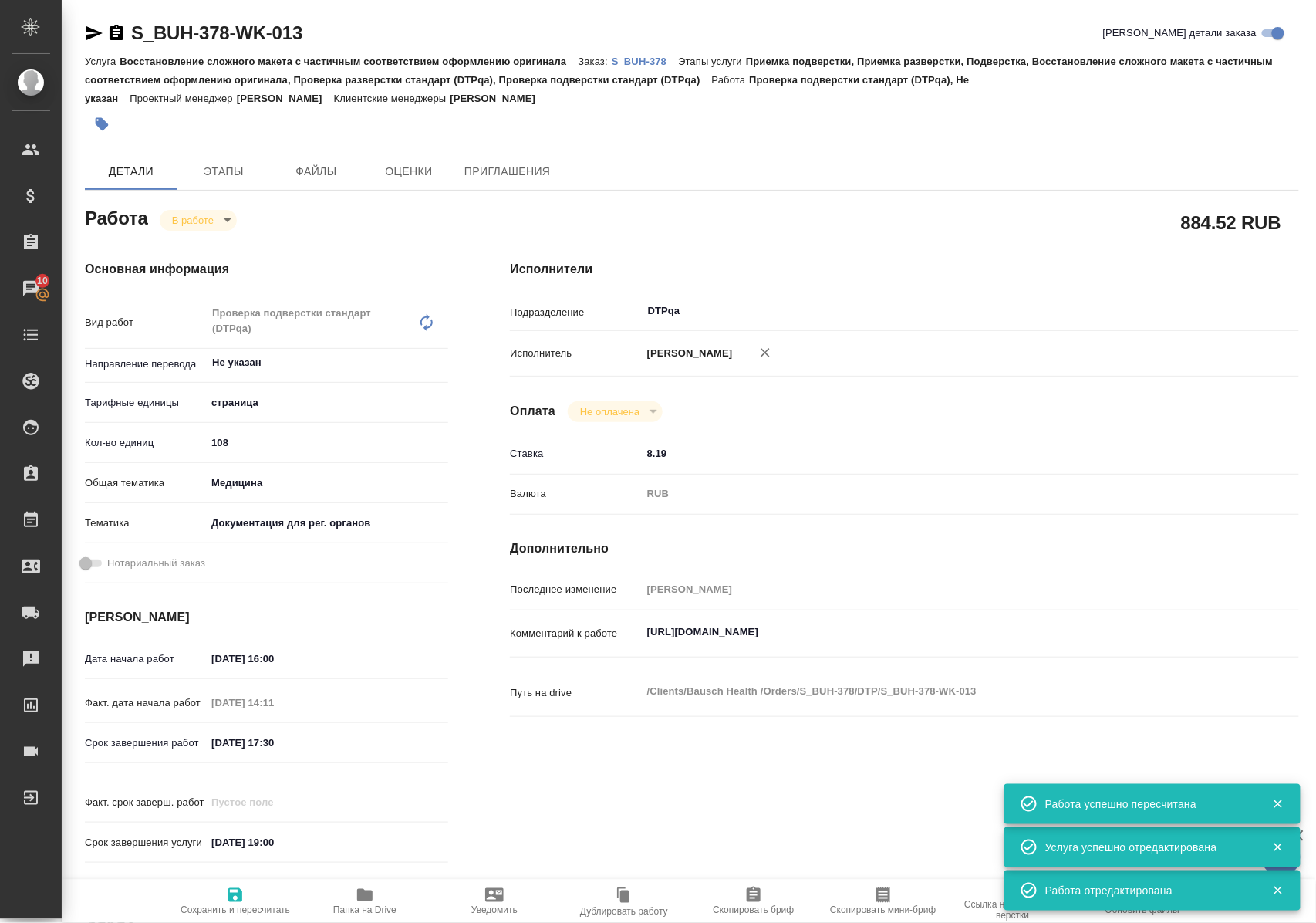
type textarea "x"
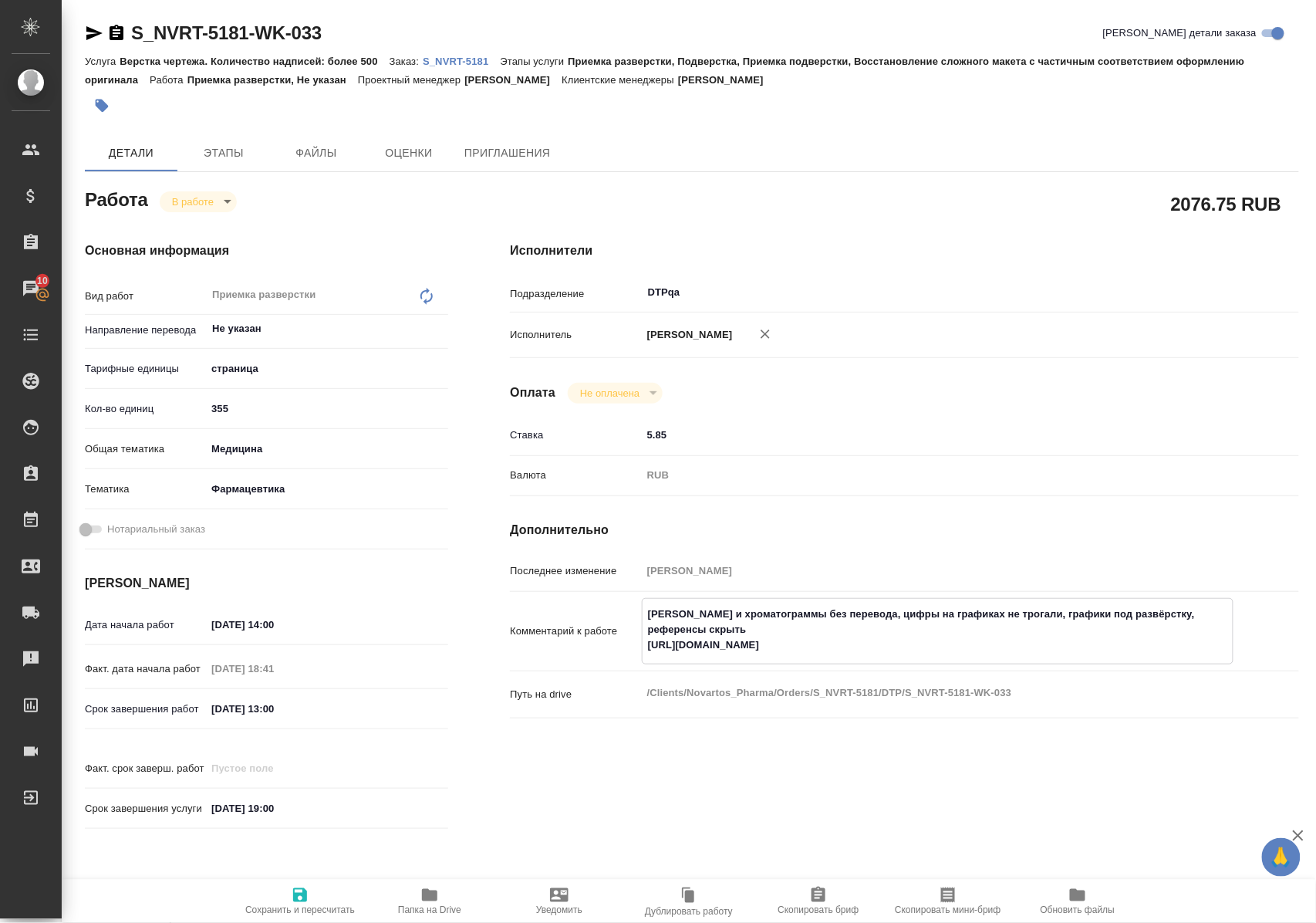
drag, startPoint x: 645, startPoint y: 661, endPoint x: 1023, endPoint y: 659, distance: 378.0
click at [1023, 659] on textarea "Скрины и хроматограммы без перевода, цифры на графиках не трогали, графики под …" at bounding box center [938, 630] width 591 height 57
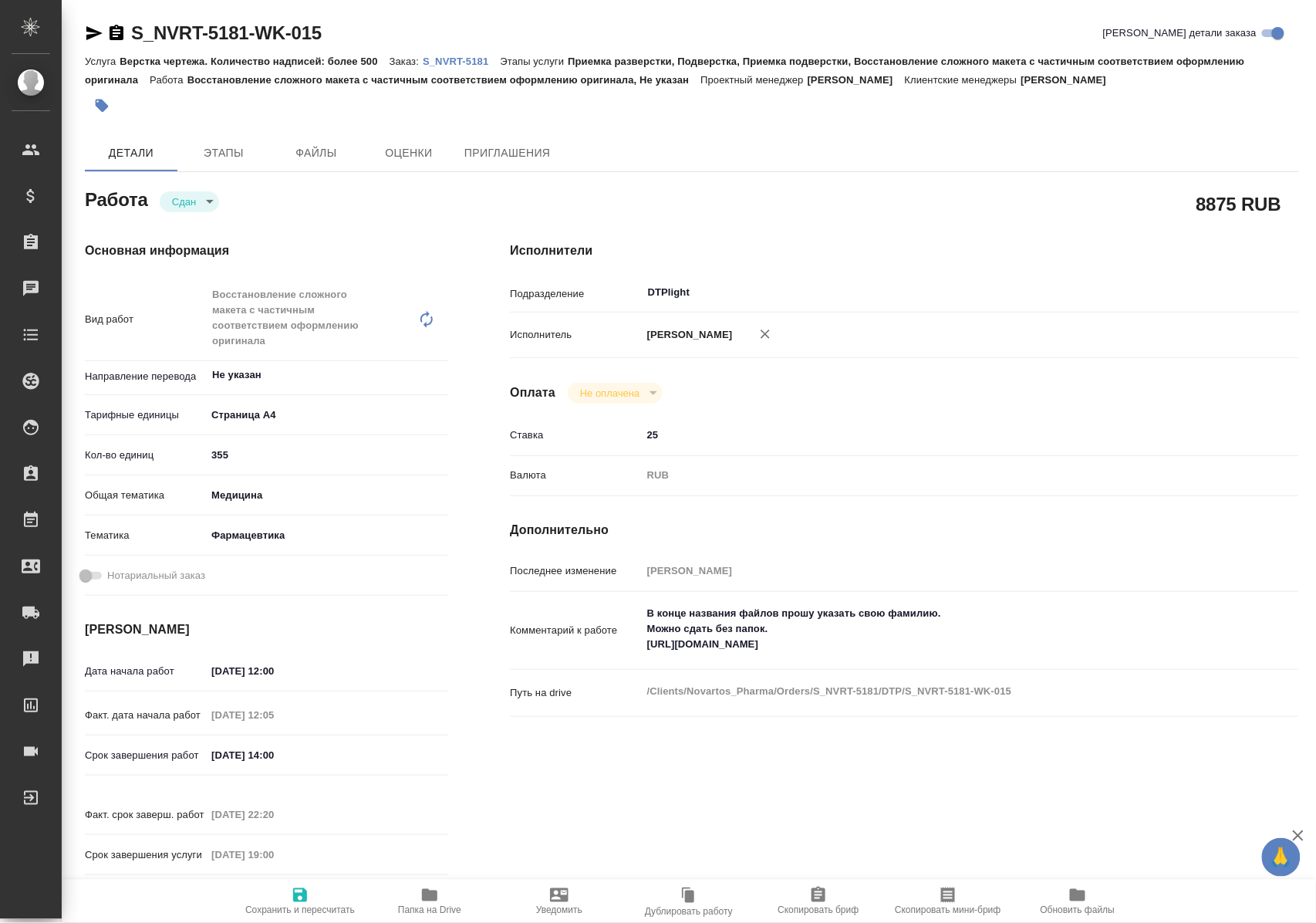
type textarea "x"
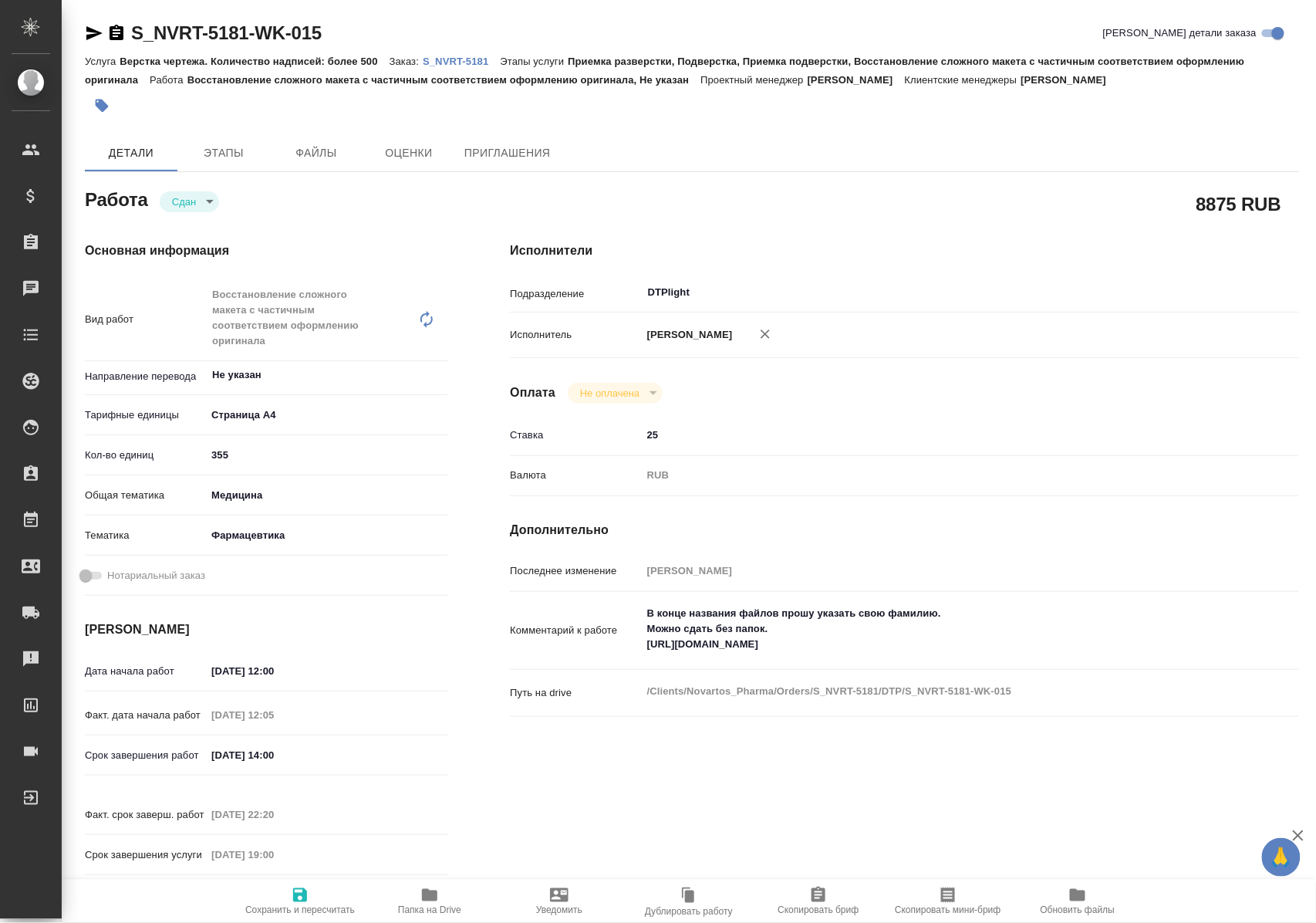
type textarea "x"
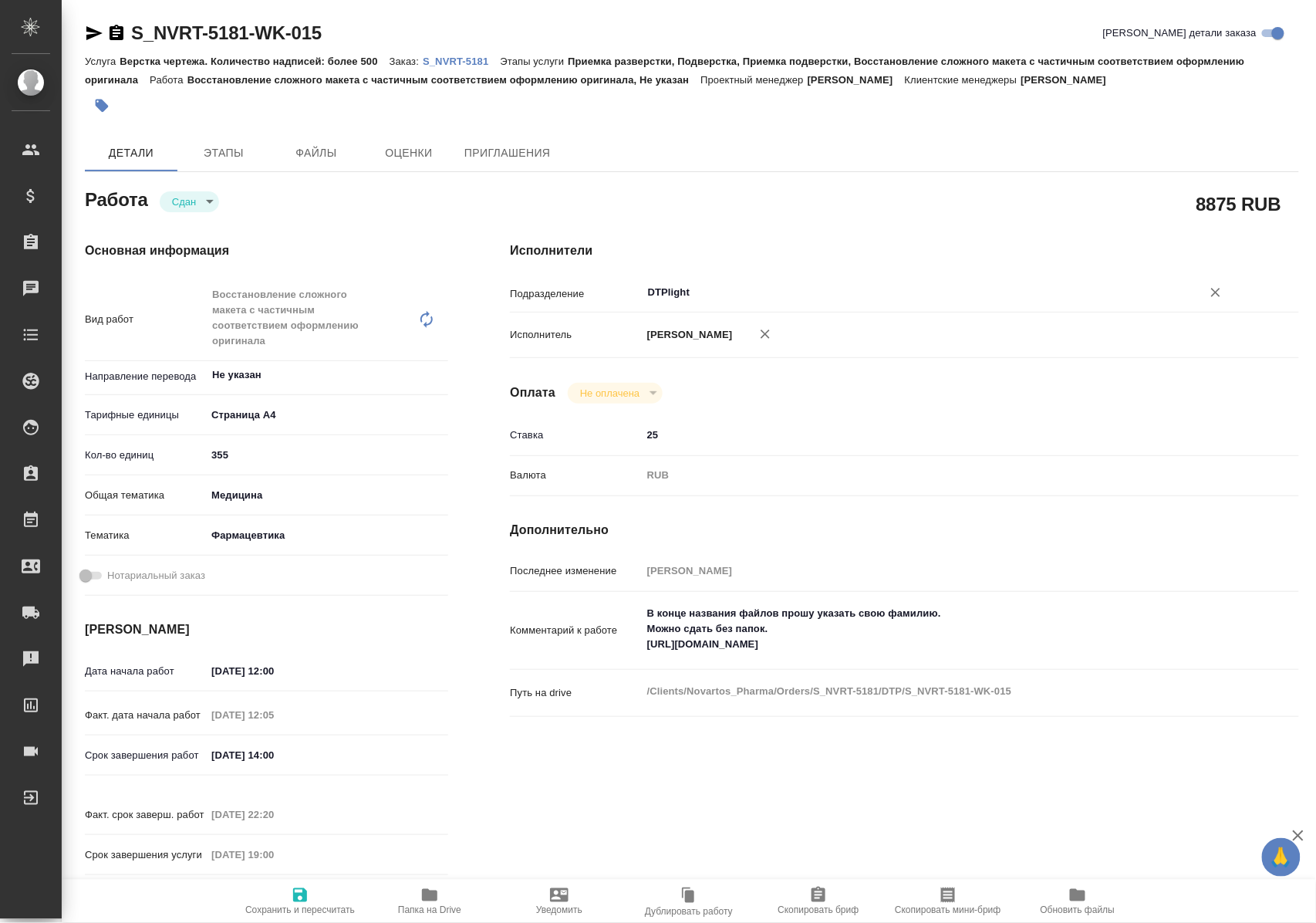
type textarea "x"
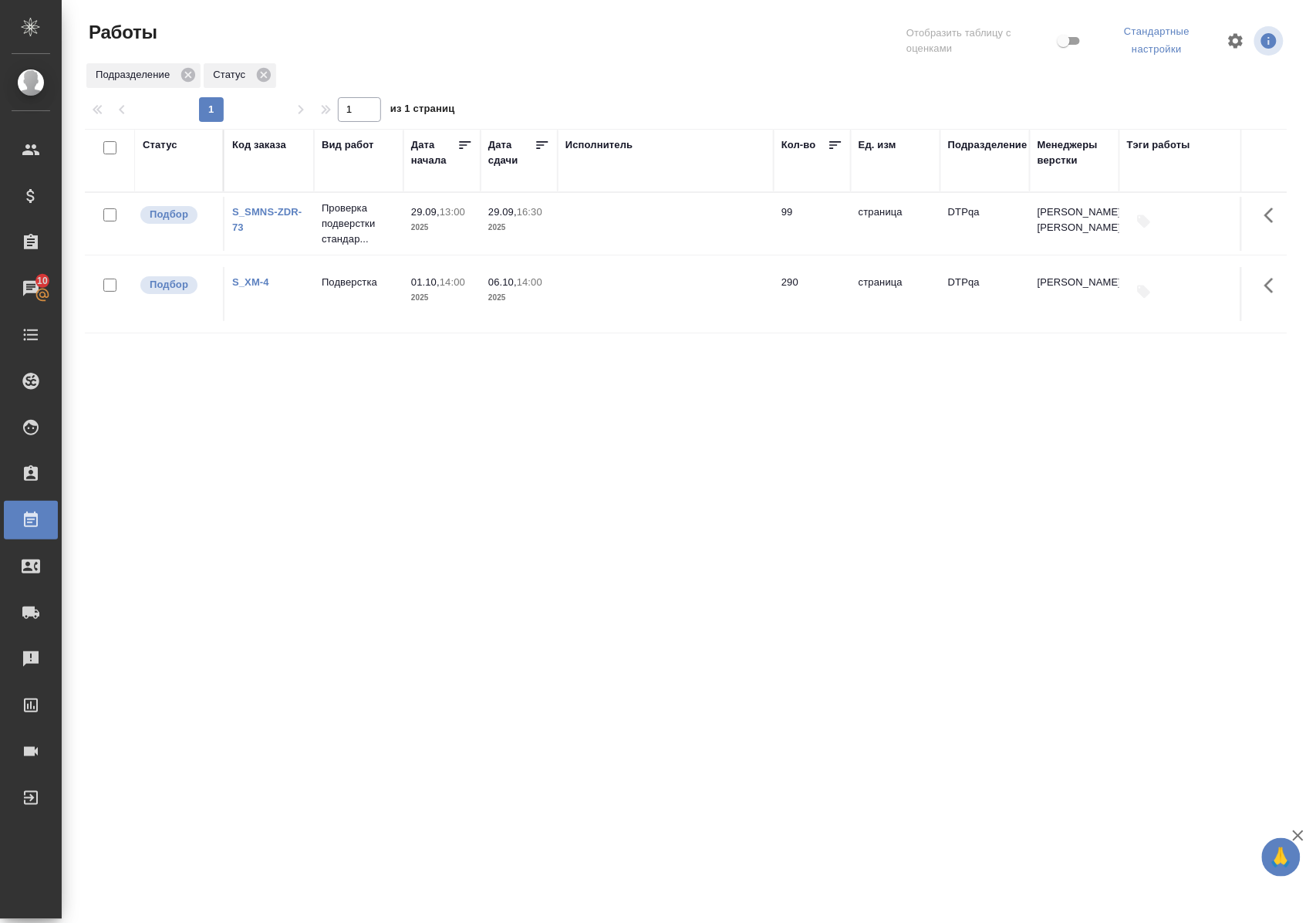
click at [734, 474] on div "Статус Код заказа Вид работ Дата начала Дата сдачи Исполнитель Кол-во Ед. изм П…" at bounding box center [685, 406] width 1202 height 555
click at [160, 143] on div "Статус" at bounding box center [159, 145] width 34 height 16
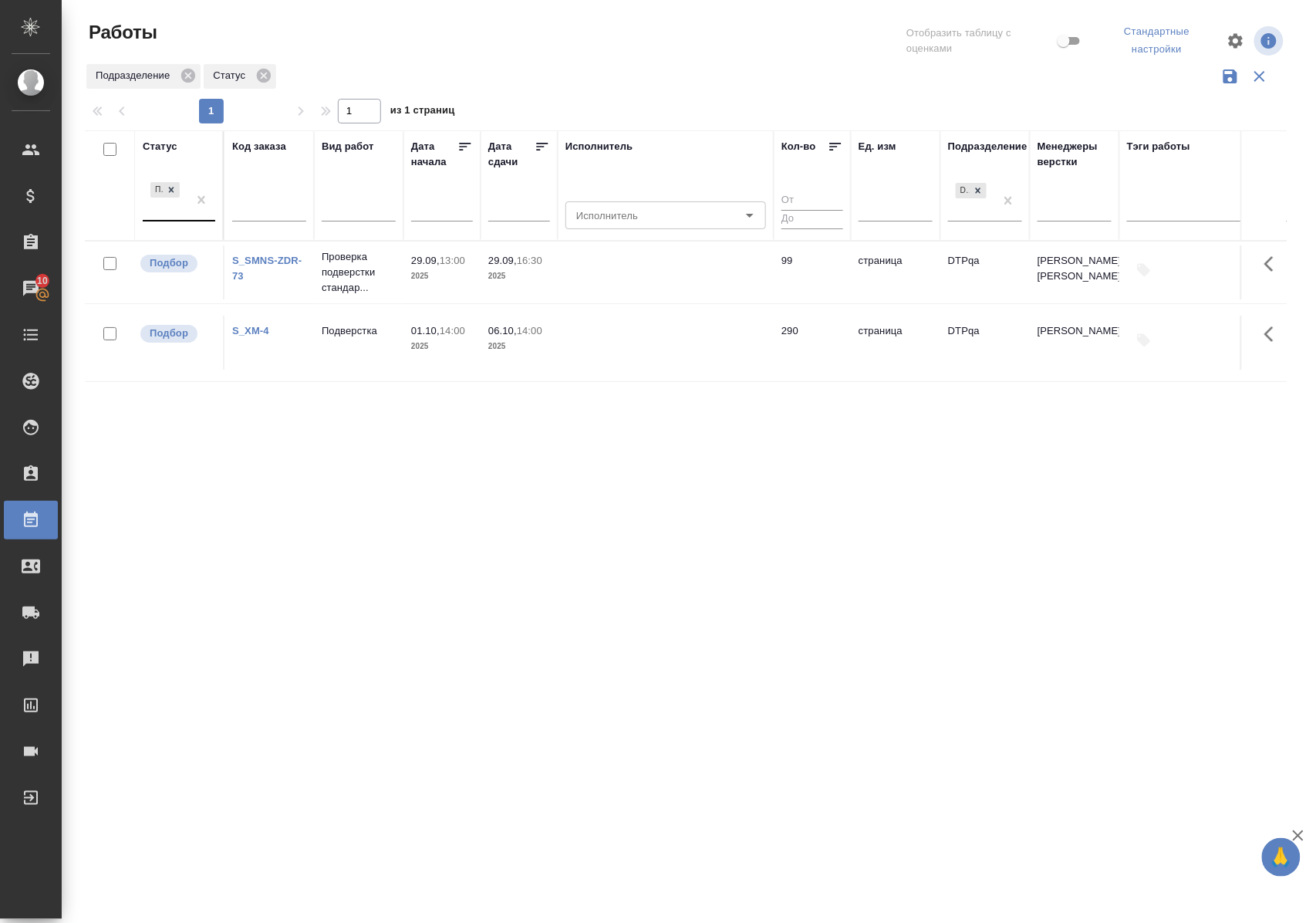
click at [178, 217] on div "Подбор" at bounding box center [165, 200] width 45 height 41
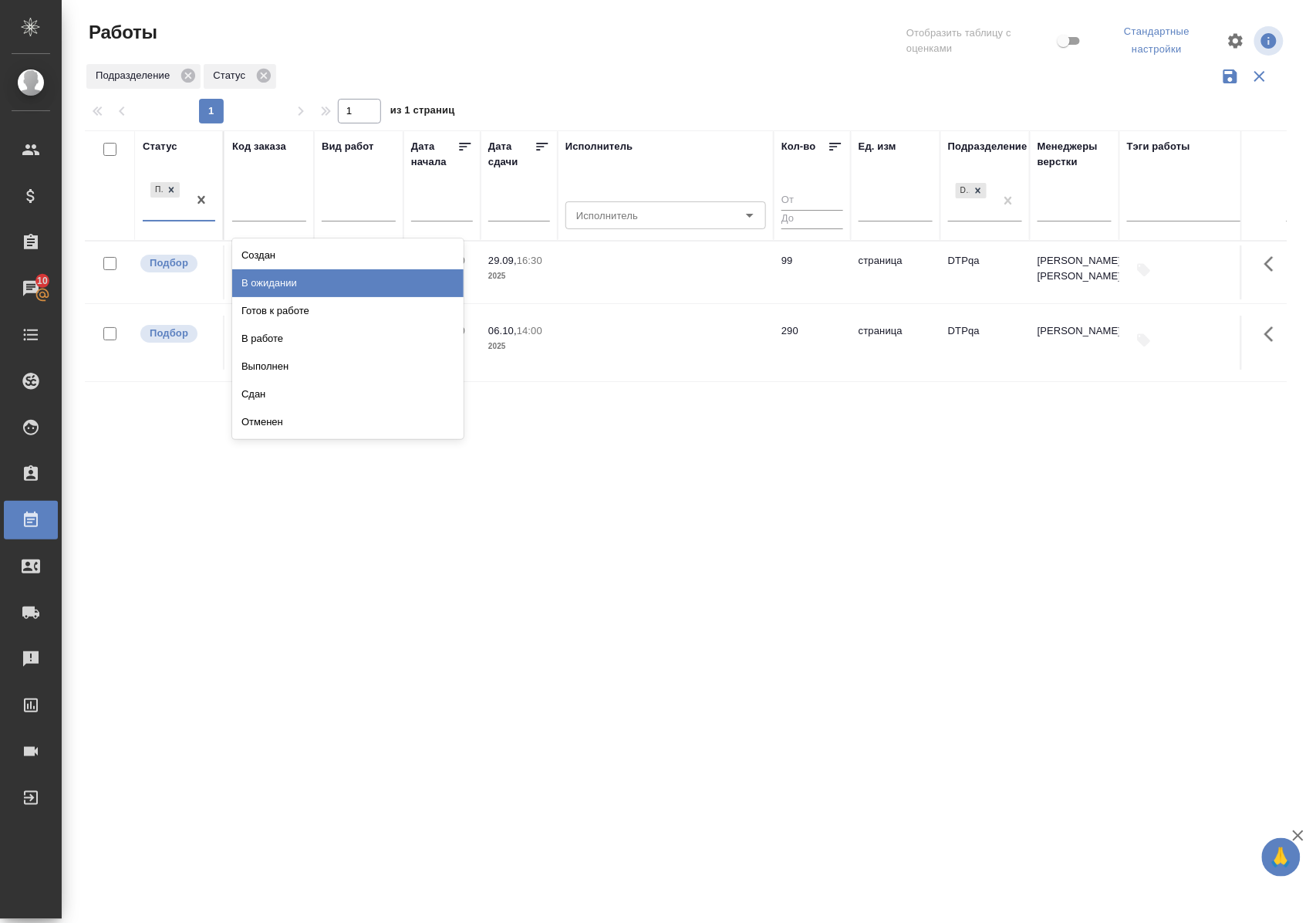
click at [244, 278] on div "В ожидании" at bounding box center [348, 283] width 232 height 28
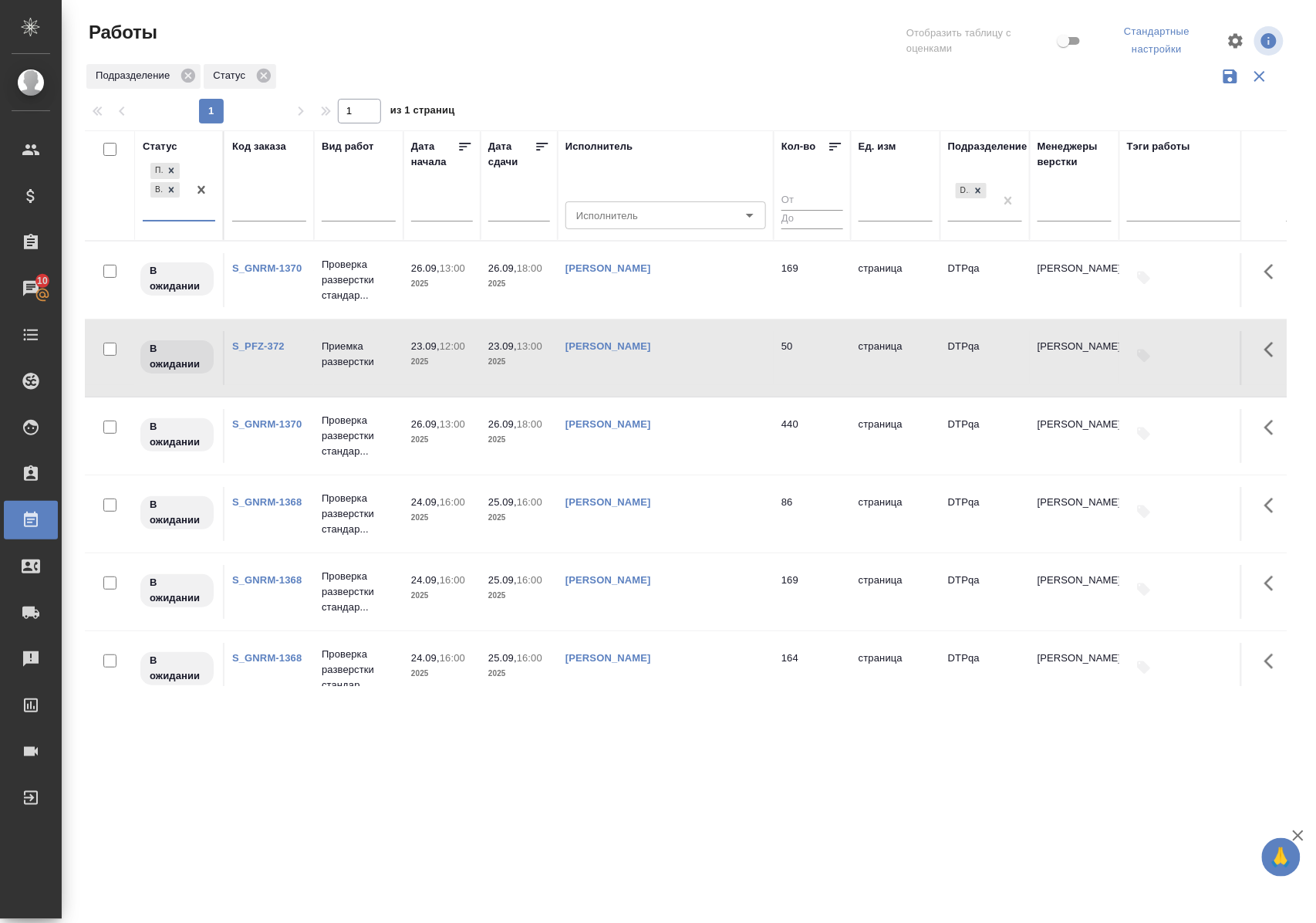
click at [244, 271] on link "S_GNRM-1370" at bounding box center [266, 268] width 70 height 12
click at [284, 508] on link "S_GNRM-1368" at bounding box center [266, 502] width 70 height 12
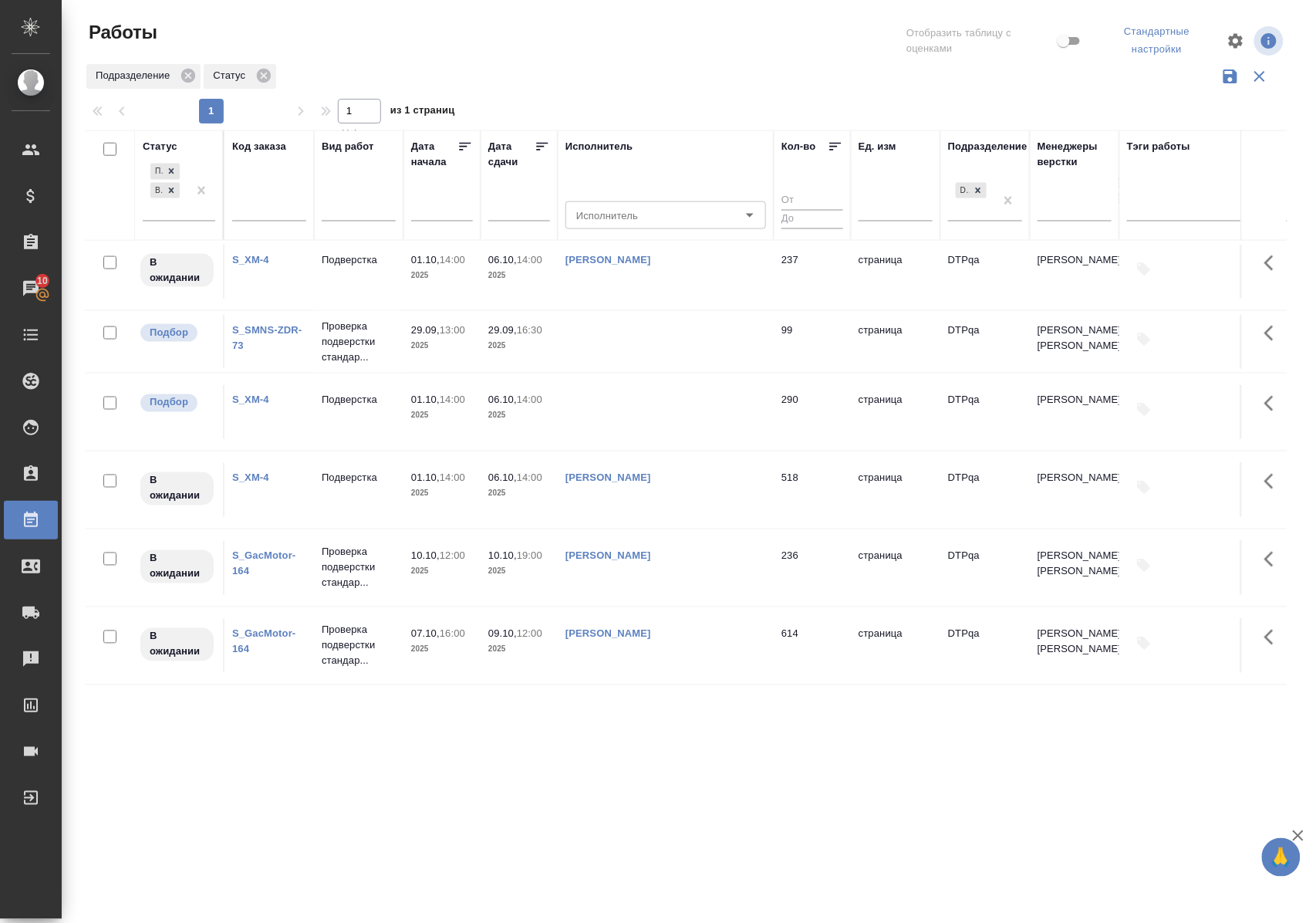
scroll to position [653, 0]
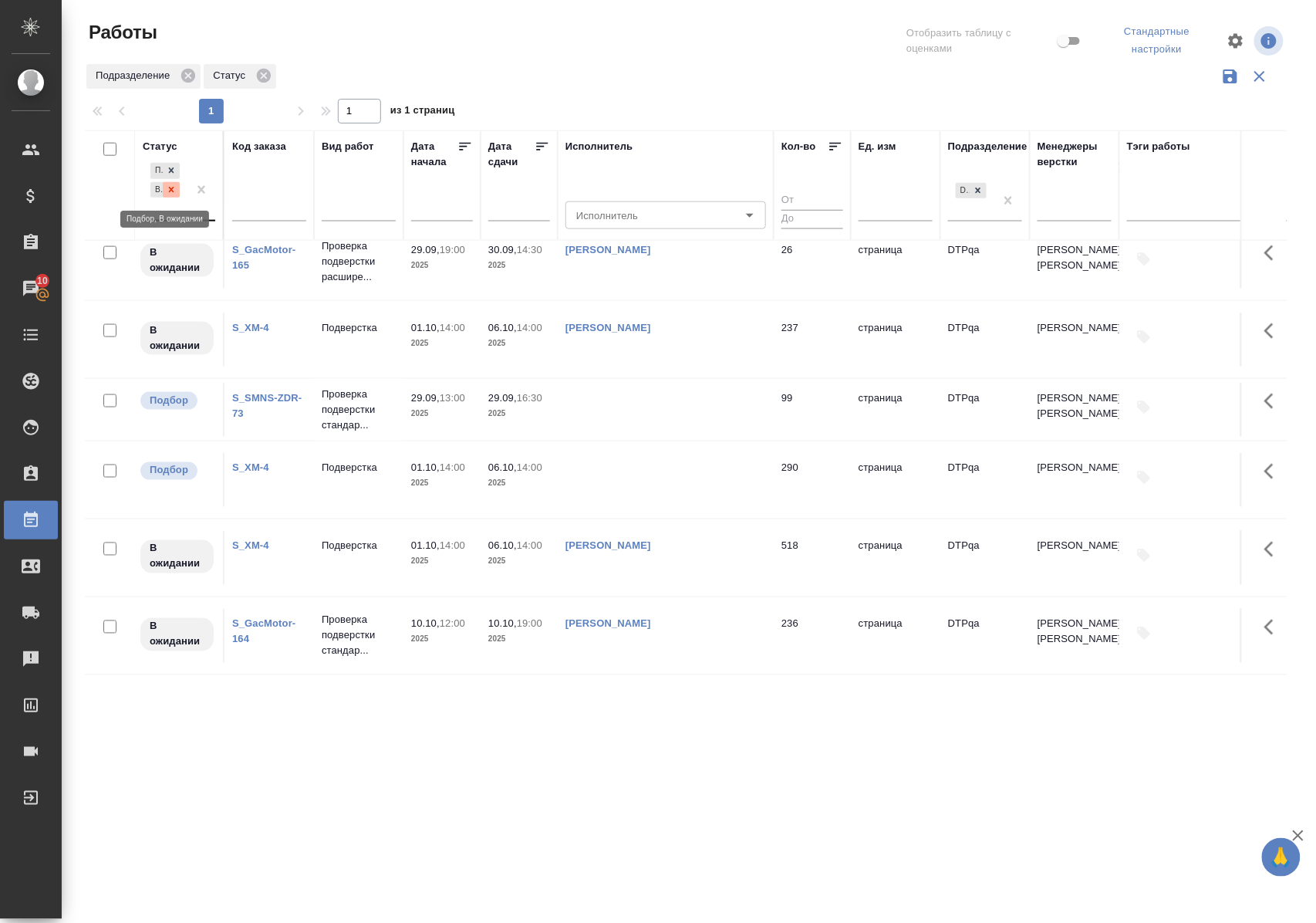
click at [171, 190] on icon at bounding box center [171, 189] width 5 height 5
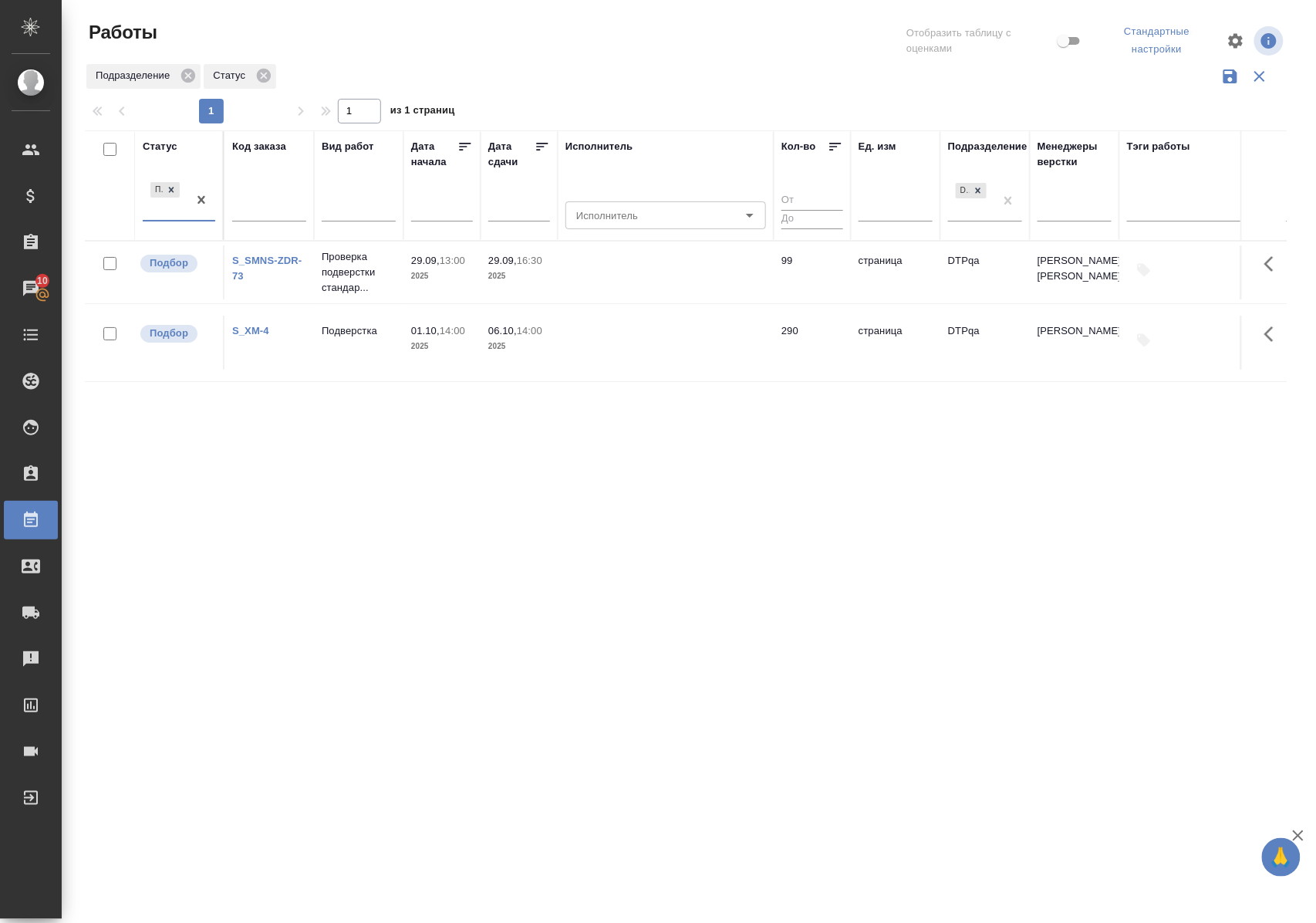
scroll to position [0, 0]
click at [171, 144] on div "Статус" at bounding box center [159, 146] width 34 height 16
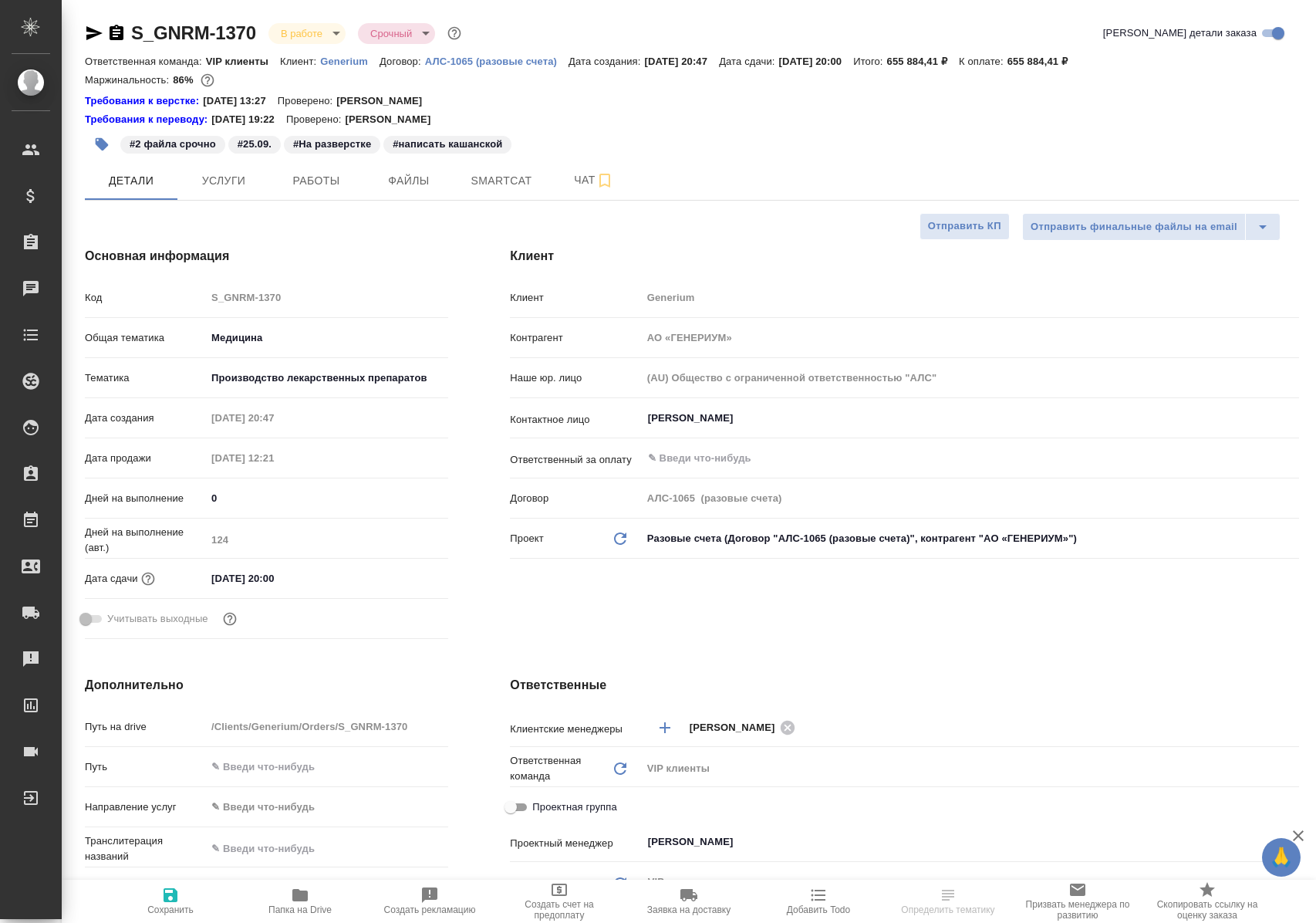
select select "RU"
click at [296, 907] on span "Папка на Drive" at bounding box center [300, 909] width 63 height 11
select select "RU"
type textarea "x"
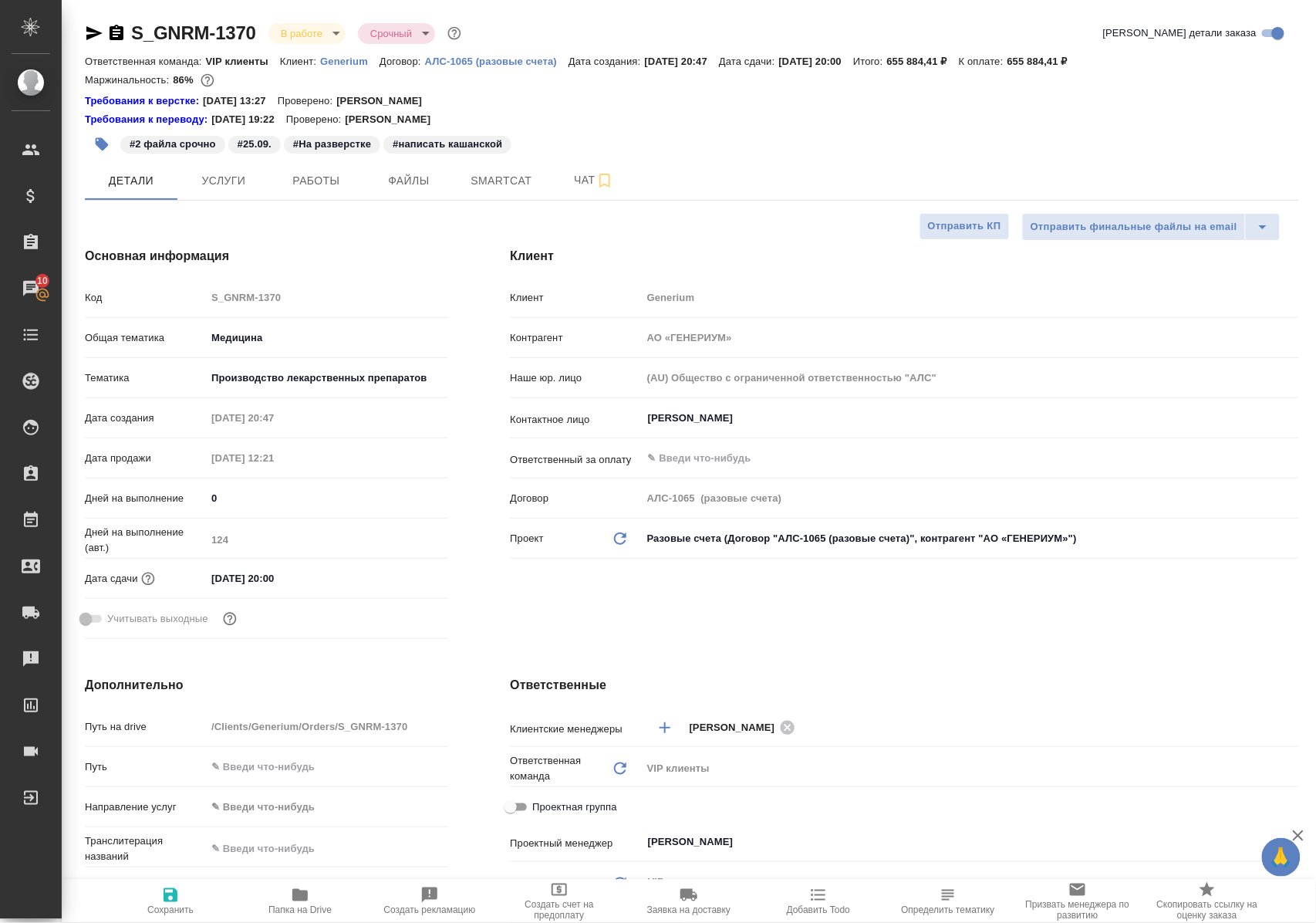
type textarea "x"
select select "RU"
click at [337, 190] on button "Работы" at bounding box center [316, 180] width 92 height 38
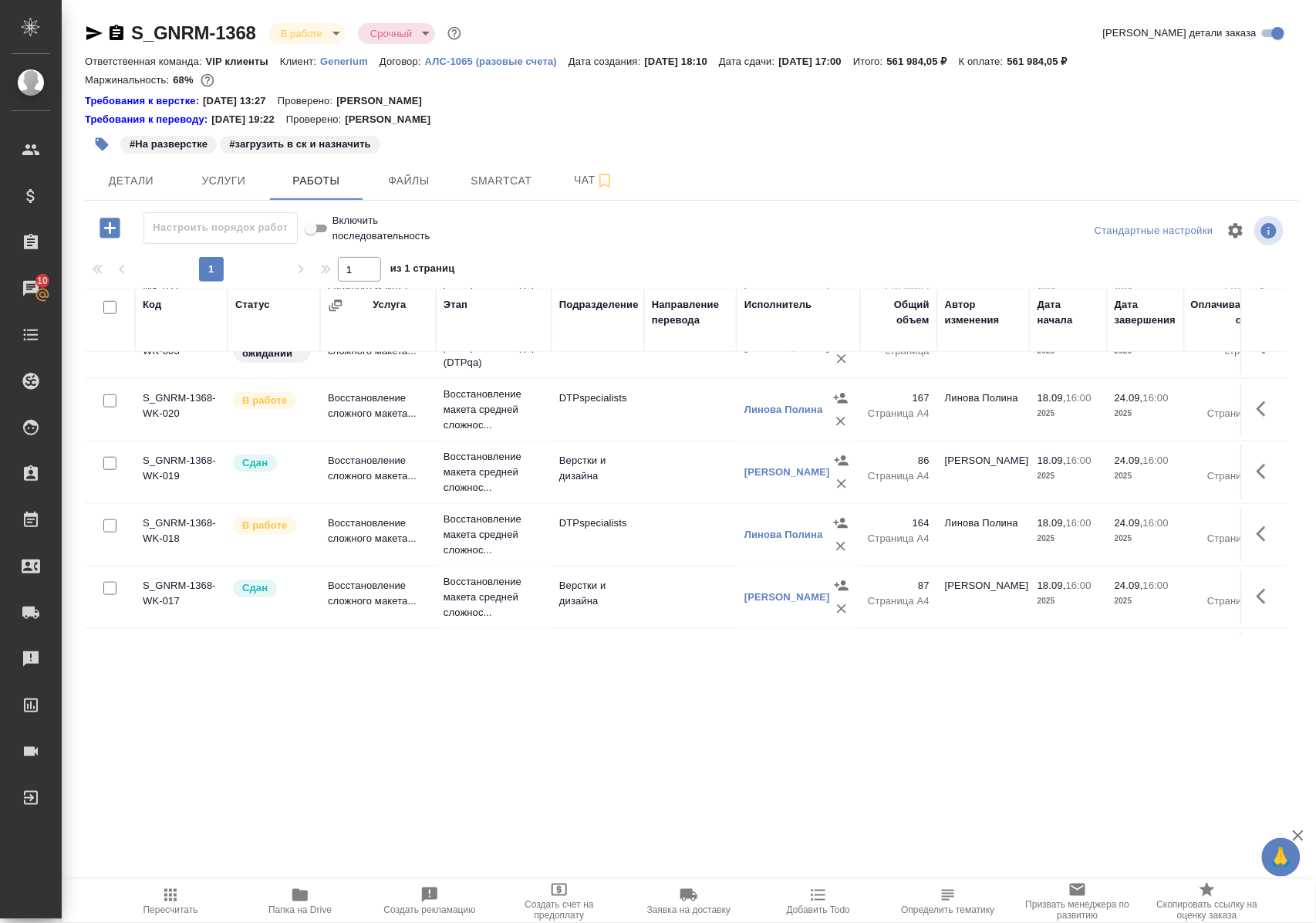
scroll to position [514, 0]
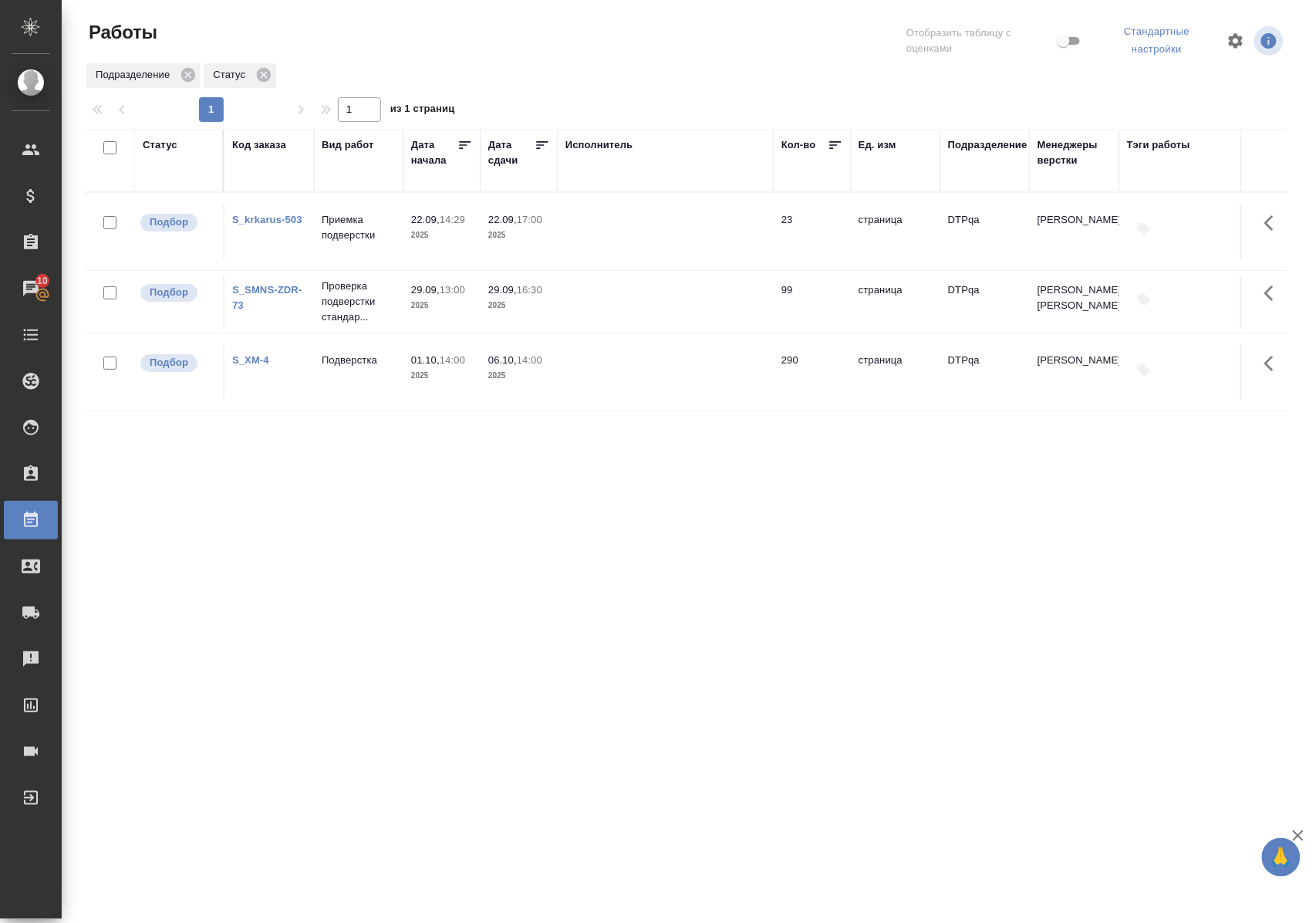
click at [260, 220] on link "S_krkarus-503" at bounding box center [266, 219] width 70 height 12
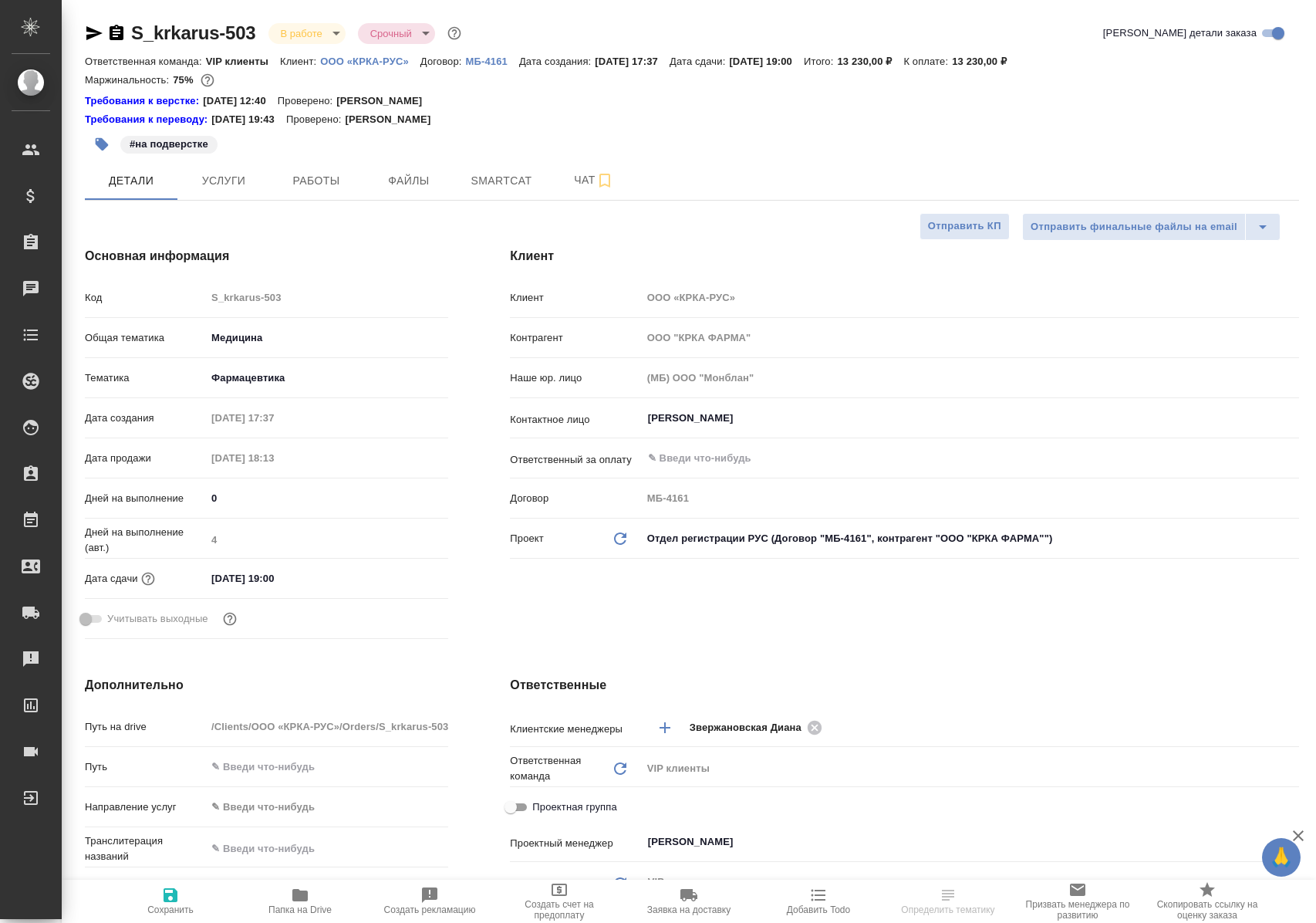
select select "RU"
click at [304, 183] on span "Работы" at bounding box center [315, 181] width 74 height 20
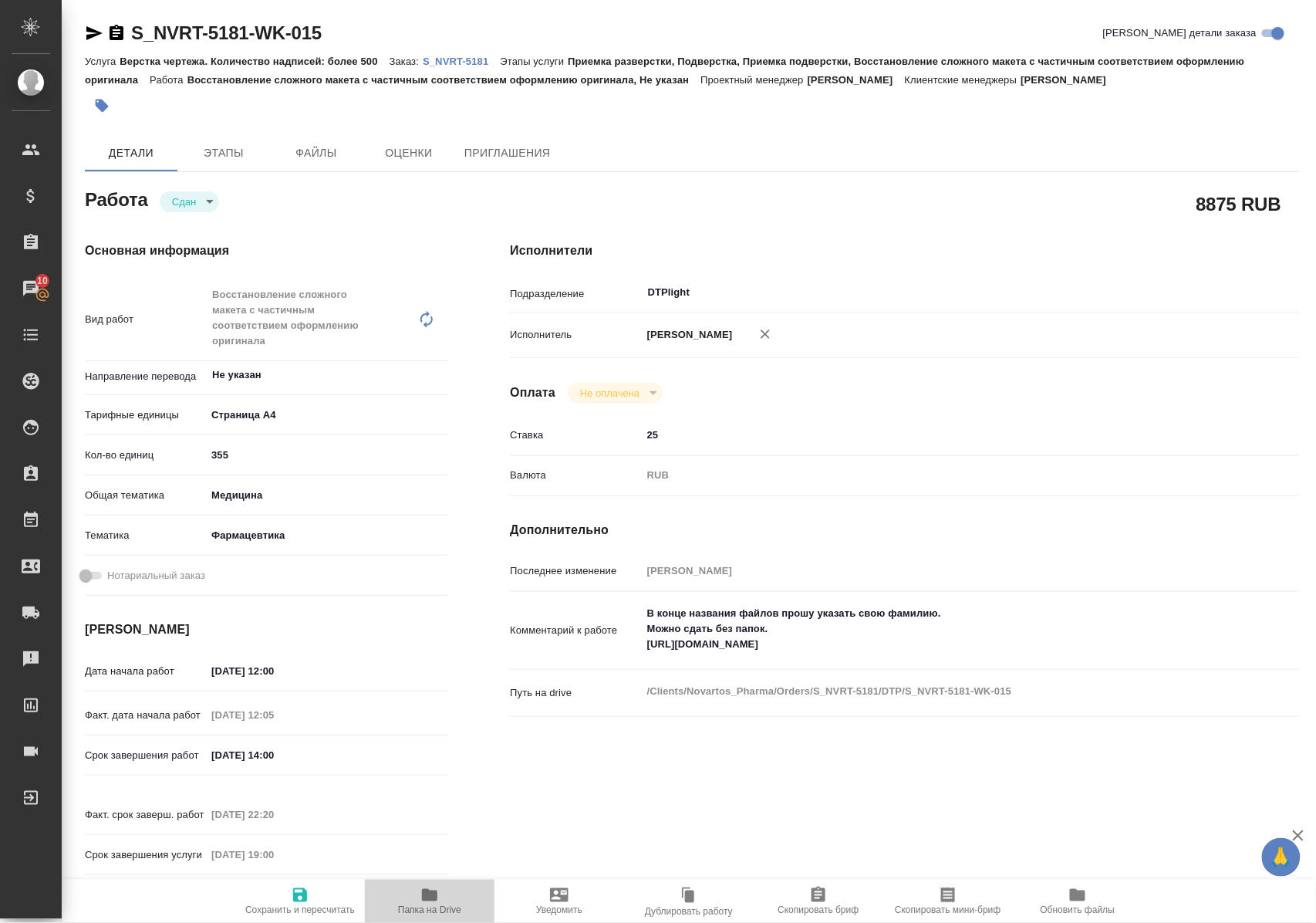
click at [435, 899] on icon "button" at bounding box center [429, 894] width 16 height 13
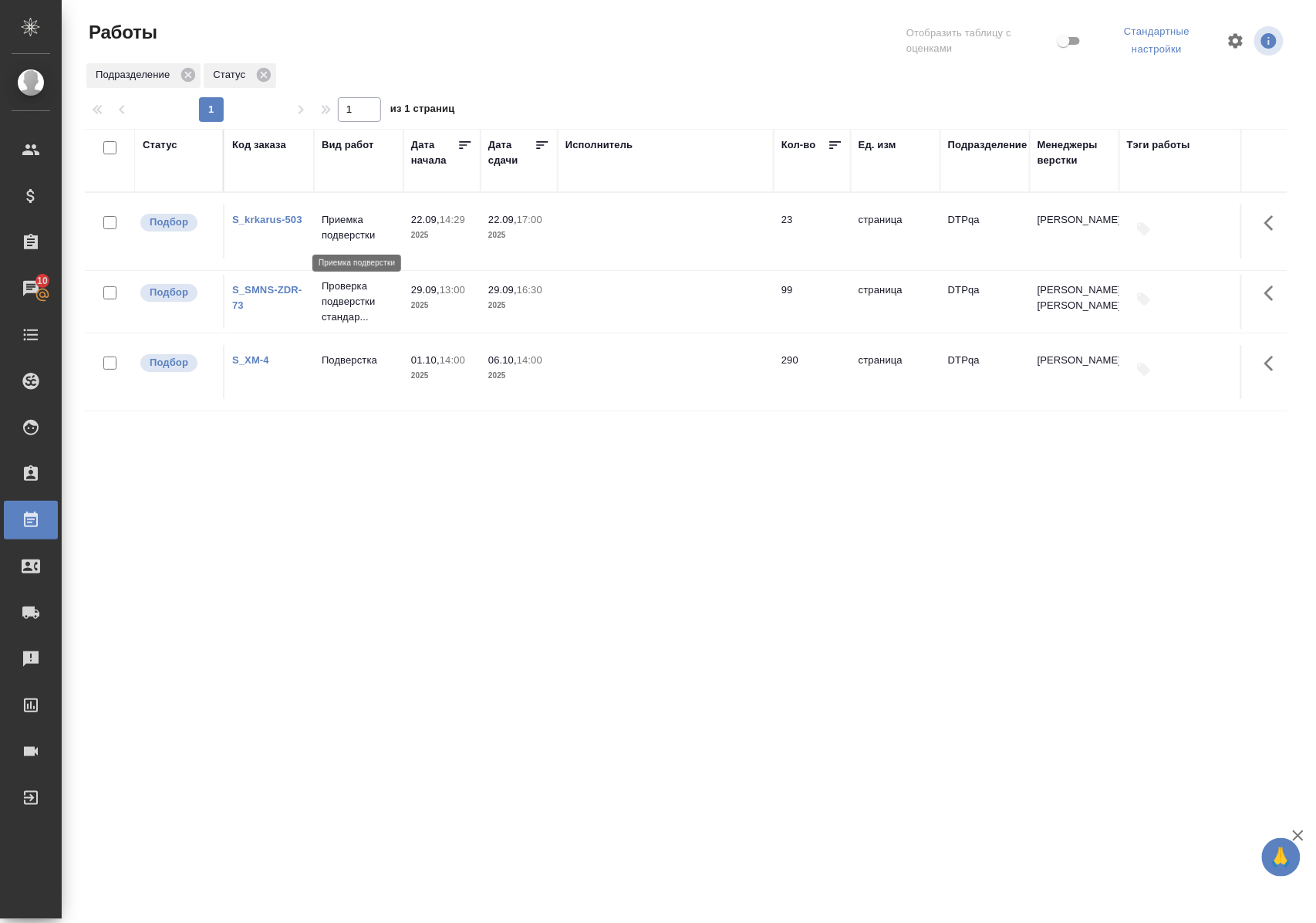
click at [347, 232] on p "Приемка подверстки" at bounding box center [358, 227] width 74 height 30
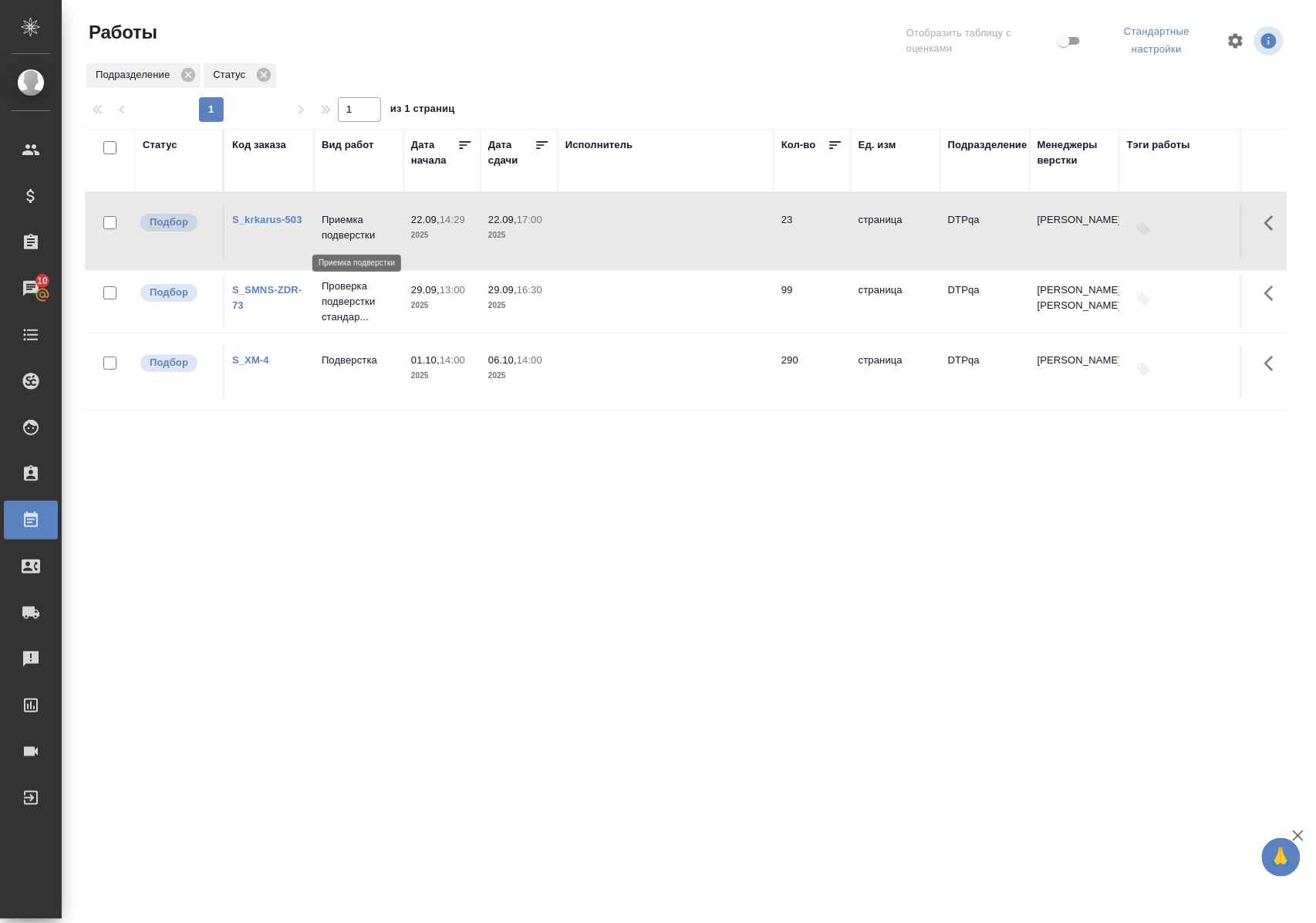
click at [347, 232] on p "Приемка подверстки" at bounding box center [358, 227] width 74 height 30
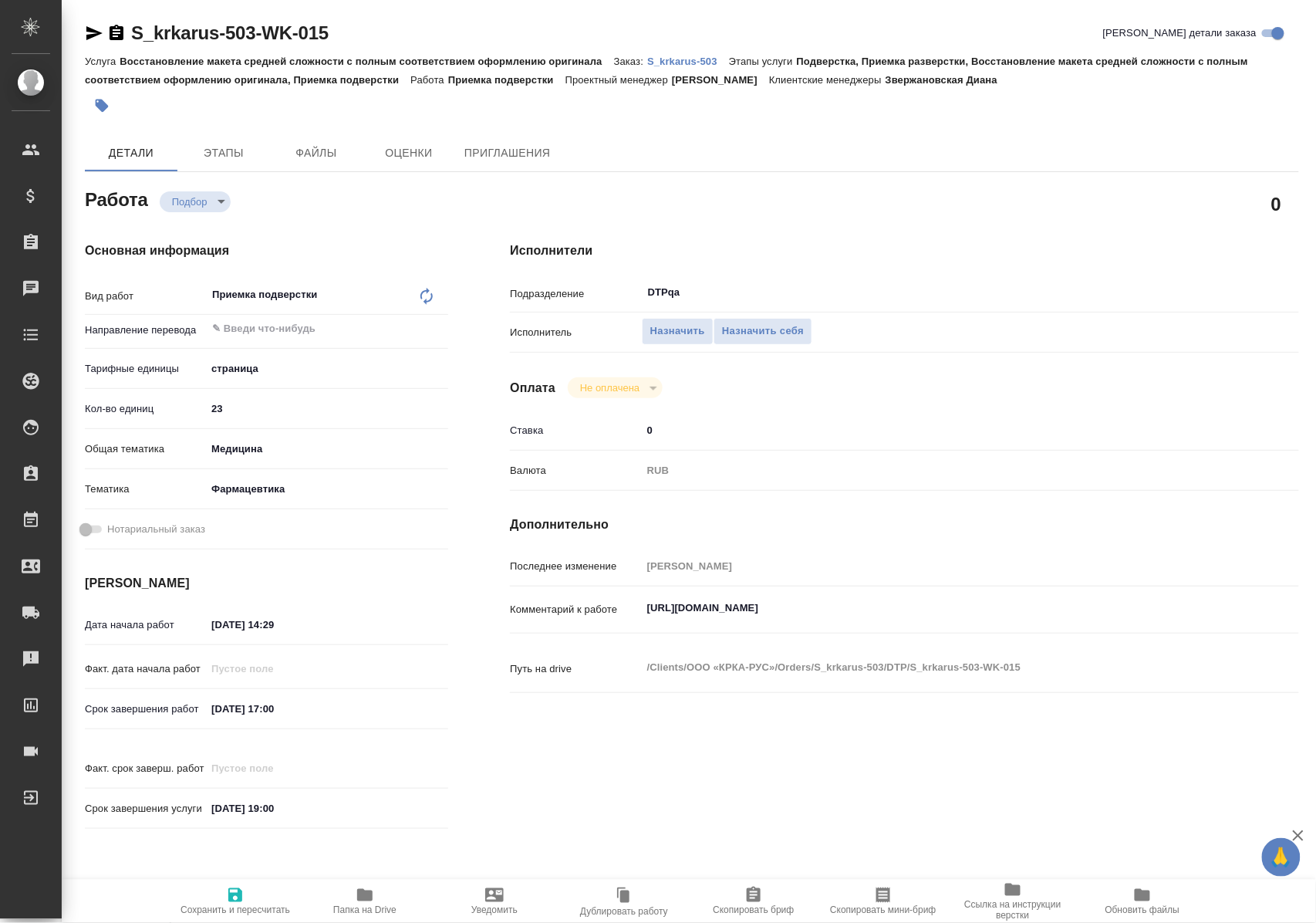
scroll to position [205, 0]
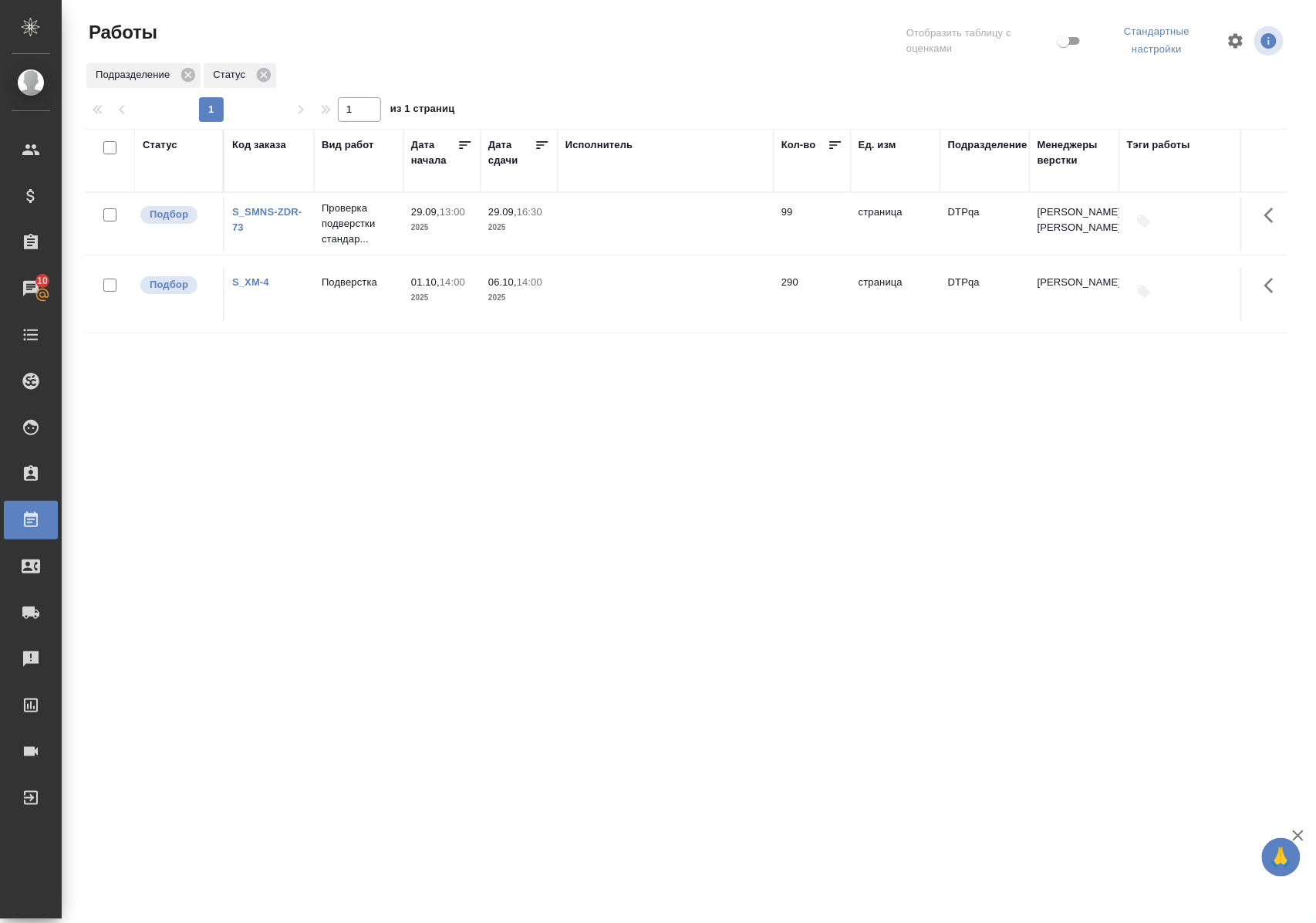
click at [161, 145] on div "Статус" at bounding box center [159, 145] width 34 height 16
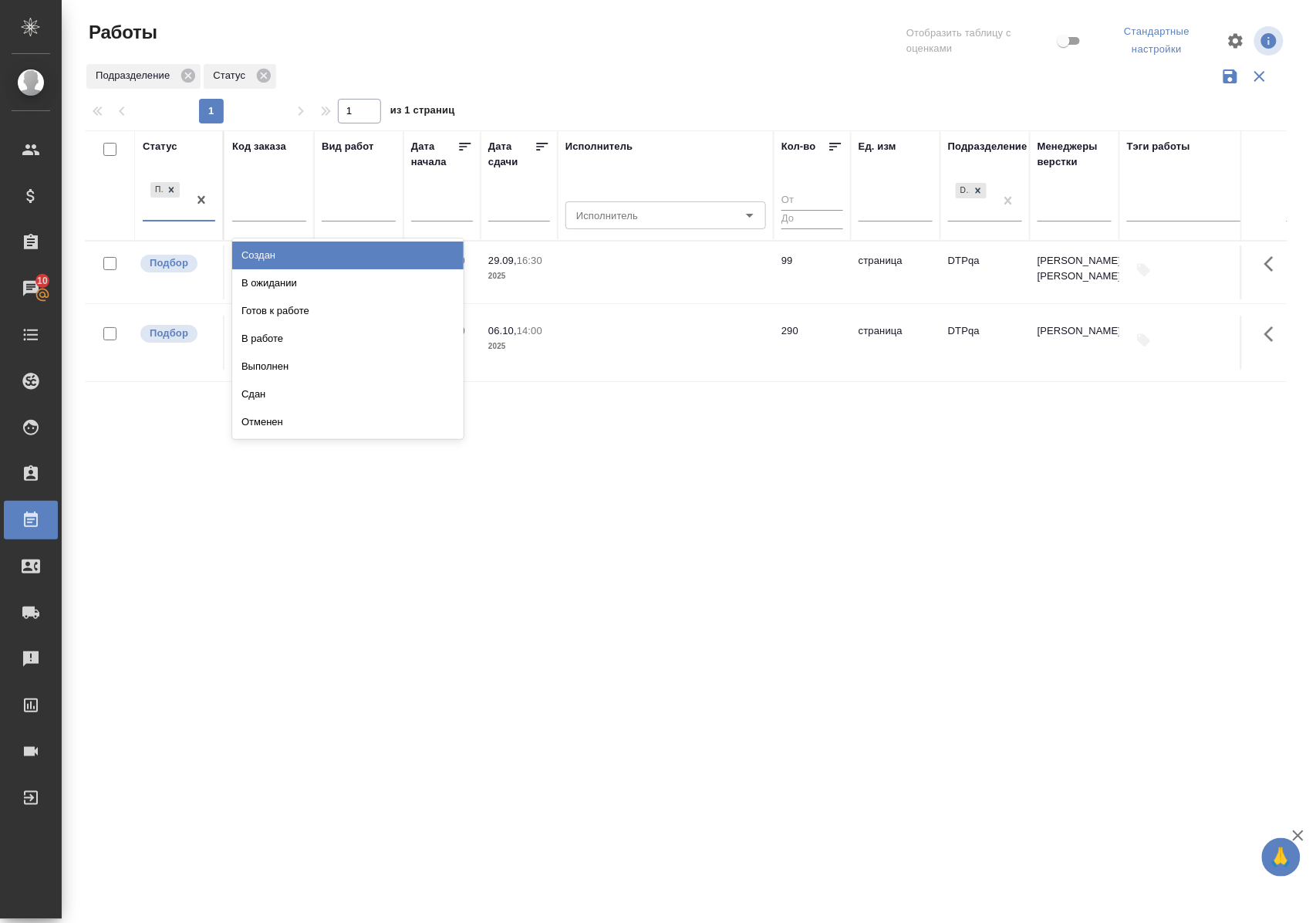
click at [185, 213] on div "Подбор" at bounding box center [165, 200] width 45 height 41
click at [264, 282] on div "В ожидании" at bounding box center [348, 283] width 232 height 28
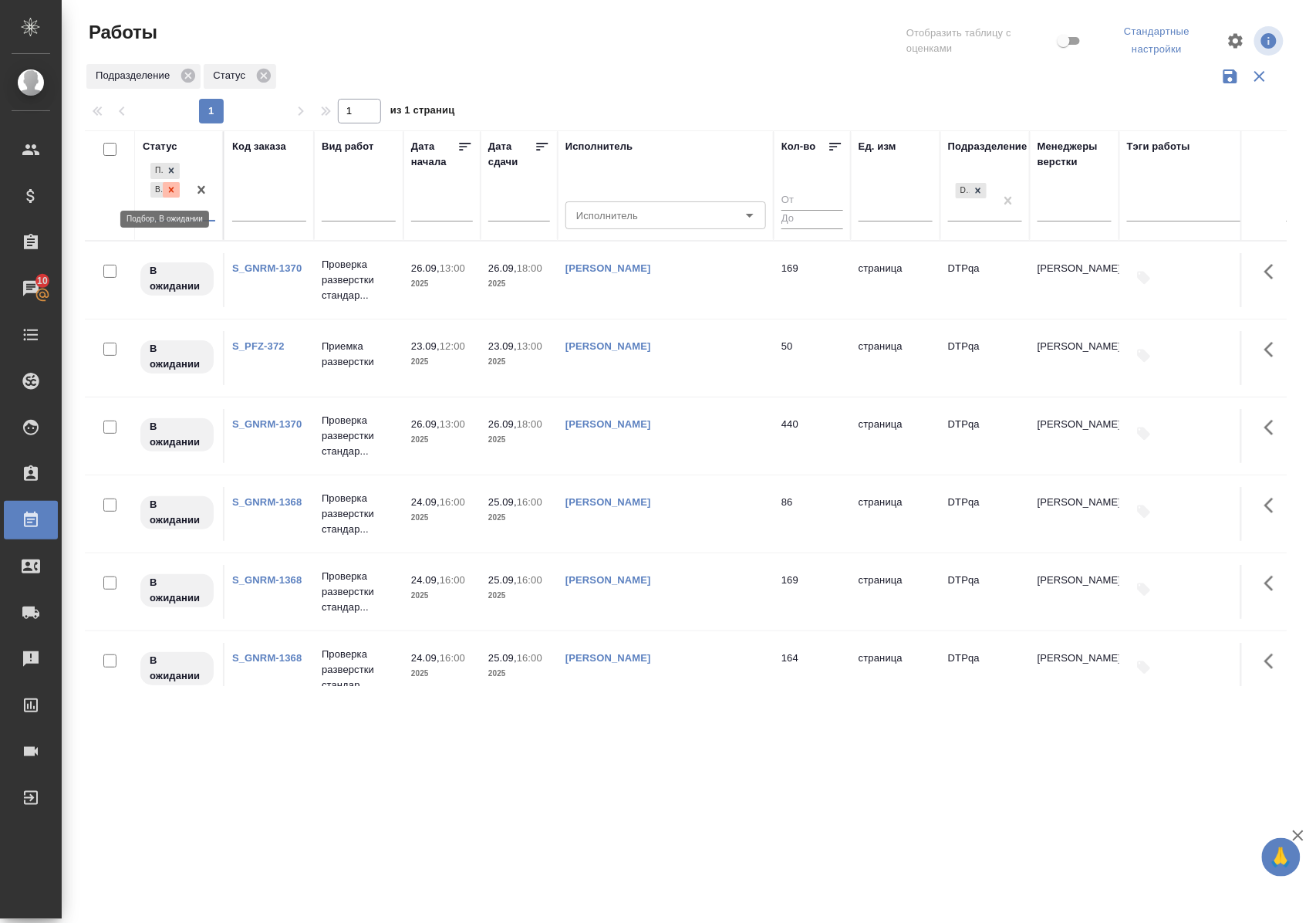
click at [173, 193] on icon at bounding box center [171, 189] width 5 height 5
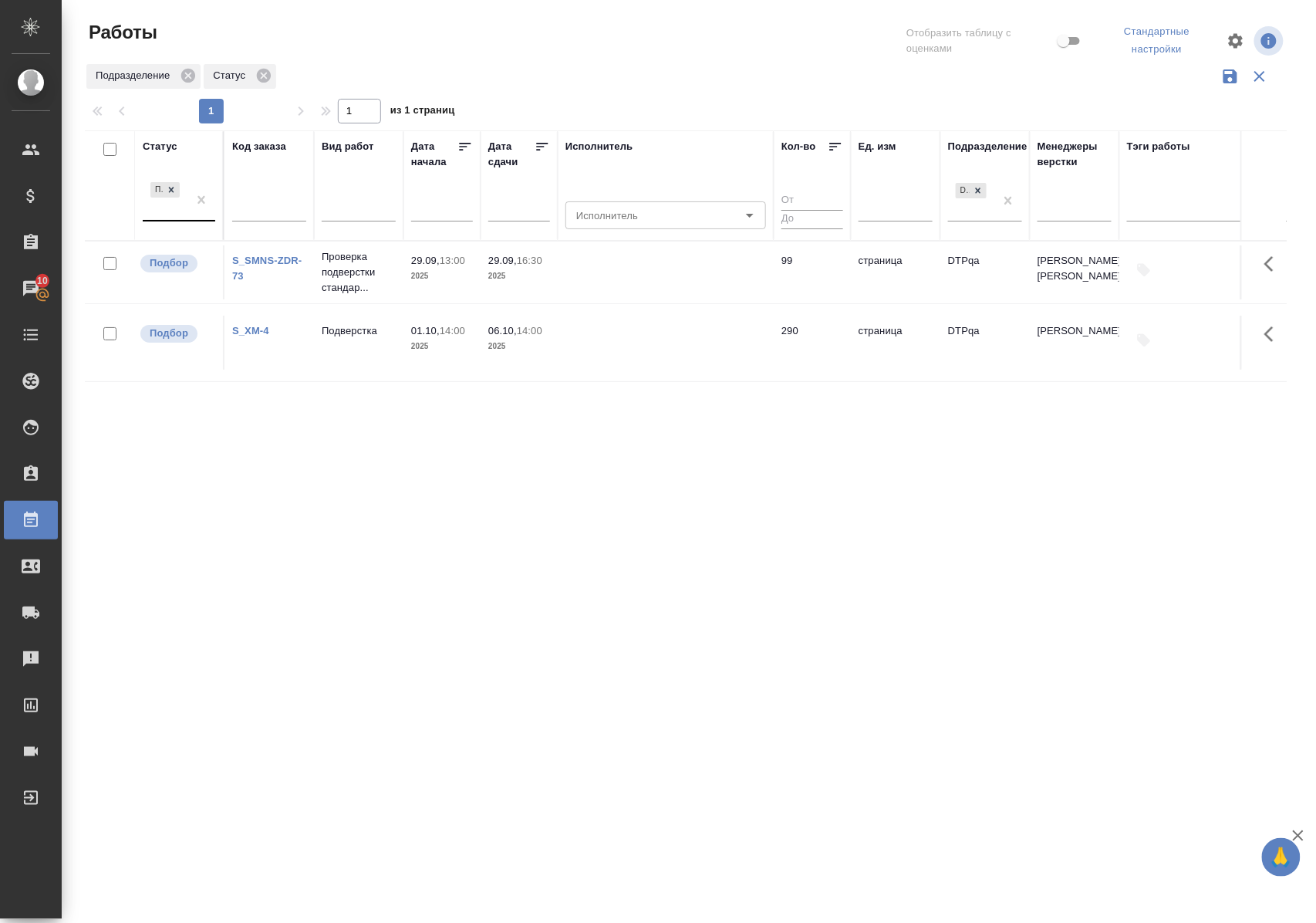
click at [165, 142] on div "Статус" at bounding box center [159, 146] width 34 height 16
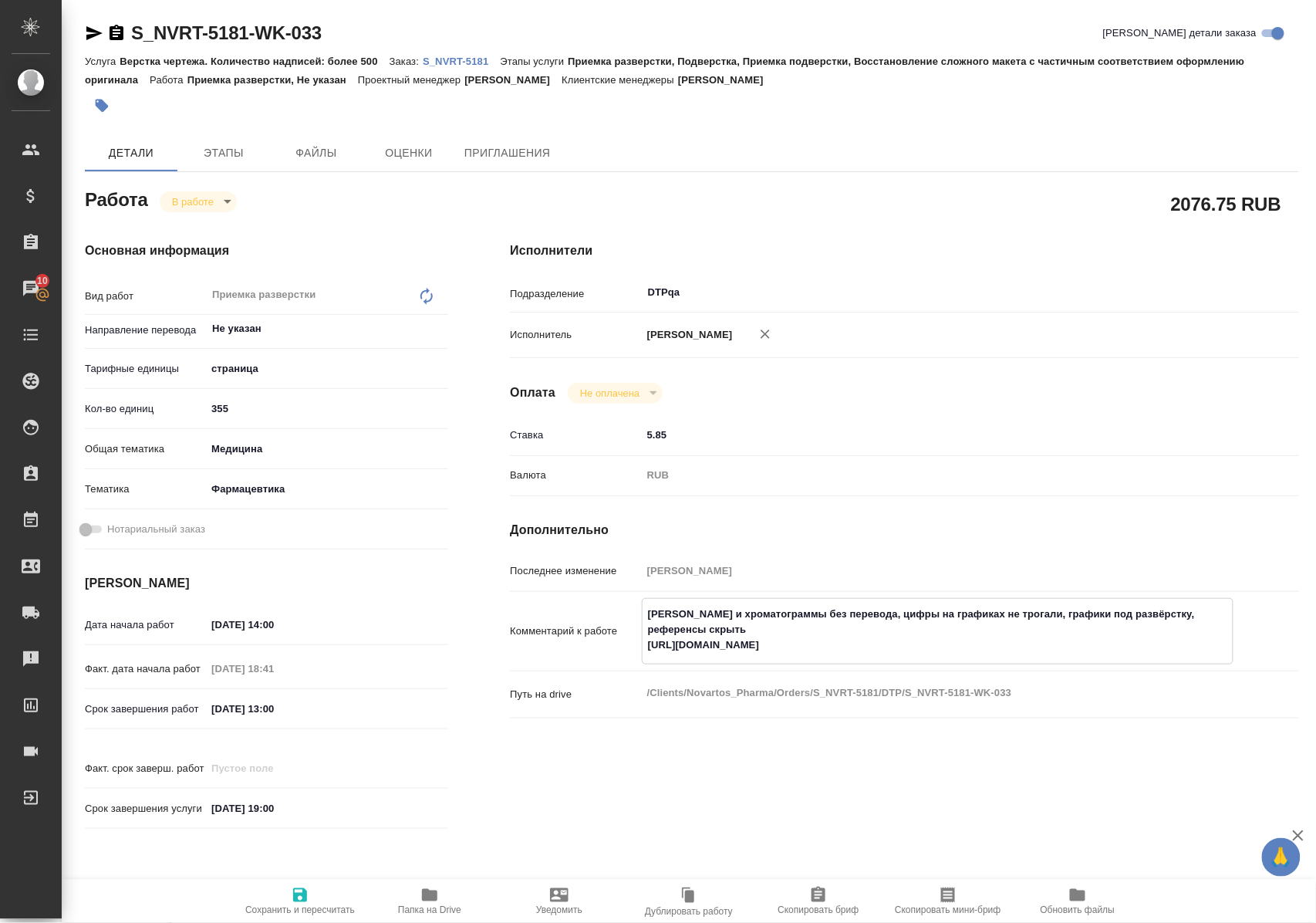
click at [427, 890] on icon "button" at bounding box center [429, 894] width 16 height 13
click at [226, 201] on body "🙏 .cls-1 fill:#fff; AWATERA [PERSON_NAME] Спецификации Заказы 10 Чаты Todo Прое…" at bounding box center [658, 461] width 1316 height 923
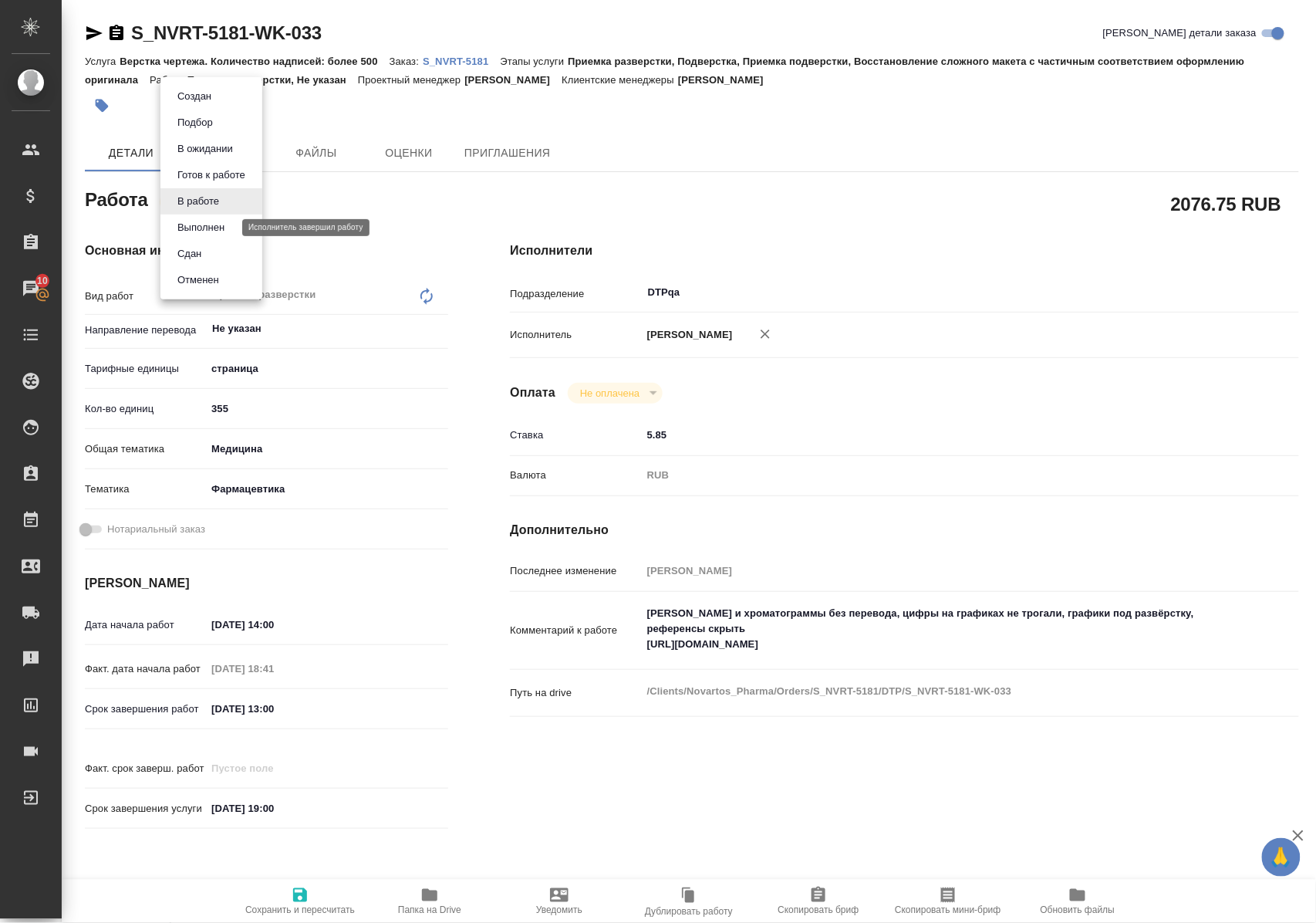
click at [226, 230] on button "Выполнен" at bounding box center [200, 227] width 56 height 17
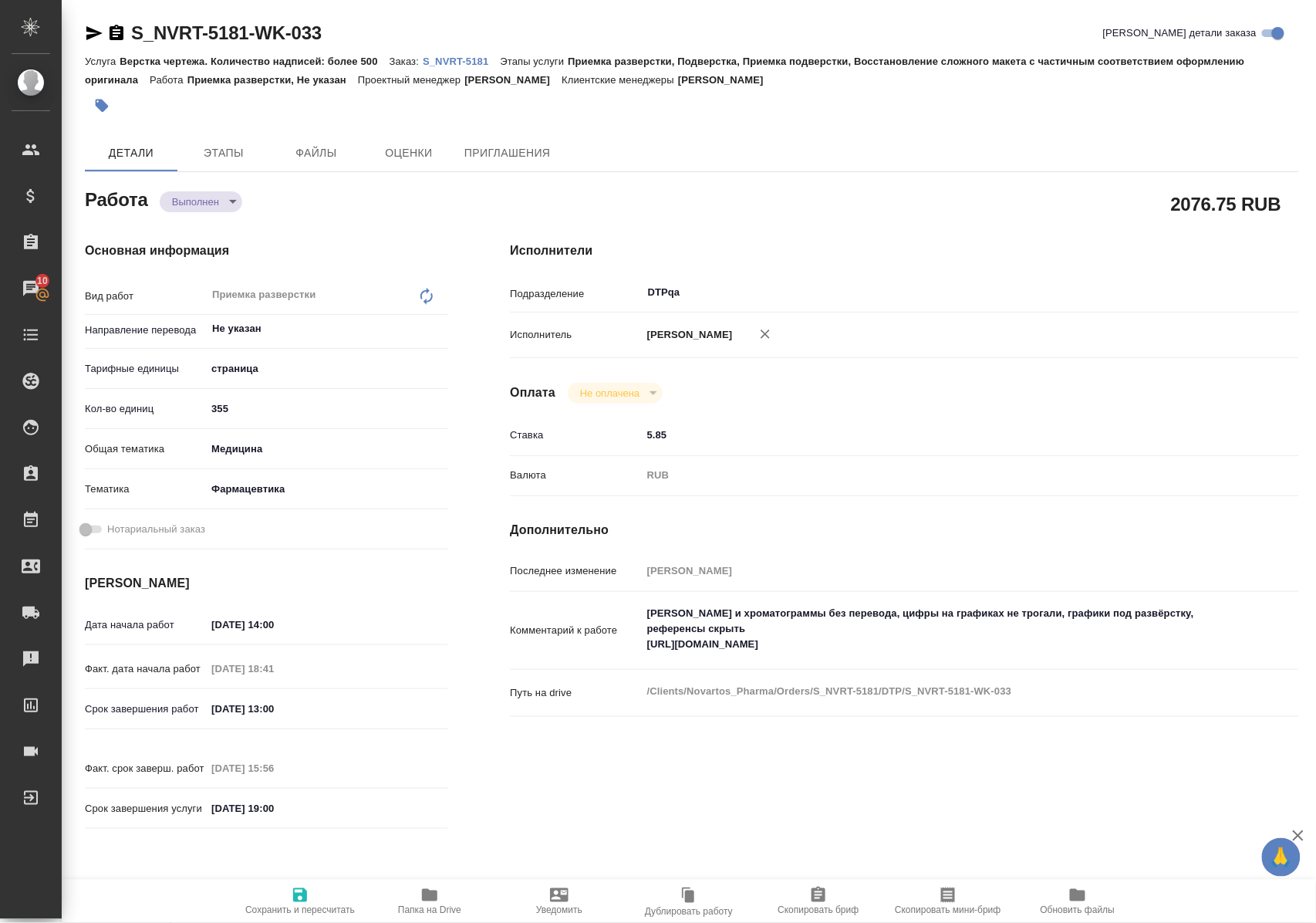
type textarea "x"
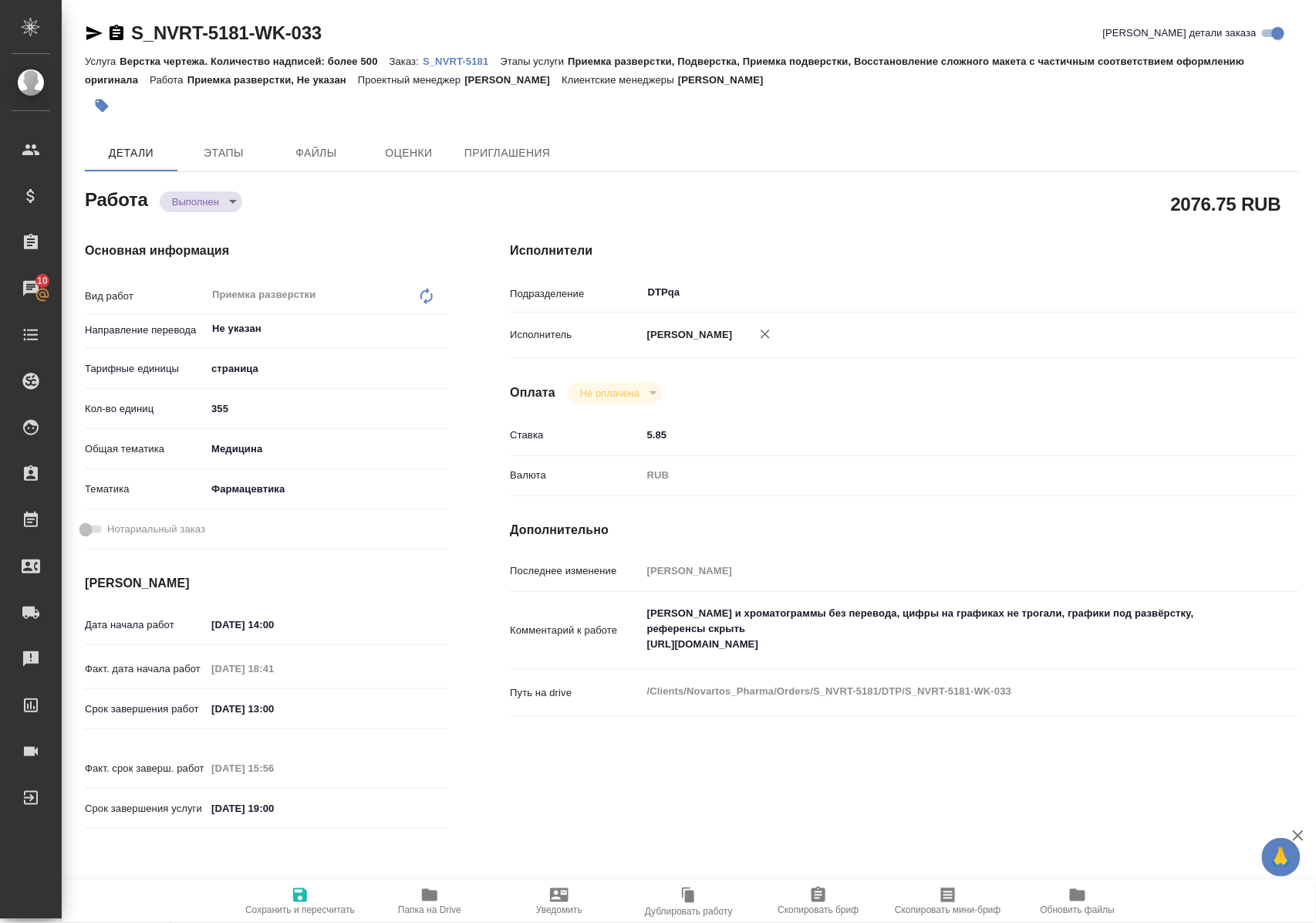
type textarea "x"
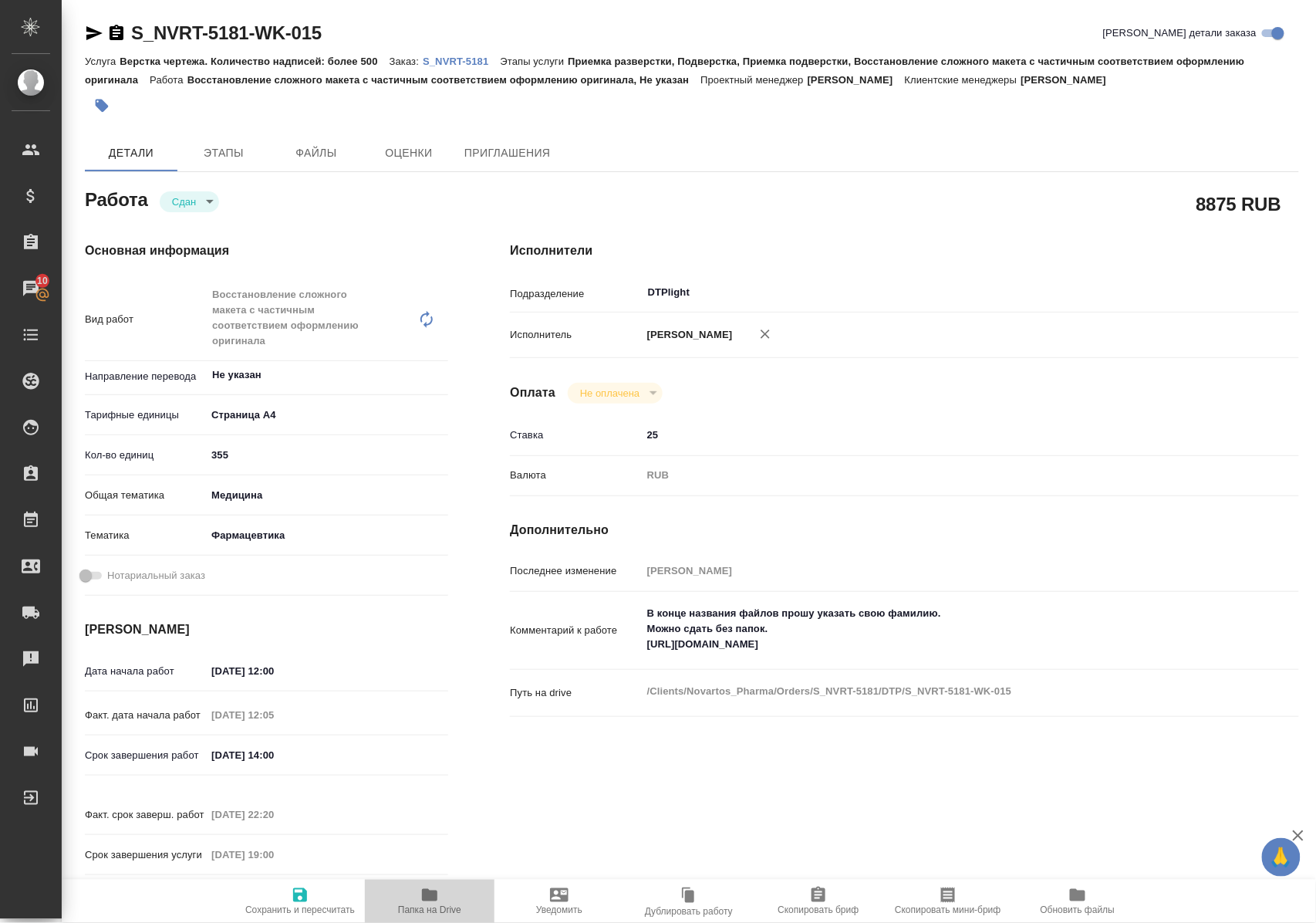
drag, startPoint x: 426, startPoint y: 891, endPoint x: 474, endPoint y: 767, distance: 133.0
click at [427, 891] on icon "button" at bounding box center [429, 894] width 16 height 13
drag, startPoint x: 369, startPoint y: 34, endPoint x: 121, endPoint y: 47, distance: 248.3
click at [121, 47] on div "S_NVRT-5181-WK-015 Кратко детали заказа" at bounding box center [692, 35] width 1215 height 30
copy link "S_NVRT-5181-WK-015"
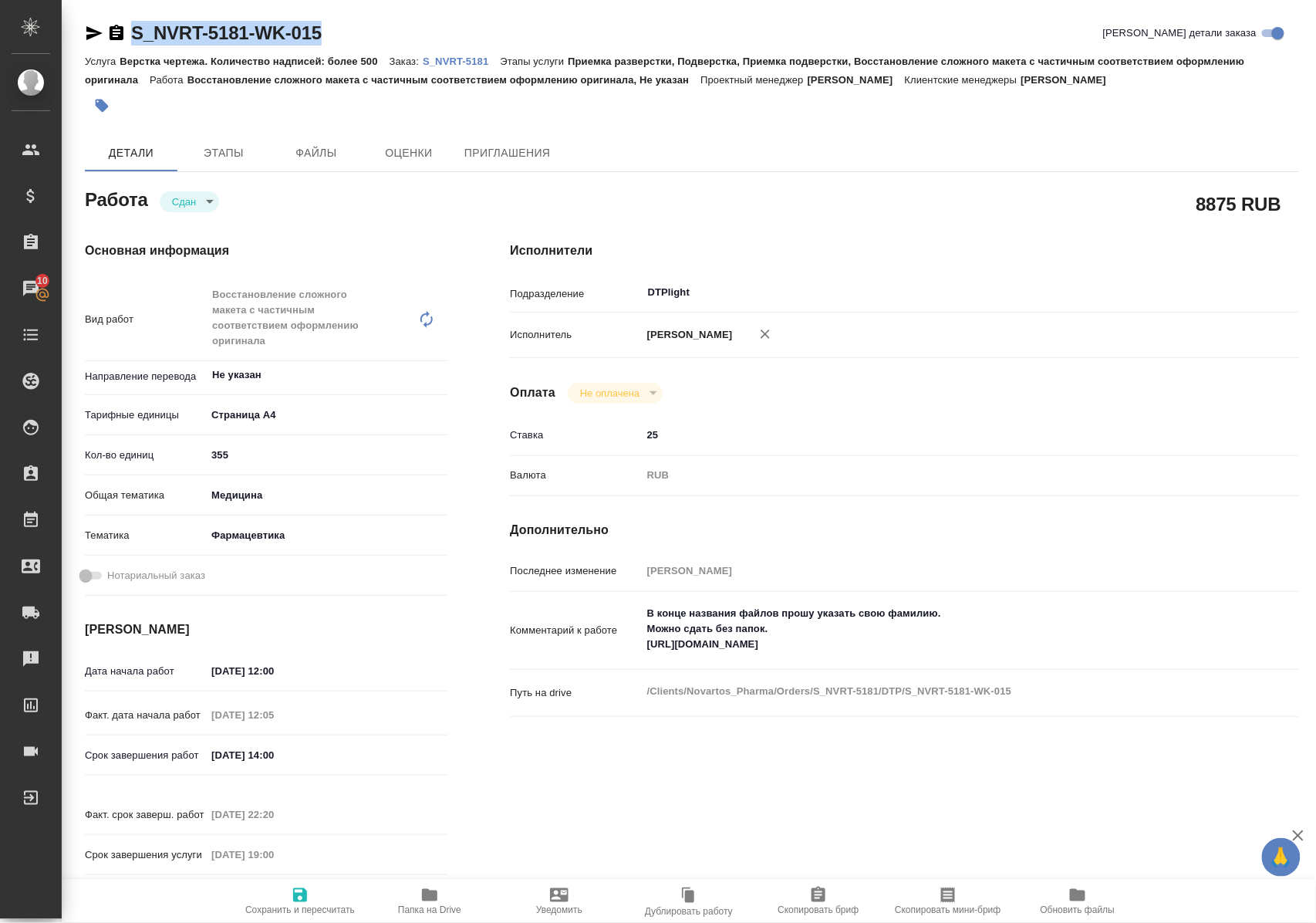
click at [462, 63] on p "S_NVRT-5181" at bounding box center [461, 62] width 78 height 12
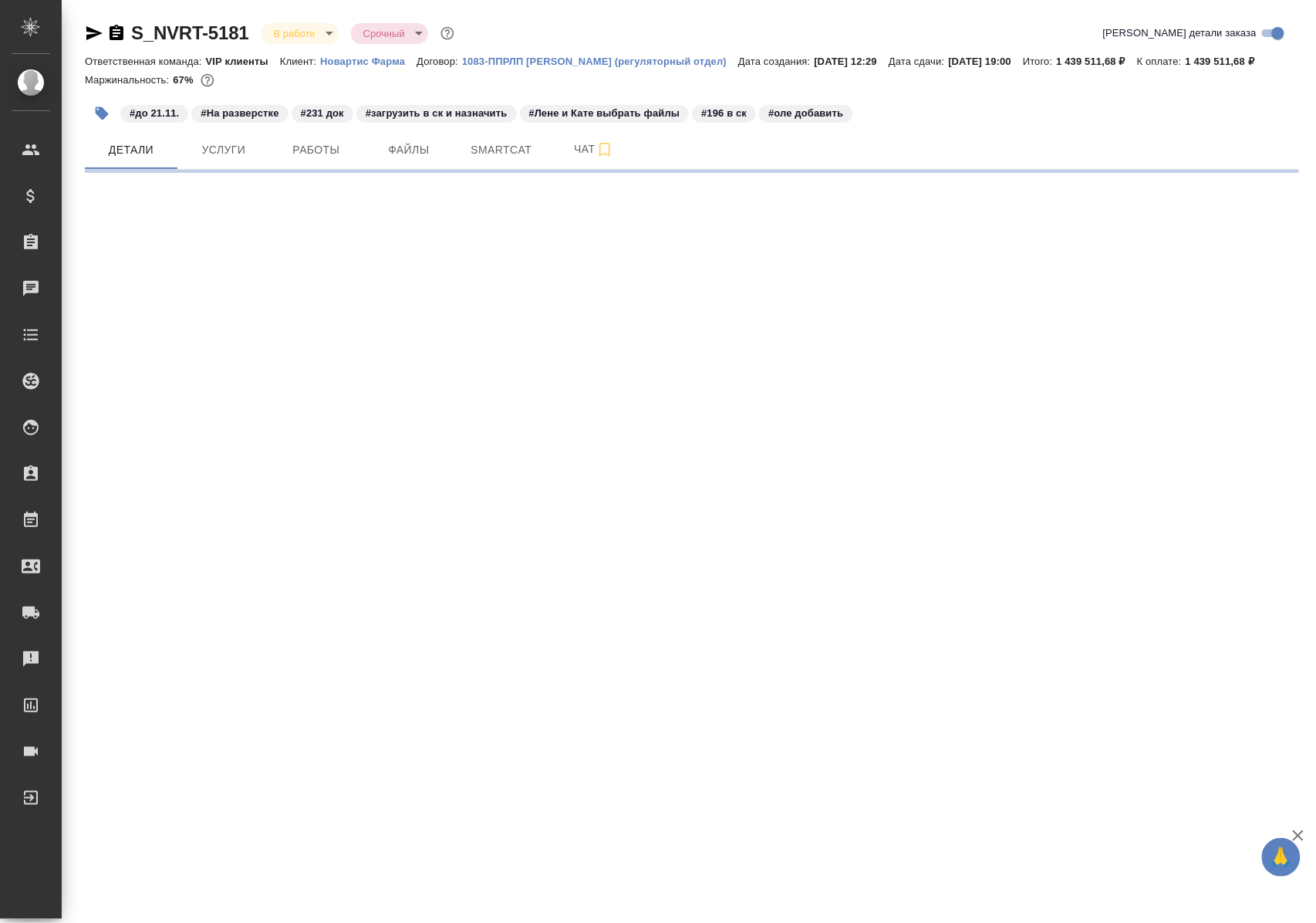
select select "RU"
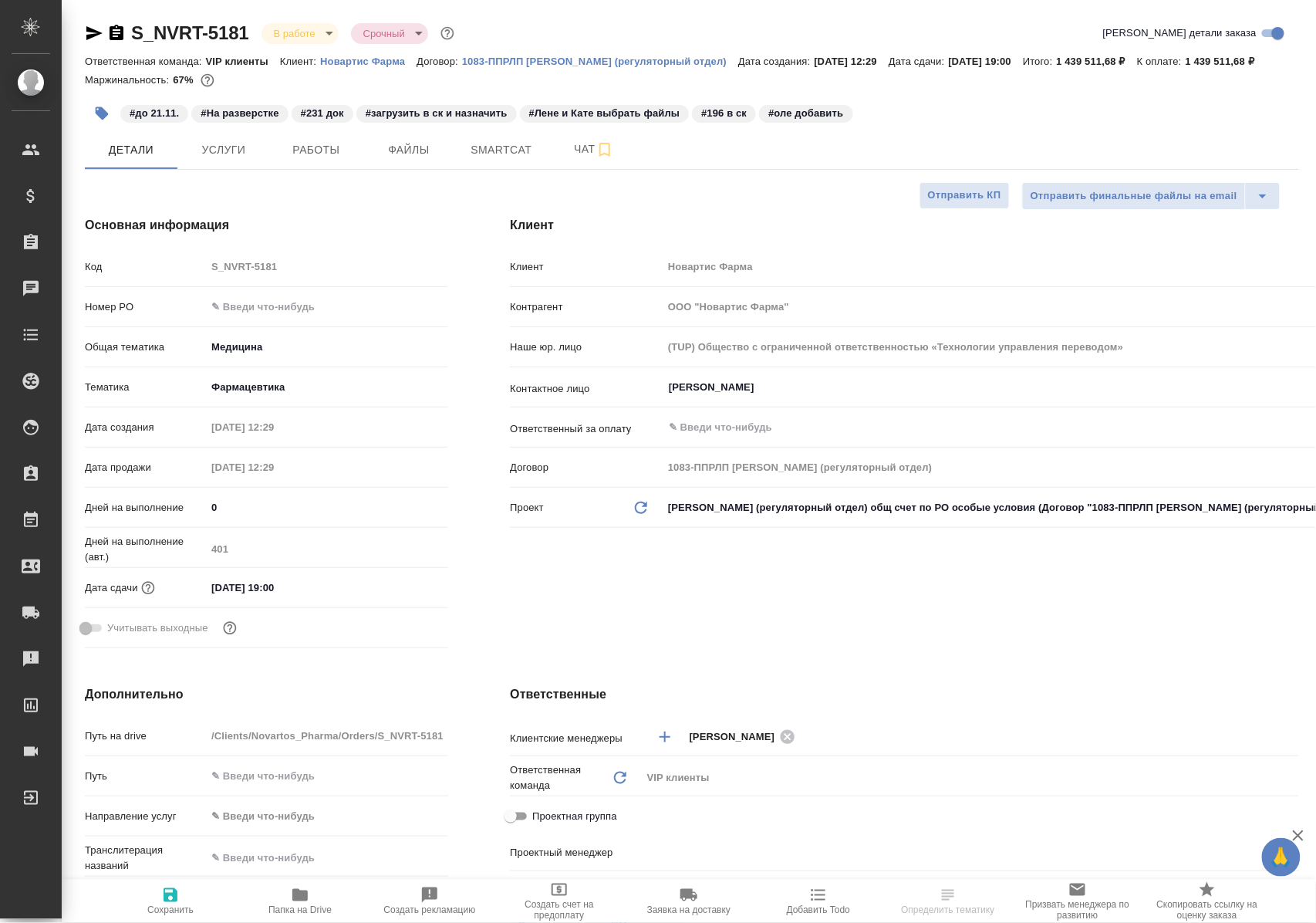
type input "[PERSON_NAME]"
type textarea "x"
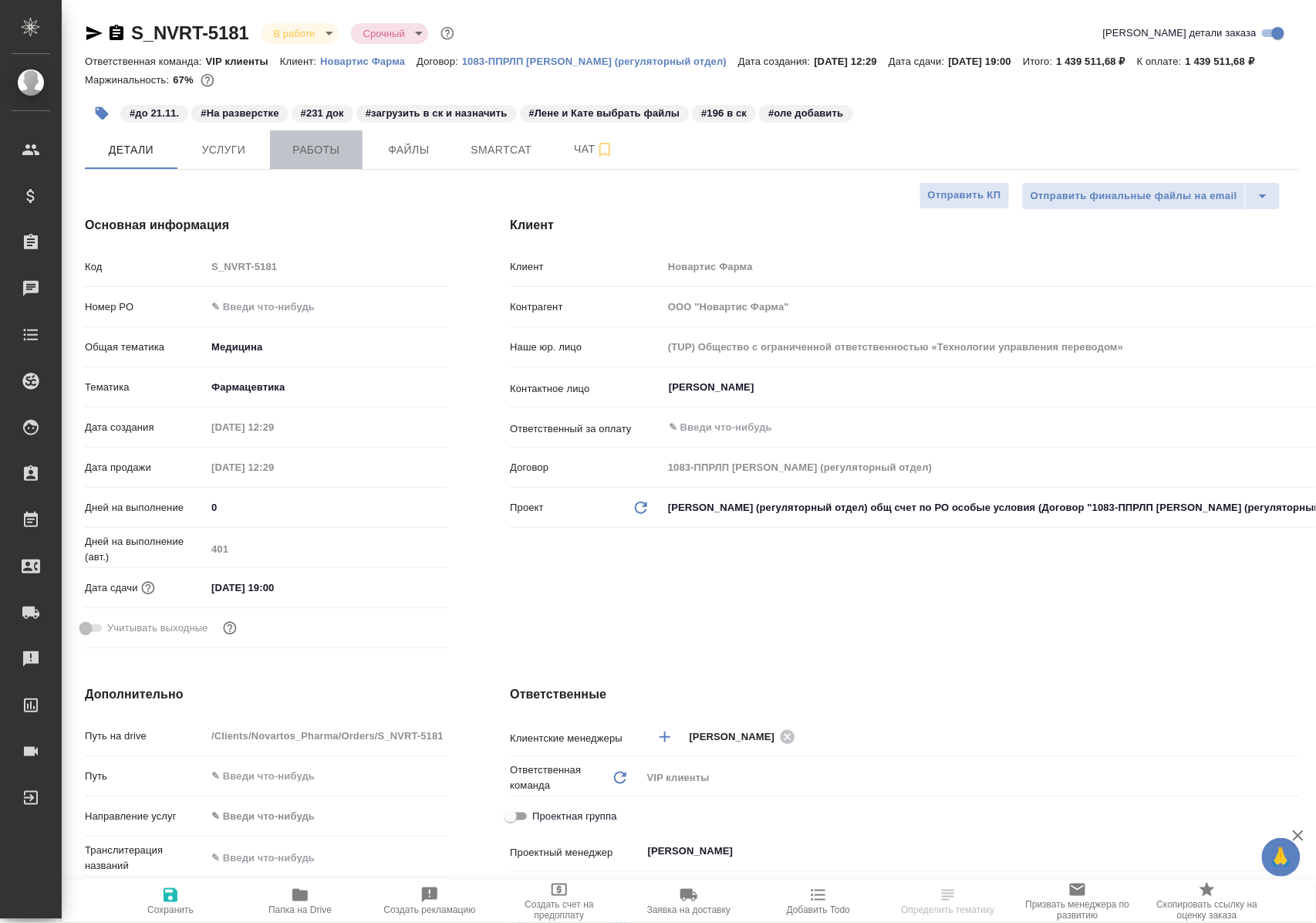
click at [307, 160] on span "Работы" at bounding box center [315, 150] width 74 height 20
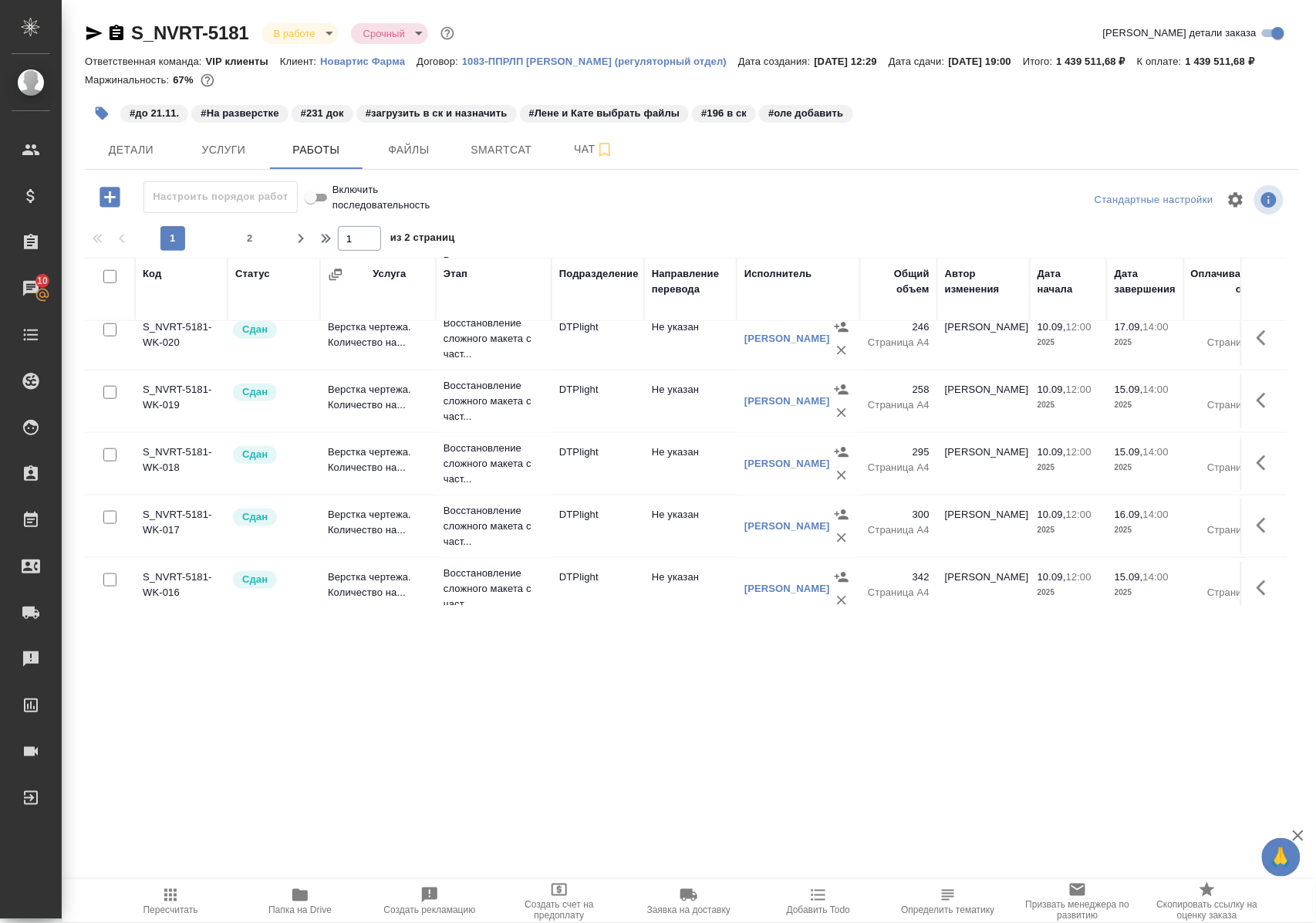
scroll to position [617, 0]
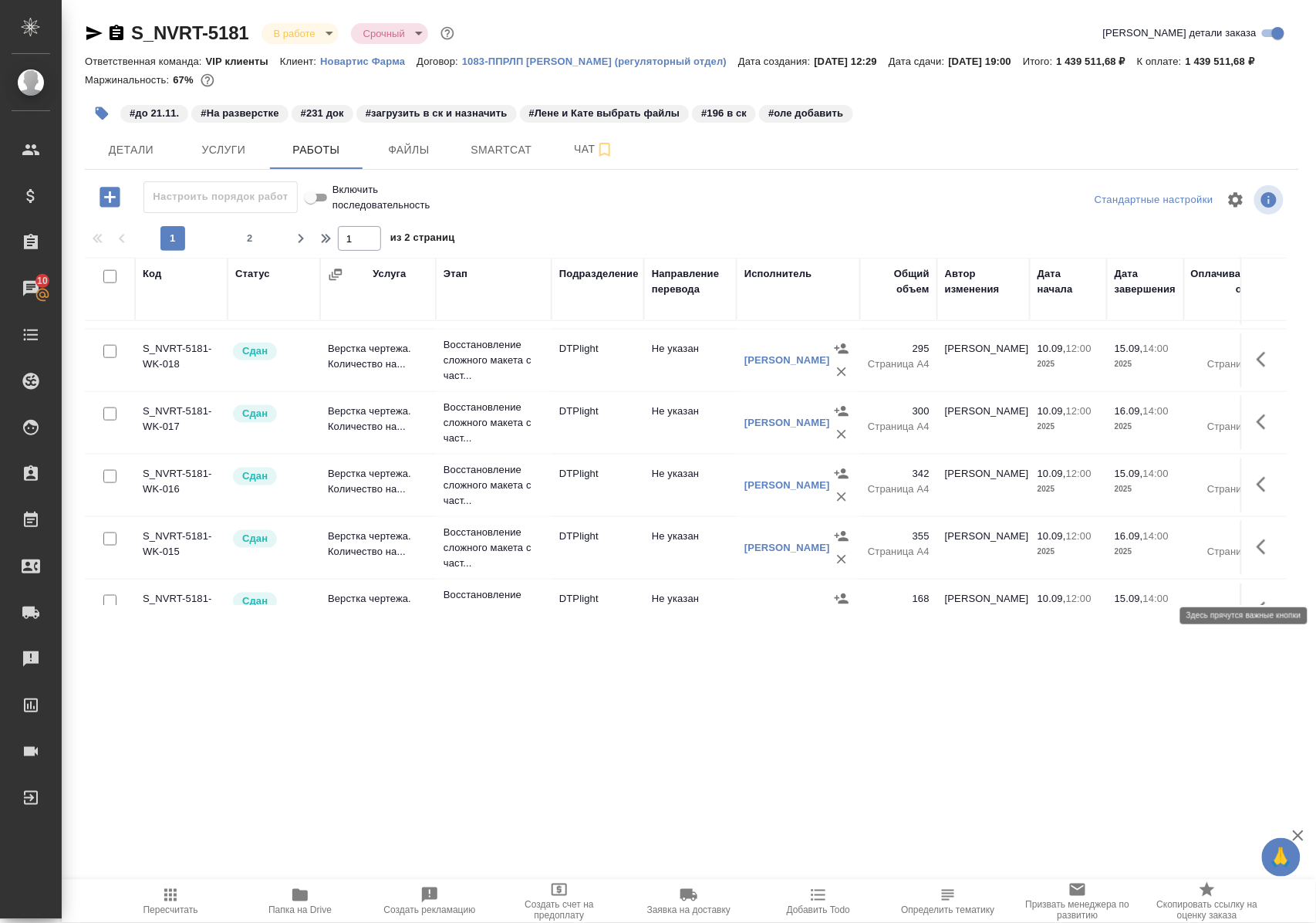
click at [1248, 566] on button "button" at bounding box center [1267, 548] width 37 height 37
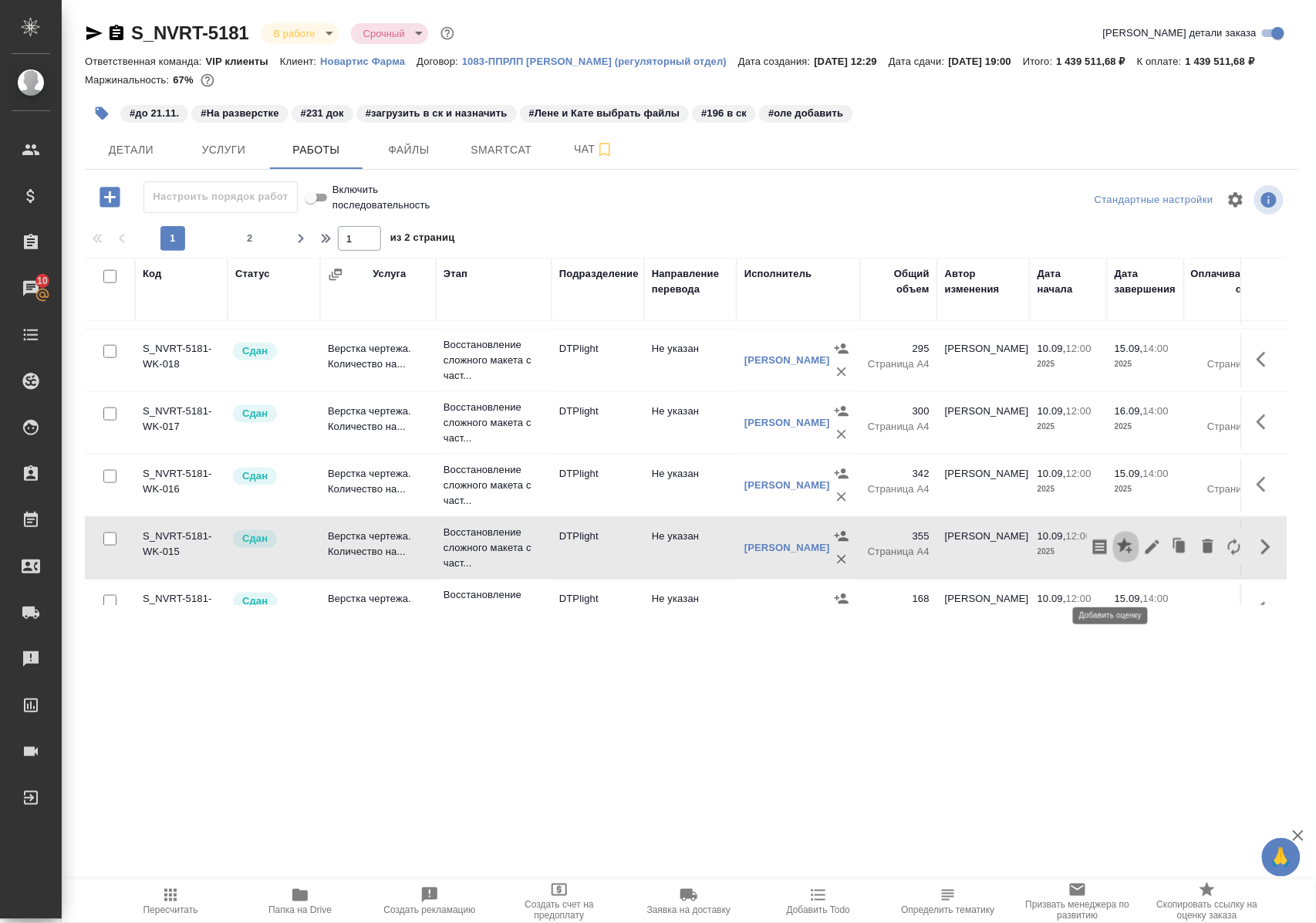
click at [1117, 553] on icon "button" at bounding box center [1125, 546] width 16 height 16
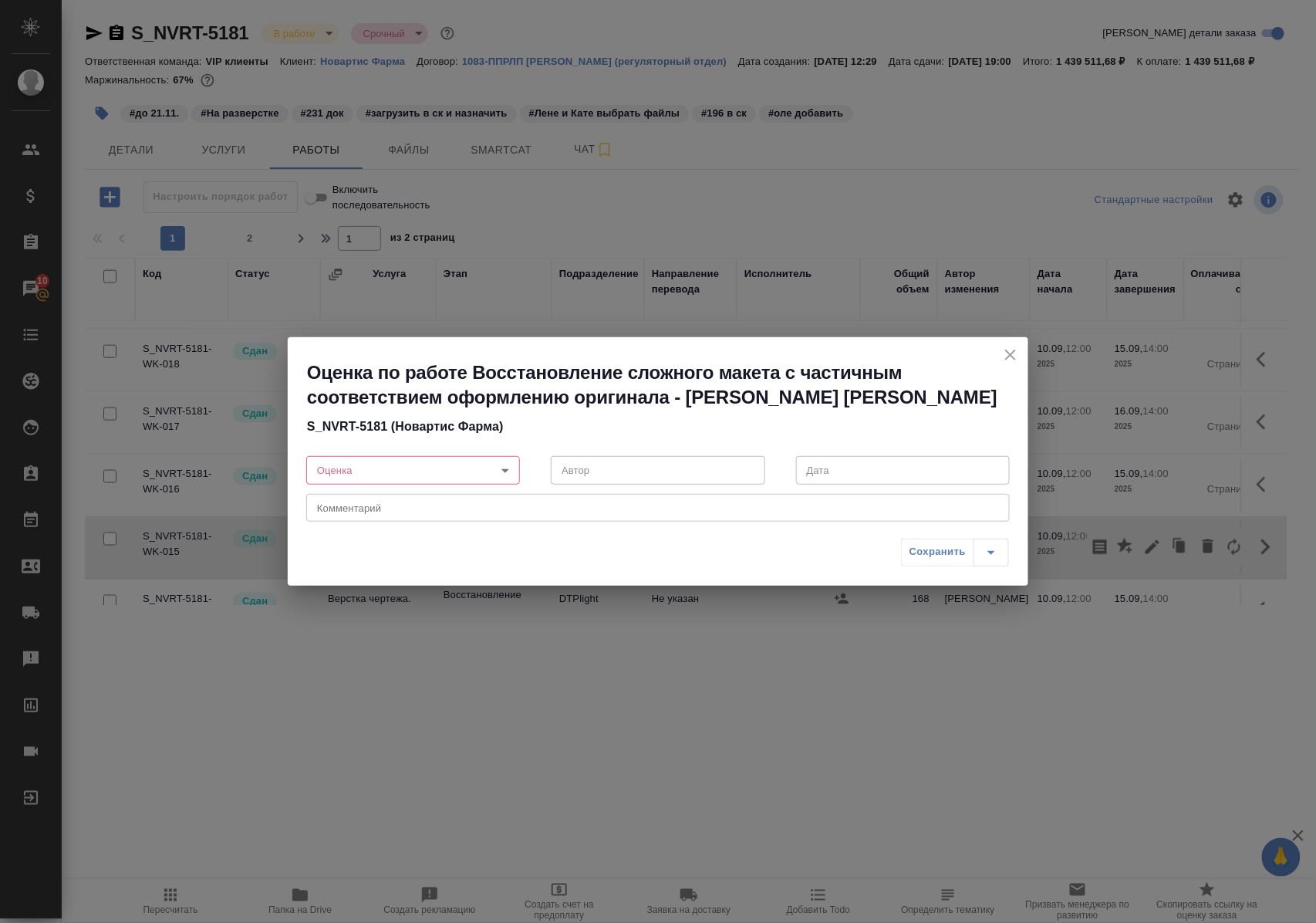
click at [504, 469] on body "🙏 .cls-1 fill:#fff; AWATERA Polushina Alena Клиенты Спецификации Заказы 10 Чаты…" at bounding box center [658, 461] width 1316 height 923
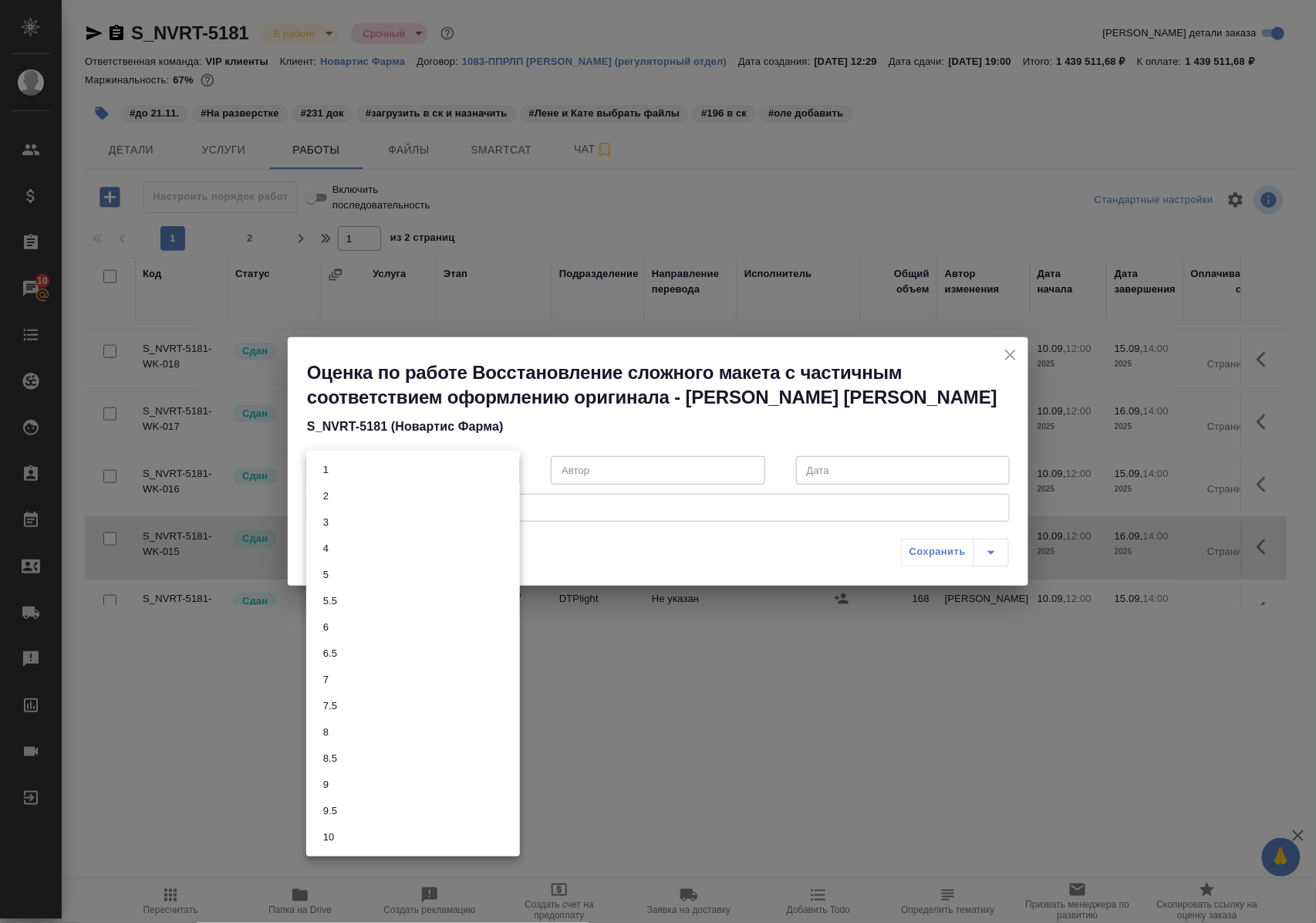
click at [372, 813] on li "9.5" at bounding box center [413, 811] width 213 height 27
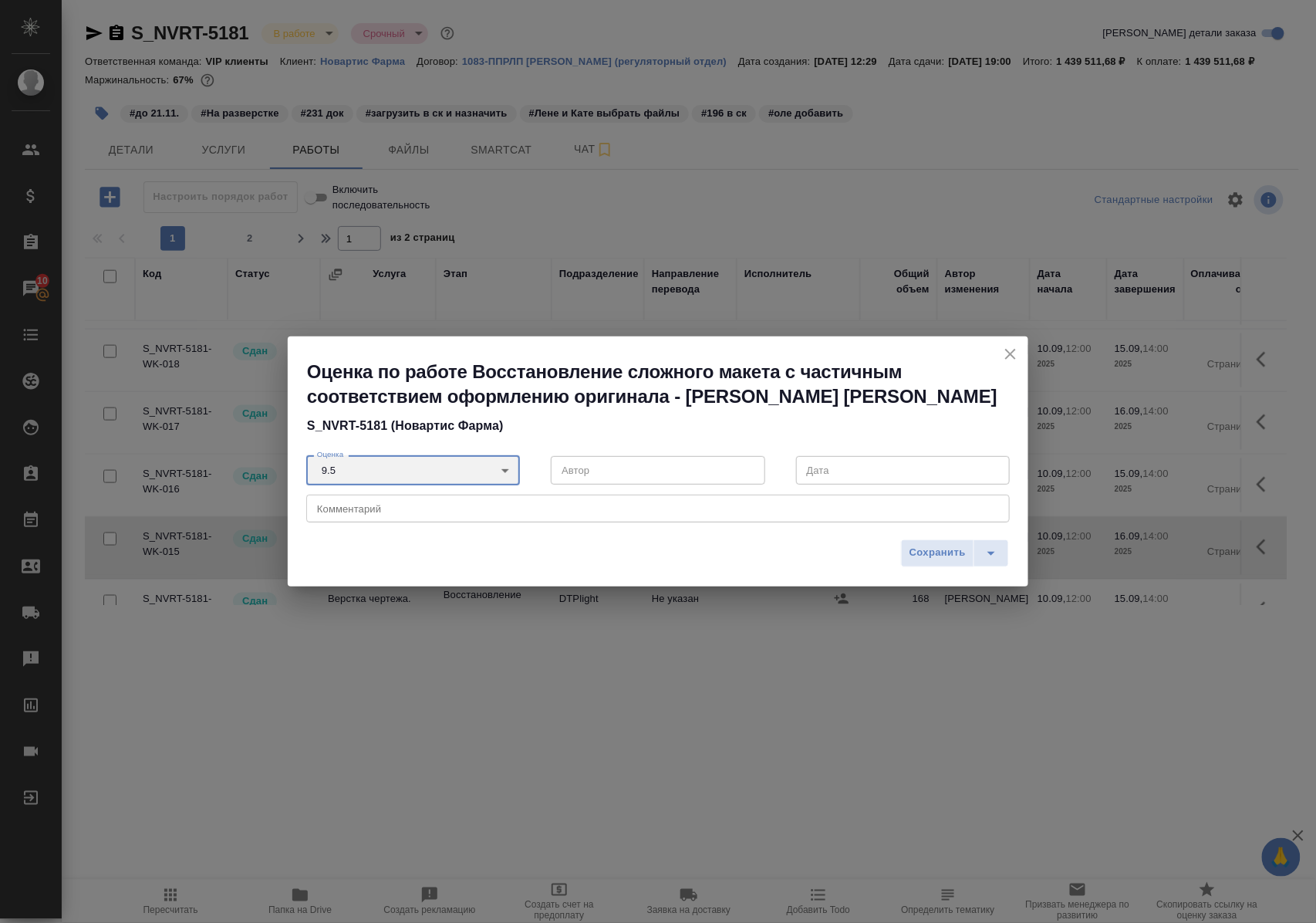
type input "9.5"
click at [918, 548] on span "Сохранить" at bounding box center [938, 553] width 56 height 18
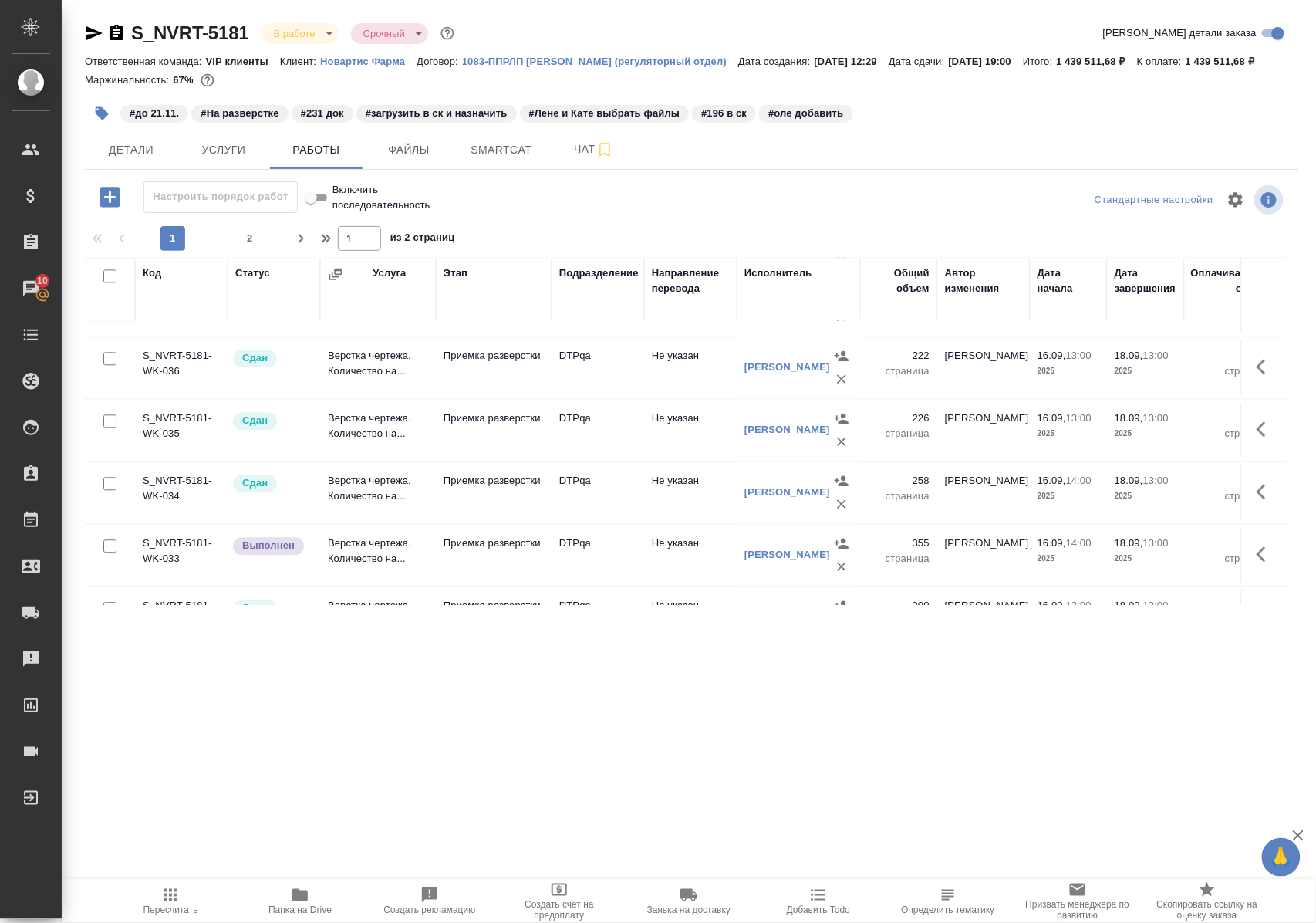
scroll to position [1301, 0]
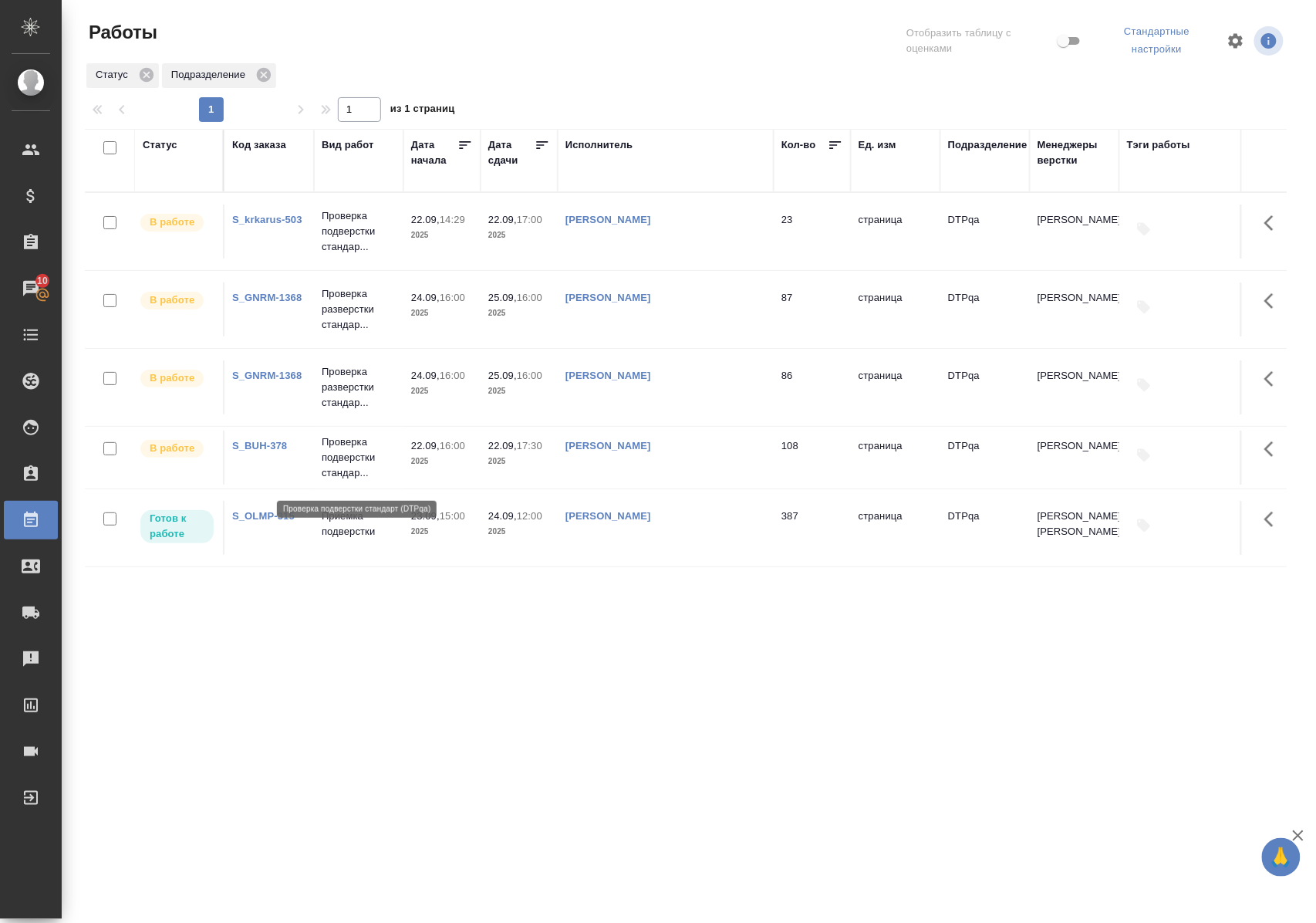
click at [350, 467] on p "Проверка подверстки стандар..." at bounding box center [358, 457] width 74 height 46
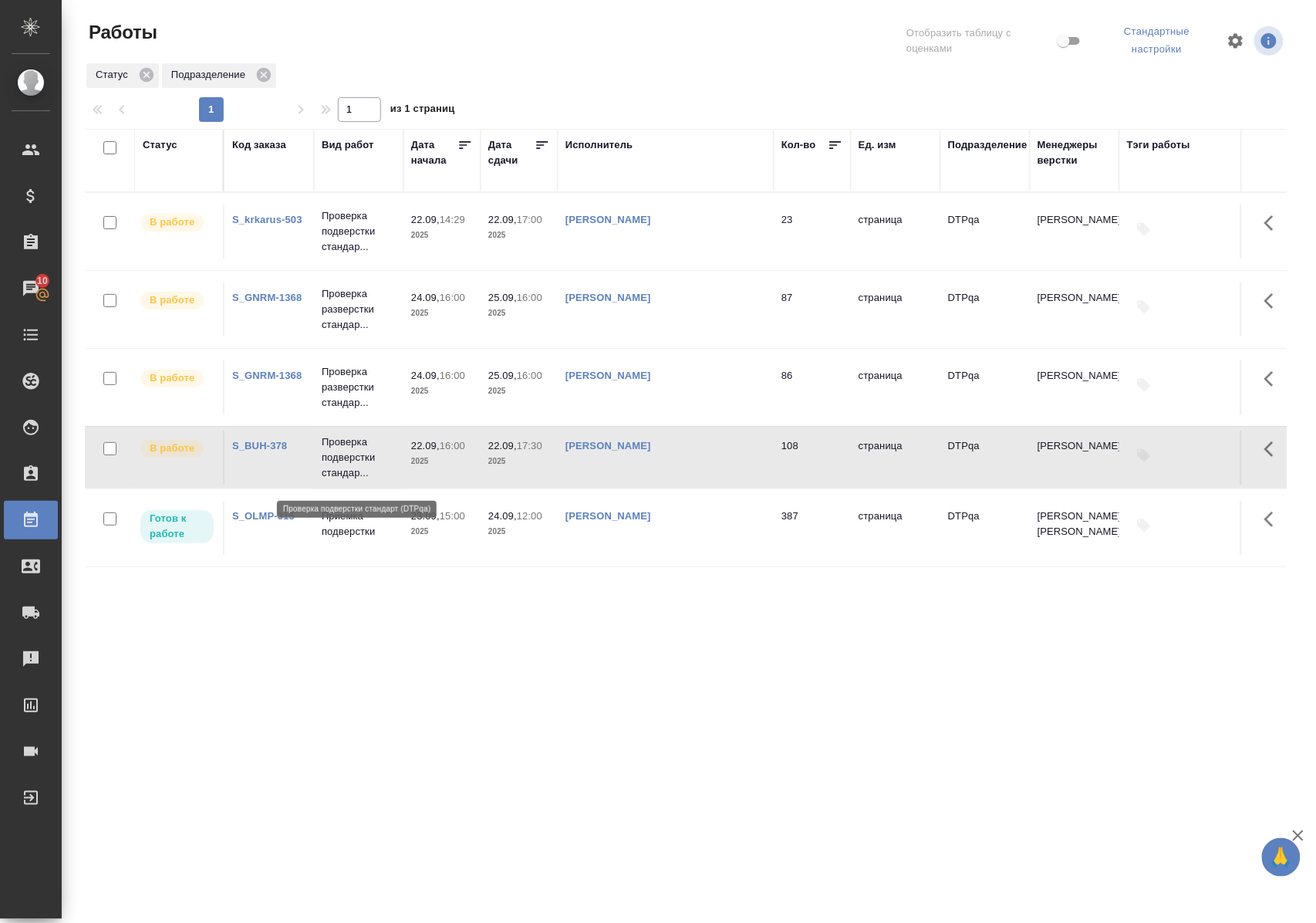
click at [350, 467] on p "Проверка подверстки стандар..." at bounding box center [358, 457] width 74 height 46
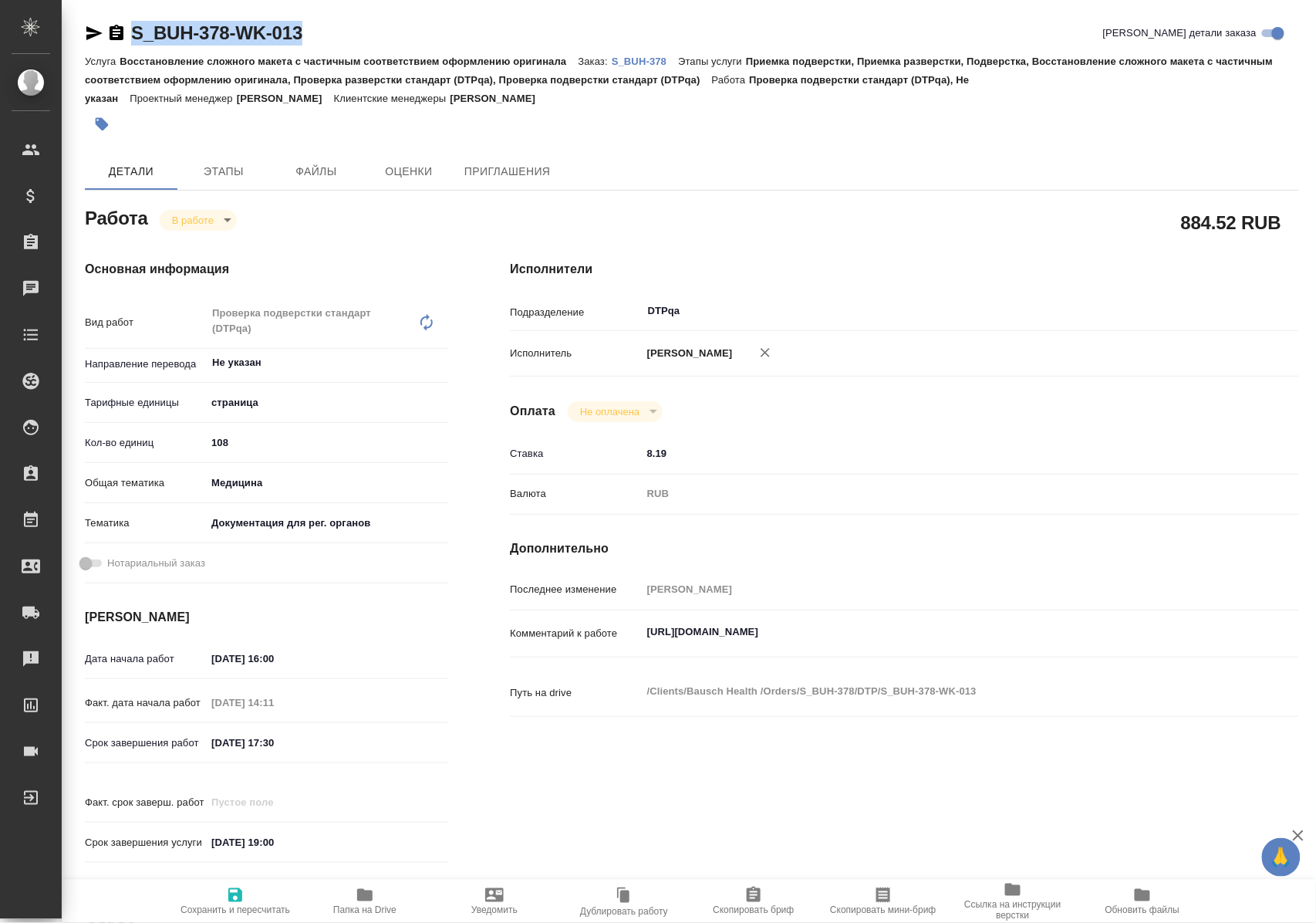
drag, startPoint x: 325, startPoint y: 30, endPoint x: 122, endPoint y: 37, distance: 203.1
click at [122, 37] on div "S_BUH-378-WK-013 [PERSON_NAME] детали заказа" at bounding box center [692, 32] width 1215 height 25
copy link "S_BUH-378-WK-013"
drag, startPoint x: 645, startPoint y: 645, endPoint x: 1051, endPoint y: 640, distance: 406.0
click at [1051, 640] on textarea "[URL][DOMAIN_NAME]" at bounding box center [938, 632] width 591 height 27
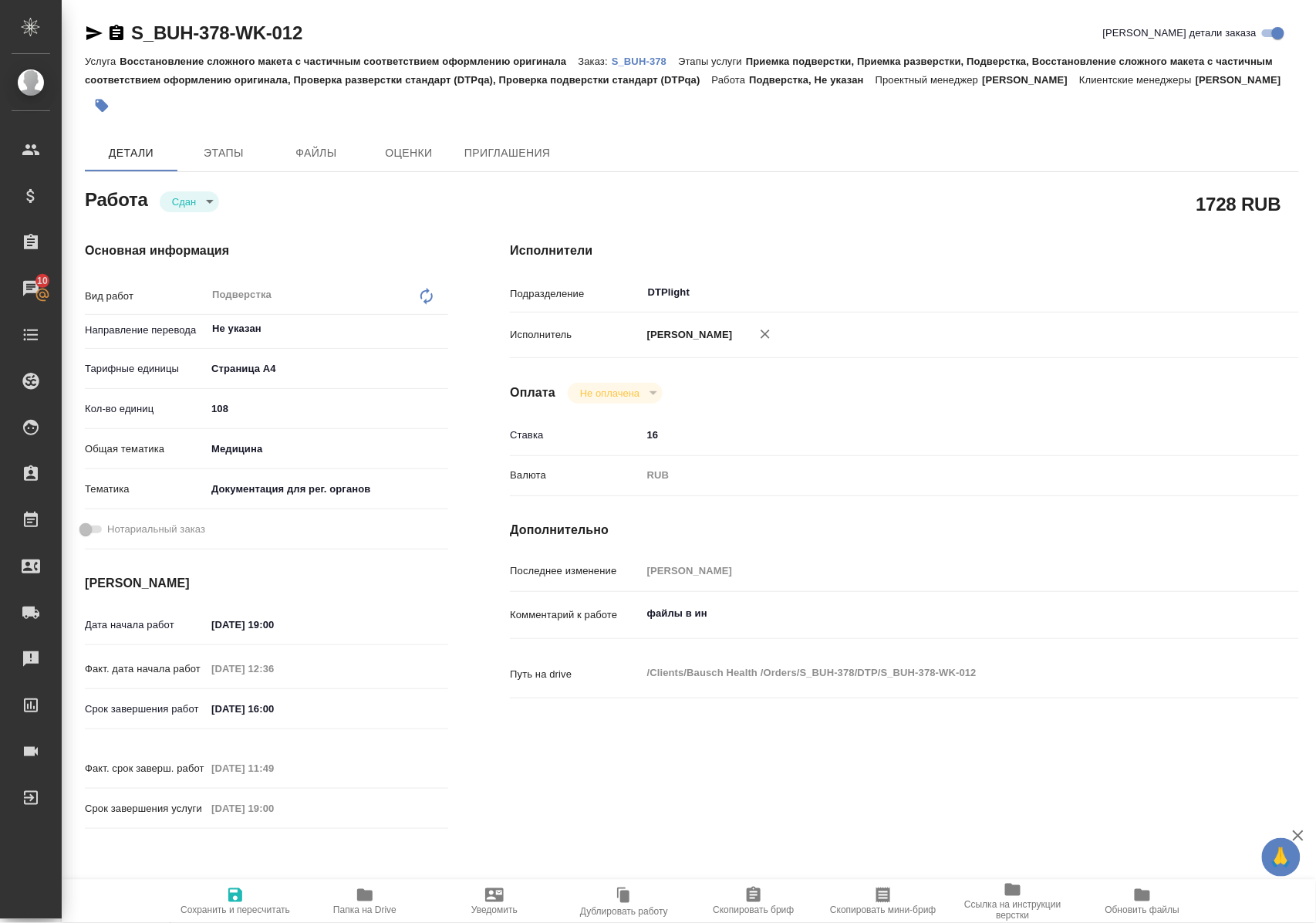
click at [368, 895] on icon "button" at bounding box center [366, 894] width 16 height 13
click at [653, 57] on p "S_BUH-378" at bounding box center [646, 62] width 67 height 12
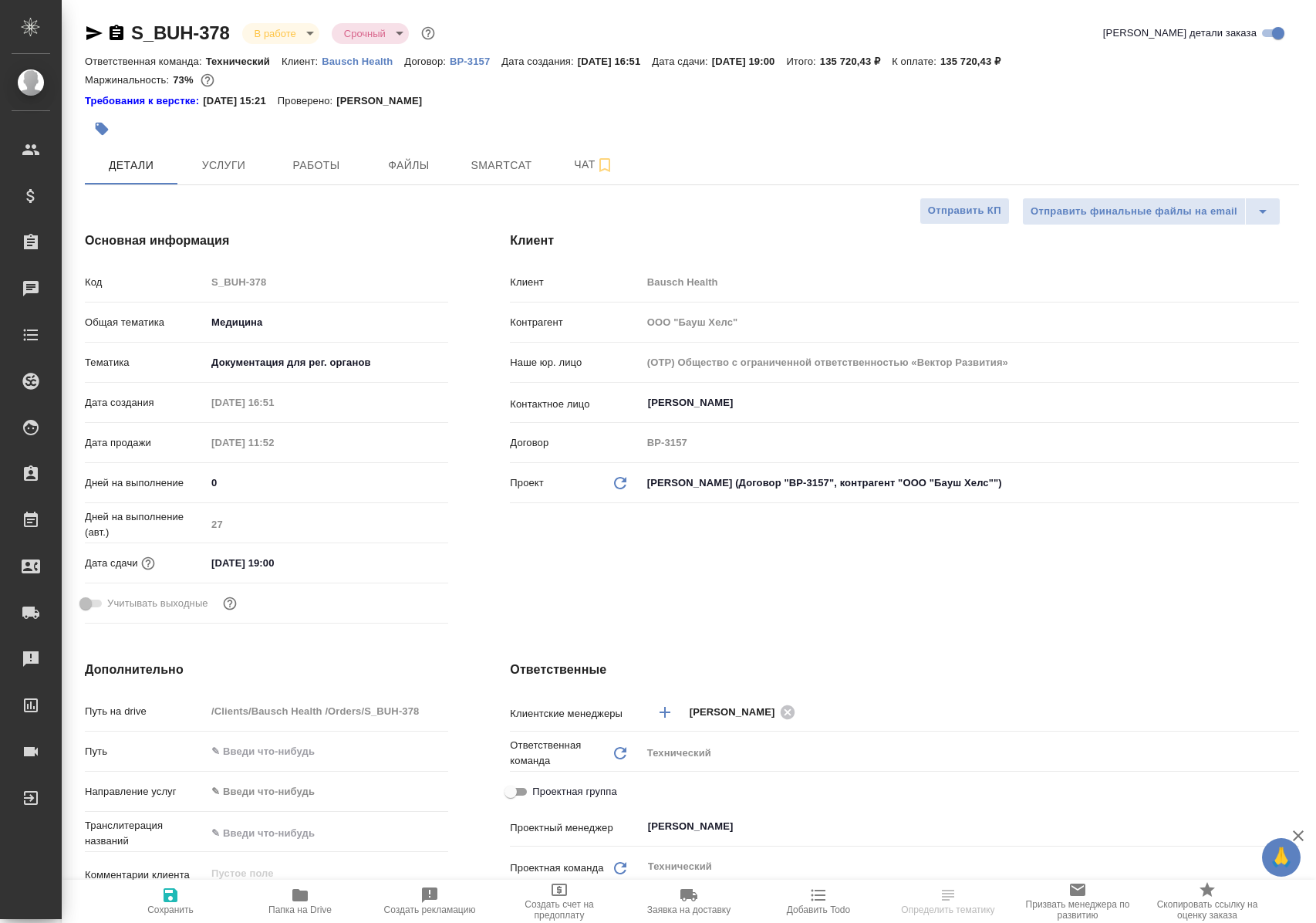
select select "RU"
click at [309, 173] on span "Работы" at bounding box center [315, 166] width 74 height 20
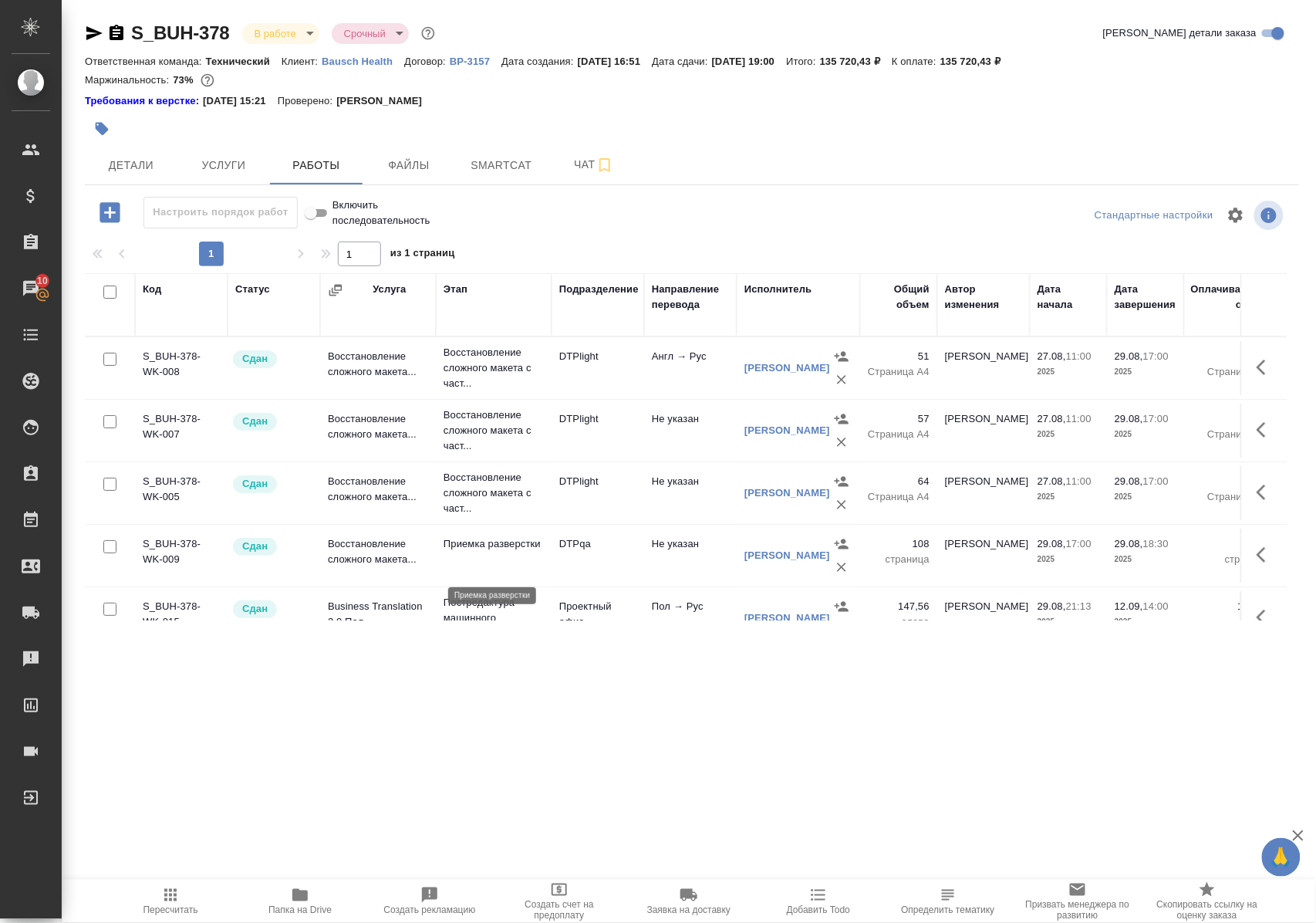
click at [486, 551] on p "Приемка разверстки" at bounding box center [493, 545] width 100 height 16
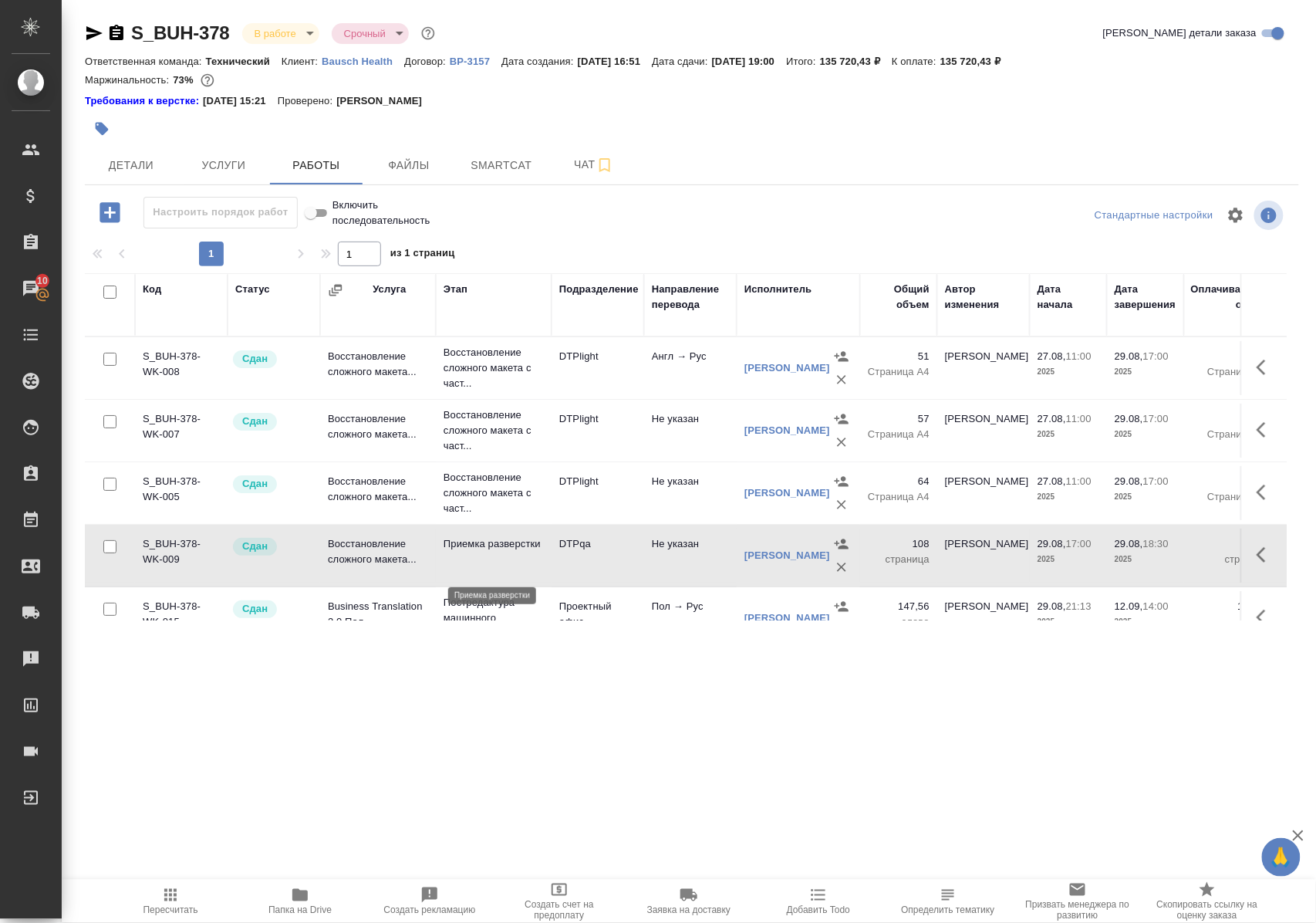
click at [486, 551] on p "Приемка разверстки" at bounding box center [493, 545] width 100 height 16
click at [1257, 375] on icon "button" at bounding box center [1266, 367] width 19 height 19
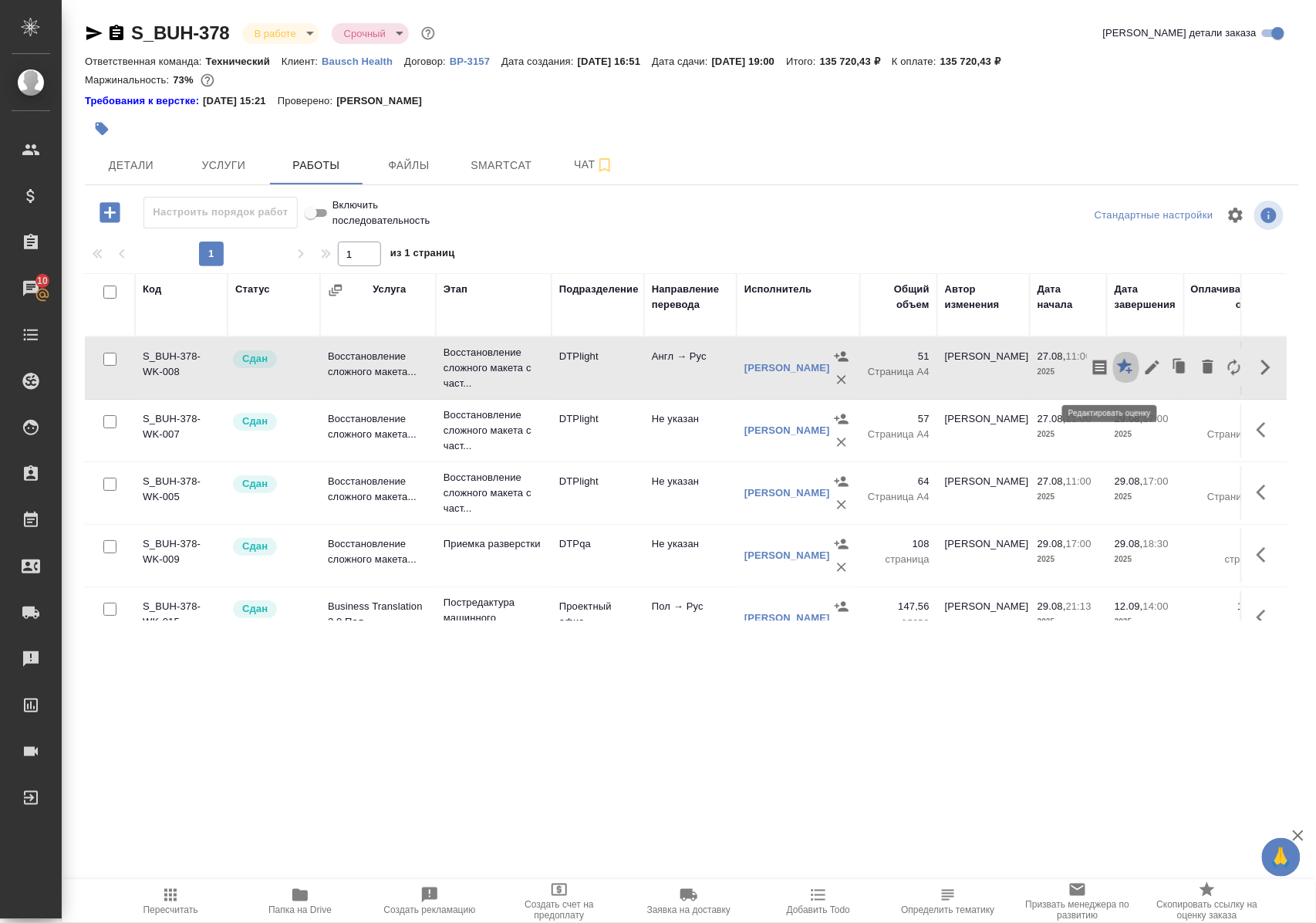
click at [1117, 374] on icon "button" at bounding box center [1125, 366] width 16 height 16
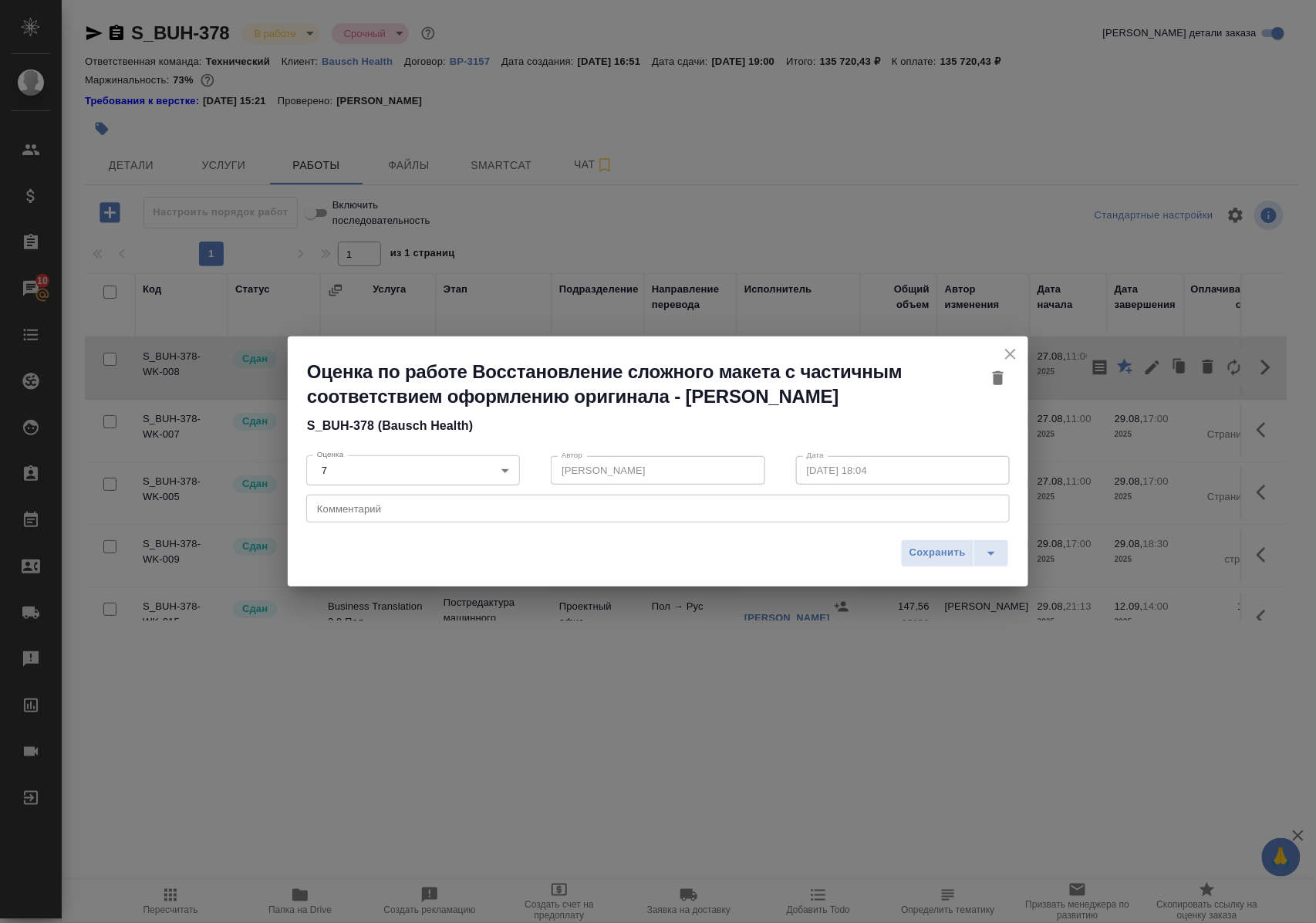
click at [1013, 349] on icon "close" at bounding box center [1010, 354] width 11 height 11
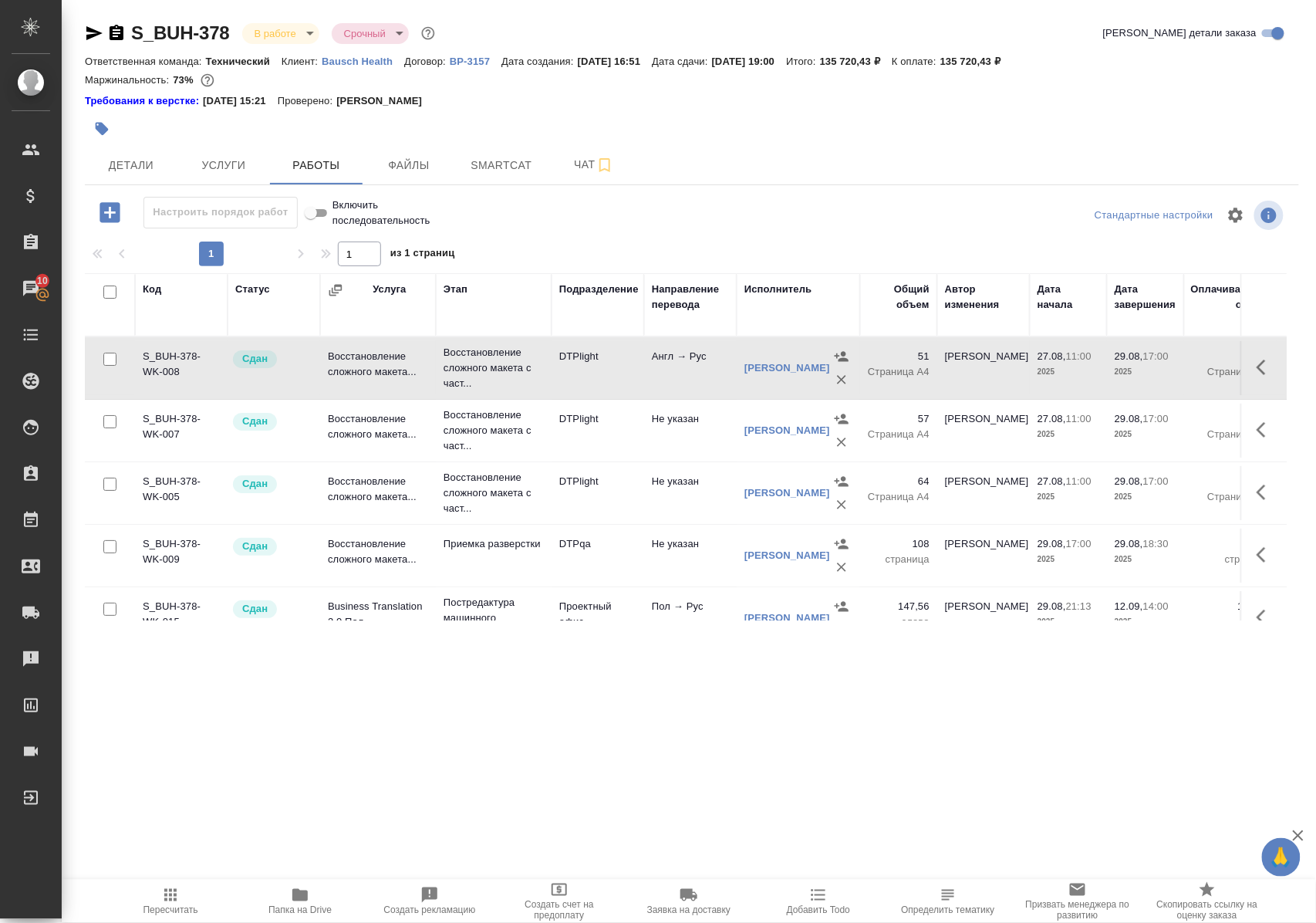
click at [1257, 435] on icon "button" at bounding box center [1261, 430] width 9 height 16
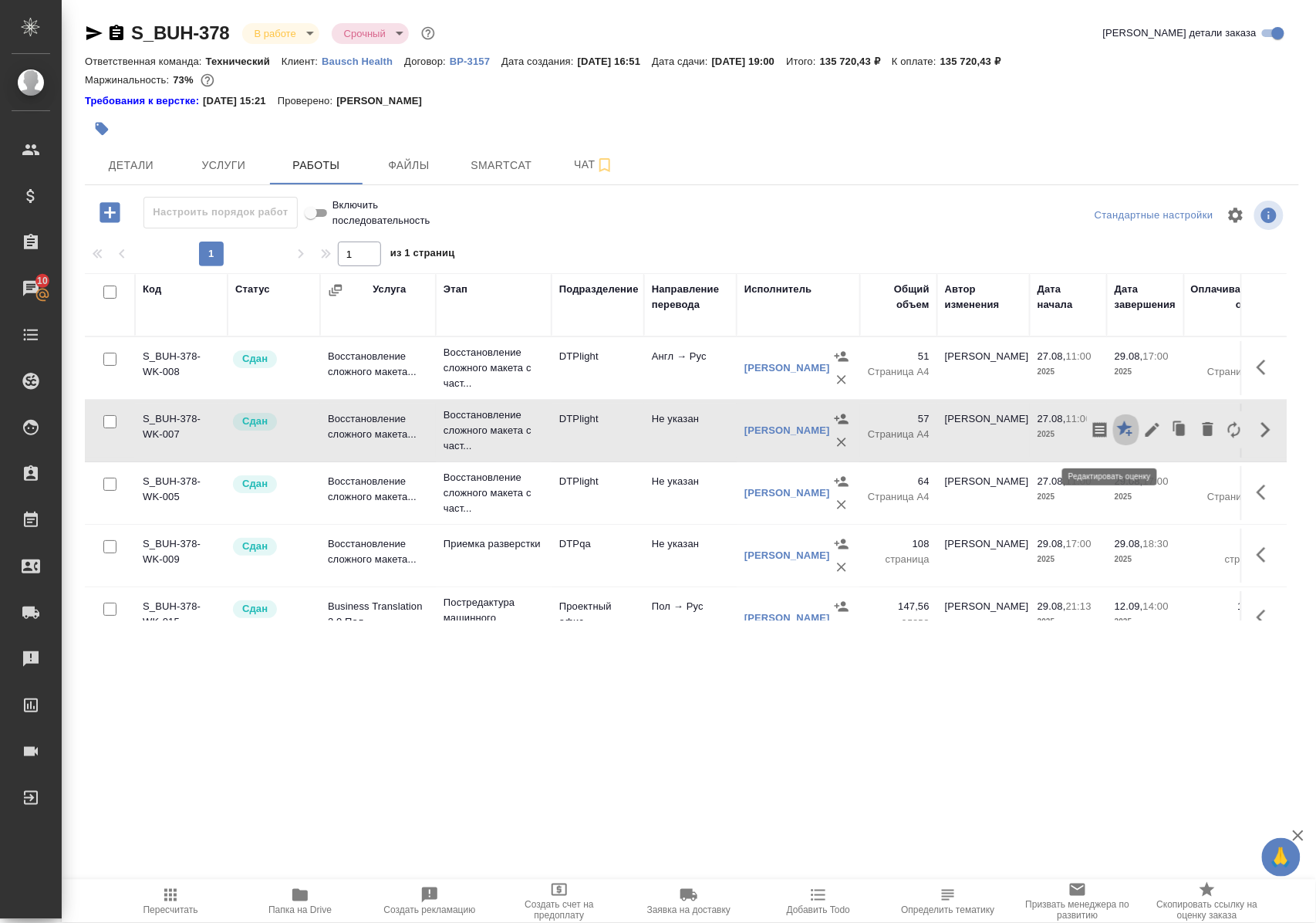
click at [1117, 433] on icon "button" at bounding box center [1126, 430] width 19 height 19
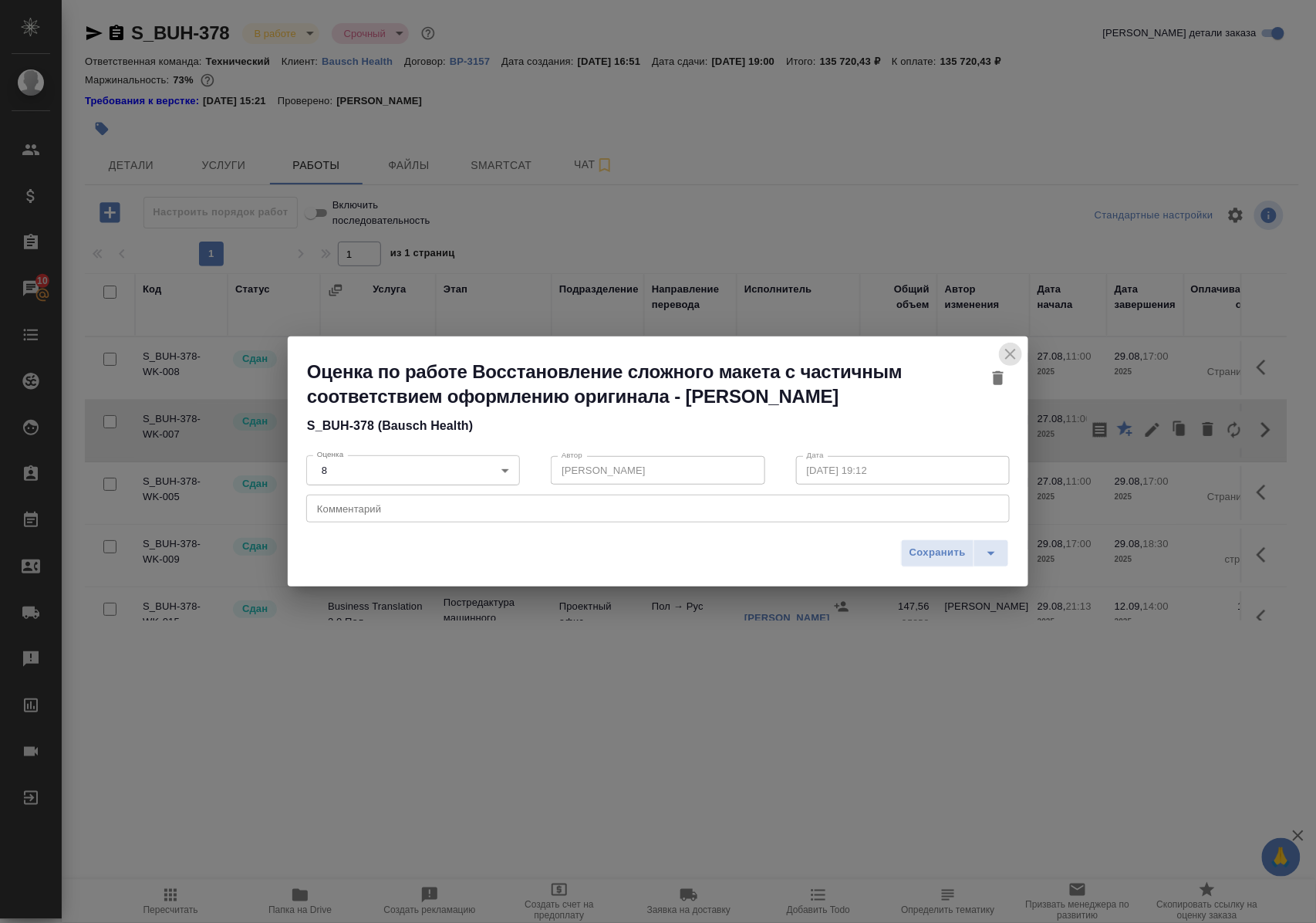
click at [1012, 349] on icon "close" at bounding box center [1010, 354] width 11 height 11
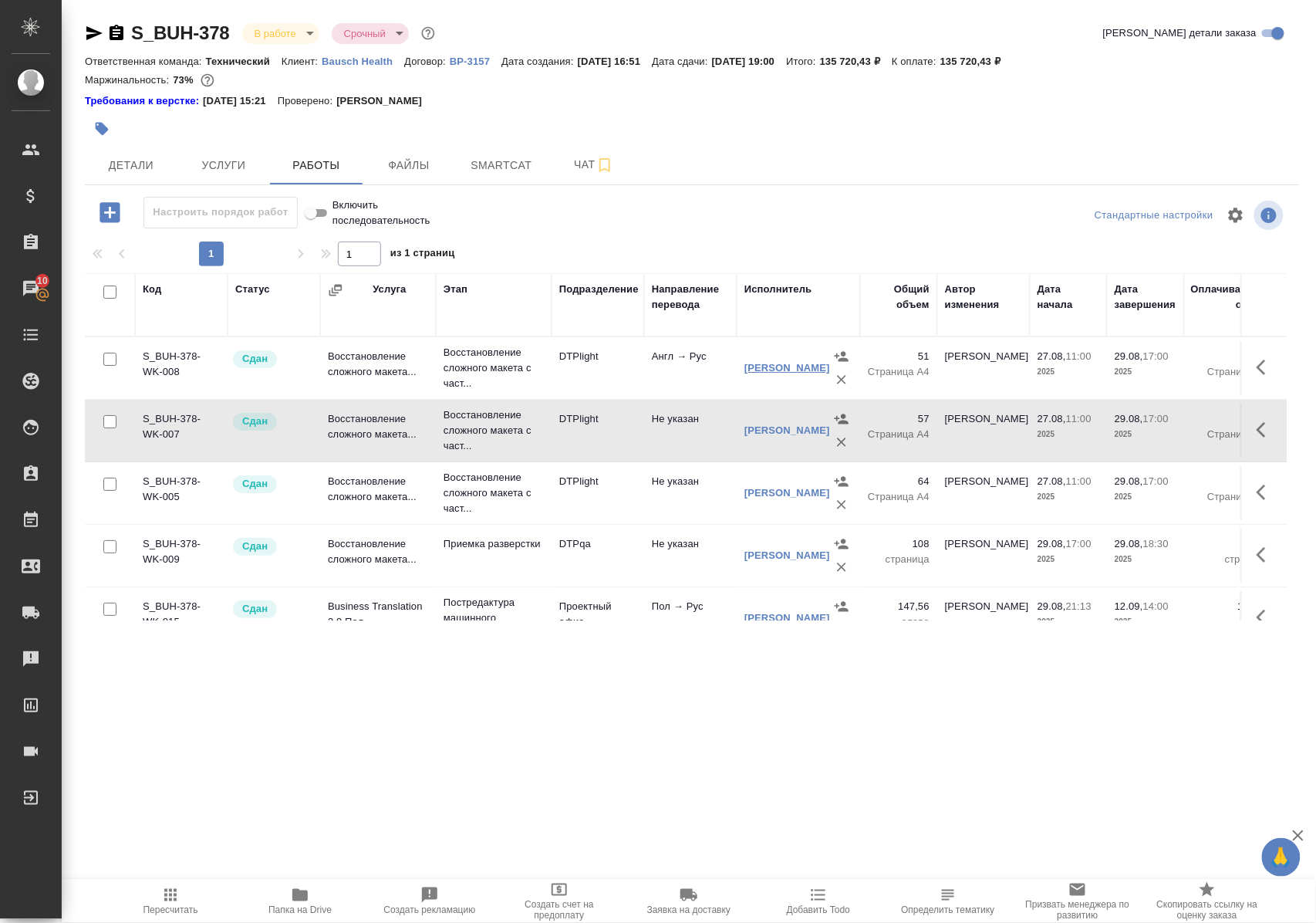
click at [772, 374] on link "Васильева Ольга Николаевна" at bounding box center [787, 368] width 86 height 12
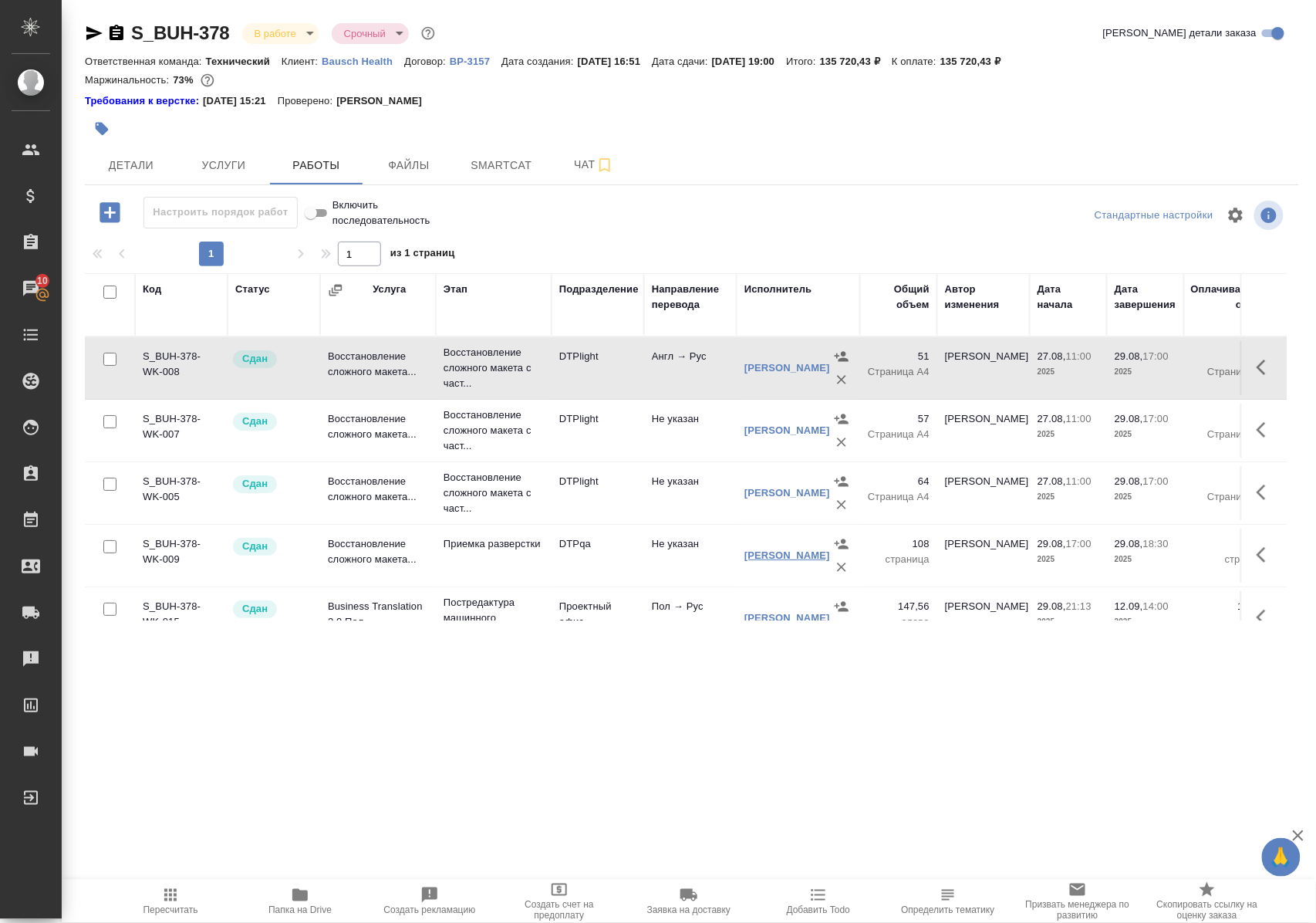
click at [773, 560] on link "Полушина Алёна Николаевна" at bounding box center [787, 555] width 86 height 12
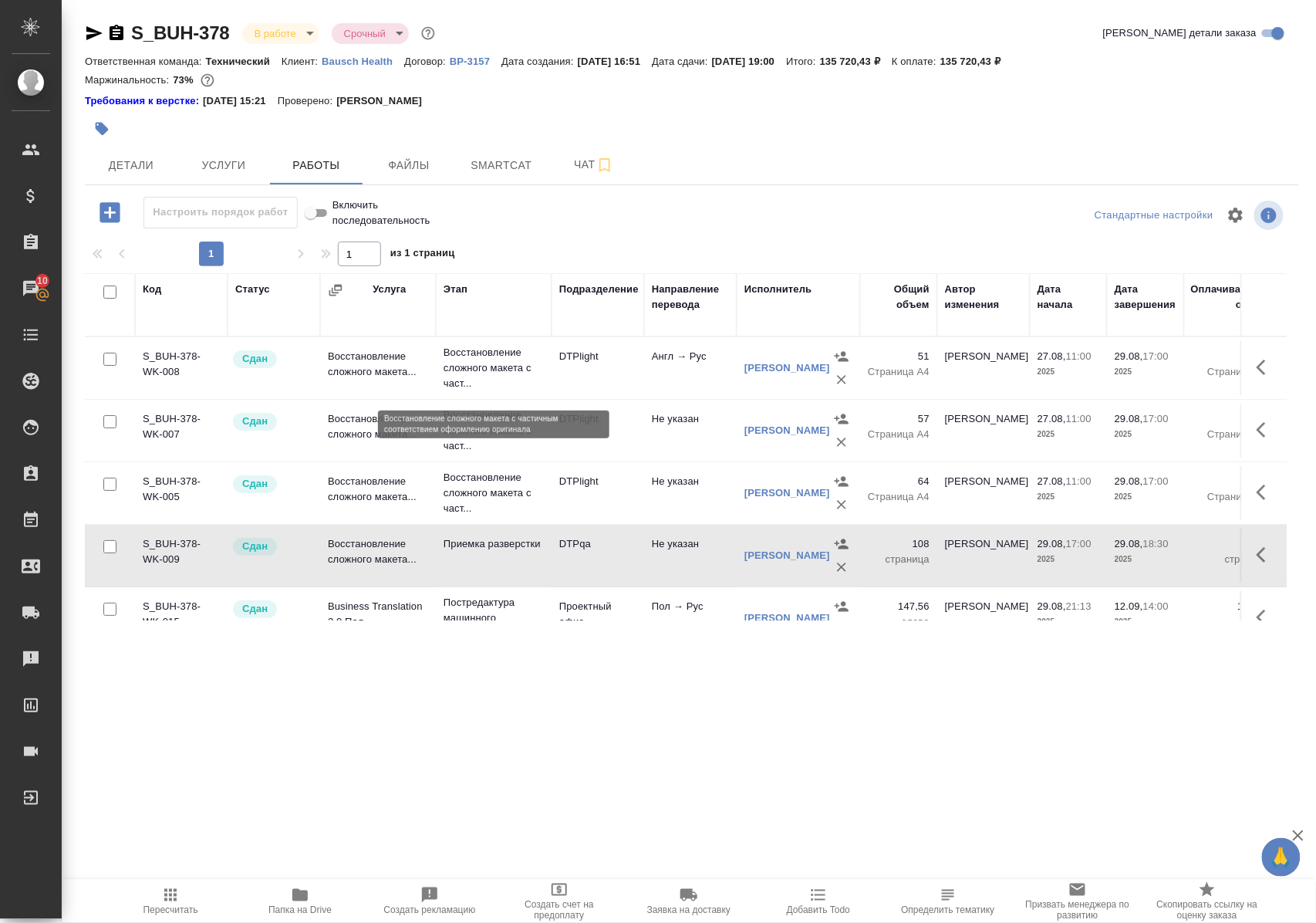
click at [480, 376] on p "Восстановление сложного макета с част..." at bounding box center [493, 368] width 100 height 46
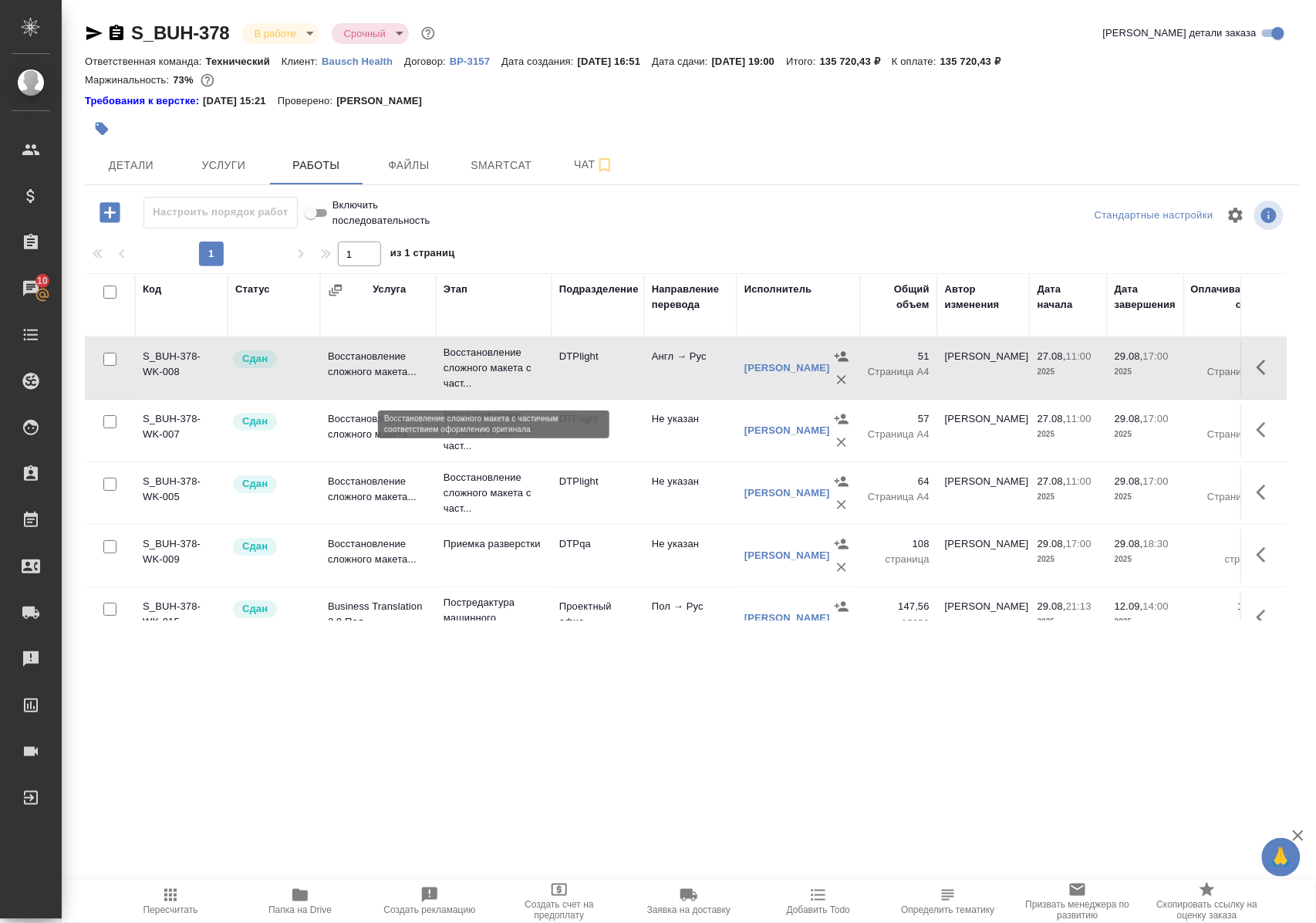
click at [480, 375] on p "Восстановление сложного макета с част..." at bounding box center [493, 368] width 100 height 46
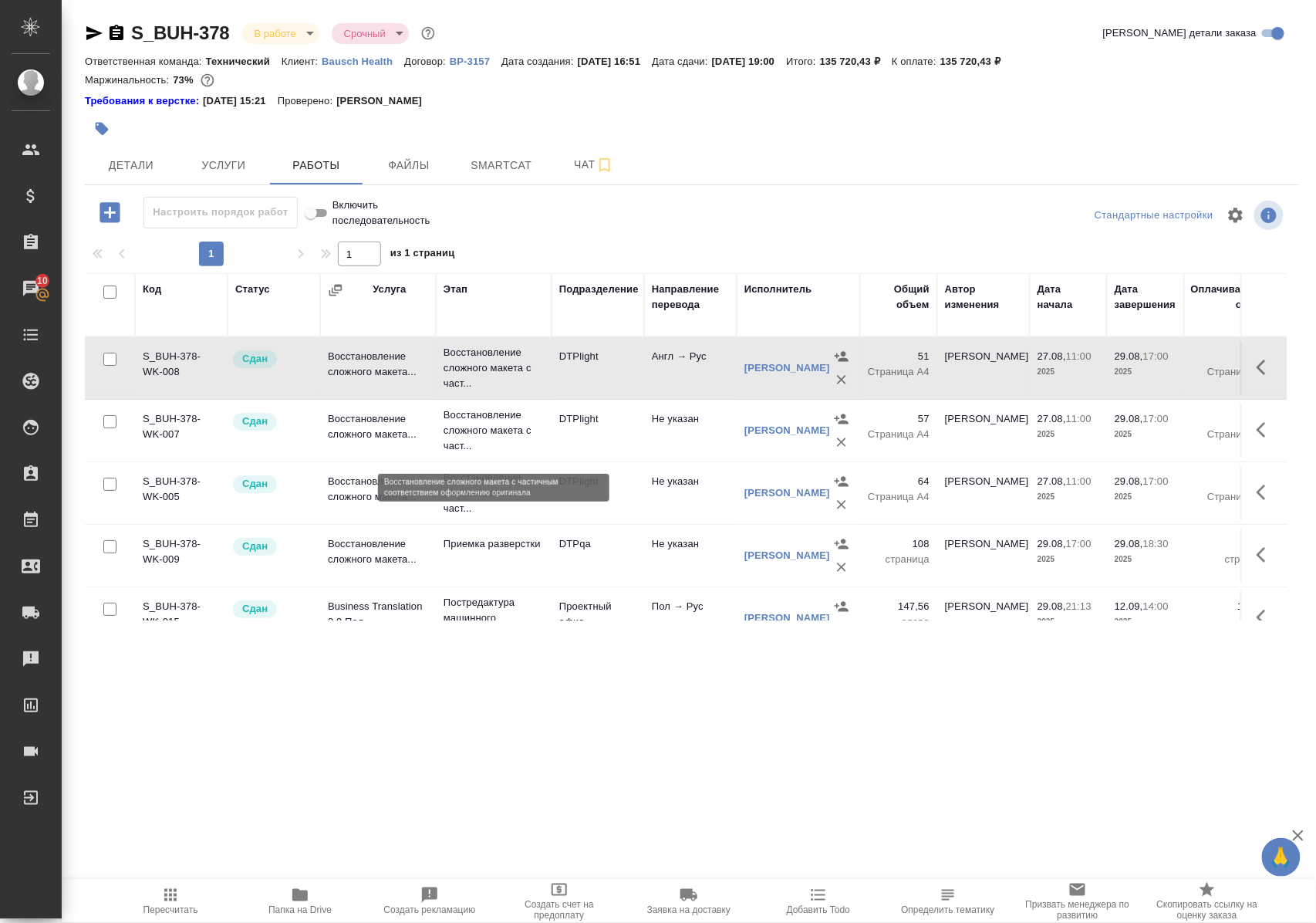
drag, startPoint x: 492, startPoint y: 431, endPoint x: 501, endPoint y: 428, distance: 9.5
click at [497, 430] on p "Восстановление сложного макета с част..." at bounding box center [493, 431] width 100 height 46
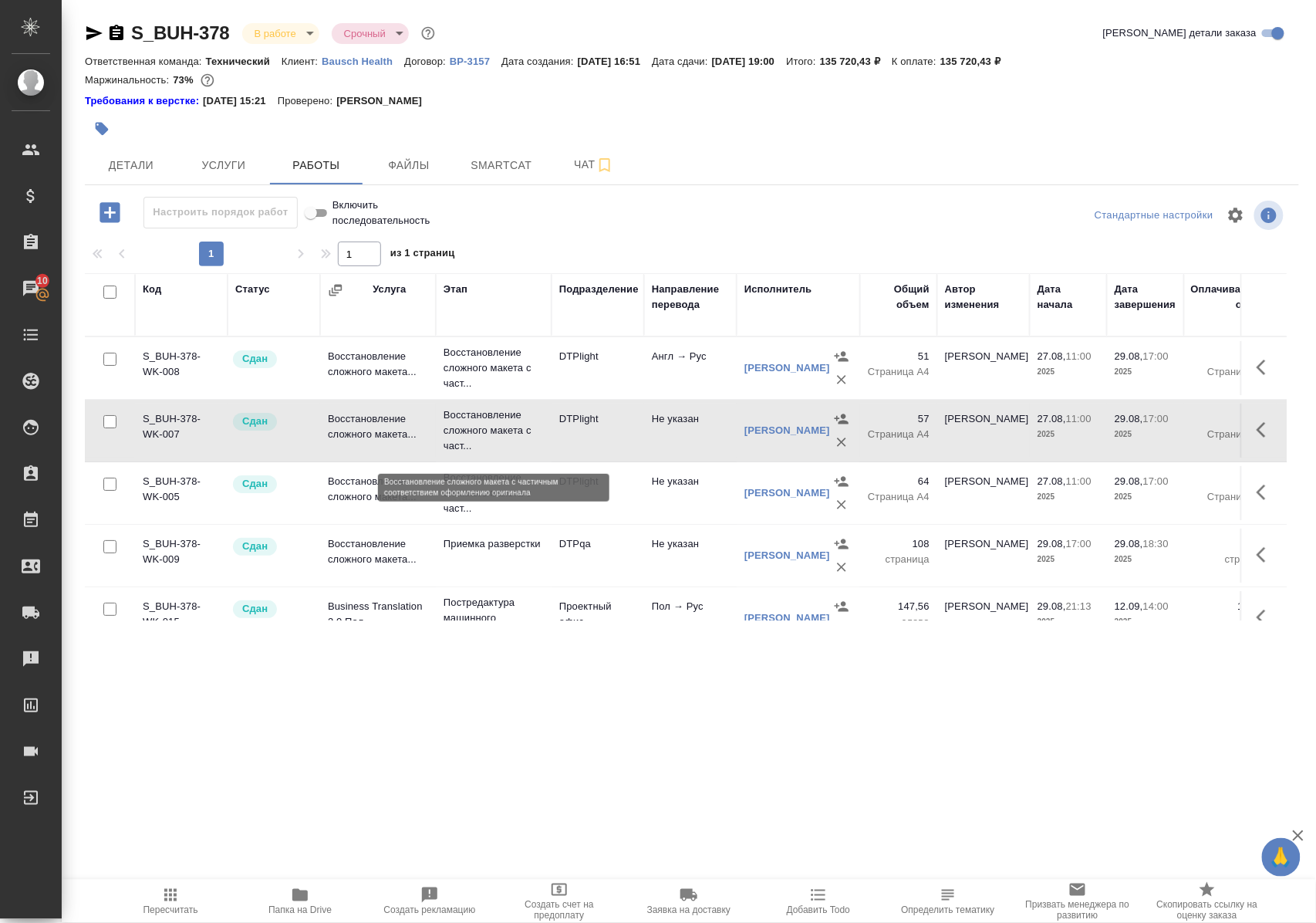
click at [501, 428] on p "Восстановление сложного макета с част..." at bounding box center [493, 431] width 100 height 46
click at [498, 431] on p "Восстановление сложного макета с част..." at bounding box center [493, 431] width 100 height 46
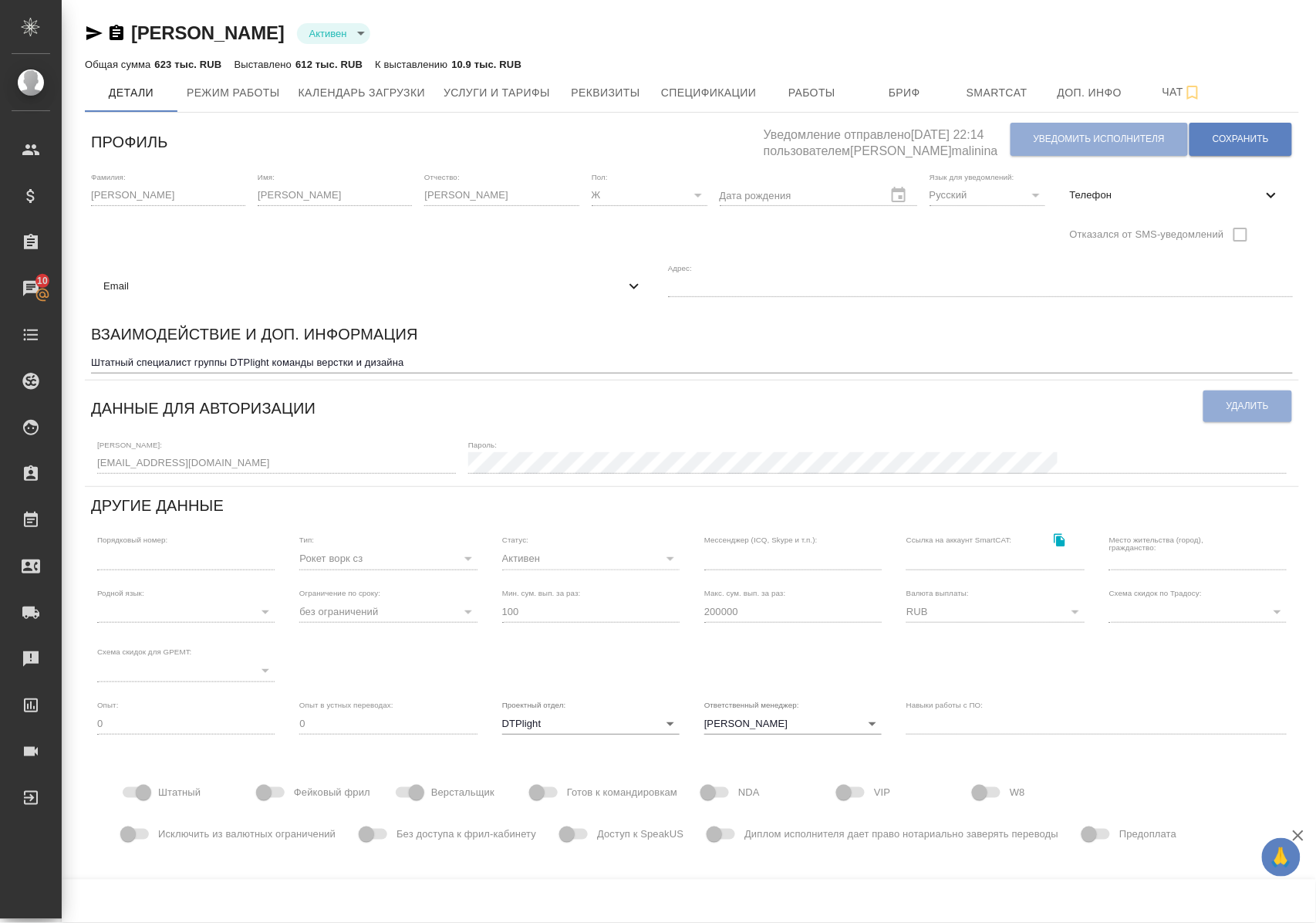
click at [1276, 192] on icon at bounding box center [1272, 195] width 19 height 19
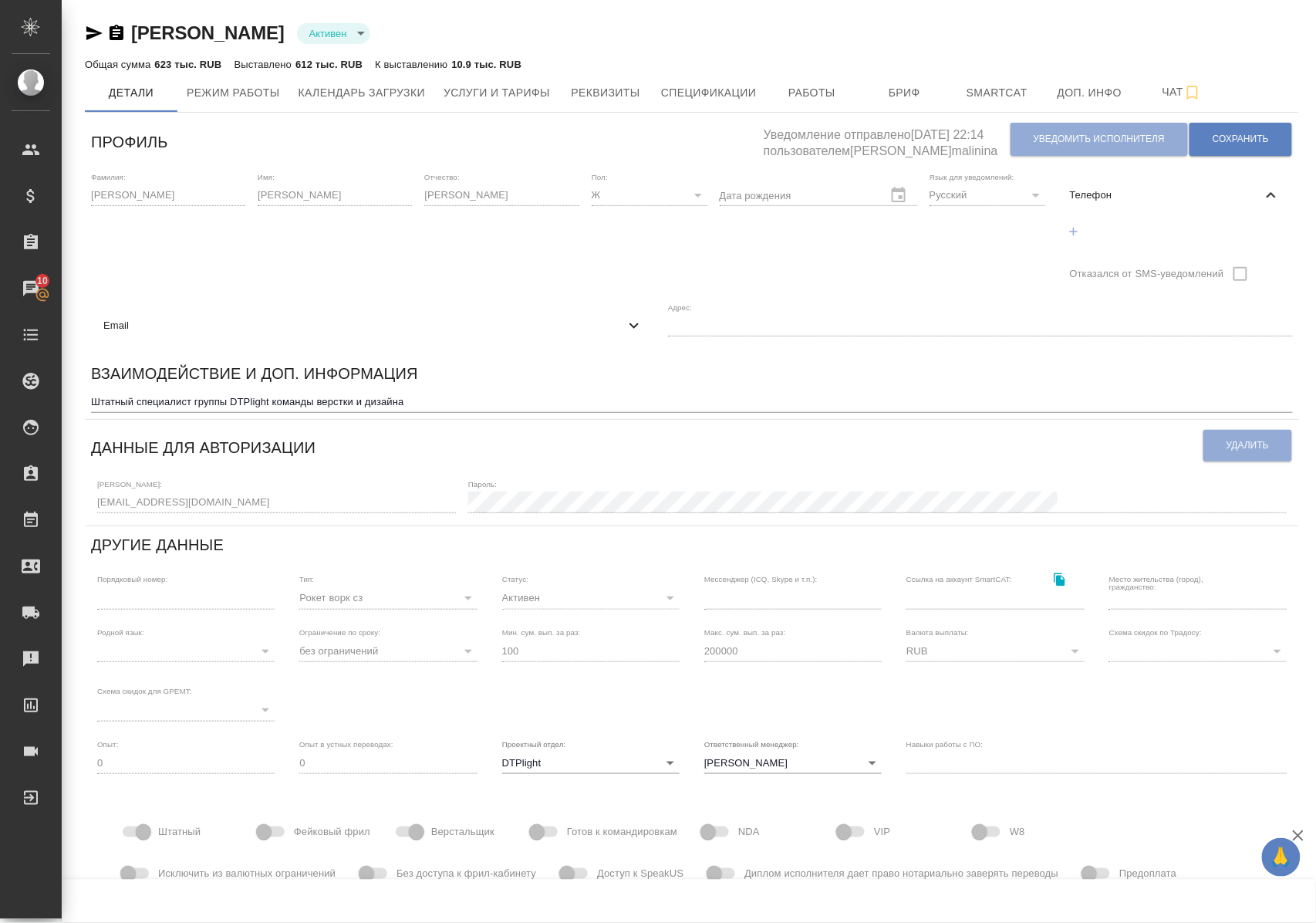
click at [1276, 192] on icon at bounding box center [1272, 195] width 19 height 19
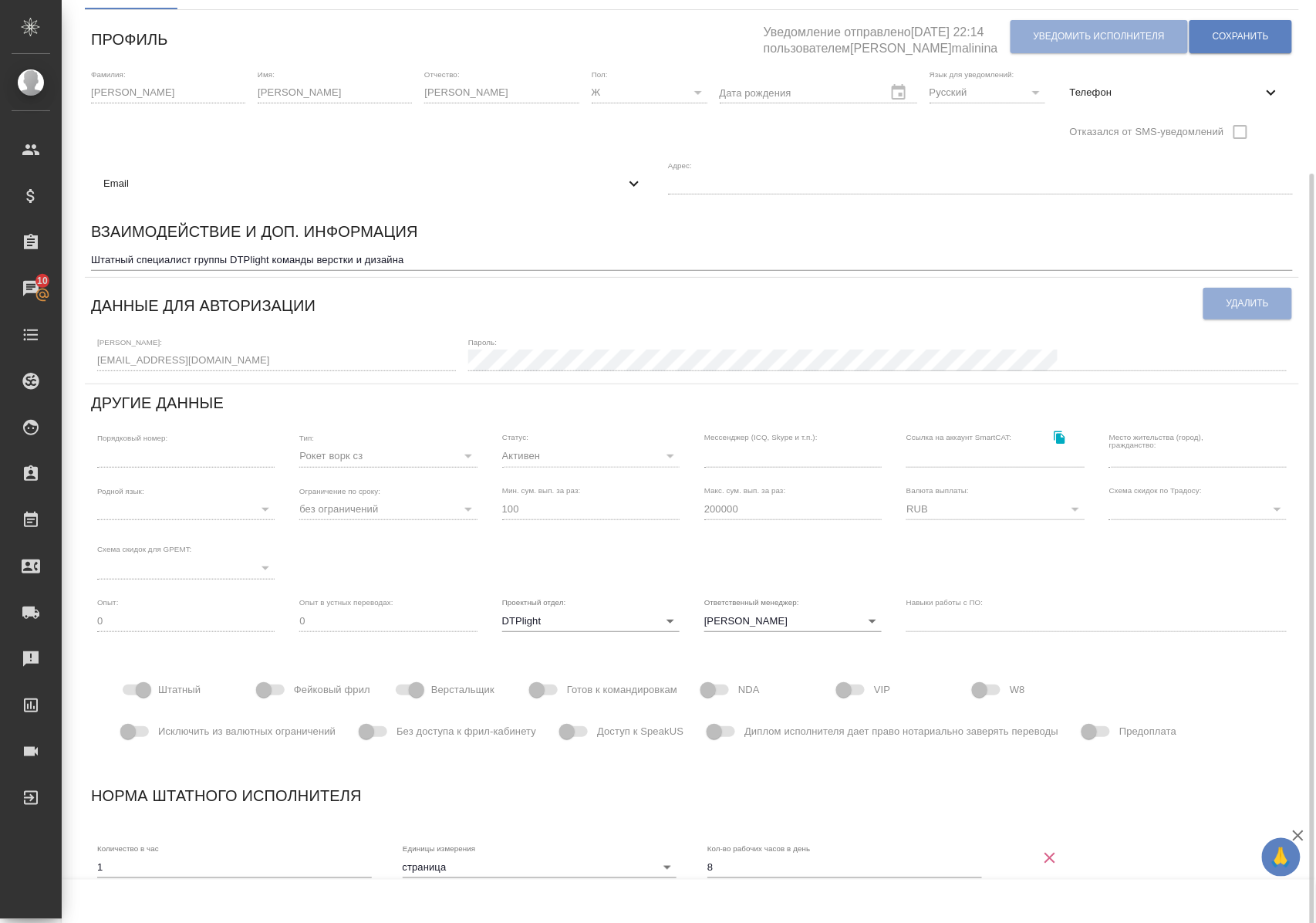
scroll to position [148, 0]
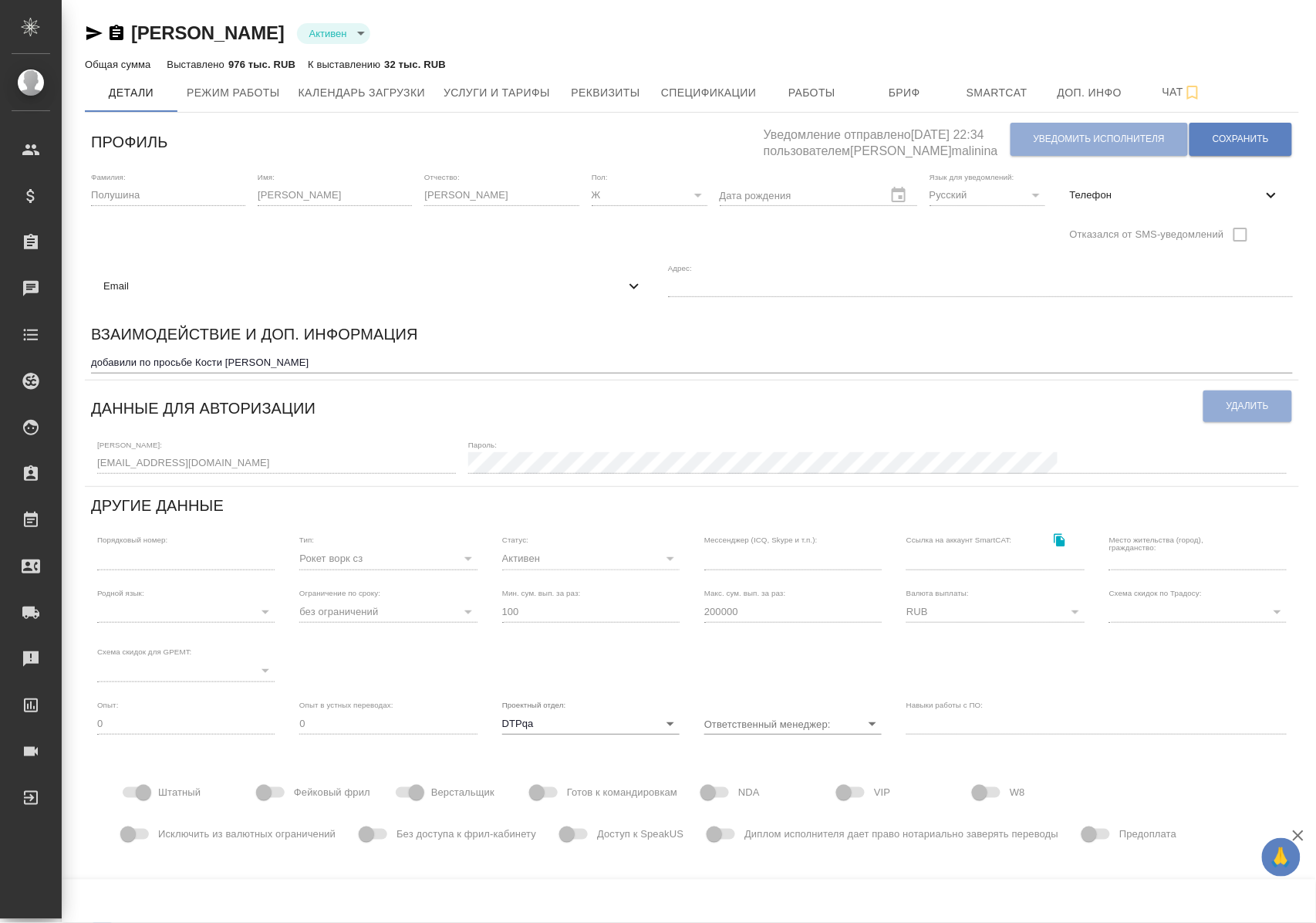
click at [1275, 192] on icon at bounding box center [1272, 195] width 19 height 19
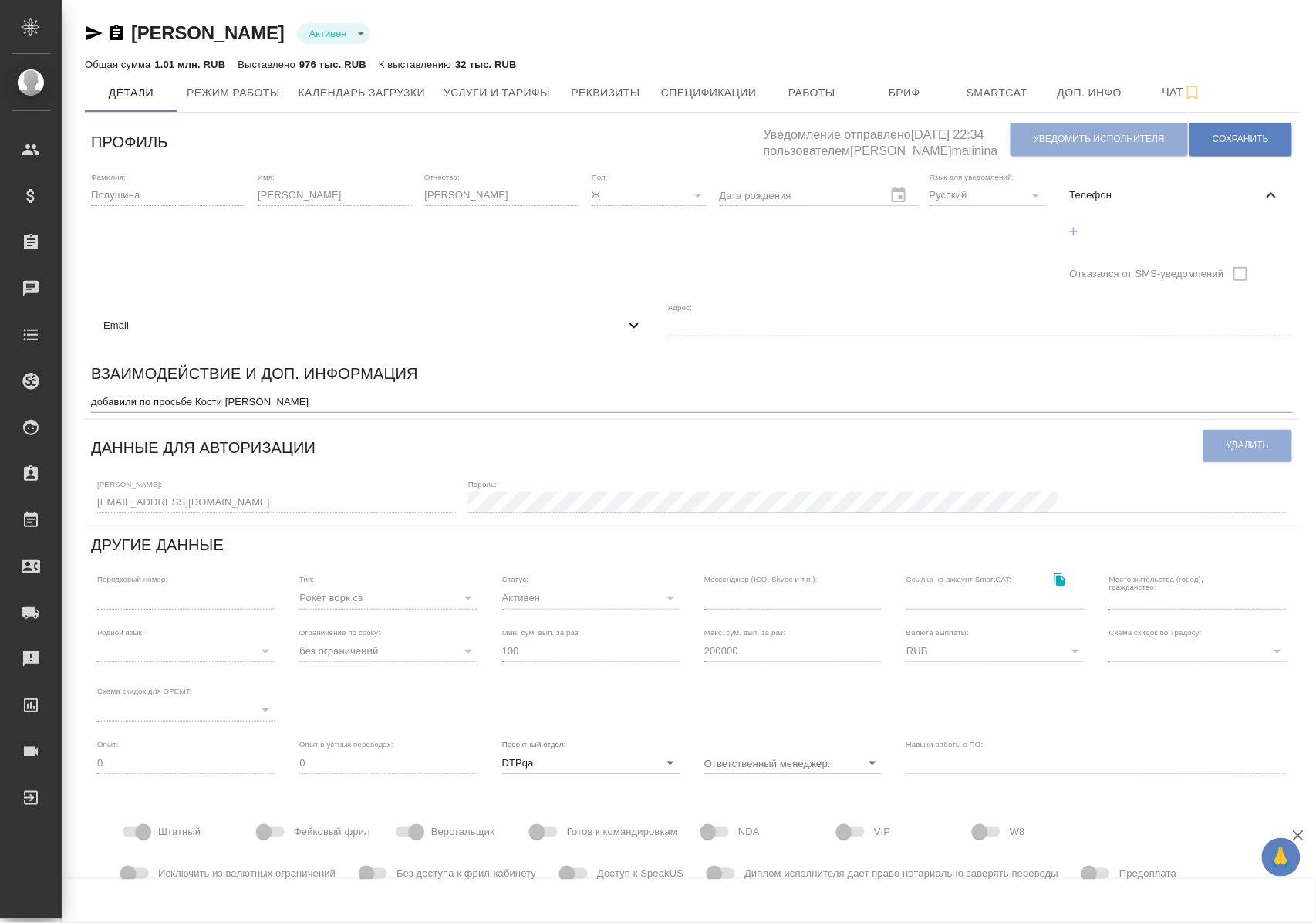
click at [1275, 192] on icon at bounding box center [1272, 195] width 19 height 19
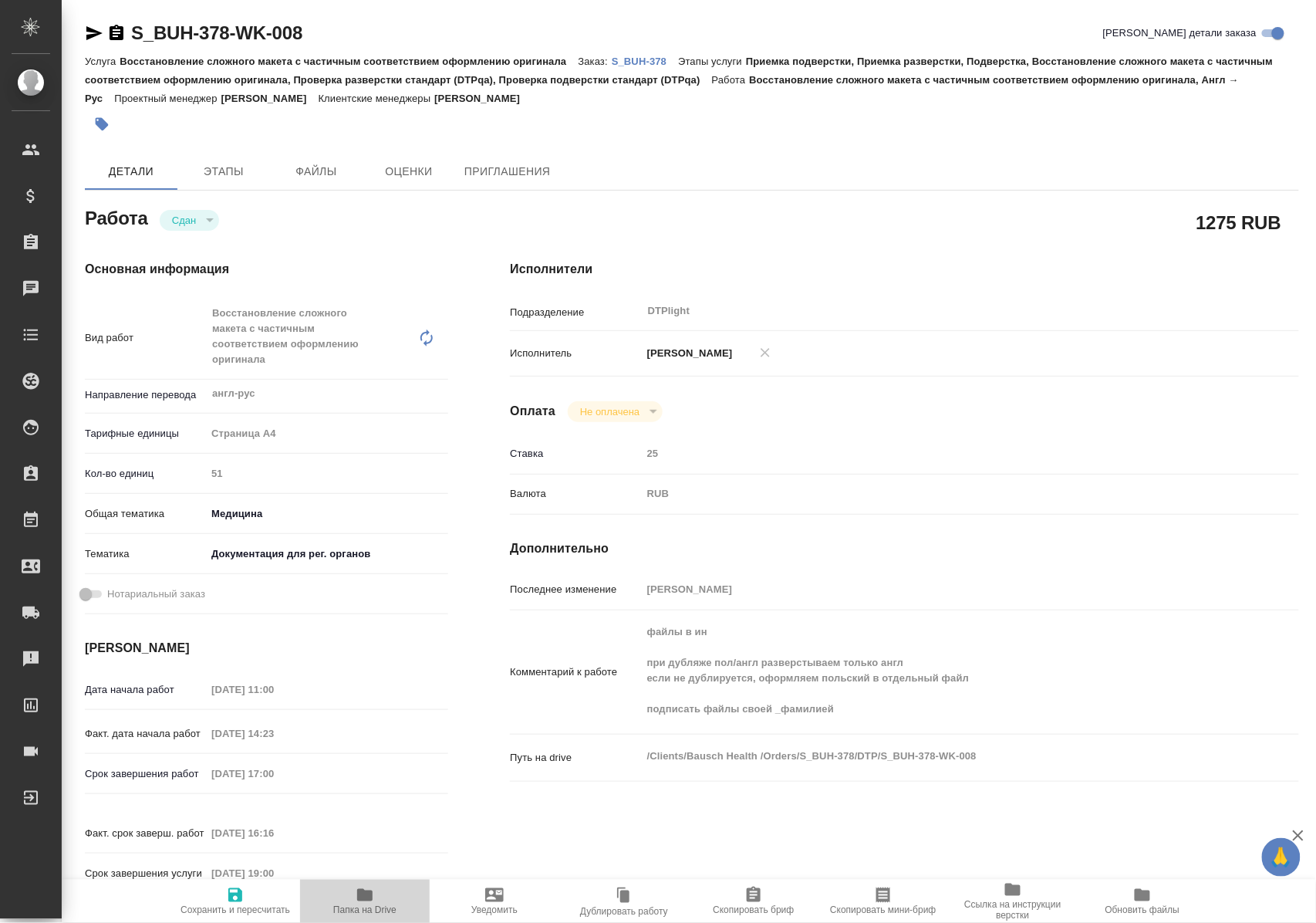
click at [350, 899] on span "Папка на Drive" at bounding box center [365, 900] width 111 height 29
click at [379, 896] on span "Папка на Drive" at bounding box center [365, 900] width 111 height 29
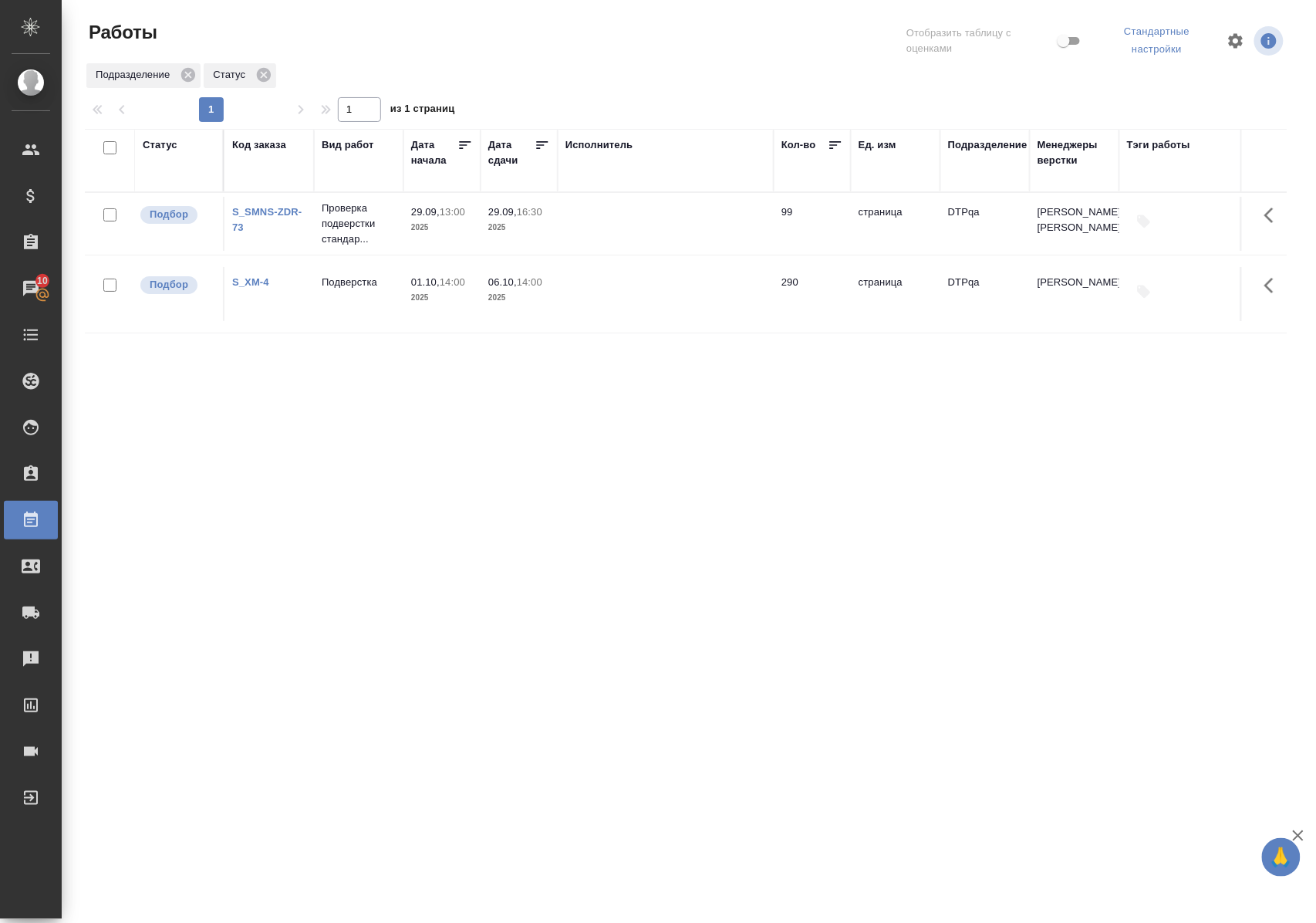
click at [154, 140] on div "Статус" at bounding box center [159, 145] width 34 height 16
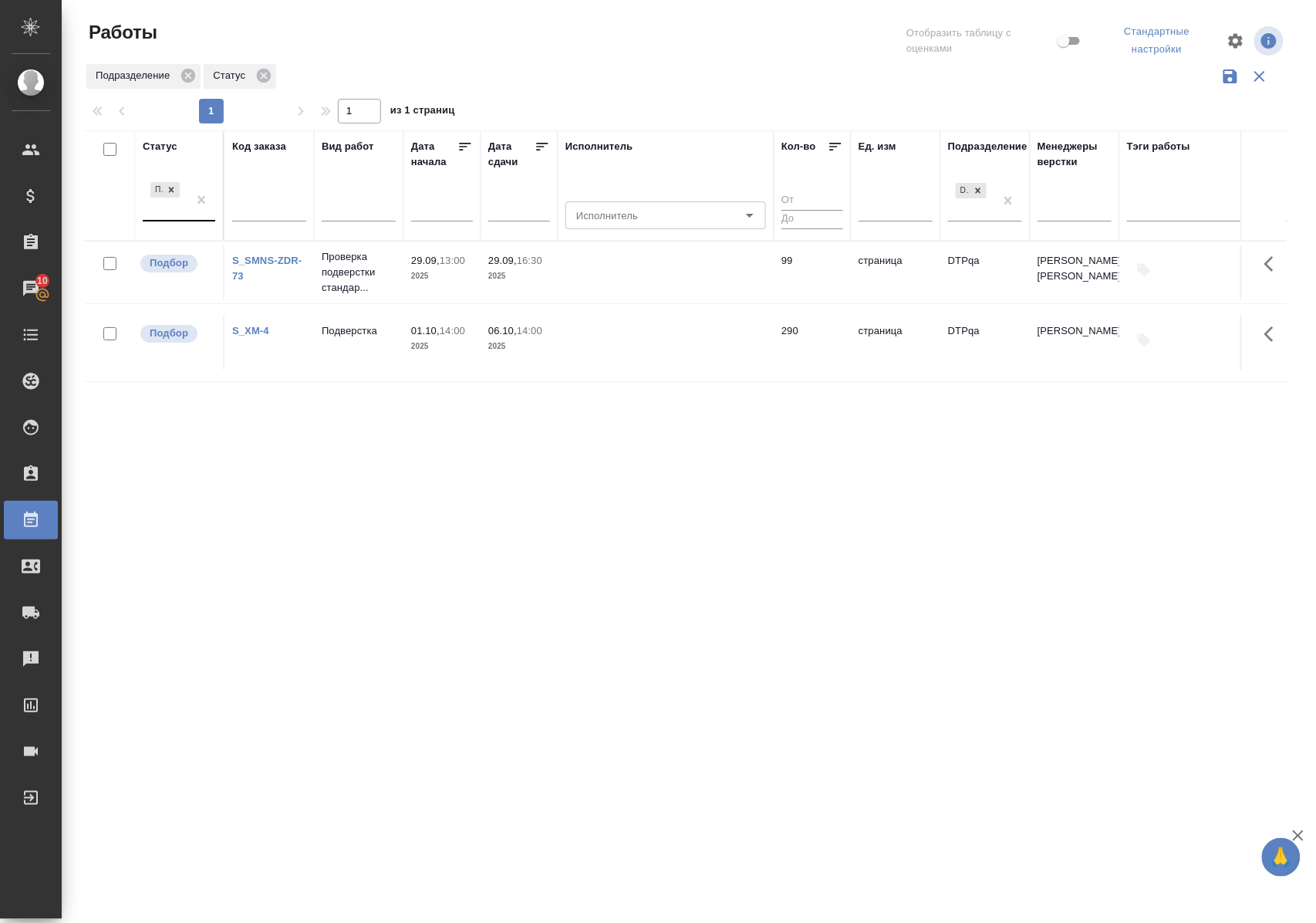
click at [173, 221] on div "Подбор" at bounding box center [179, 201] width 73 height 43
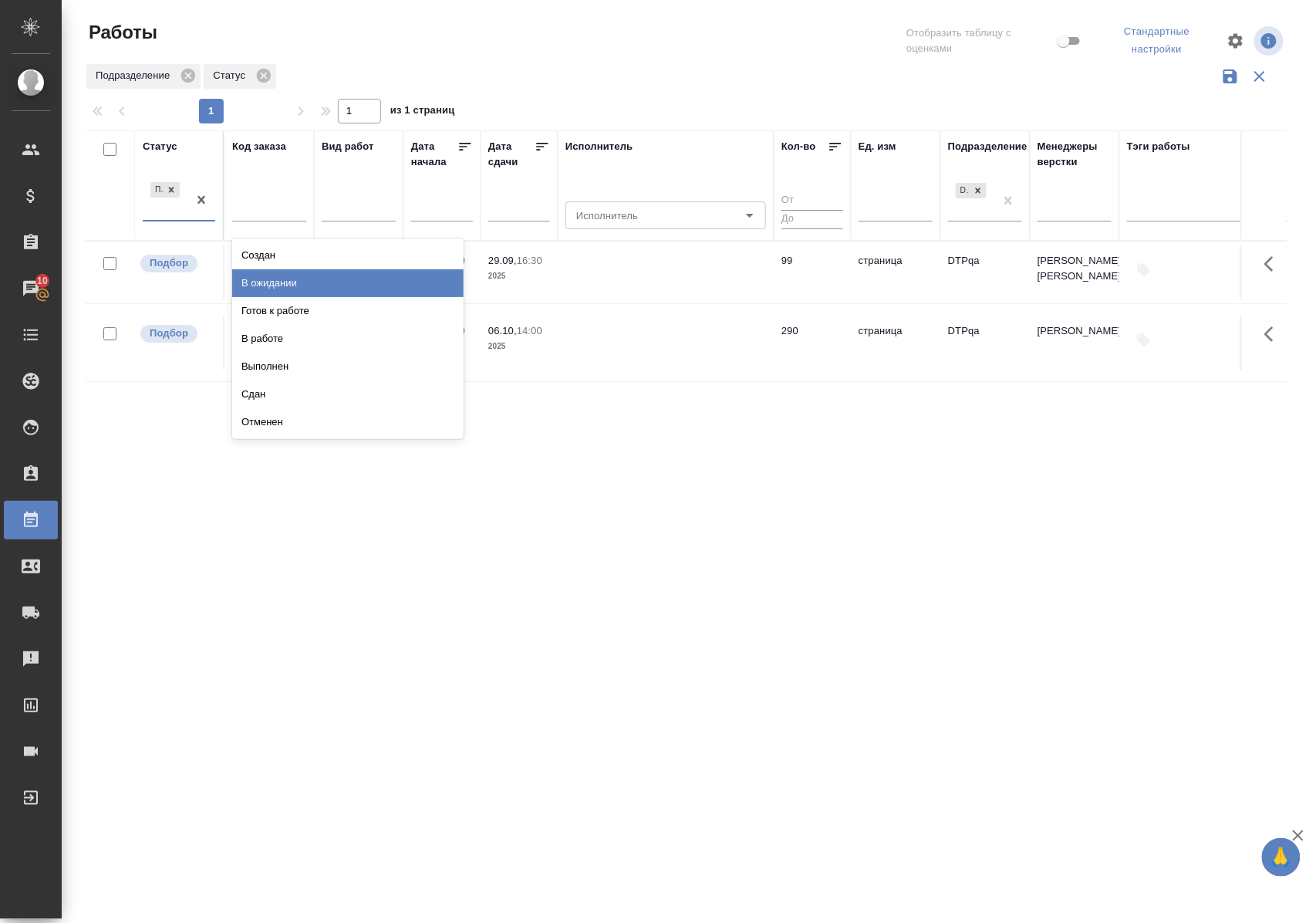
click at [251, 282] on div "В ожидании" at bounding box center [348, 283] width 232 height 28
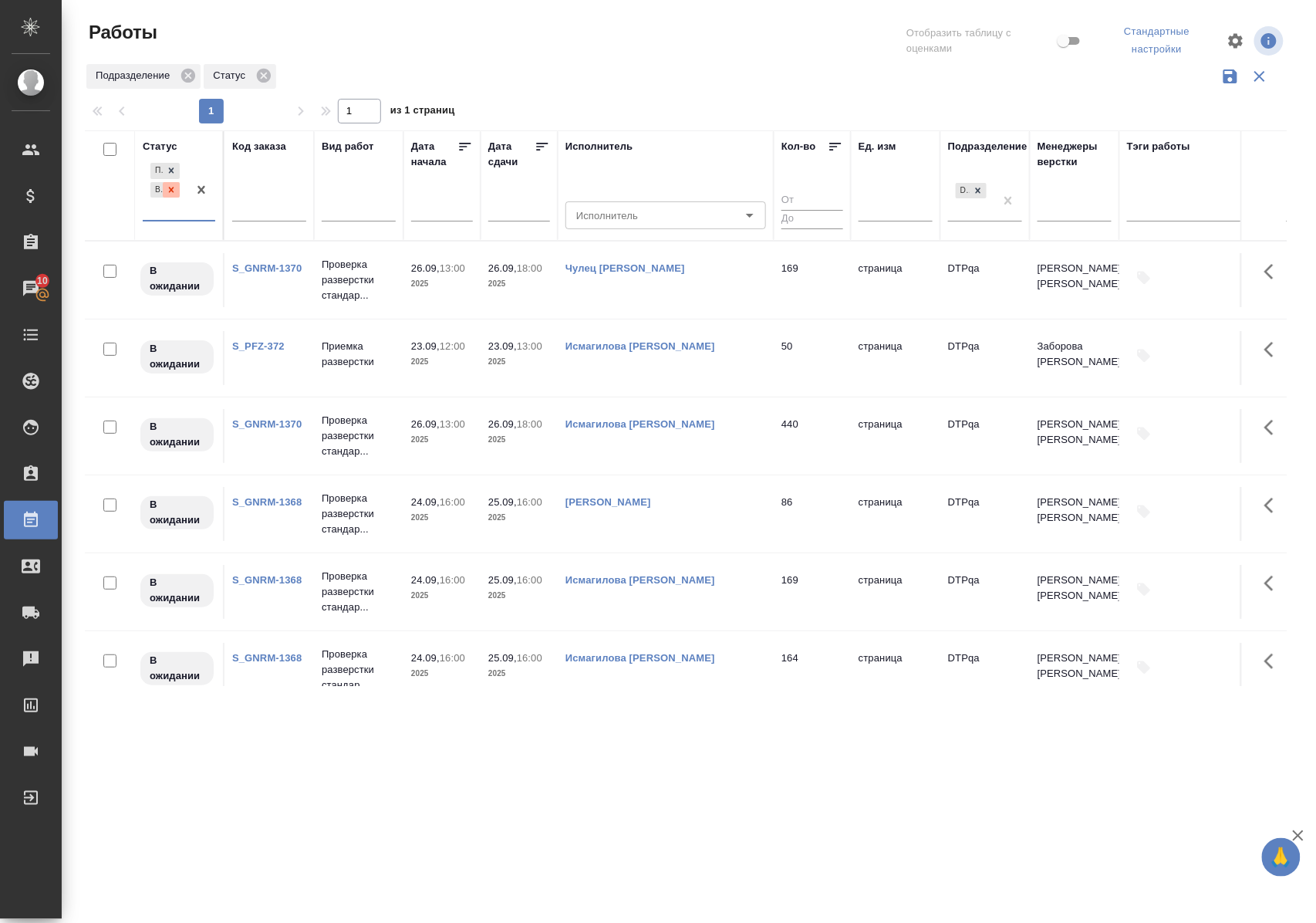
click at [170, 189] on icon at bounding box center [171, 190] width 11 height 11
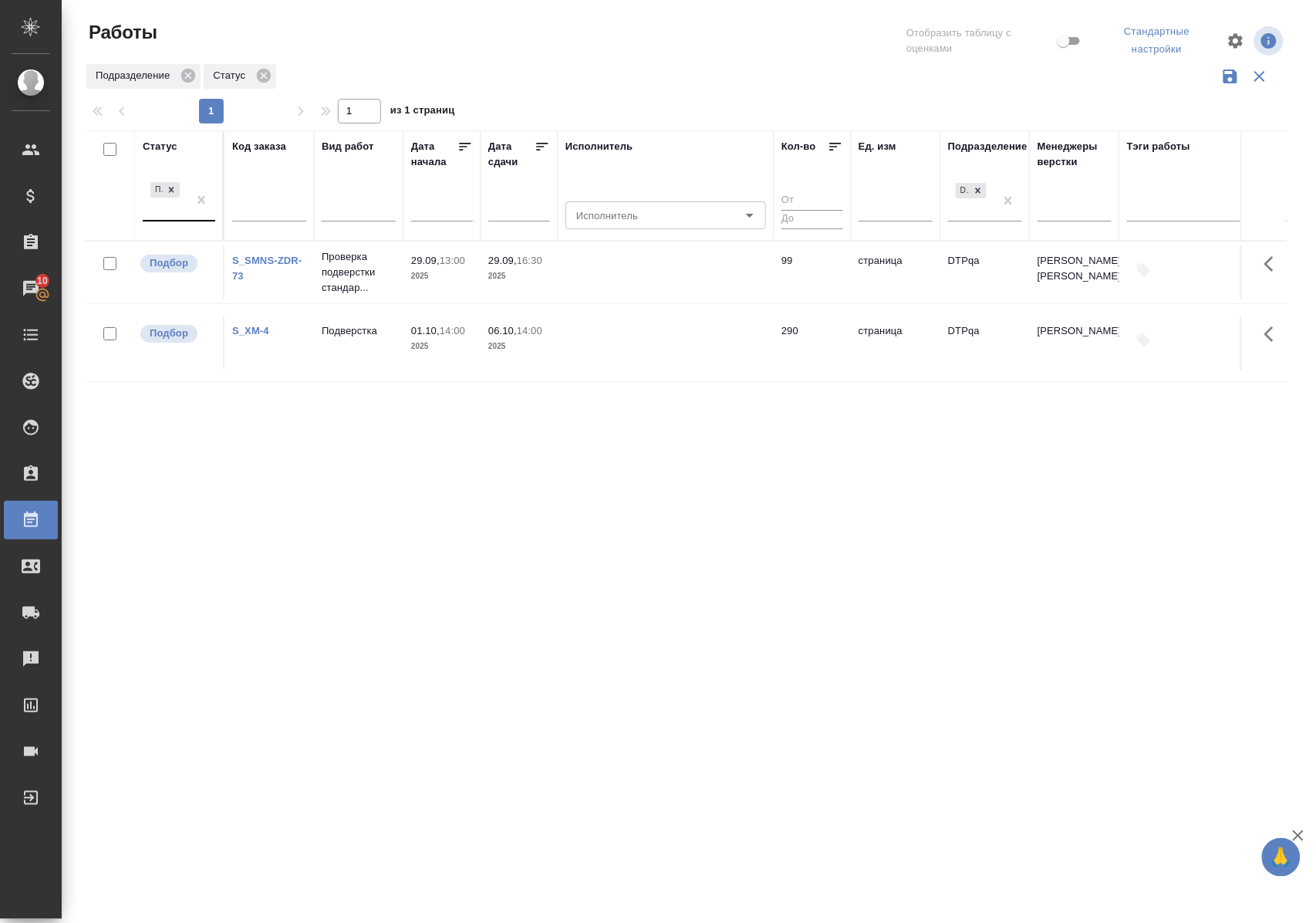
click at [160, 141] on div "Статус" at bounding box center [159, 146] width 34 height 16
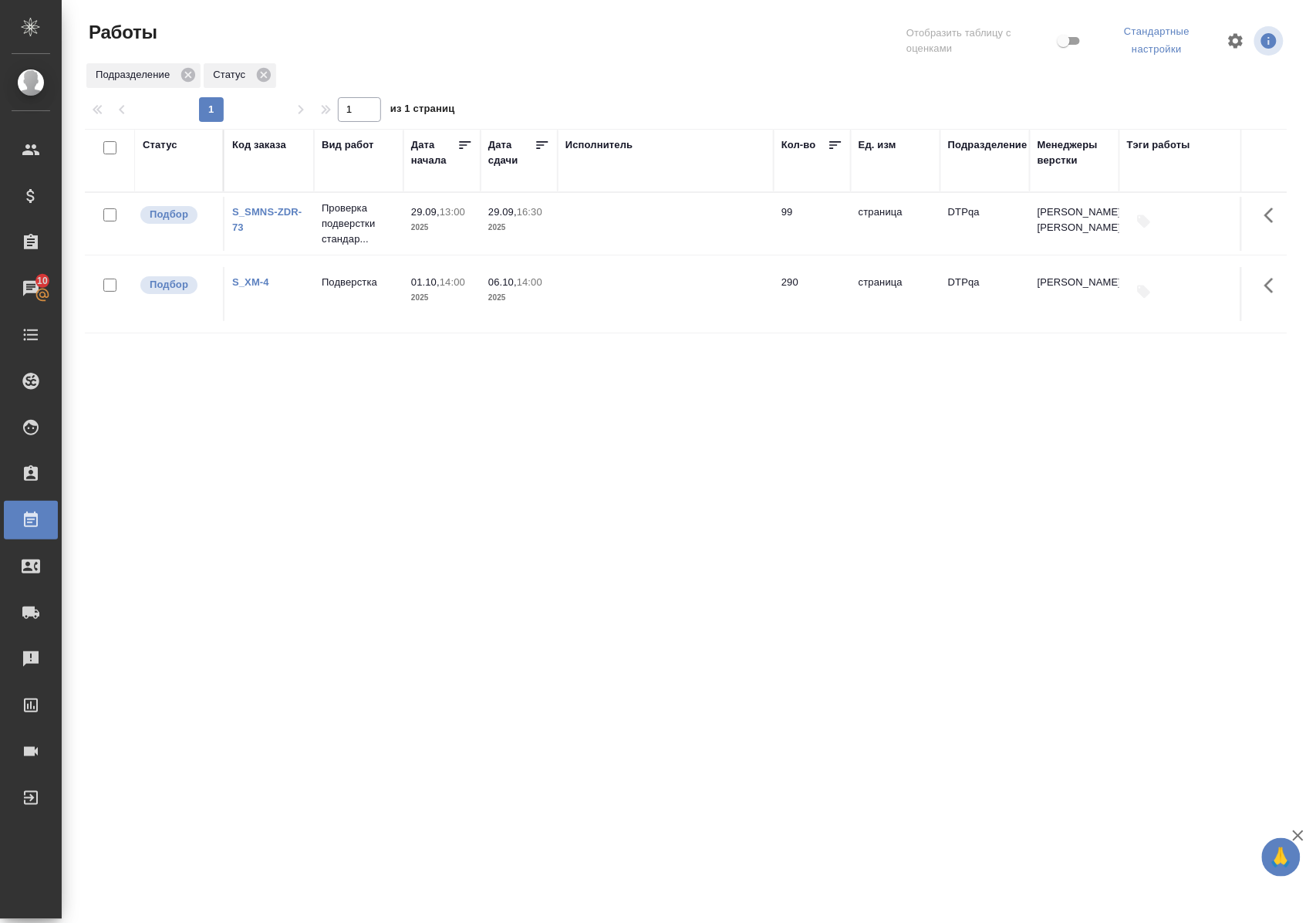
click at [157, 144] on div "Статус" at bounding box center [159, 145] width 34 height 16
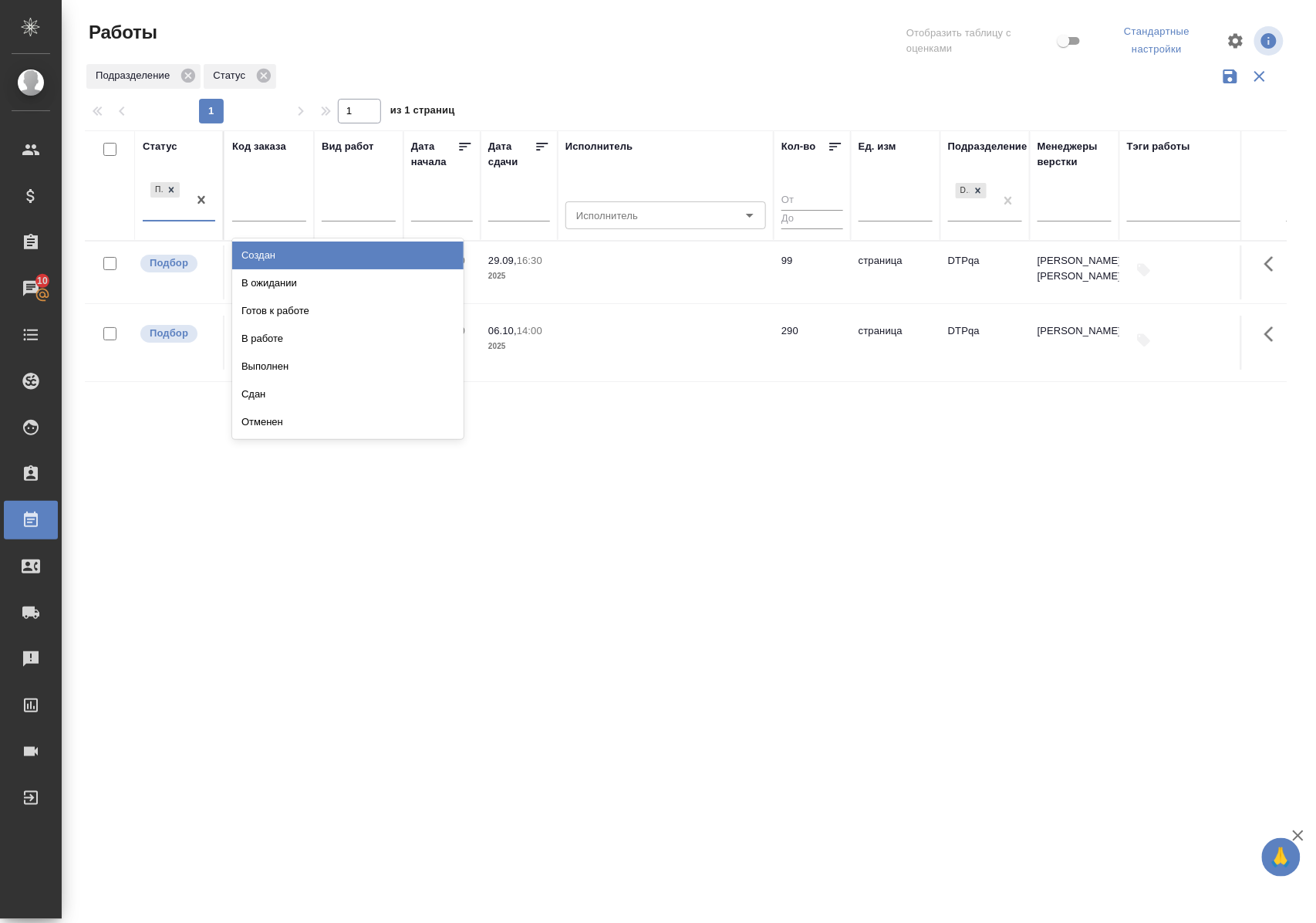
click at [157, 219] on div "Подбор" at bounding box center [165, 200] width 45 height 41
click at [257, 289] on div "В ожидании" at bounding box center [348, 283] width 232 height 28
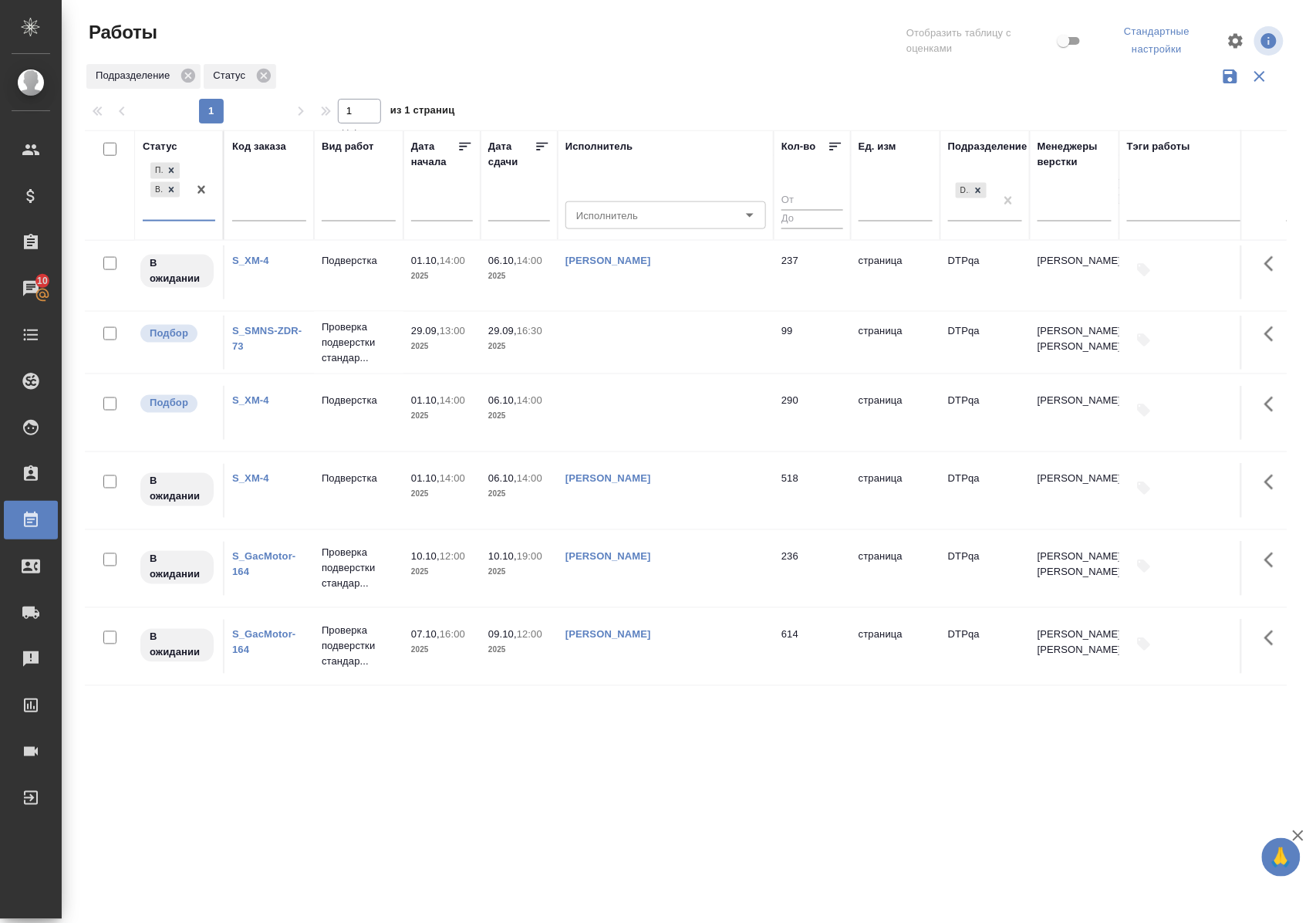
scroll to position [756, 0]
click at [171, 193] on icon at bounding box center [171, 190] width 11 height 11
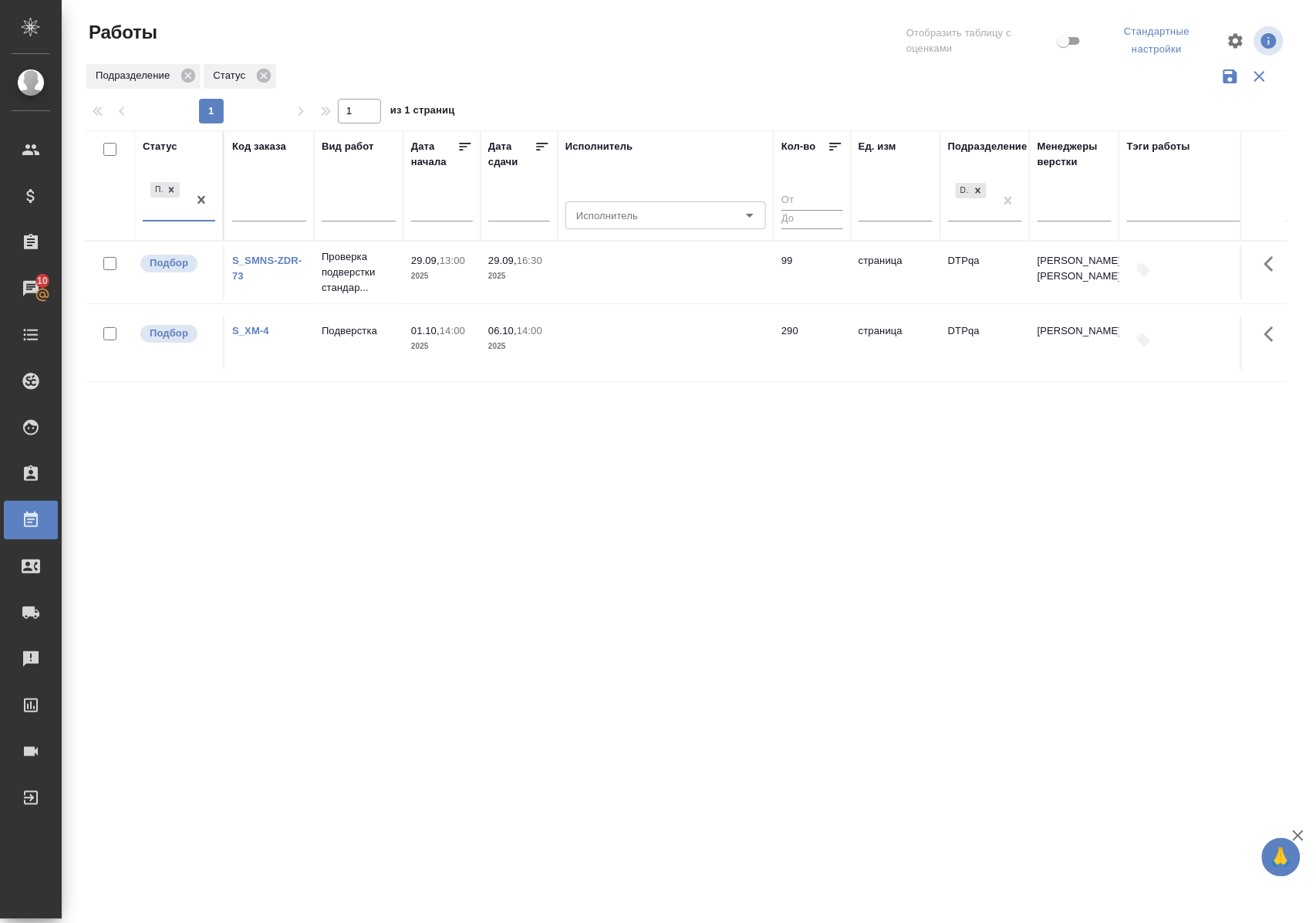
scroll to position [0, 0]
click at [167, 144] on div "Статус" at bounding box center [159, 146] width 34 height 16
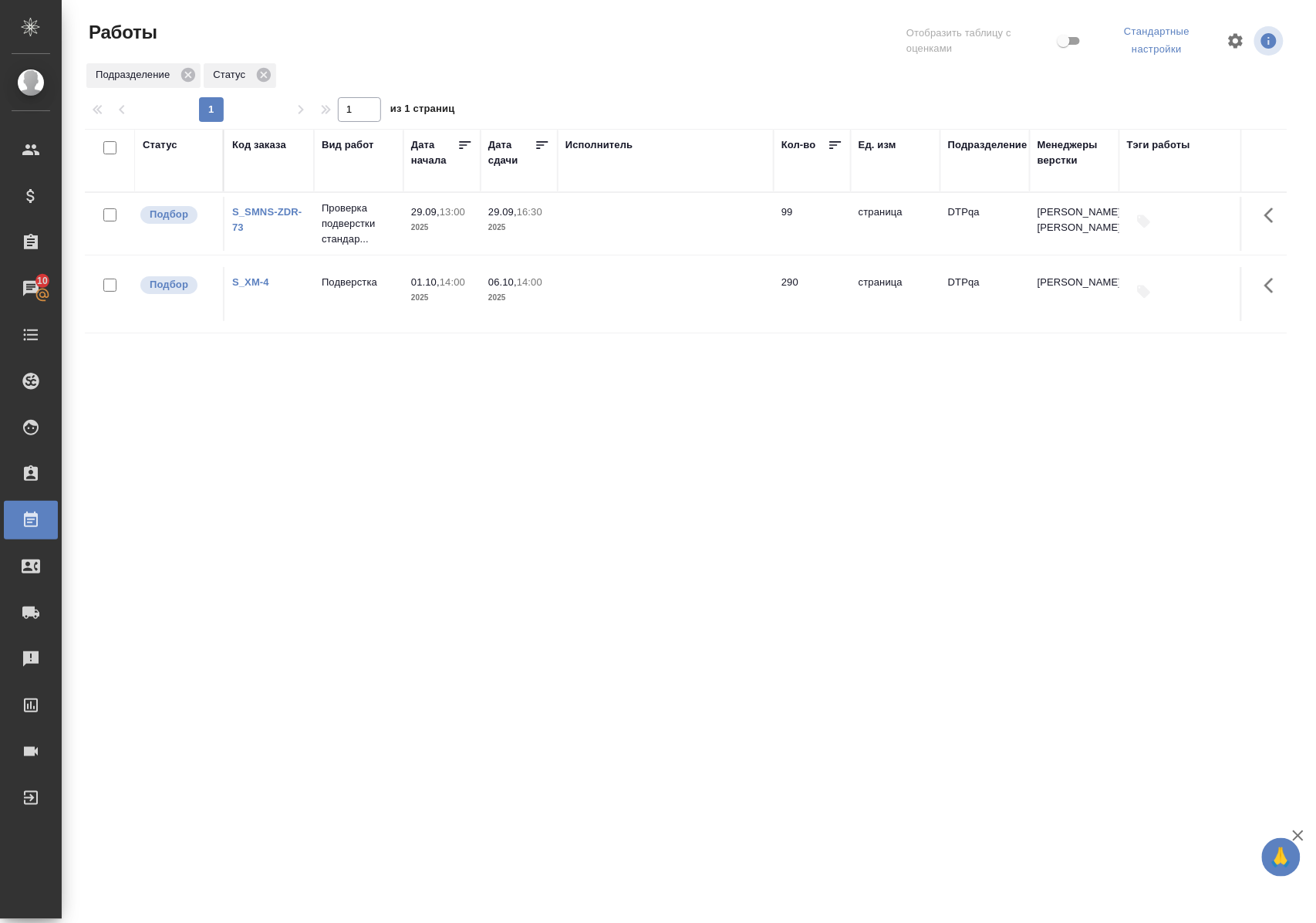
click at [846, 757] on div ".cls-1 fill:#fff; AWATERA [PERSON_NAME] Спецификации Заказы 10 Чаты Todo Проект…" at bounding box center [658, 461] width 1316 height 923
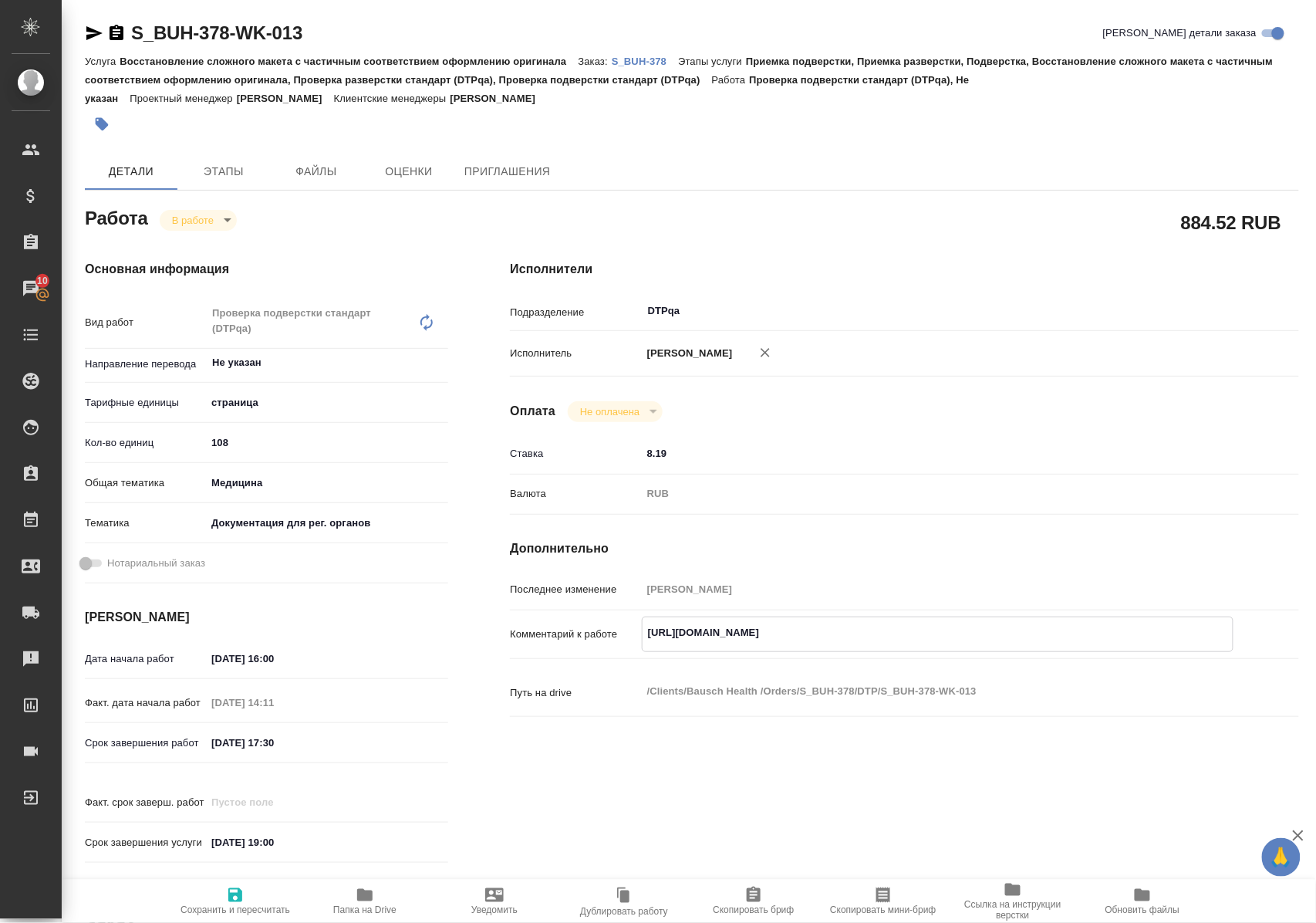
click at [362, 896] on icon "button" at bounding box center [366, 894] width 16 height 13
click at [227, 221] on body "🙏 .cls-1 fill:#fff; AWATERA Polushina Alena Клиенты Спецификации Заказы 10 Чаты…" at bounding box center [658, 461] width 1316 height 923
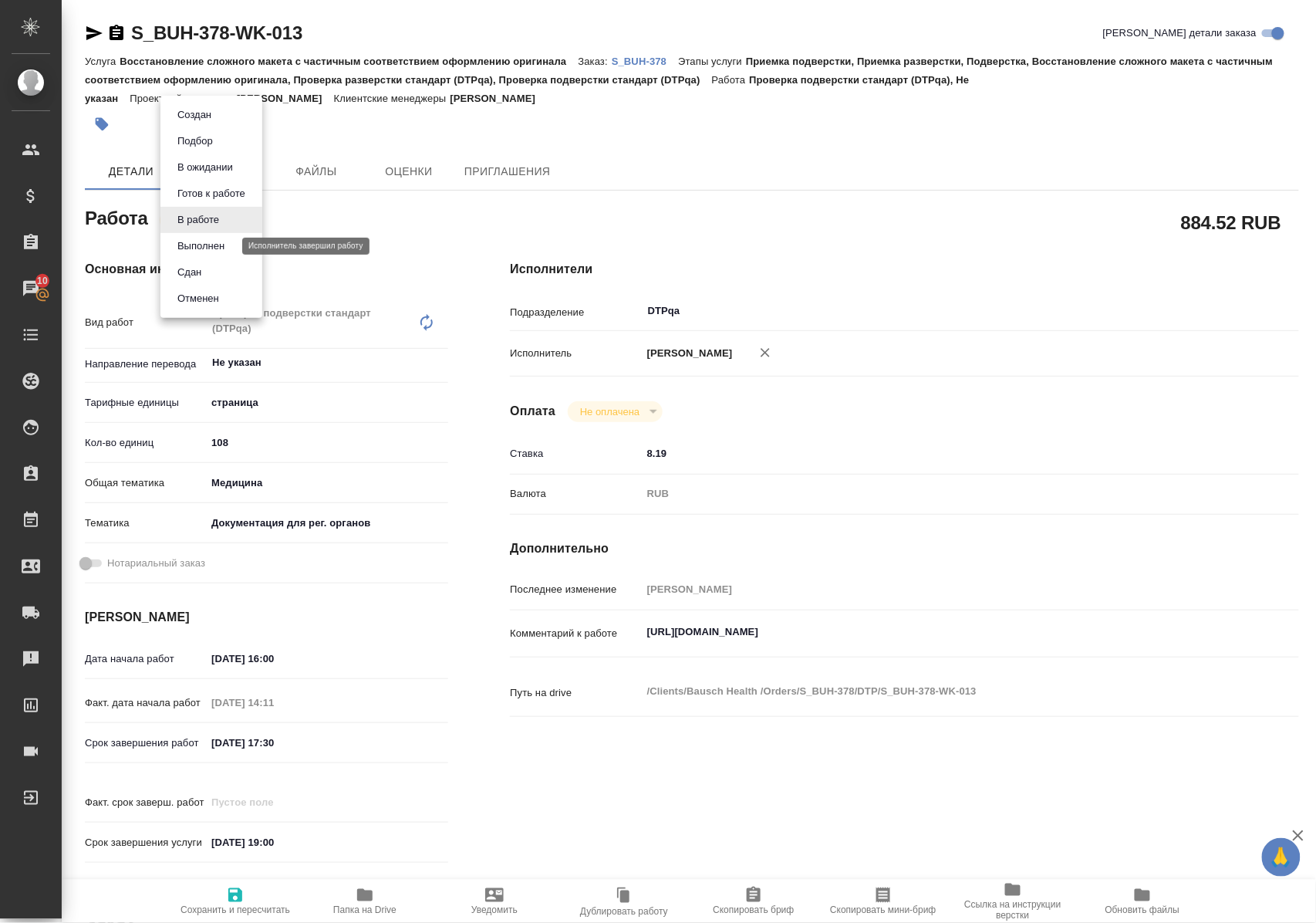
click at [220, 241] on button "Выполнен" at bounding box center [200, 246] width 56 height 17
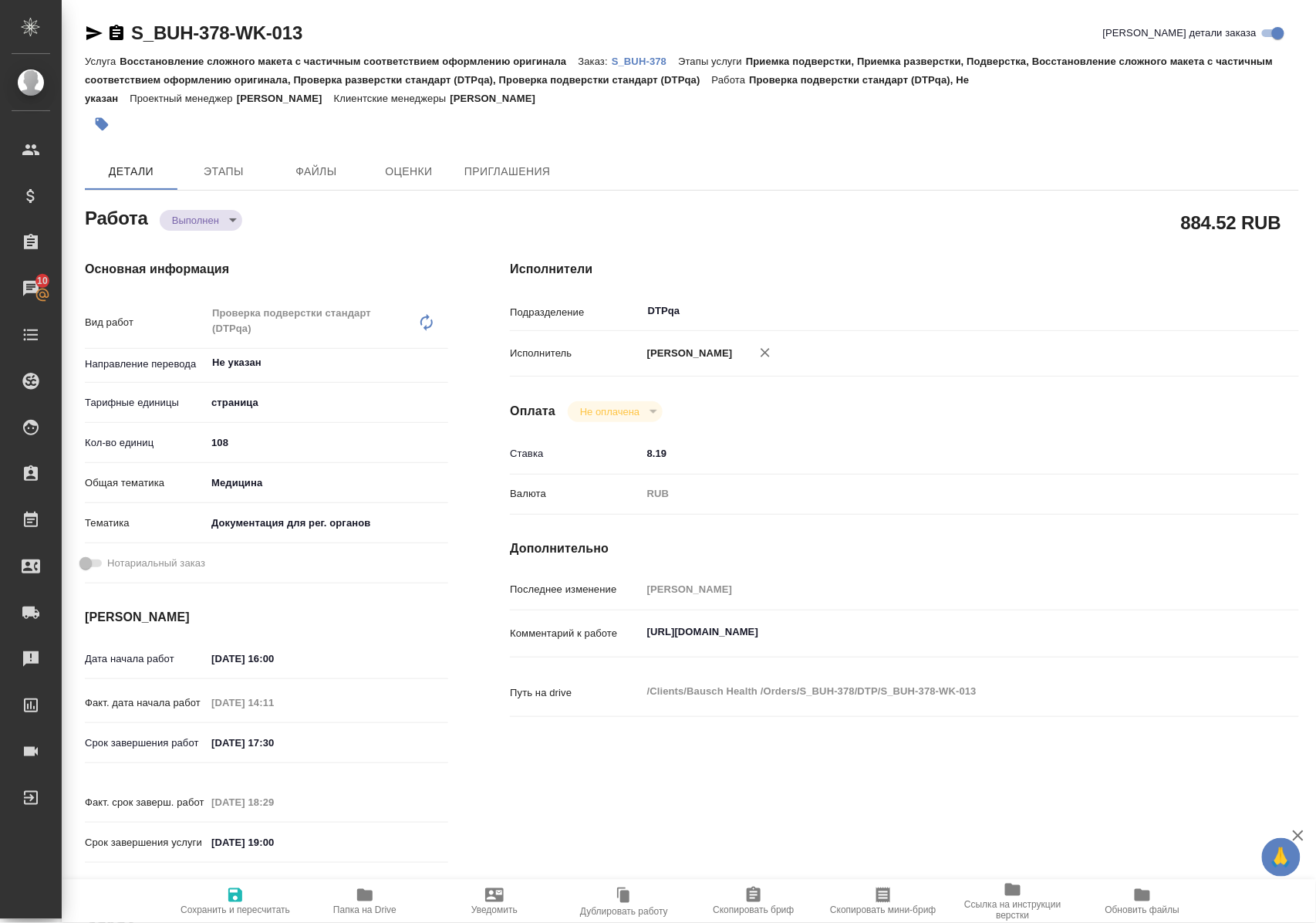
type textarea "x"
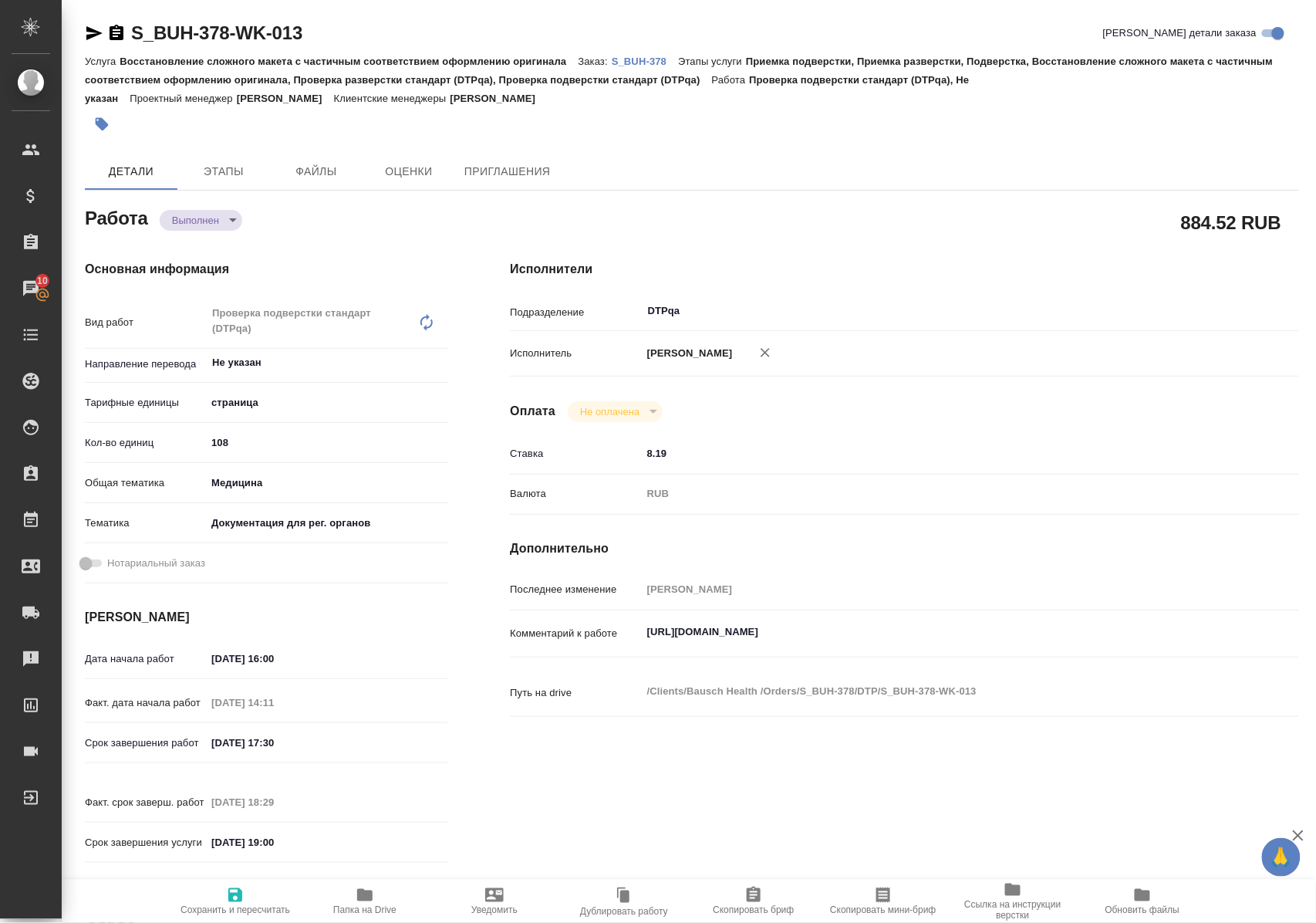
click at [988, 269] on h4 "Исполнители" at bounding box center [904, 269] width 789 height 19
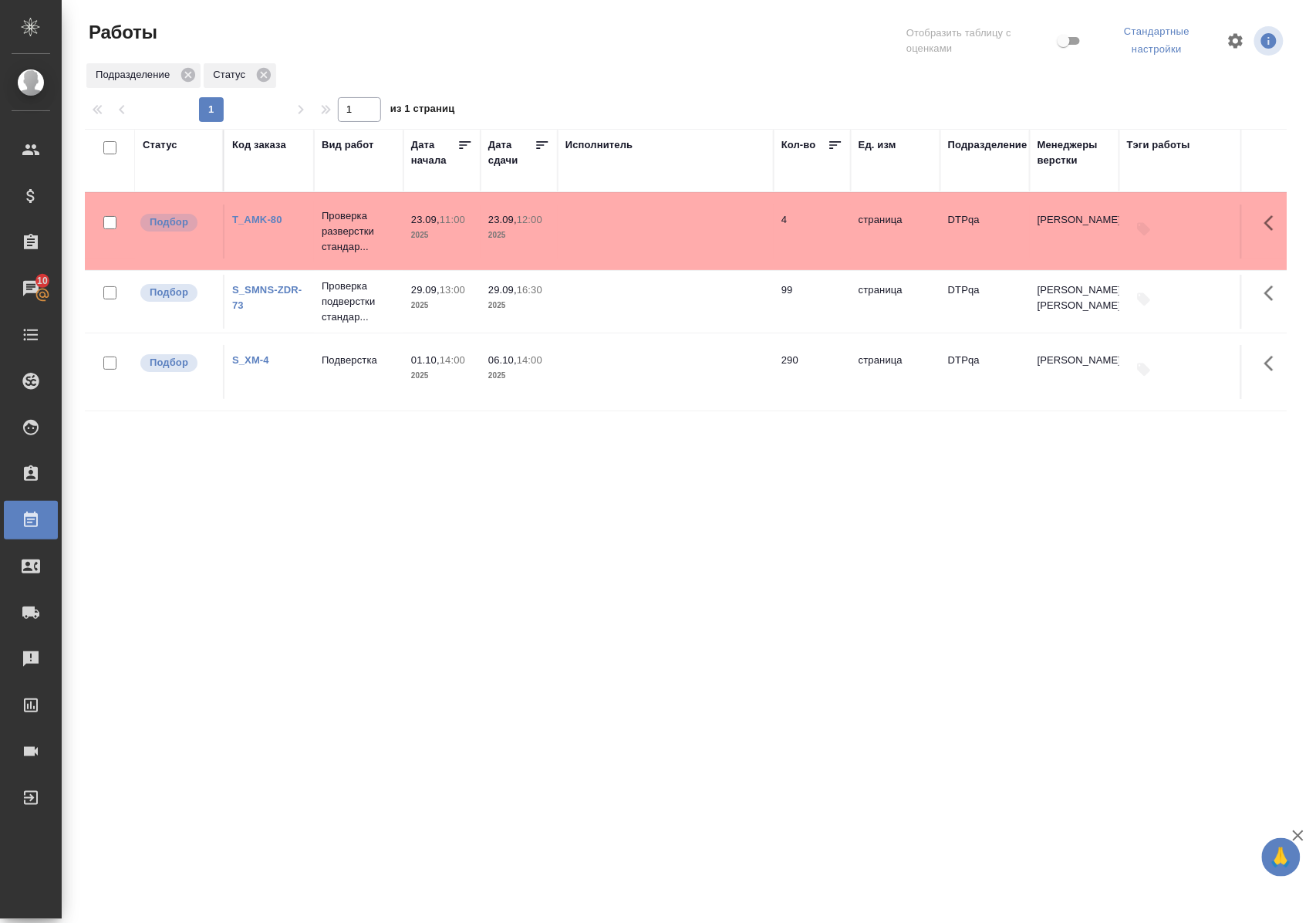
click at [265, 221] on link "T_AMK-80" at bounding box center [257, 219] width 50 height 12
click at [424, 834] on div ".cls-1 fill:#fff; AWATERA Polushina Alena Клиенты Спецификации Заказы 10 Чаты T…" at bounding box center [658, 461] width 1316 height 923
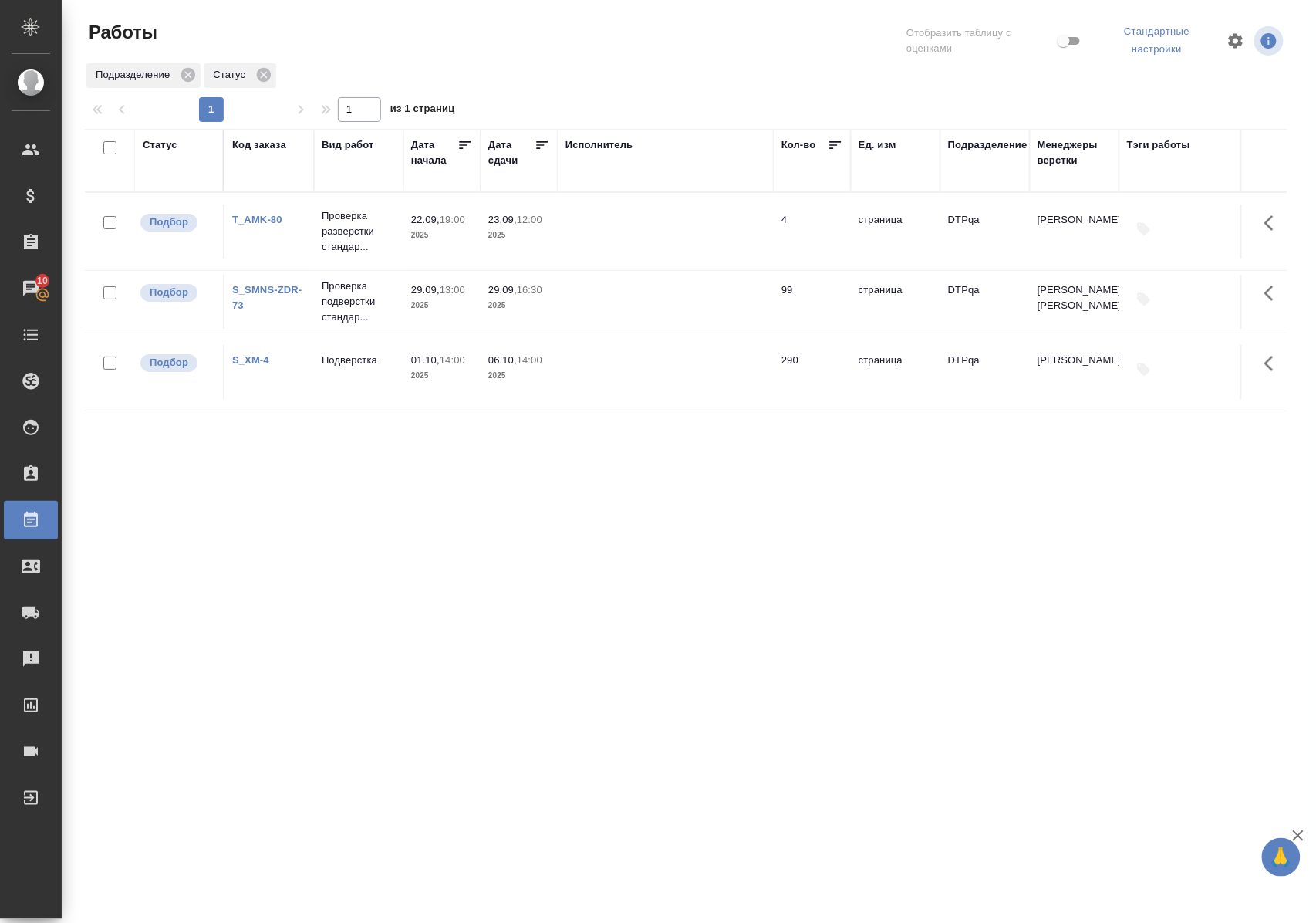
click at [263, 223] on link "T_AMK-80" at bounding box center [257, 219] width 50 height 12
click at [267, 222] on link "T_AMK-80" at bounding box center [257, 219] width 50 height 12
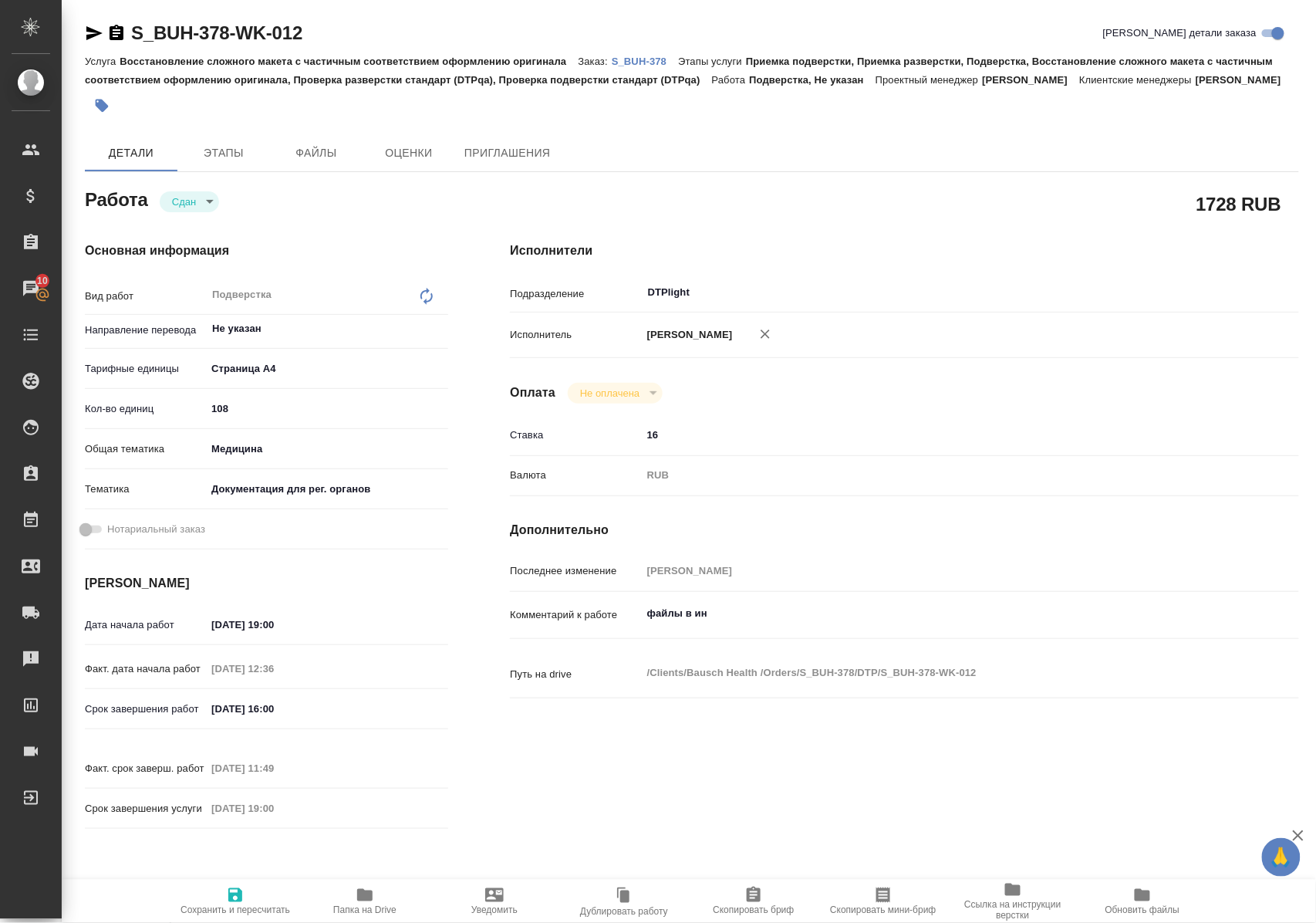
click at [369, 901] on icon "button" at bounding box center [365, 894] width 19 height 19
drag, startPoint x: 337, startPoint y: 27, endPoint x: 125, endPoint y: 37, distance: 212.2
click at [125, 37] on div "S_BUH-378-WK-012 Кратко детали заказа" at bounding box center [692, 32] width 1215 height 25
copy link "S_BUH-378-WK-012"
click at [634, 59] on p "S_BUH-378" at bounding box center [646, 62] width 67 height 12
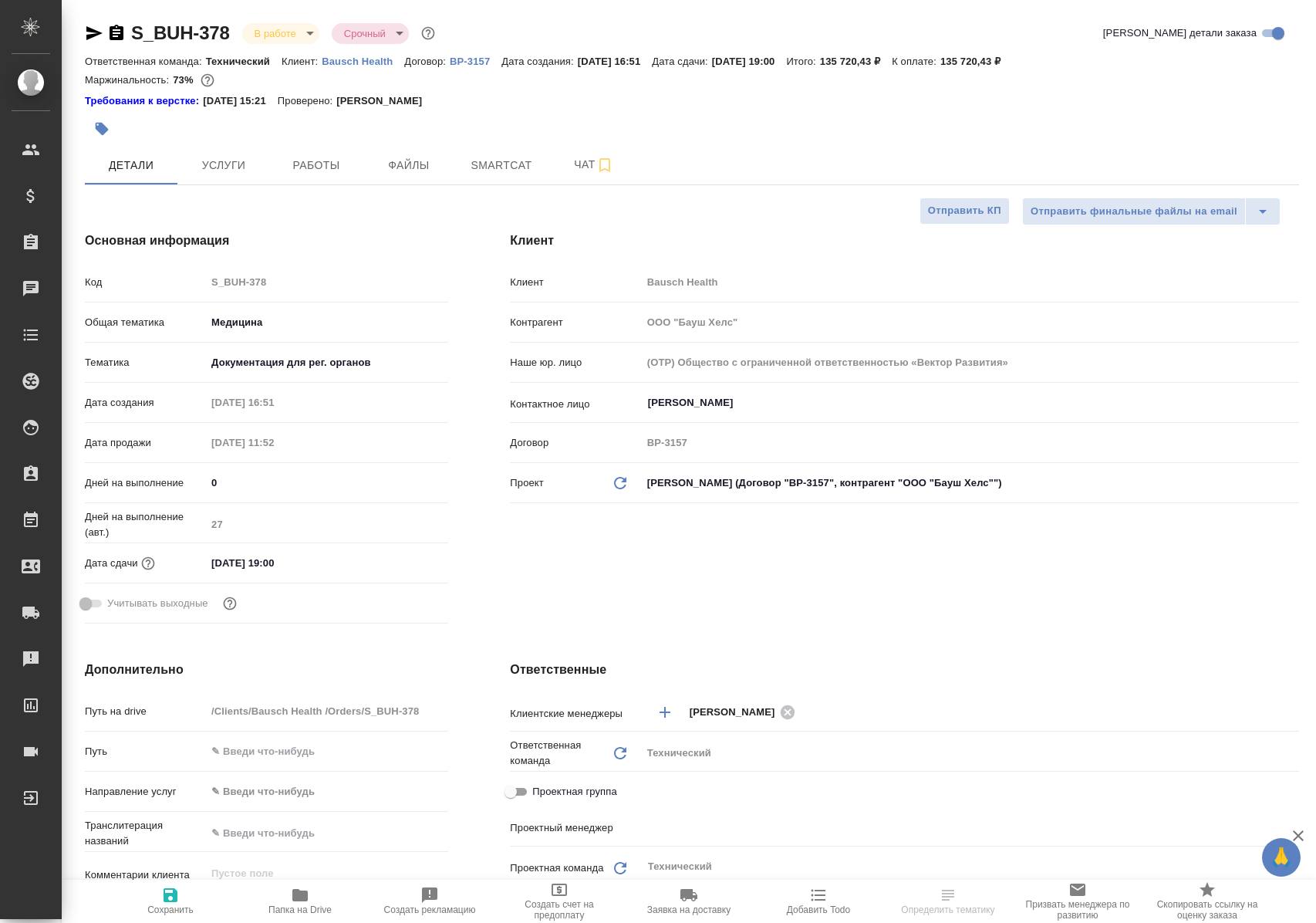
select select "RU"
type input "[PERSON_NAME]"
type input "[PERSON_NAME]pereverzeva"
click at [307, 165] on span "Работы" at bounding box center [315, 166] width 74 height 20
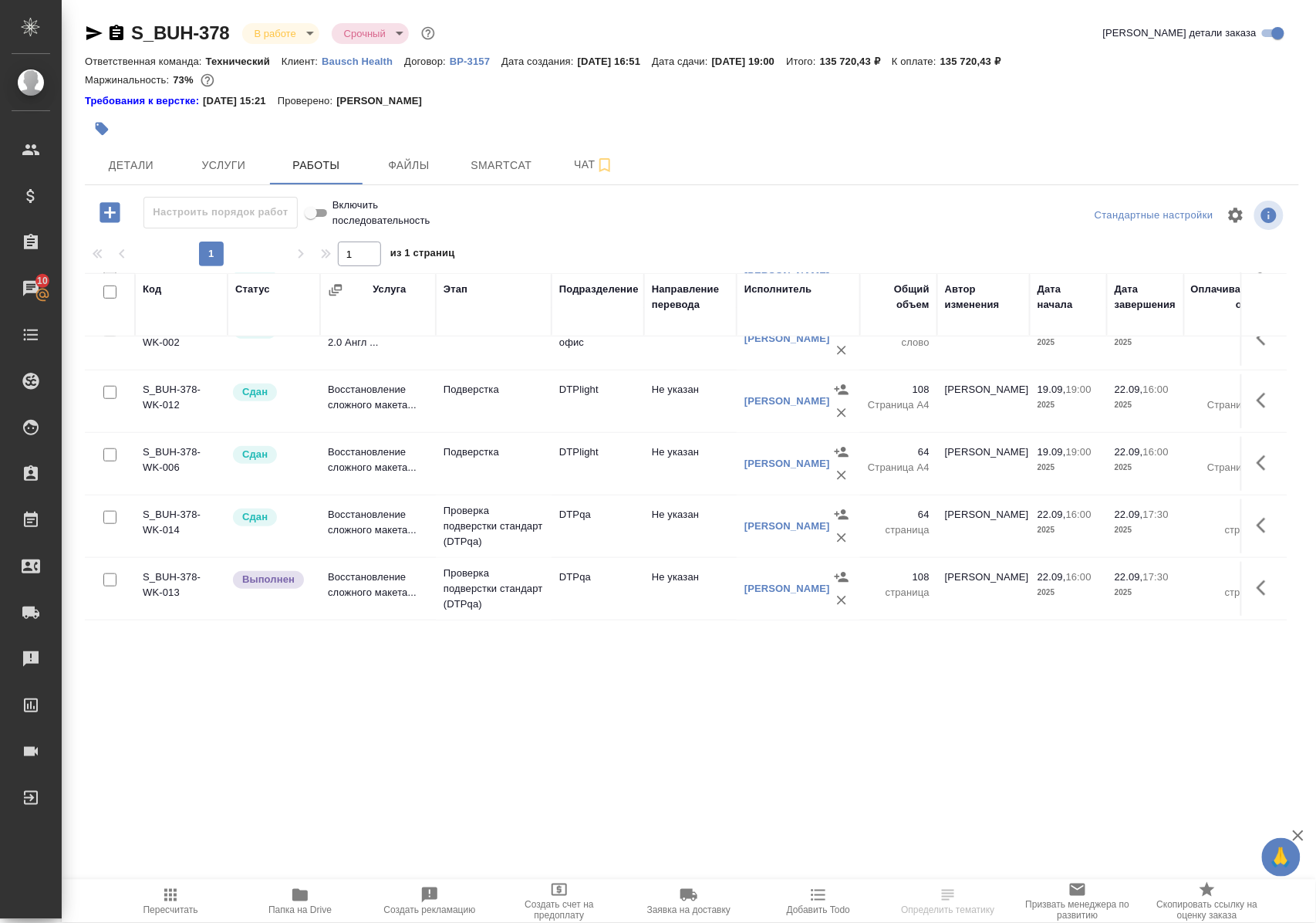
scroll to position [423, 0]
click at [1257, 397] on icon "button" at bounding box center [1261, 401] width 9 height 16
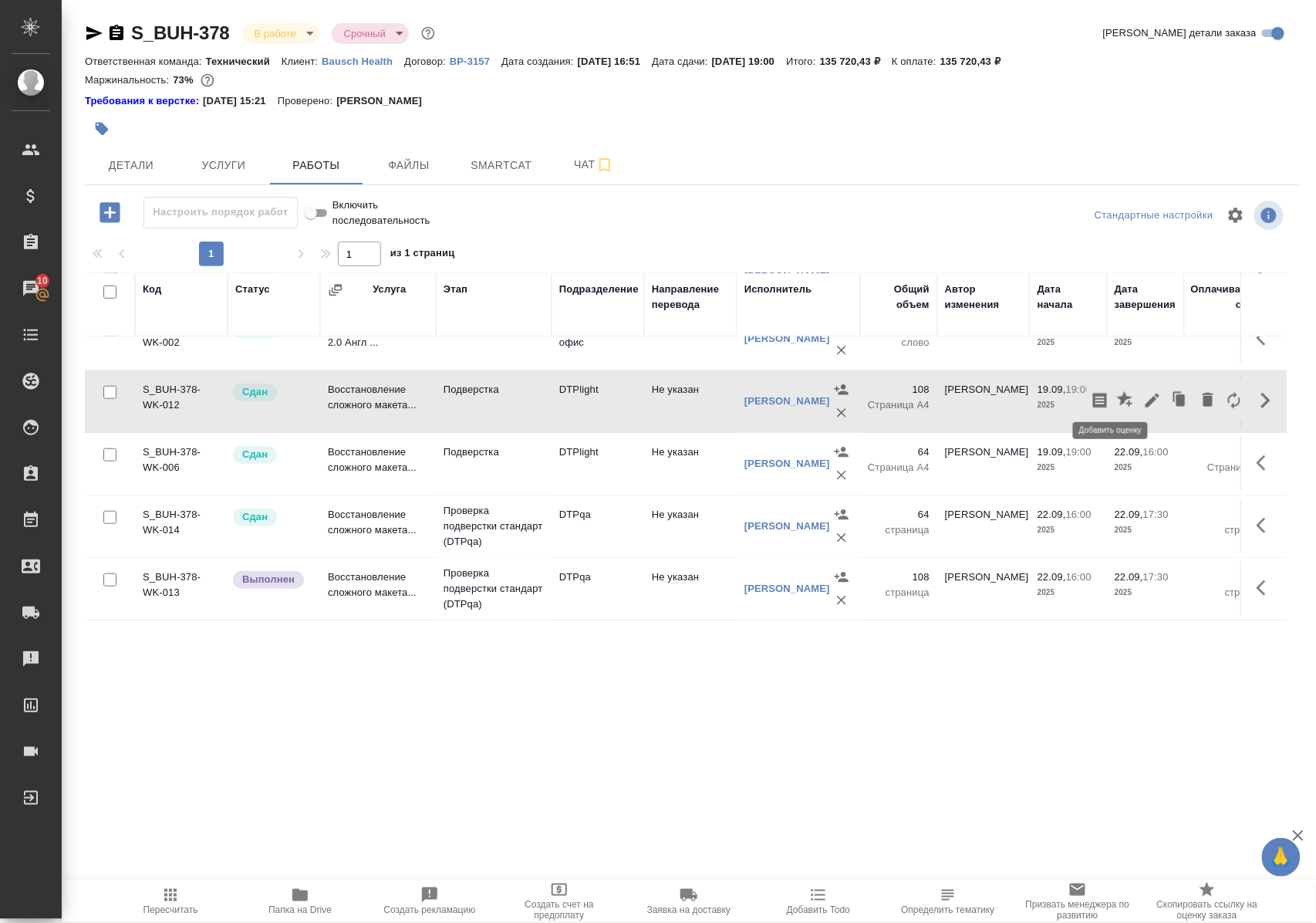
click at [1117, 392] on icon "button" at bounding box center [1126, 400] width 19 height 19
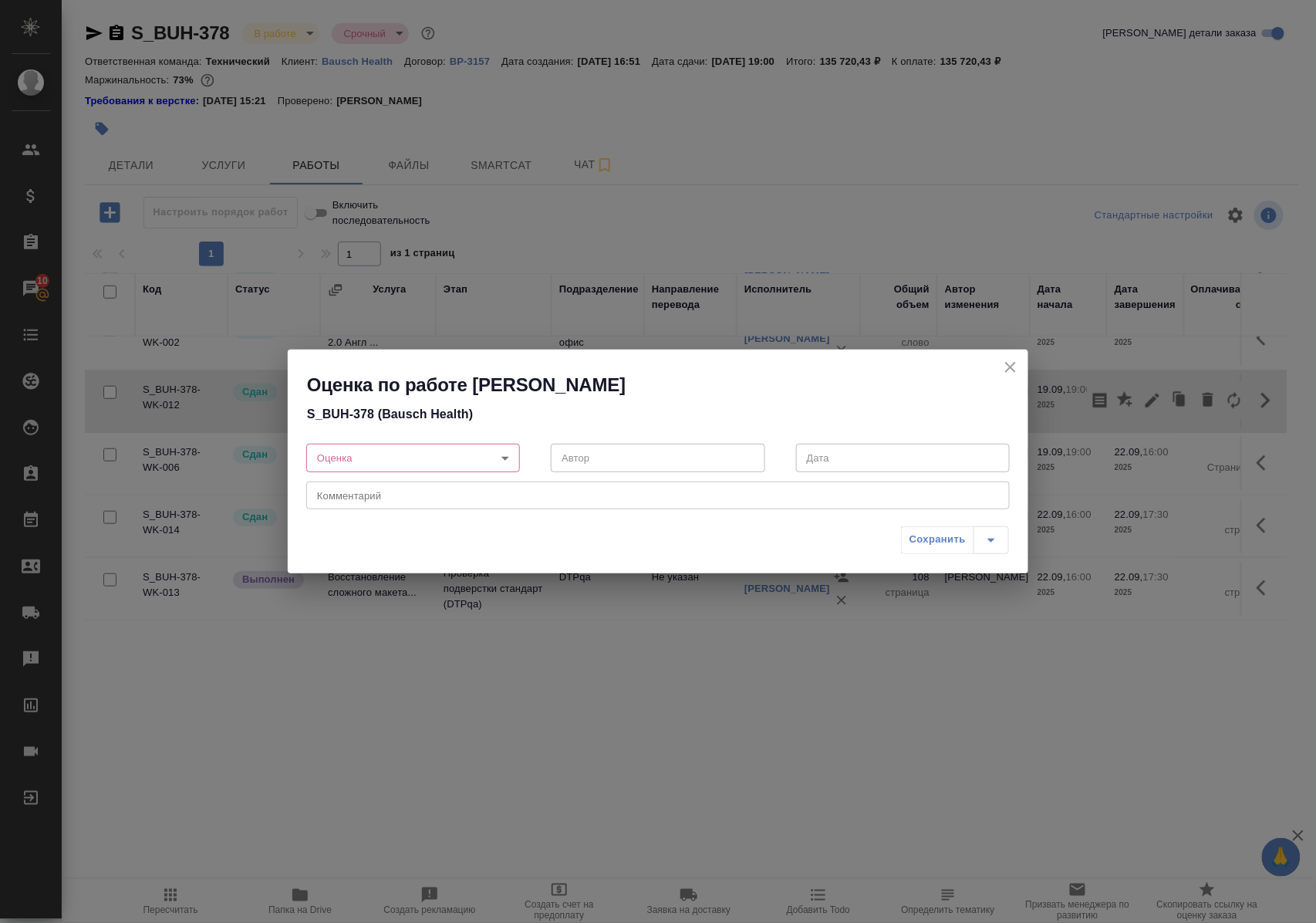
click at [506, 455] on body "🙏 .cls-1 fill:#fff; AWATERA Polushina Alena Клиенты Спецификации Заказы 10 Чаты…" at bounding box center [658, 461] width 1316 height 923
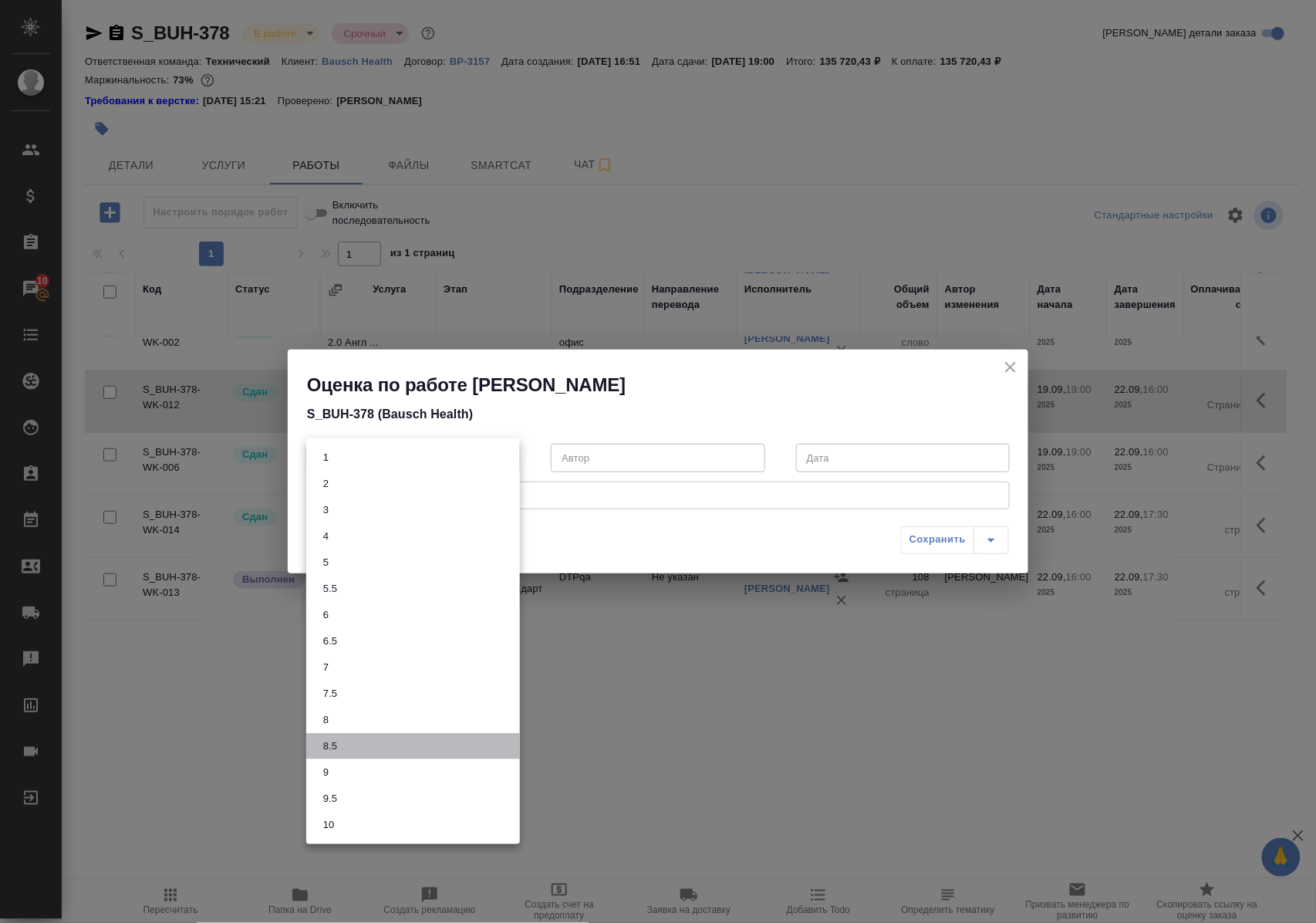
click at [361, 738] on li "8.5" at bounding box center [413, 746] width 213 height 27
type input "8.5"
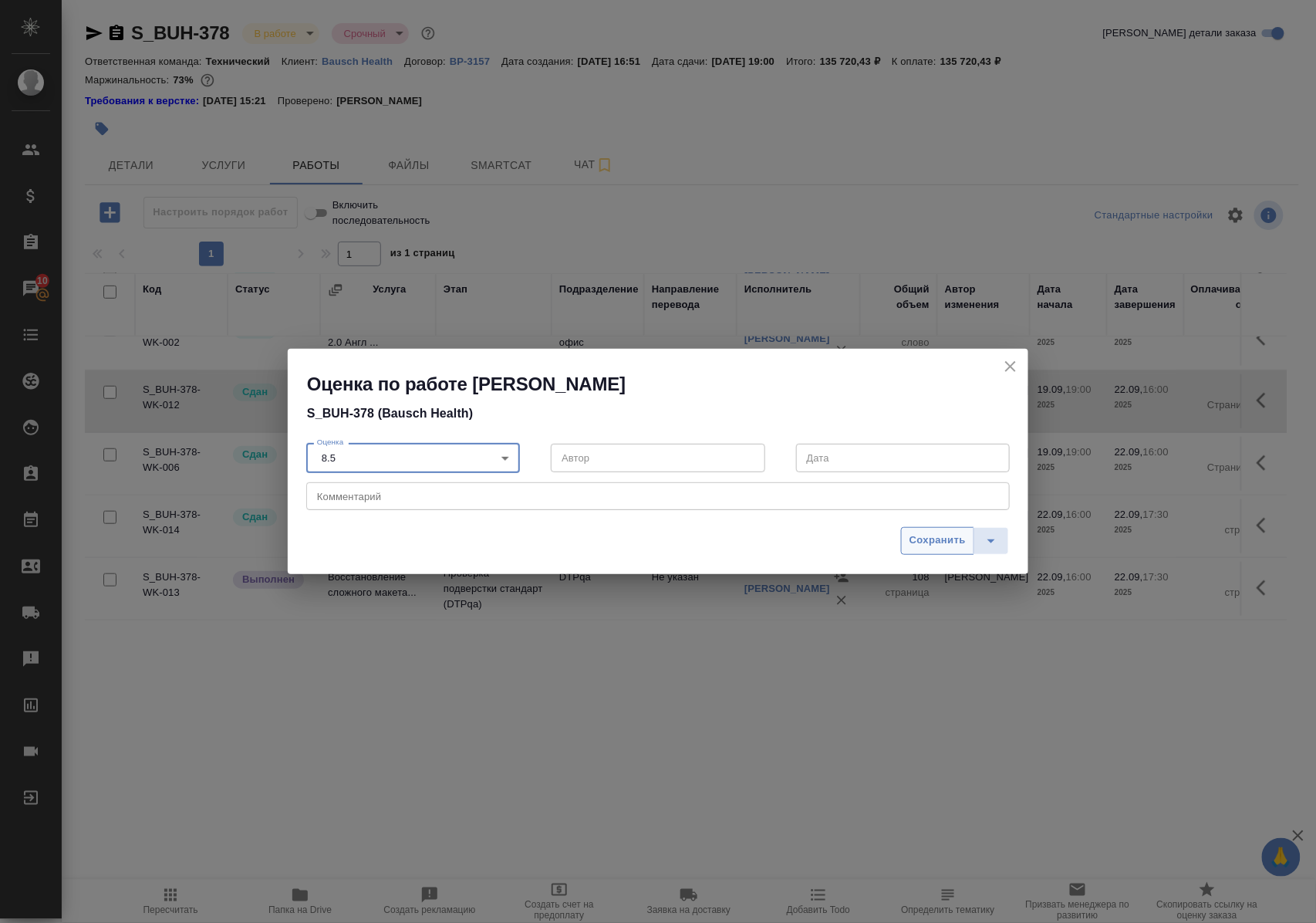
click at [953, 538] on span "Сохранить" at bounding box center [938, 541] width 56 height 18
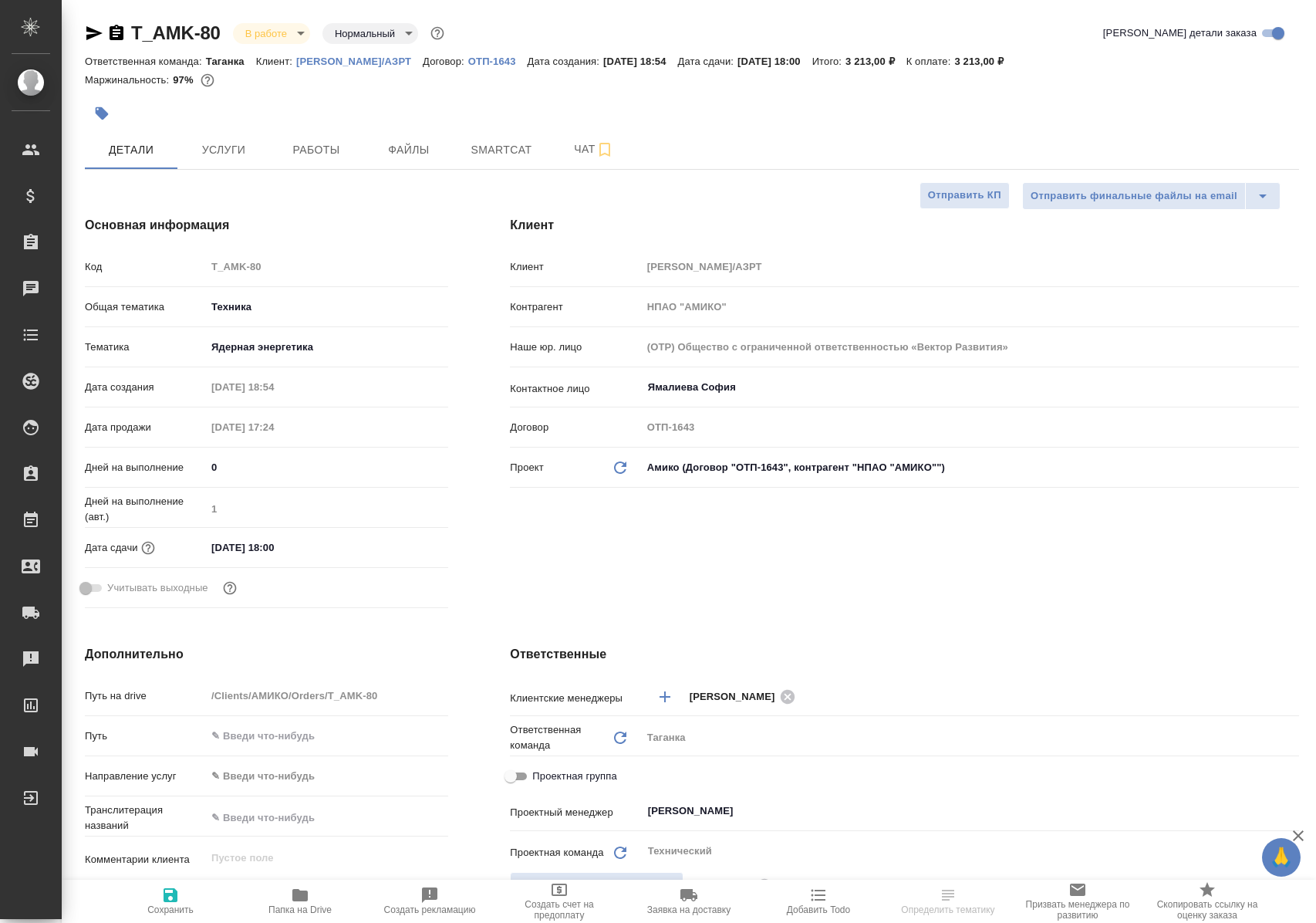
select select "RU"
click at [309, 154] on span "Работы" at bounding box center [315, 150] width 74 height 20
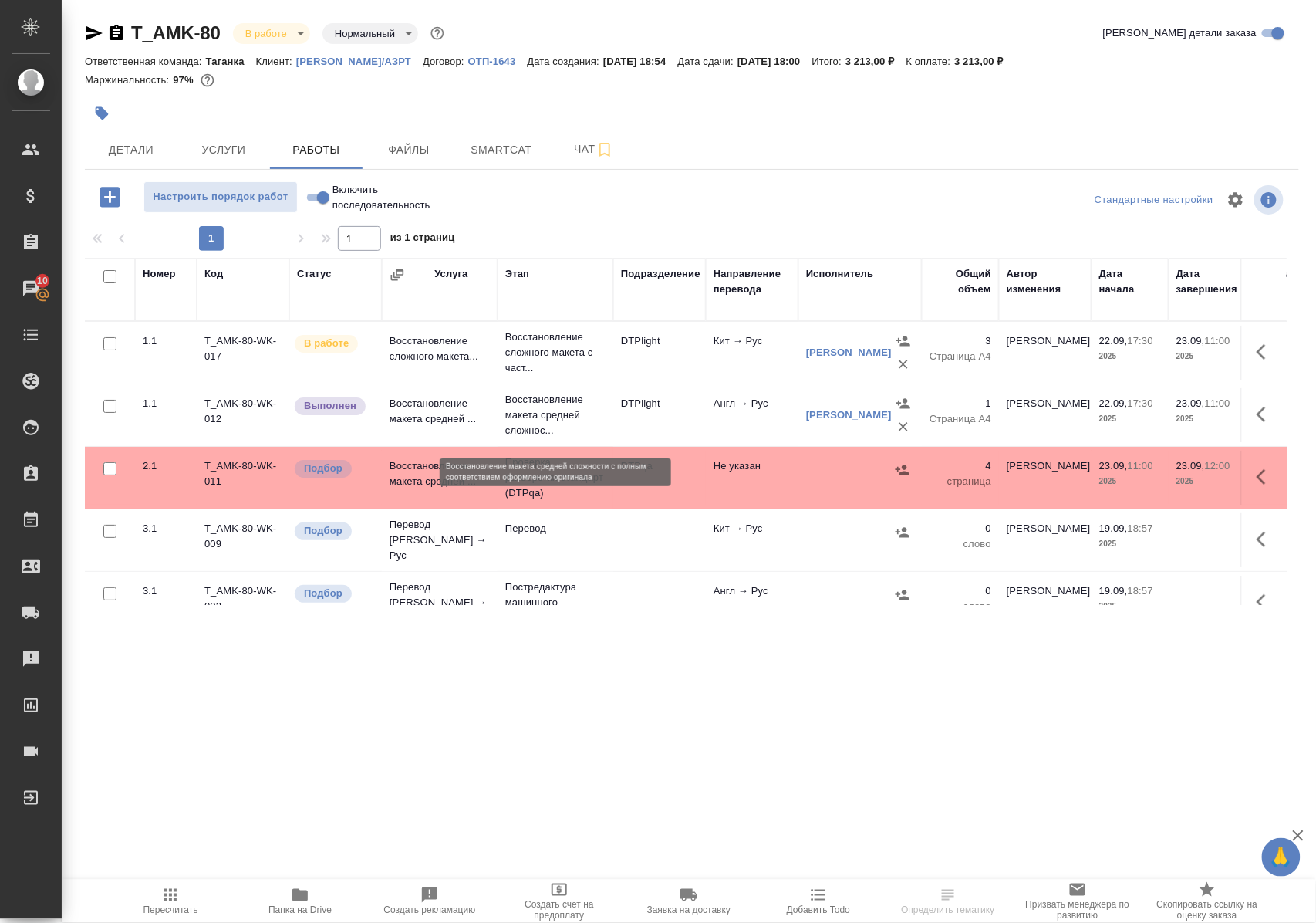
click at [523, 430] on p "Восстановление макета средней сложнос..." at bounding box center [555, 415] width 100 height 46
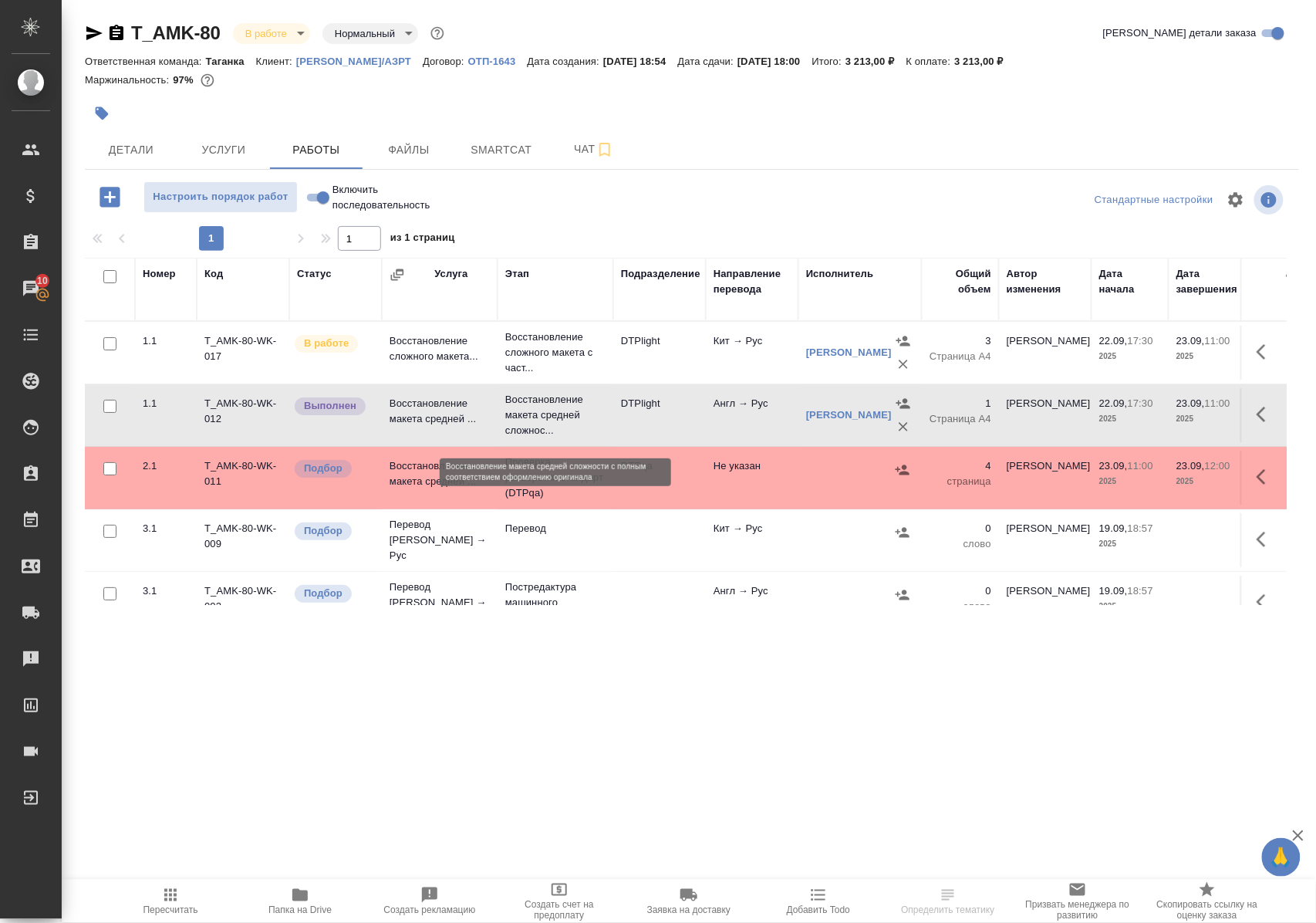
click at [523, 430] on p "Восстановление макета средней сложнос..." at bounding box center [555, 415] width 100 height 46
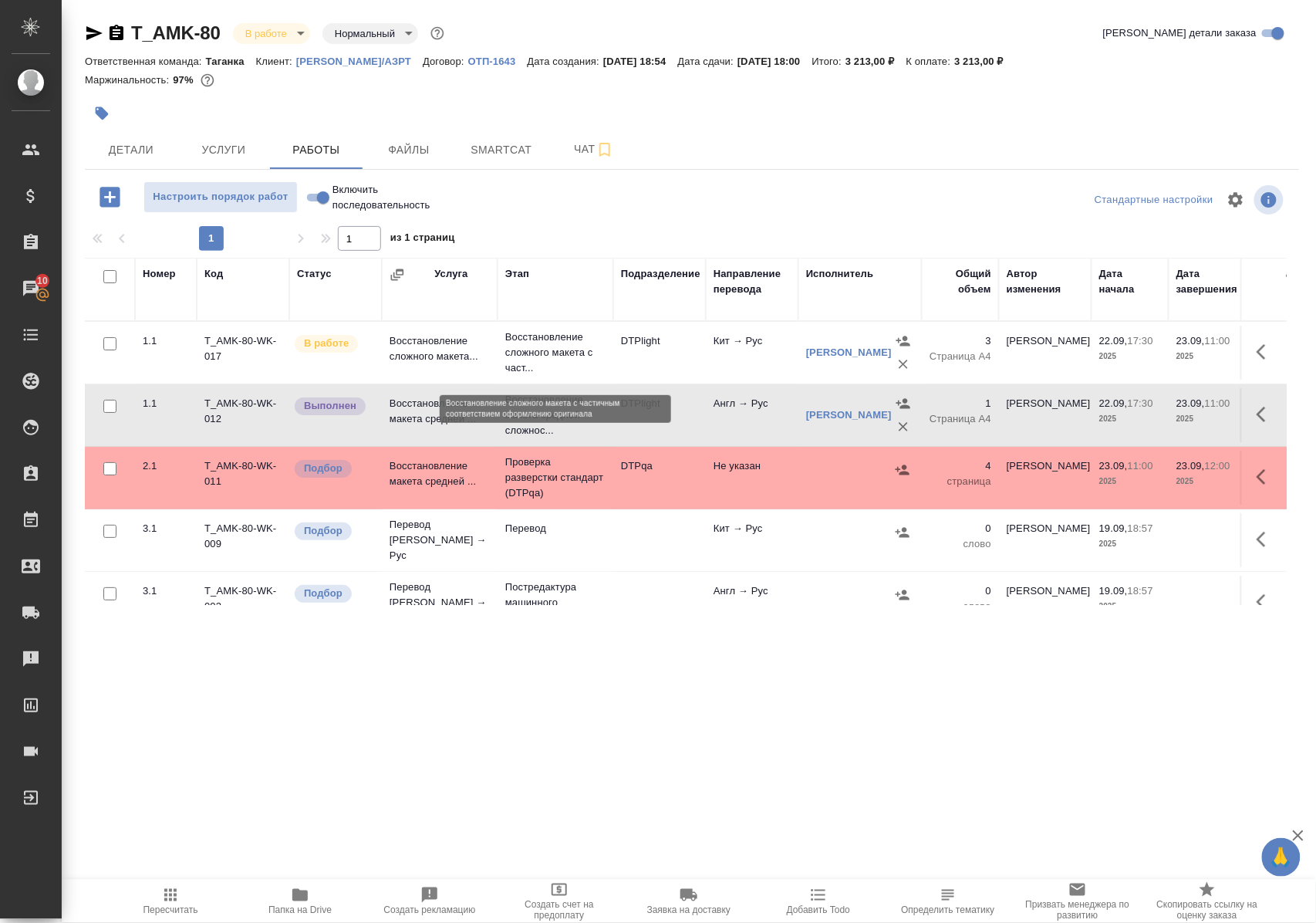
click at [552, 361] on p "Восстановление сложного макета с част..." at bounding box center [555, 352] width 100 height 46
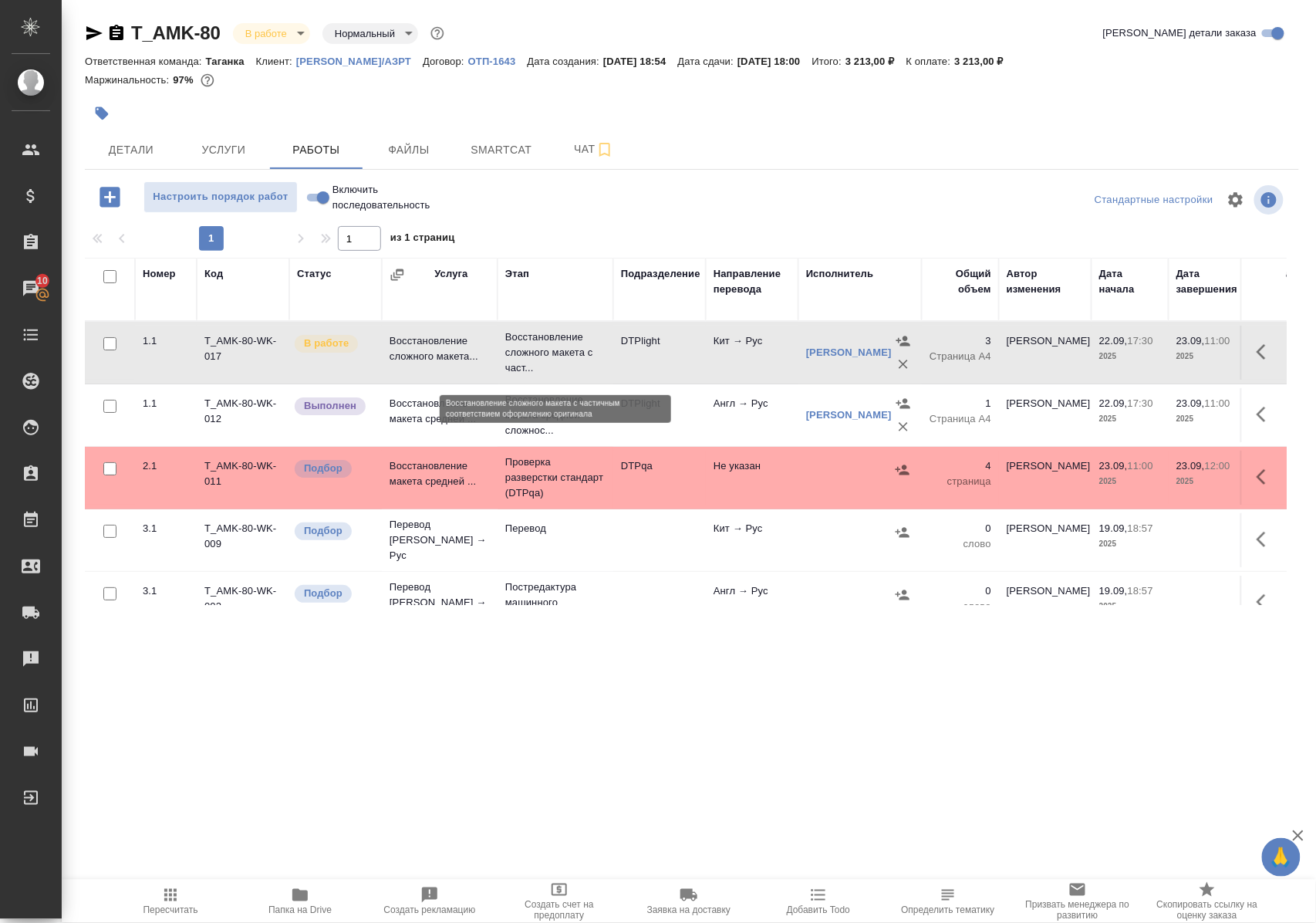
click at [552, 361] on p "Восстановление сложного макета с част..." at bounding box center [555, 352] width 100 height 46
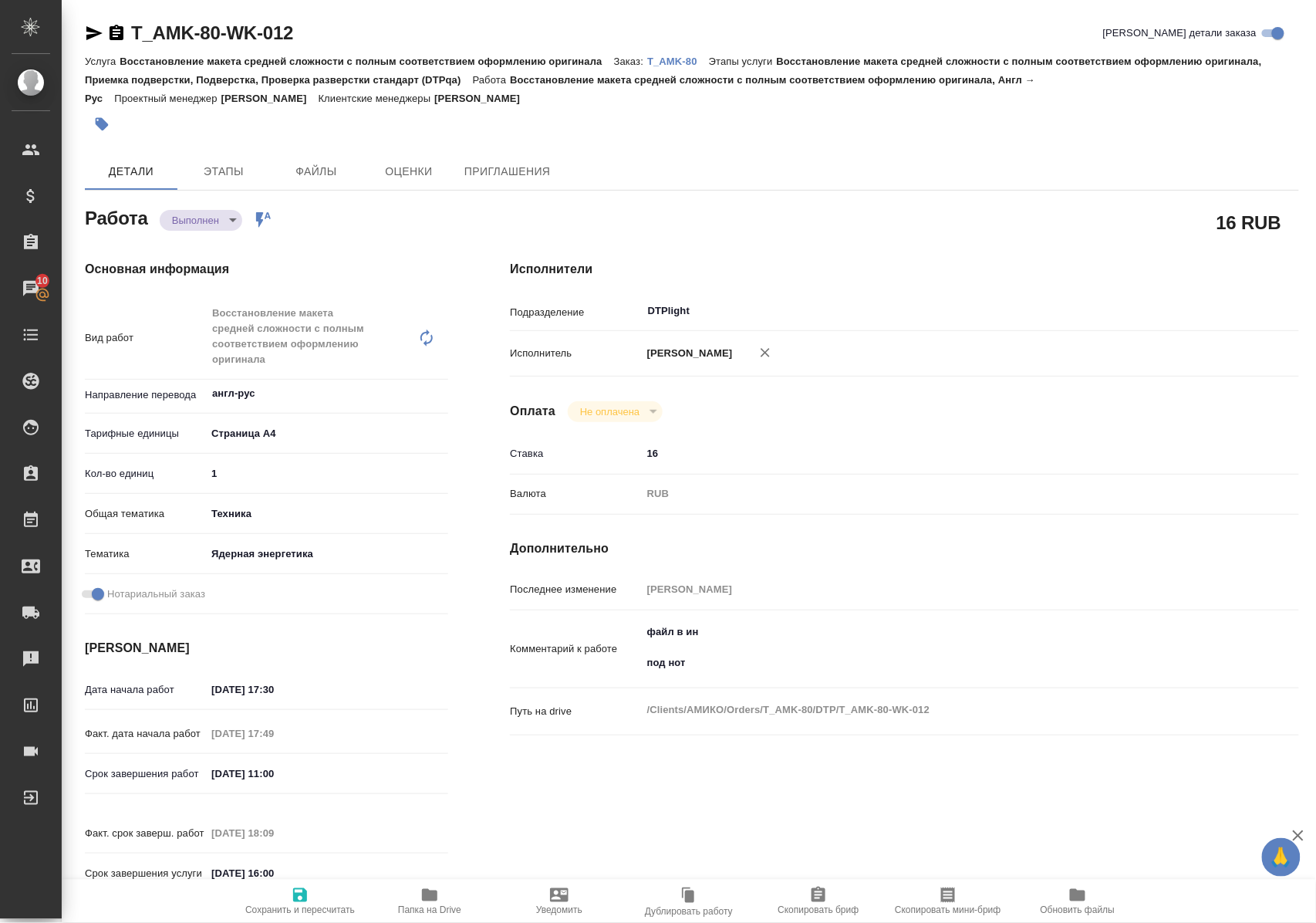
click at [430, 899] on icon "button" at bounding box center [429, 894] width 16 height 13
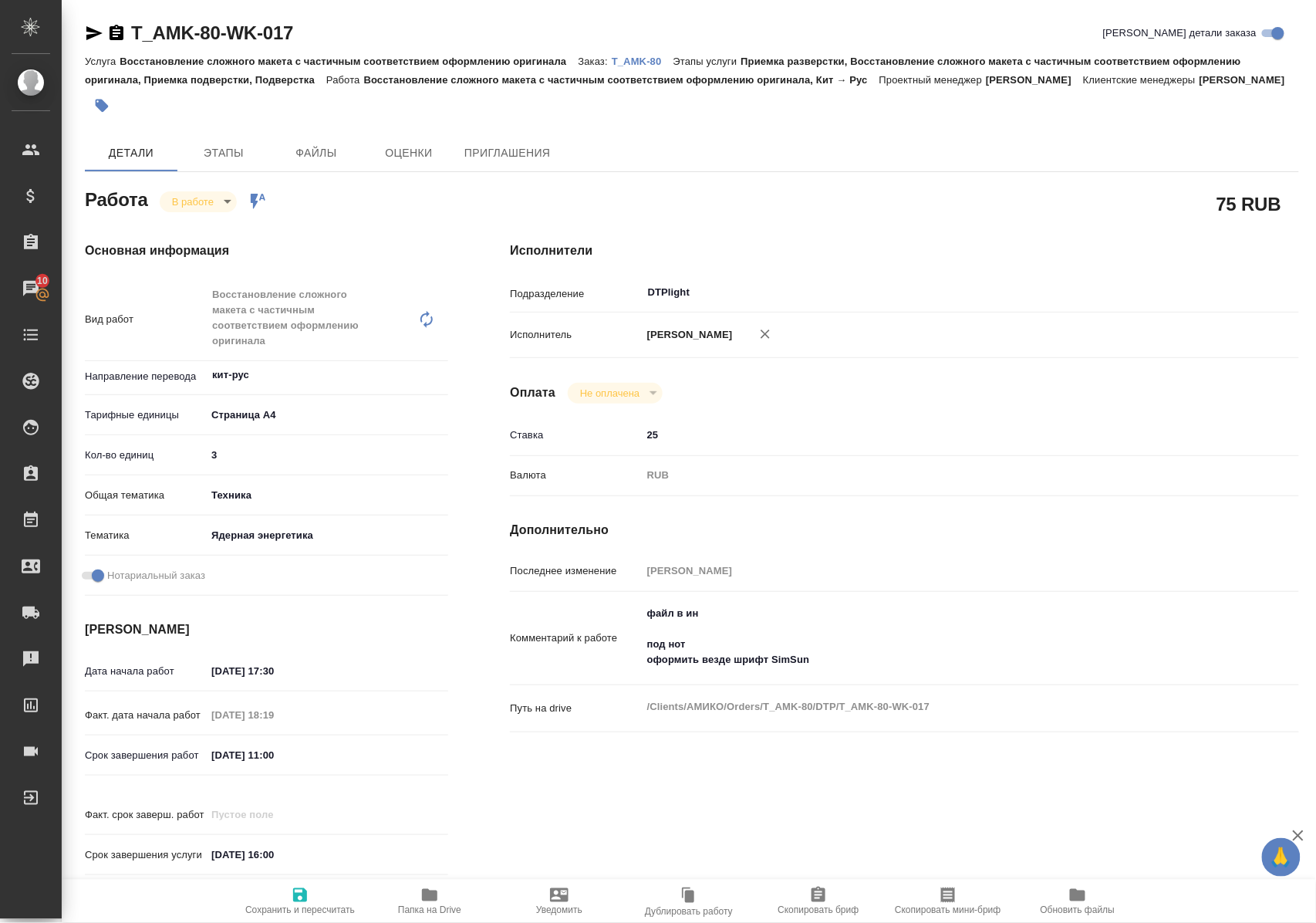
click at [429, 904] on span "Папка на Drive" at bounding box center [429, 909] width 63 height 11
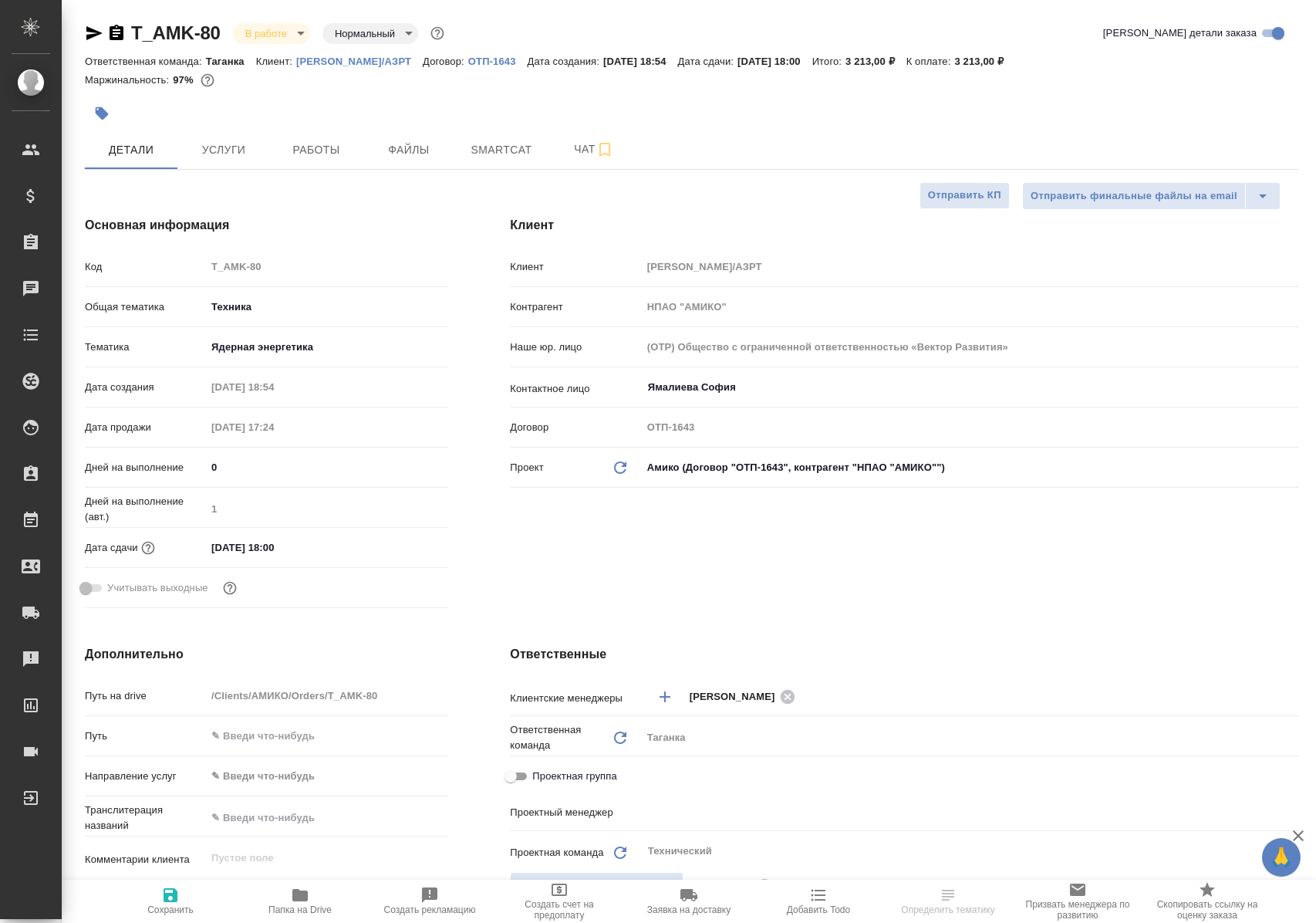
select select "RU"
type input "[PERSON_NAME]"
click at [297, 154] on span "Работы" at bounding box center [315, 150] width 74 height 20
select select "RU"
click at [325, 152] on span "Работы" at bounding box center [315, 150] width 74 height 20
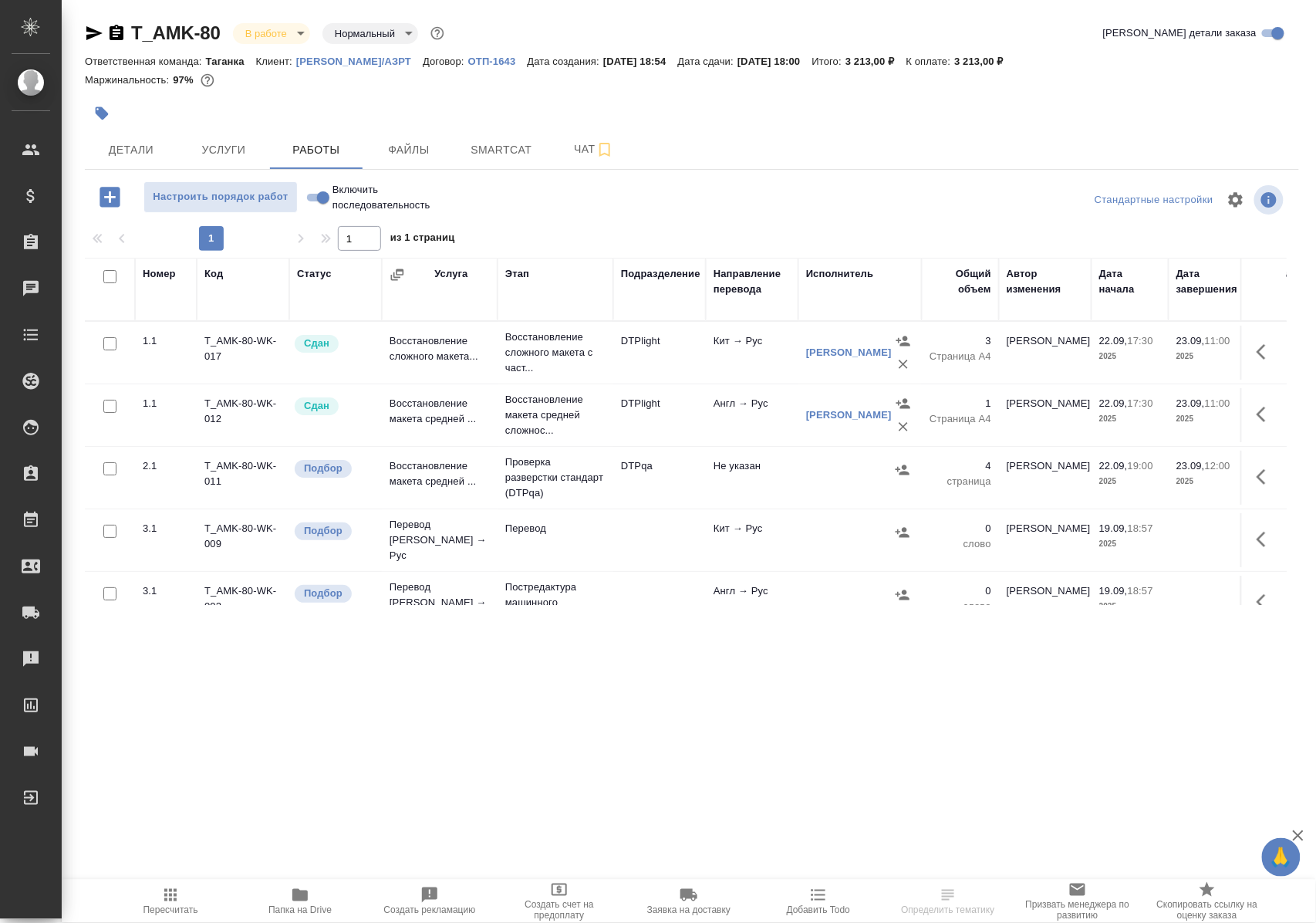
click at [448, 359] on td "Восстановление сложного макета..." at bounding box center [440, 352] width 116 height 54
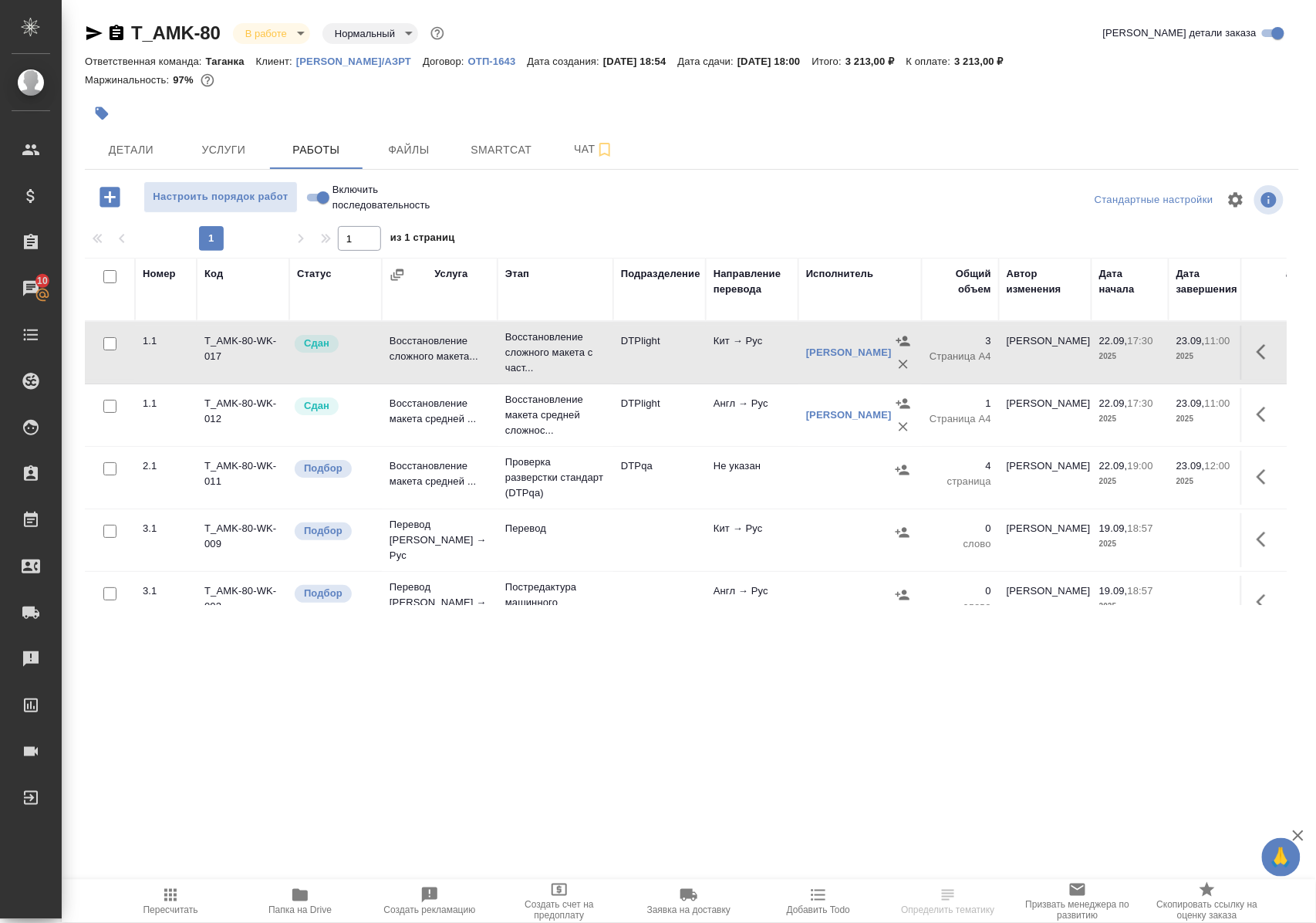
click at [448, 359] on td "Восстановление сложного макета..." at bounding box center [440, 352] width 116 height 54
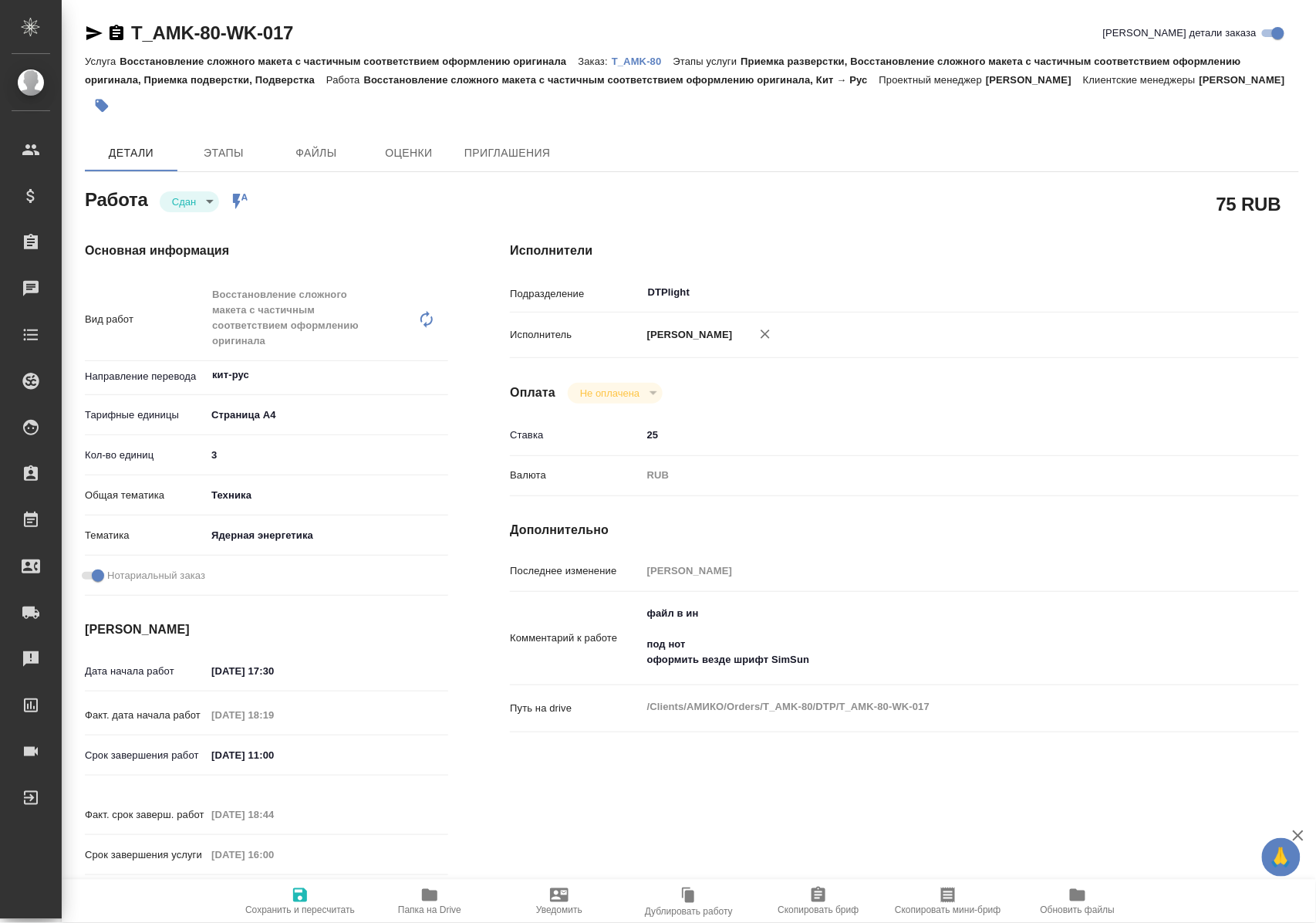
click at [428, 904] on span "Папка на Drive" at bounding box center [429, 909] width 63 height 11
